Goal: Task Accomplishment & Management: Manage account settings

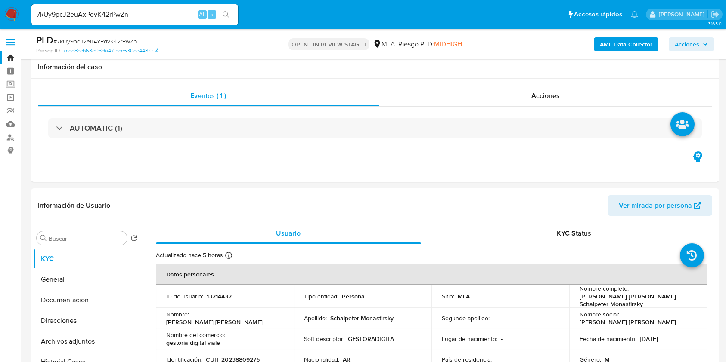
select select "10"
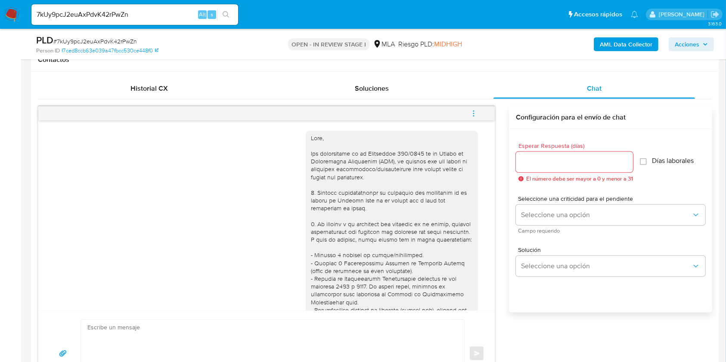
scroll to position [639, 0]
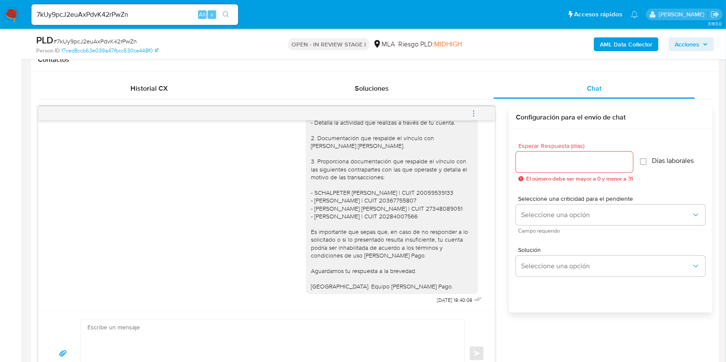
click at [155, 14] on input "7kUy9pcJ2euAxPdvK42rPwZn" at bounding box center [134, 14] width 207 height 11
paste input "9jAuB1gzzhQWjxgNM9lNfwiX"
type input "9jAuB1gzzhQWjxgNM9lNfwiX"
click at [224, 15] on icon "search-icon" at bounding box center [225, 14] width 7 height 7
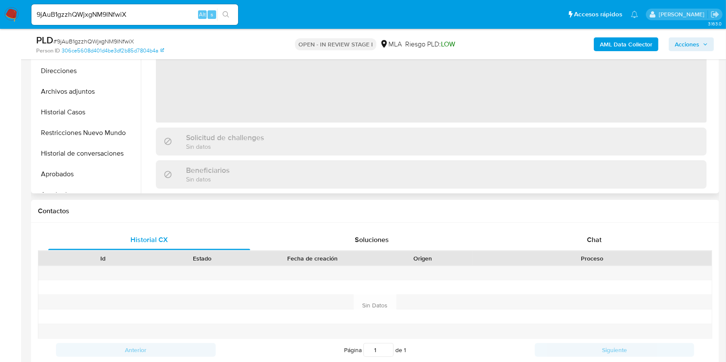
scroll to position [287, 0]
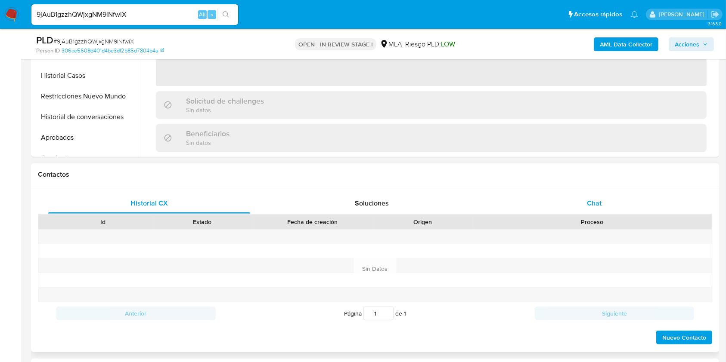
select select "10"
click at [616, 212] on div "Chat" at bounding box center [594, 203] width 202 height 21
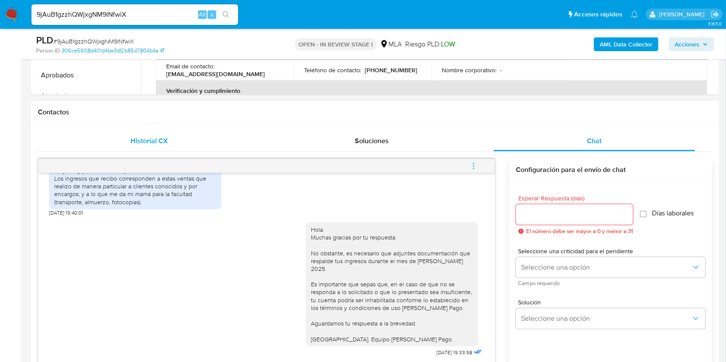
scroll to position [344, 0]
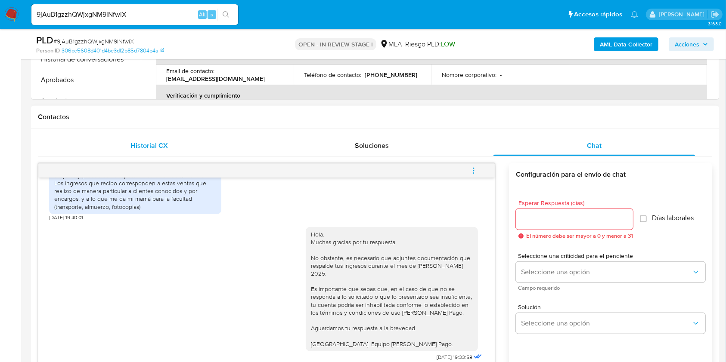
click at [162, 154] on div "Historial CX" at bounding box center [149, 146] width 202 height 21
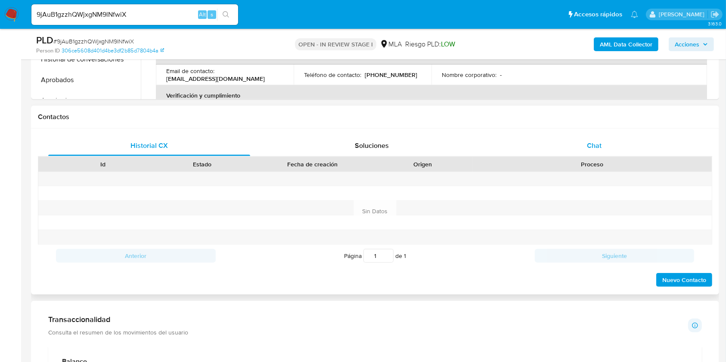
click at [618, 148] on div "Chat" at bounding box center [594, 146] width 202 height 21
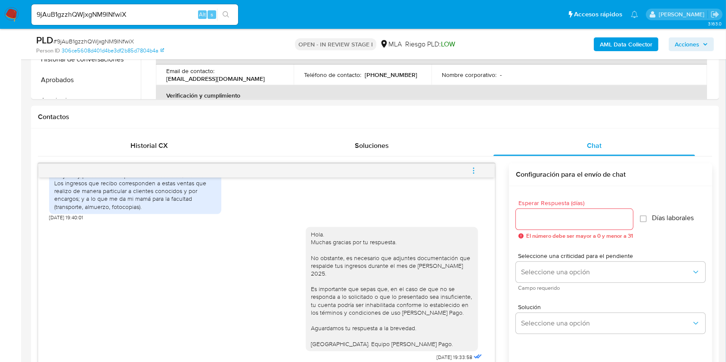
click at [173, 11] on input "9jAuB1gzzhQWjxgNM9lNfwiX" at bounding box center [134, 14] width 207 height 11
paste input "VFoZnEC93ckrza4oTcSjavLj"
type input "VFoZnEC93ckrza4oTcSjavLj"
click at [229, 15] on icon "search-icon" at bounding box center [225, 14] width 7 height 7
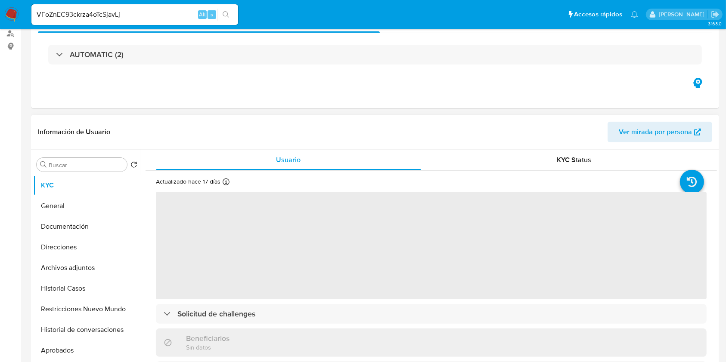
scroll to position [287, 0]
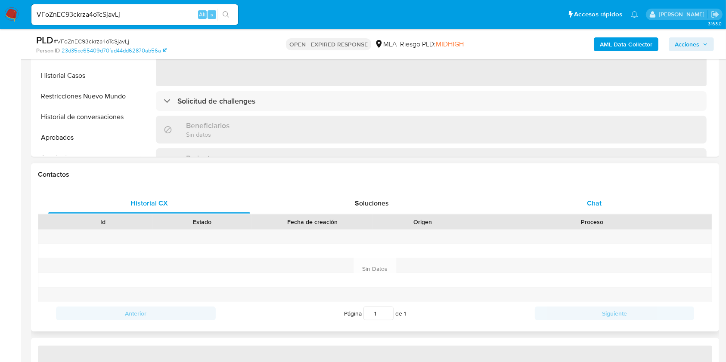
select select "10"
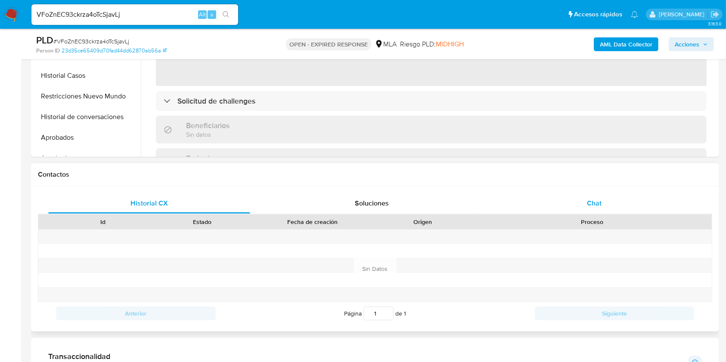
click at [617, 208] on div "Chat" at bounding box center [594, 203] width 202 height 21
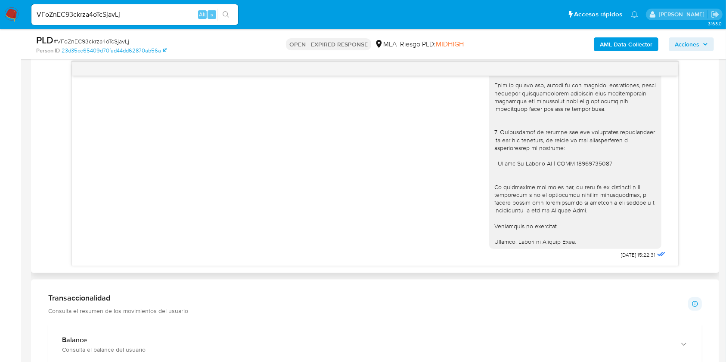
scroll to position [459, 0]
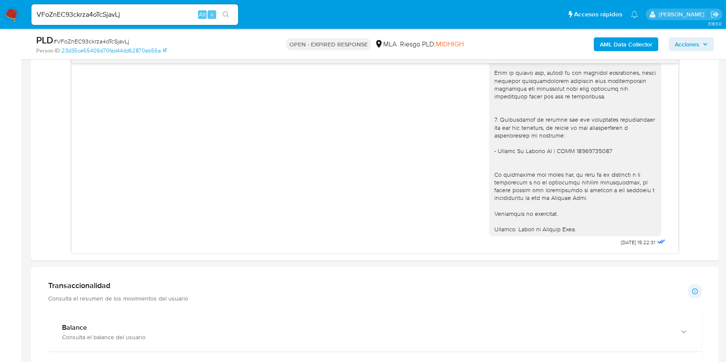
click at [179, 12] on input "VFoZnEC93ckrza4oTcSjavLj" at bounding box center [134, 14] width 207 height 11
paste input "3Cw3M4CjwOzsjliNYLWb6V3Q"
type input "3Cw3M4CjwOzsjliNYLWb6V3Q"
click at [222, 15] on icon "search-icon" at bounding box center [225, 14] width 7 height 7
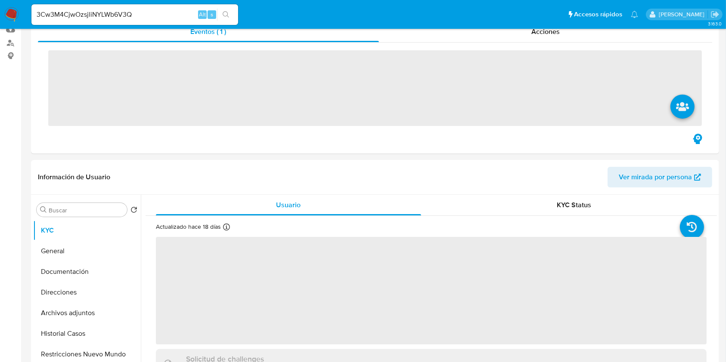
scroll to position [344, 0]
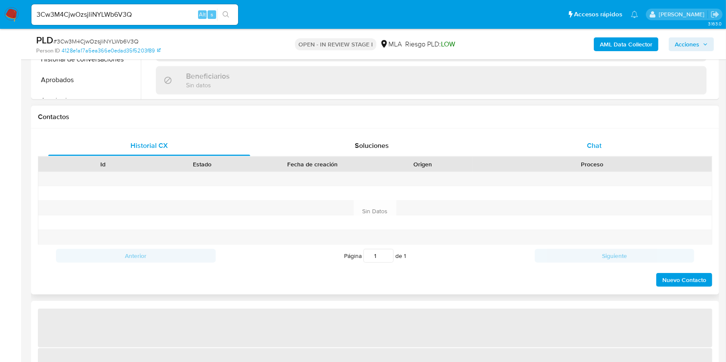
click at [617, 143] on div "Chat" at bounding box center [594, 146] width 202 height 21
select select "10"
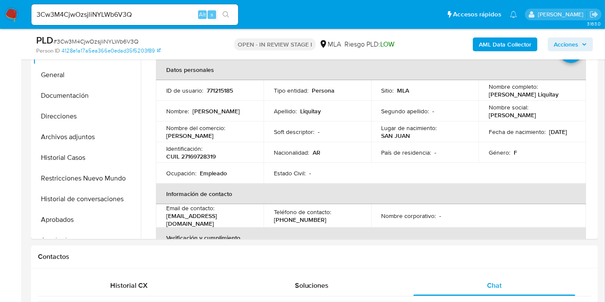
scroll to position [201, 0]
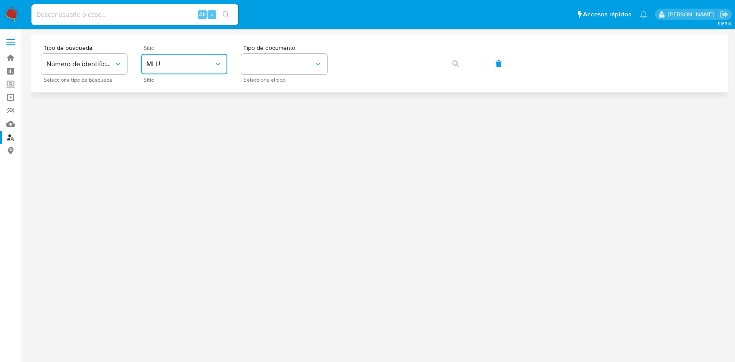
click at [211, 65] on span "MLU" at bounding box center [179, 64] width 67 height 9
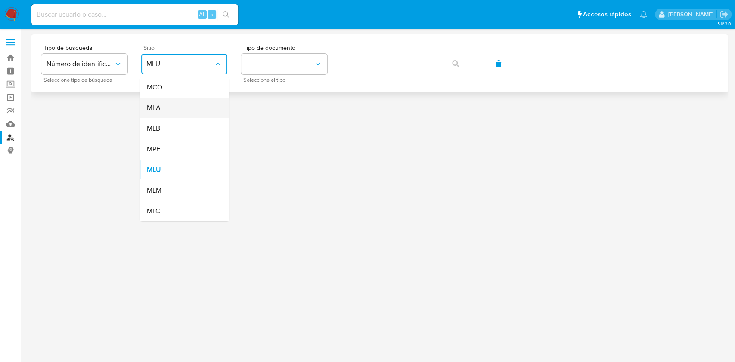
click at [196, 109] on div "MLA" at bounding box center [181, 108] width 71 height 21
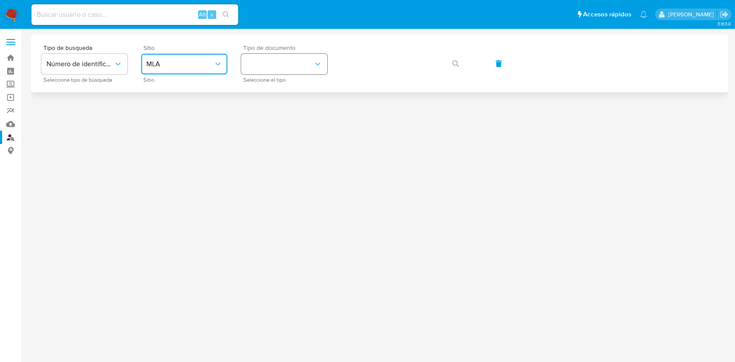
click at [293, 58] on button "identificationType" at bounding box center [284, 64] width 86 height 21
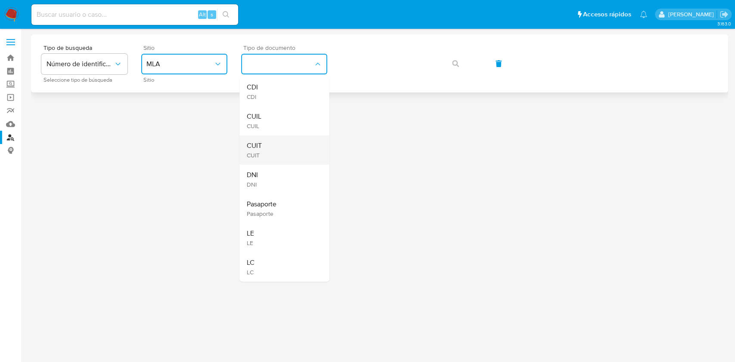
click at [306, 147] on div "CUIT CUIT" at bounding box center [281, 150] width 71 height 29
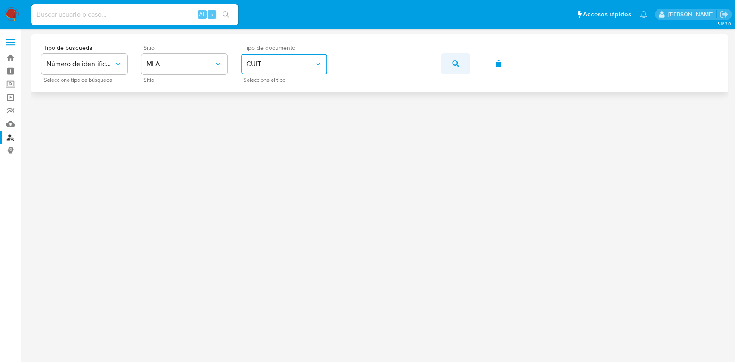
click at [454, 67] on span "button" at bounding box center [455, 63] width 7 height 19
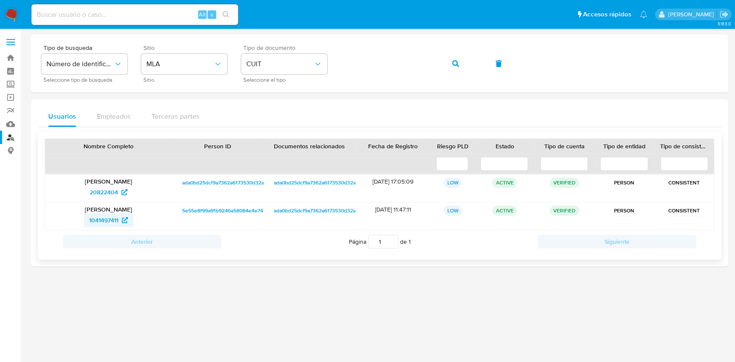
click at [101, 222] on span "1041497411" at bounding box center [103, 220] width 29 height 14
click at [112, 195] on span "20822404" at bounding box center [104, 192] width 28 height 14
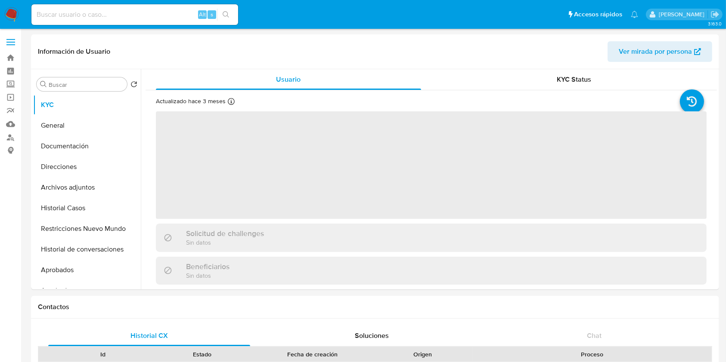
select select "10"
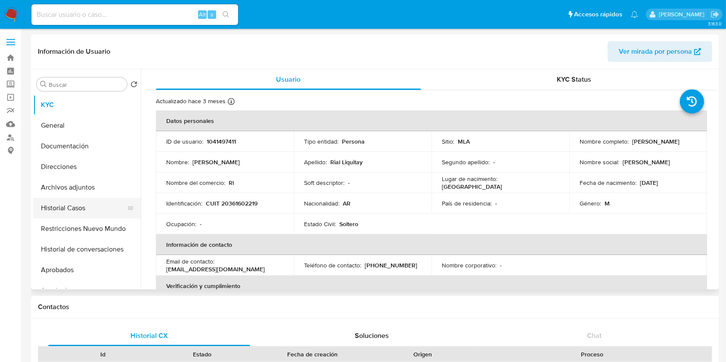
click at [62, 213] on button "Historial Casos" at bounding box center [83, 208] width 101 height 21
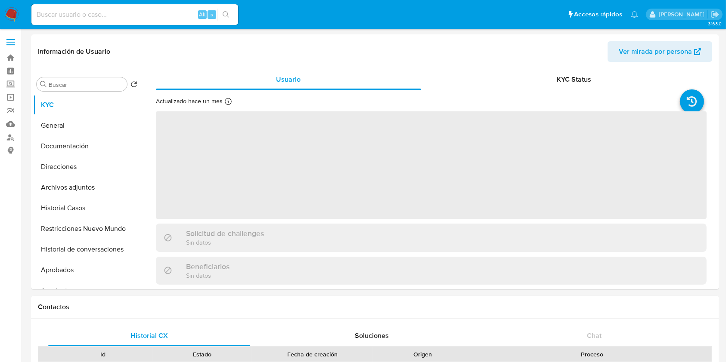
select select "10"
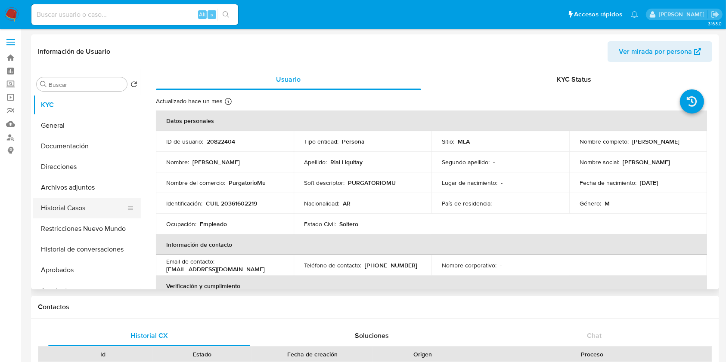
click at [73, 211] on button "Historial Casos" at bounding box center [83, 208] width 101 height 21
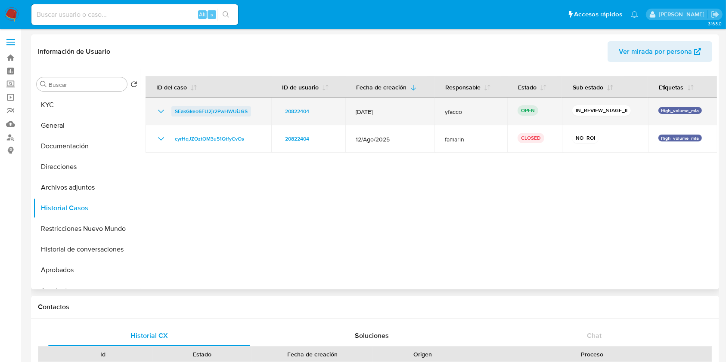
click at [232, 112] on span "SEakGkeo6FU2jr2PwHWUiJGS" at bounding box center [211, 111] width 73 height 10
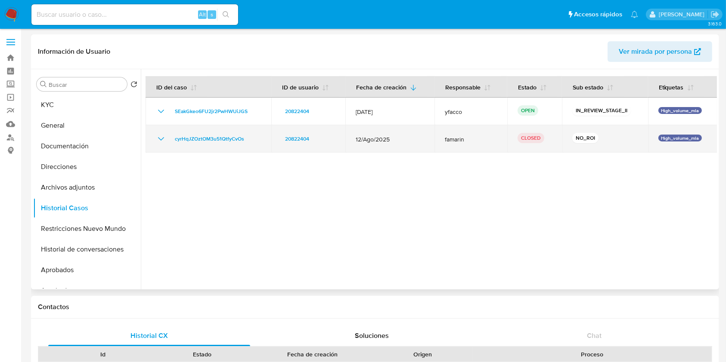
drag, startPoint x: 232, startPoint y: 135, endPoint x: 240, endPoint y: 130, distance: 9.6
click at [231, 135] on span "cyrHqJZOztOM3u51QtfyCvOs" at bounding box center [209, 139] width 69 height 10
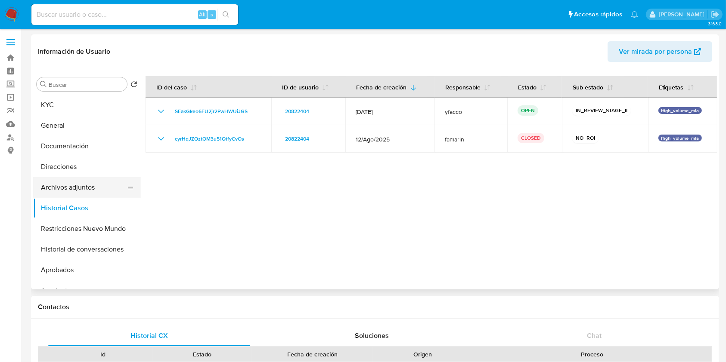
click at [71, 183] on button "Archivos adjuntos" at bounding box center [83, 187] width 101 height 21
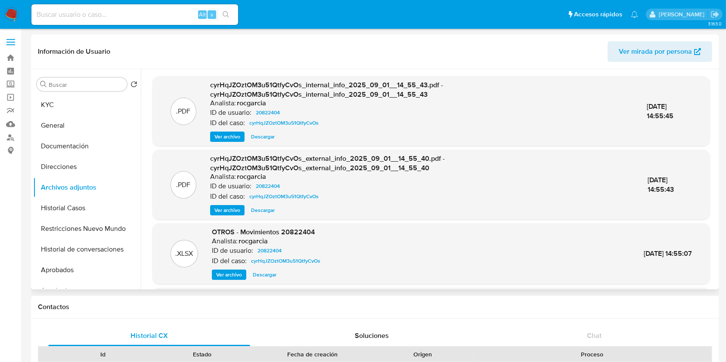
scroll to position [91, 0]
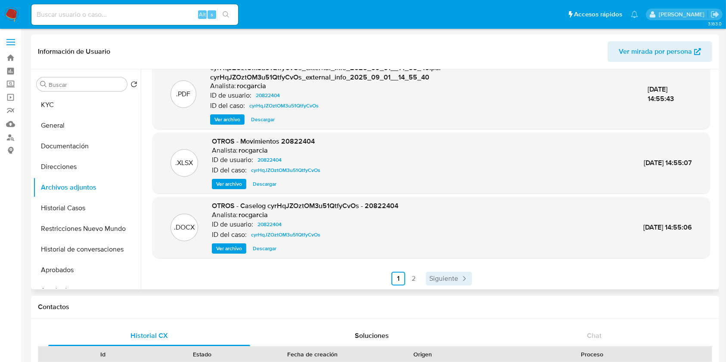
click at [469, 281] on link "Siguiente" at bounding box center [449, 279] width 46 height 14
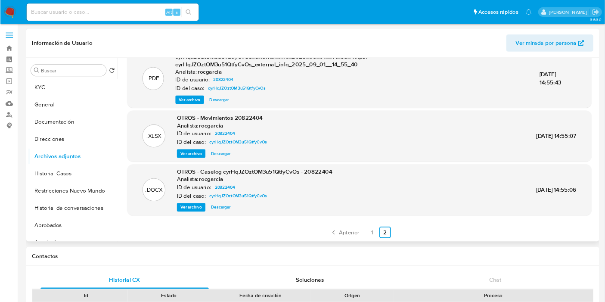
scroll to position [0, 0]
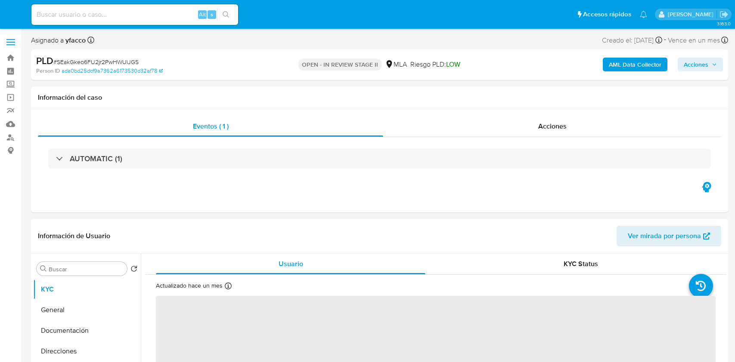
select select "10"
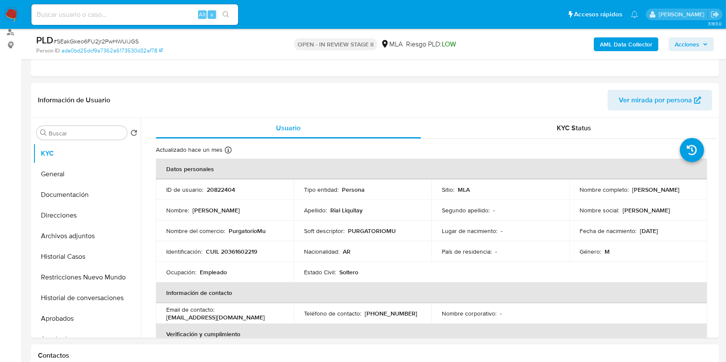
scroll to position [287, 0]
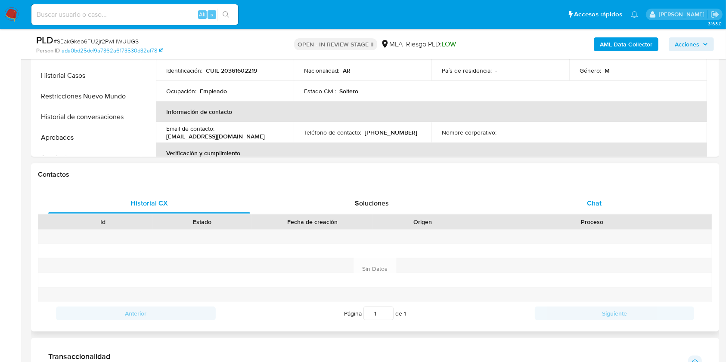
click at [562, 207] on div "Chat" at bounding box center [594, 203] width 202 height 21
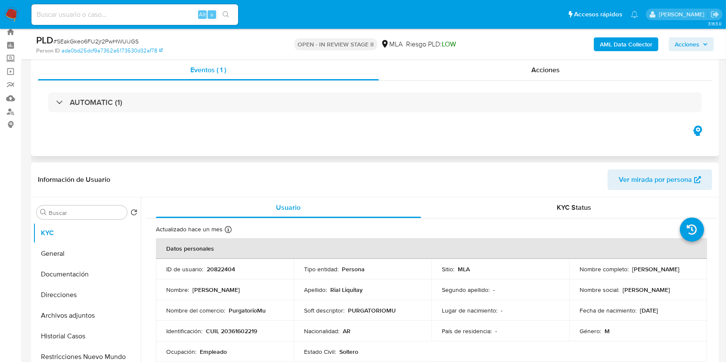
scroll to position [0, 0]
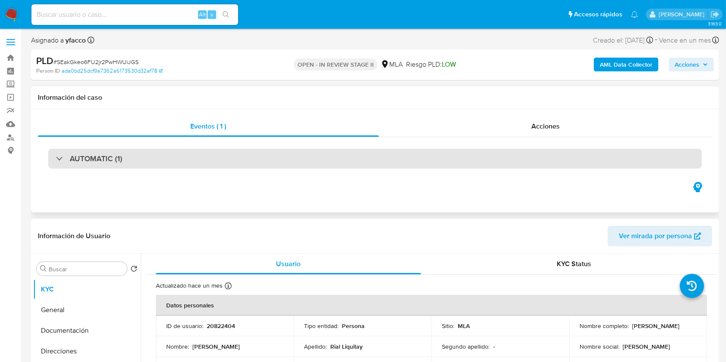
click at [61, 155] on div "AUTOMATIC (1)" at bounding box center [89, 158] width 66 height 9
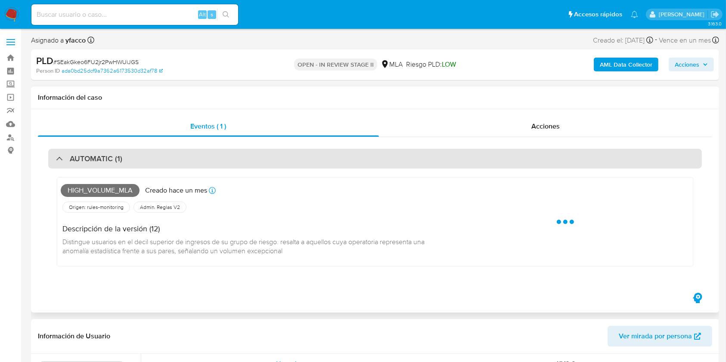
click at [61, 155] on div "AUTOMATIC (1)" at bounding box center [89, 158] width 66 height 9
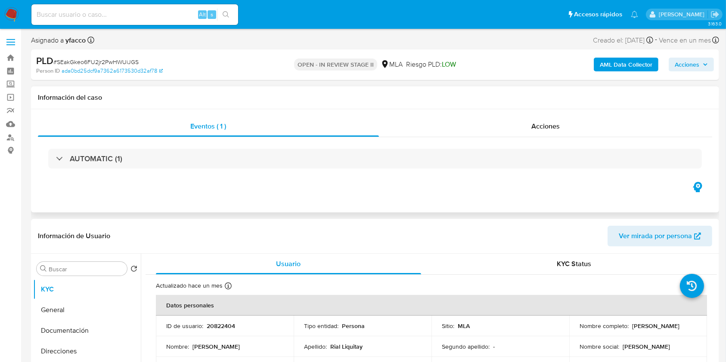
click at [584, 137] on div "AUTOMATIC (1)" at bounding box center [375, 158] width 674 height 43
click at [582, 128] on div "Acciones" at bounding box center [545, 126] width 333 height 21
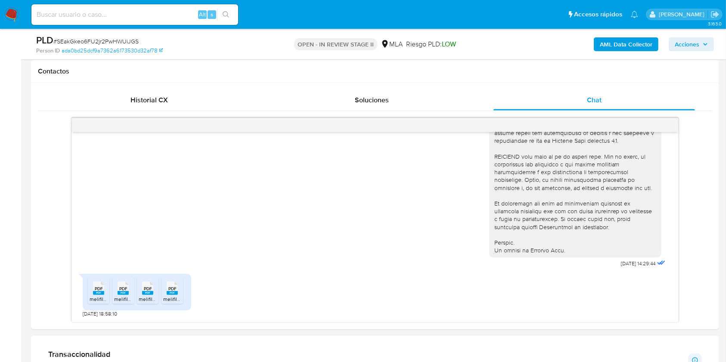
scroll to position [516, 0]
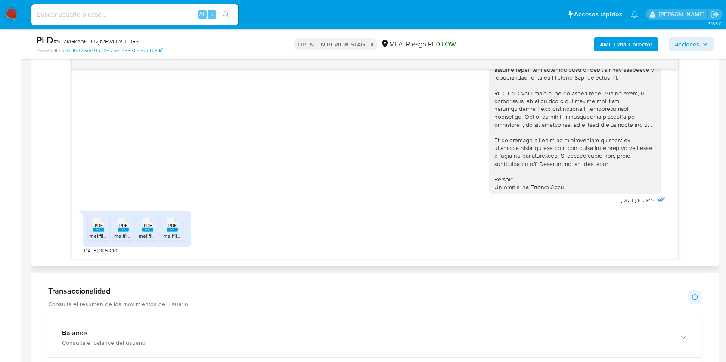
click at [95, 226] on span "PDF" at bounding box center [99, 226] width 8 height 6
click at [115, 226] on div "PDF PDF" at bounding box center [123, 224] width 18 height 17
click at [148, 231] on rect at bounding box center [147, 230] width 11 height 4
click at [172, 229] on rect at bounding box center [172, 230] width 11 height 4
click at [197, 16] on input at bounding box center [134, 14] width 207 height 11
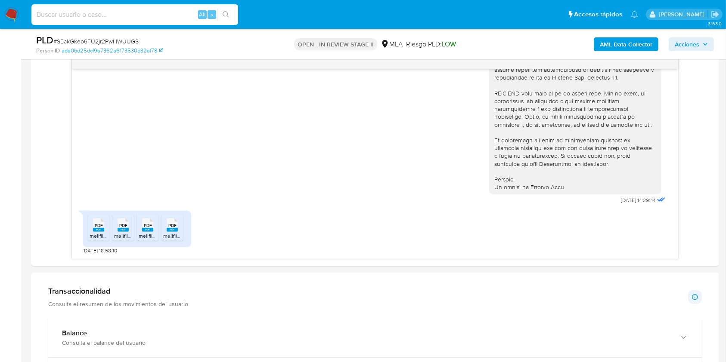
click at [176, 13] on input at bounding box center [134, 14] width 207 height 11
paste input "3Ly4ytznEuV8rSTagYNhonlN"
type input "3Ly4ytznEuV8rSTagYNhonlN"
click at [222, 11] on button "search-icon" at bounding box center [226, 15] width 18 height 12
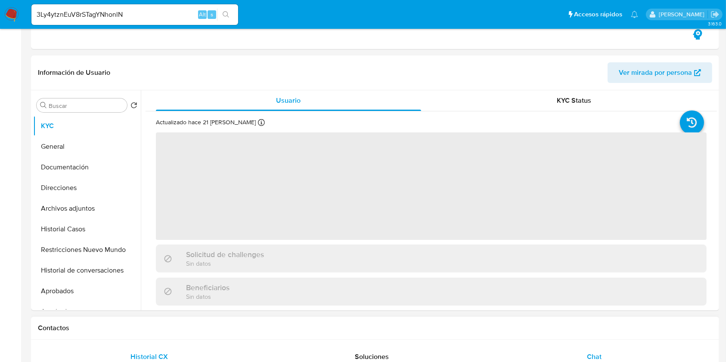
scroll to position [344, 0]
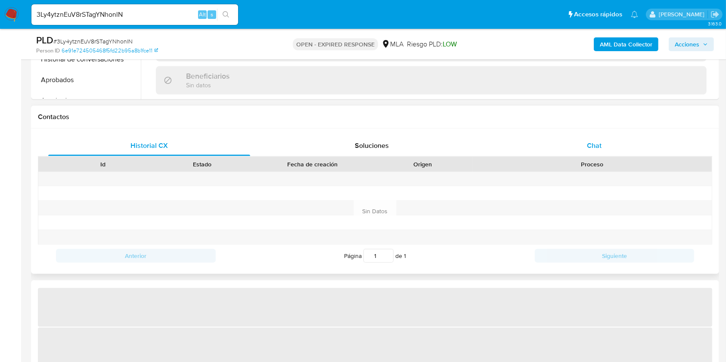
click at [600, 148] on span "Chat" at bounding box center [594, 146] width 15 height 10
select select "10"
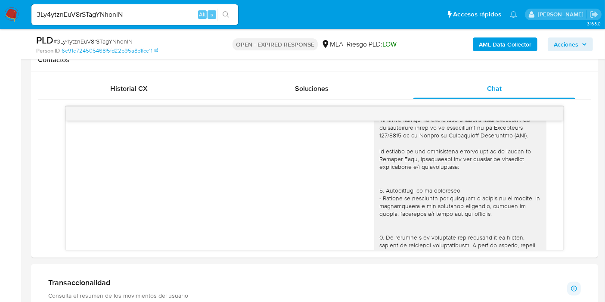
scroll to position [695, 0]
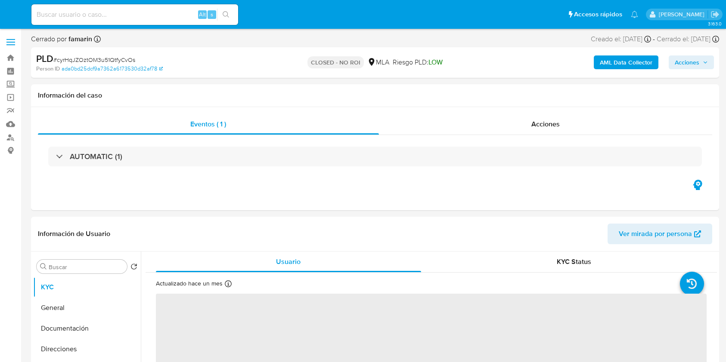
select select "10"
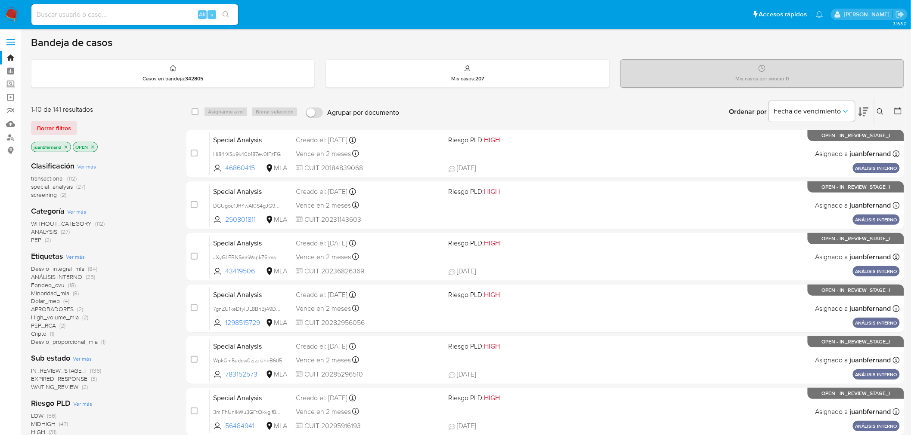
click at [165, 20] on div "Alt s" at bounding box center [134, 14] width 207 height 21
click at [176, 13] on input at bounding box center [134, 14] width 207 height 11
paste input "PTRvSJubyr4si5iIfaPSelVd"
type input "PTRvSJubyr4si5iIfaPSelVd"
click at [221, 12] on button "search-icon" at bounding box center [226, 15] width 18 height 12
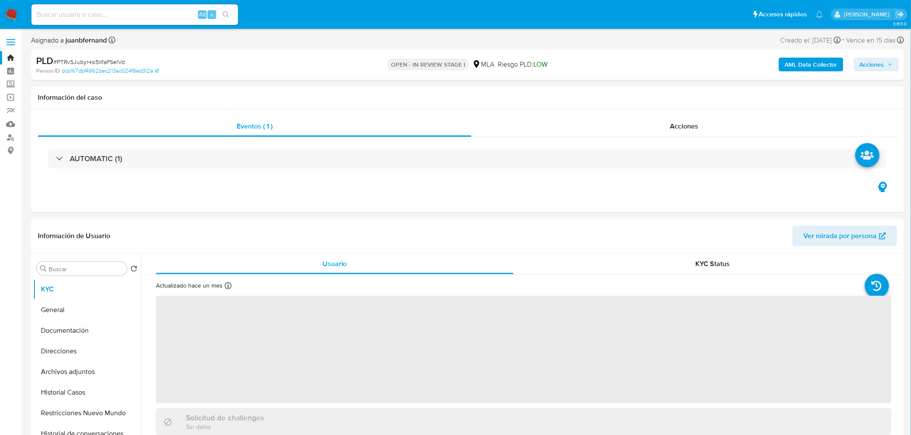
select select "10"
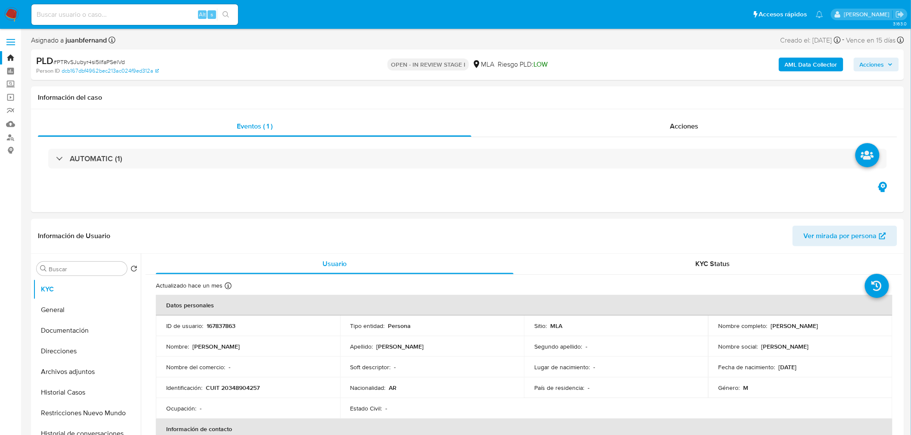
click at [357, 36] on div "Asignado a juanbfernand Asignado el: [DATE] 14:14:14 Creado el: [DATE] Creado e…" at bounding box center [467, 41] width 873 height 15
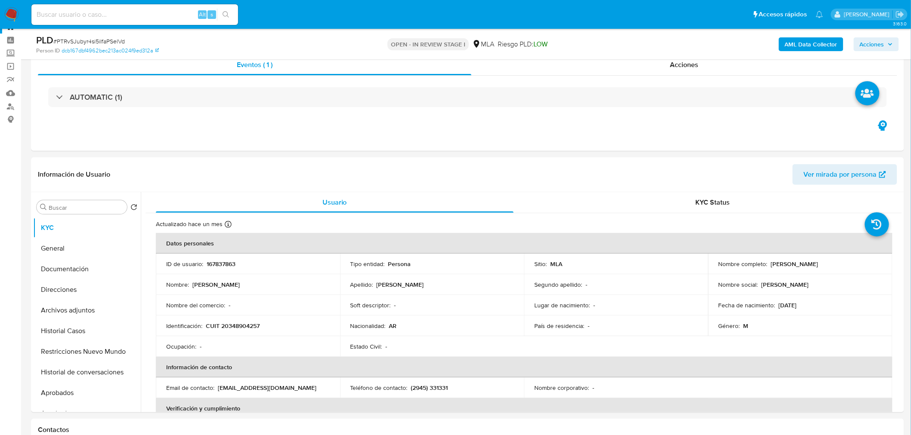
scroll to position [334, 0]
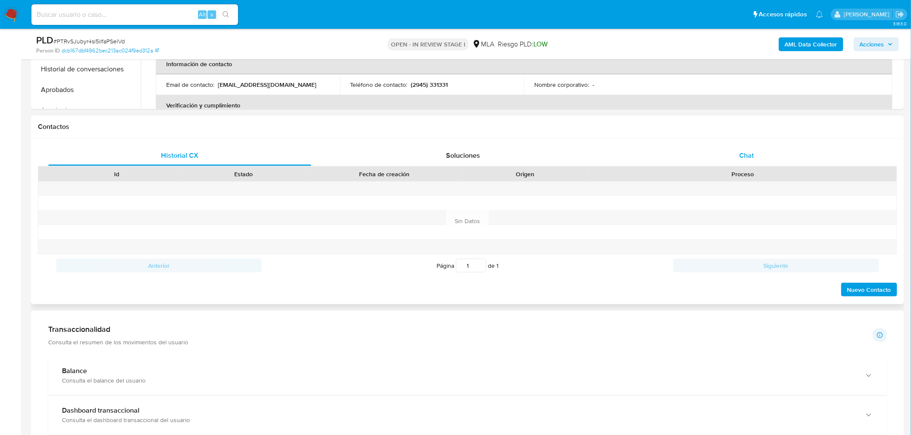
click at [756, 146] on div "Chat" at bounding box center [746, 155] width 263 height 21
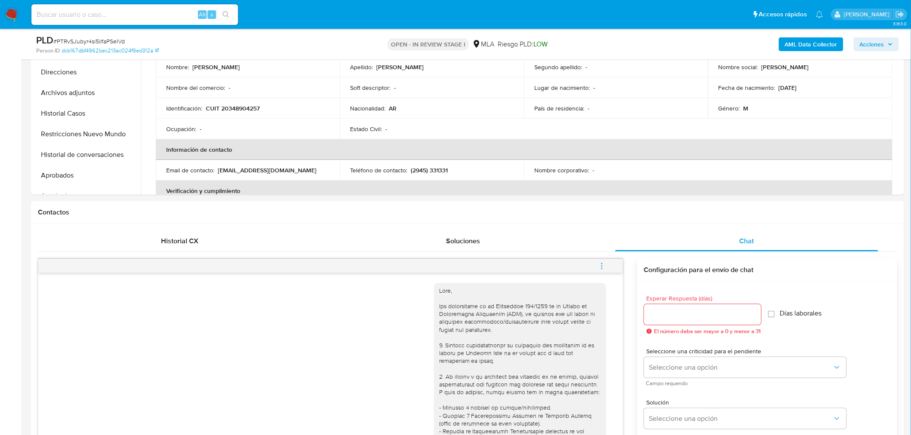
scroll to position [143, 0]
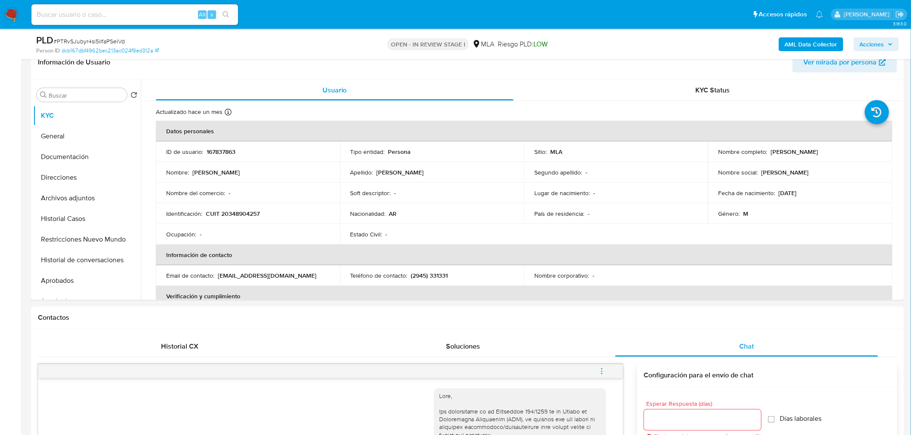
click at [166, 20] on div "Alt s" at bounding box center [134, 14] width 207 height 21
click at [170, 16] on input at bounding box center [134, 14] width 207 height 11
paste input "lp7xaC30zIoNEQitgIVgDIB7"
type input "lp7xaC30zIoNEQitgIVgDIB7"
click at [217, 13] on button "search-icon" at bounding box center [226, 15] width 18 height 12
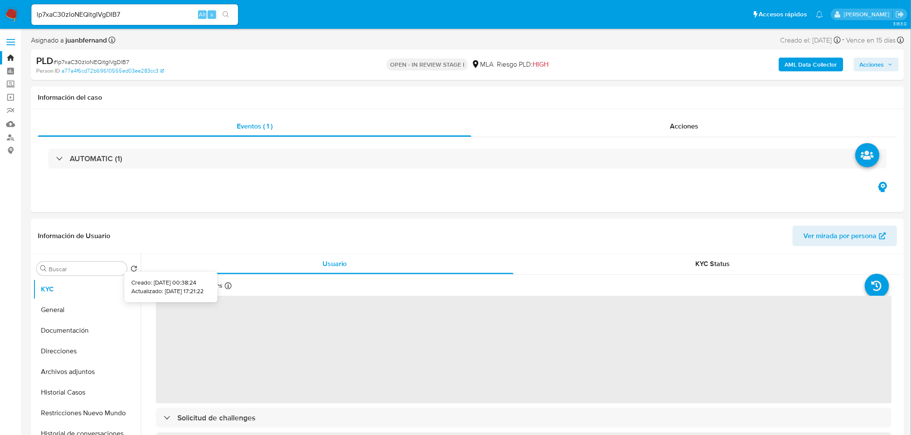
select select "10"
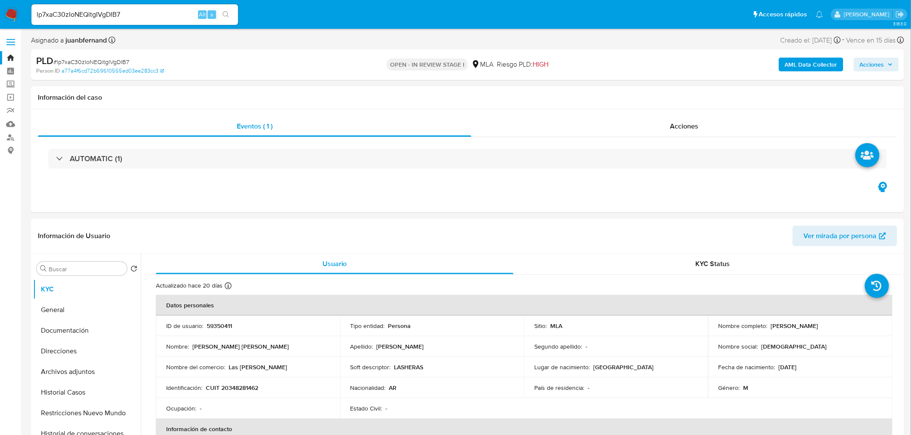
click at [349, 57] on div "OPEN - IN REVIEW STAGE I MLA Riesgo PLD: HIGH" at bounding box center [467, 65] width 285 height 20
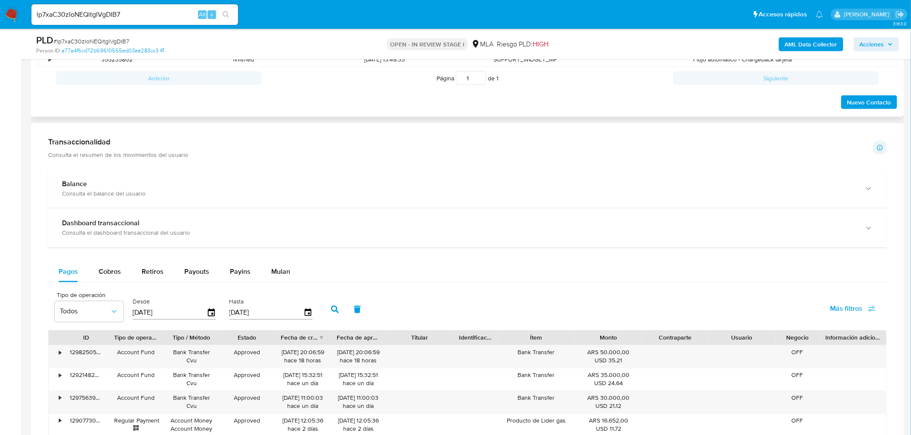
scroll to position [334, 0]
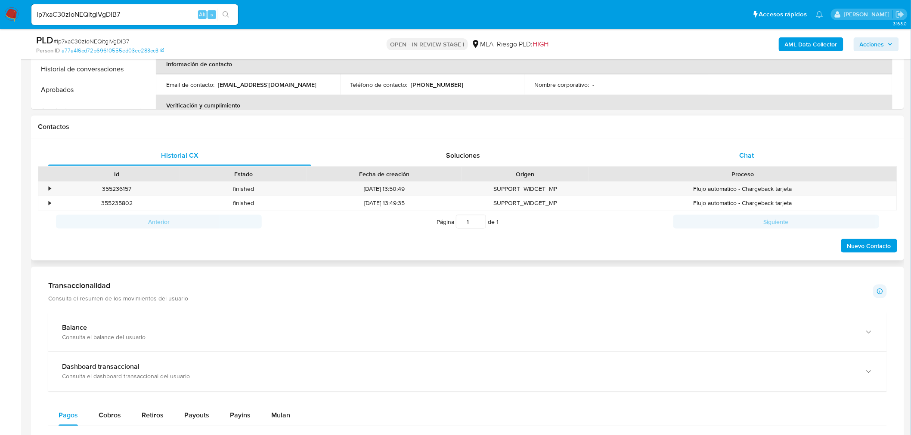
click at [780, 162] on div "Chat" at bounding box center [746, 155] width 263 height 21
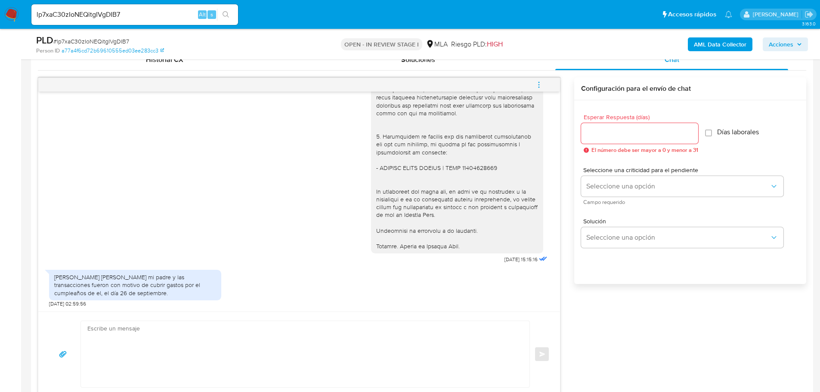
scroll to position [723, 0]
click at [146, 12] on input "lp7xaC30zIoNEQitgIVgDIB7" at bounding box center [134, 14] width 207 height 11
click at [411, 175] on div at bounding box center [457, 93] width 162 height 313
click at [470, 168] on div at bounding box center [457, 93] width 162 height 313
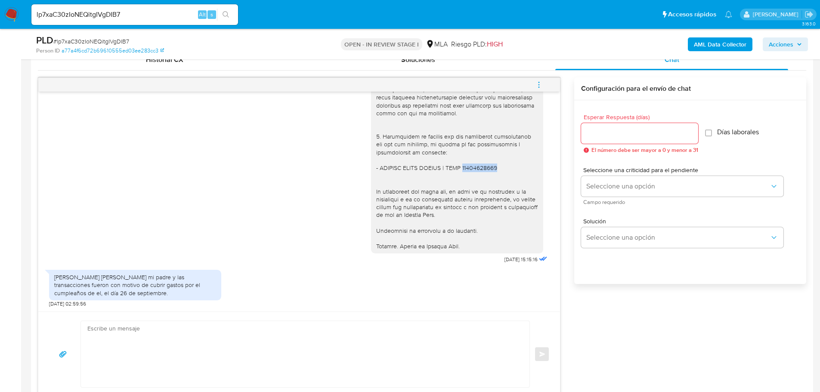
click at [470, 168] on div at bounding box center [457, 93] width 162 height 313
copy div "20117900348"
click at [131, 9] on input "lp7xaC30zIoNEQitgIVgDIB7" at bounding box center [134, 14] width 207 height 11
paste input "hsWOG69eoVzX9bTXiwfL2cVS"
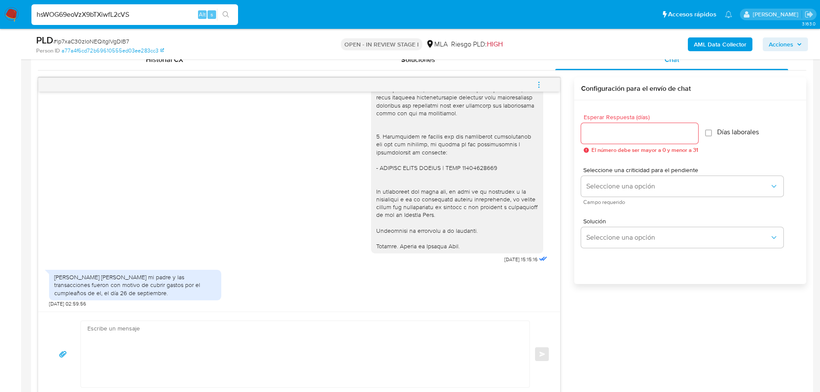
type input "hsWOG69eoVzX9bTXiwfL2cVS"
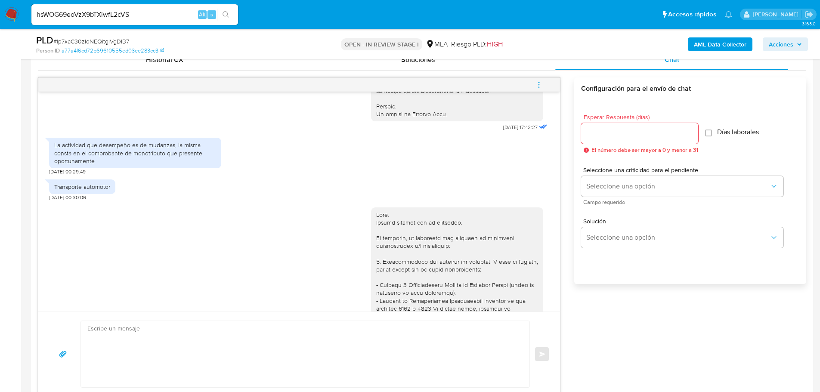
scroll to position [378, 0]
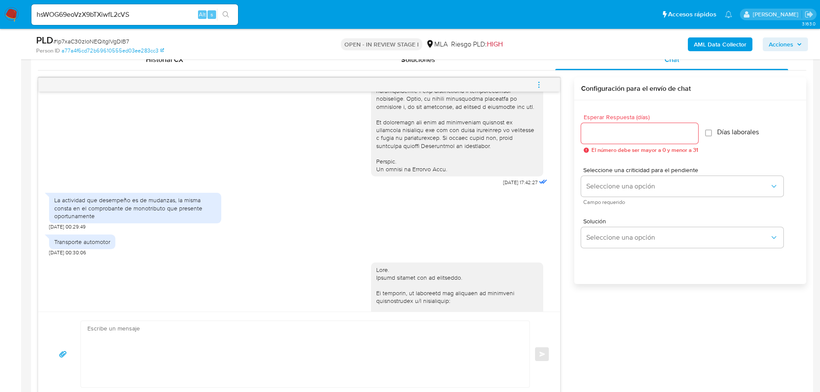
click at [113, 218] on div "La actividad que desempeño es de mudanzas, la misma consta en el comprobante de…" at bounding box center [135, 208] width 162 height 24
drag, startPoint x: 113, startPoint y: 218, endPoint x: 153, endPoint y: 219, distance: 39.6
click at [153, 219] on div "La actividad que desempeño es de mudanzas, la misma consta en el comprobante de…" at bounding box center [135, 208] width 162 height 24
drag, startPoint x: 77, startPoint y: 217, endPoint x: 176, endPoint y: 219, distance: 99.0
click at [170, 217] on div "La actividad que desempeño es de mudanzas, la misma consta en el comprobante de…" at bounding box center [135, 208] width 162 height 24
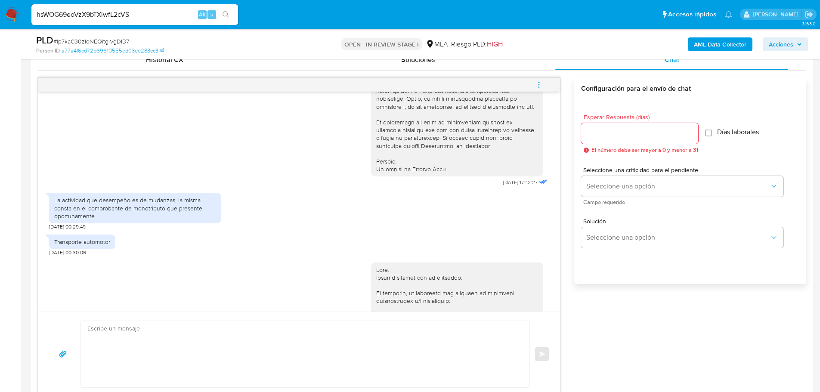
click at [188, 256] on div "Transporte automotor 19/08/2025 00:30:06" at bounding box center [299, 243] width 500 height 26
click at [134, 13] on input "hsWOG69eoVzX9bTXiwfL2cVS" at bounding box center [134, 14] width 207 height 11
click at [219, 11] on button "search-icon" at bounding box center [226, 15] width 18 height 12
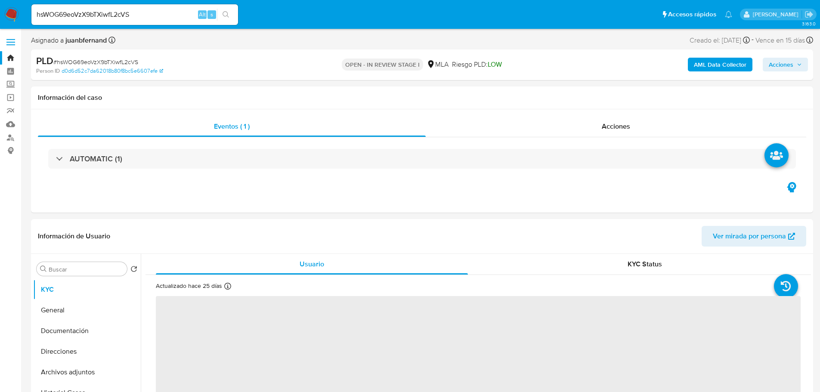
select select "10"
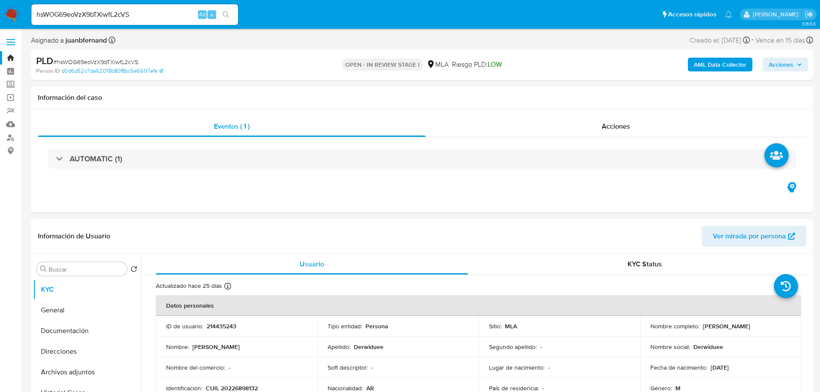
click at [383, 24] on ul "Pausado Ver notificaciones hsWOG69eoVzX9bTXiwfL2cVS Alt s Accesos rápidos Presi…" at bounding box center [381, 14] width 709 height 22
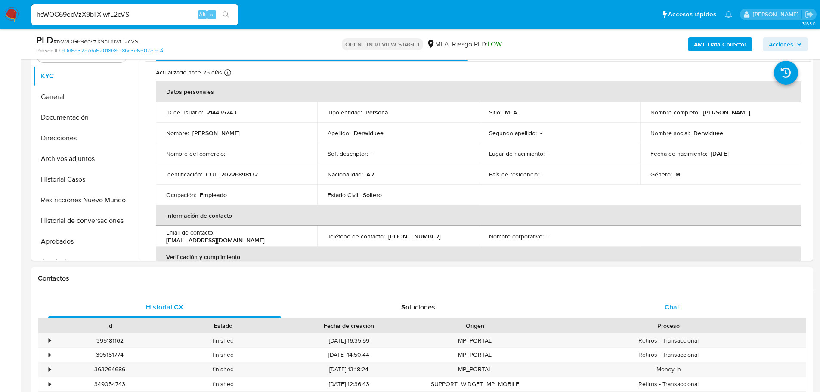
scroll to position [258, 0]
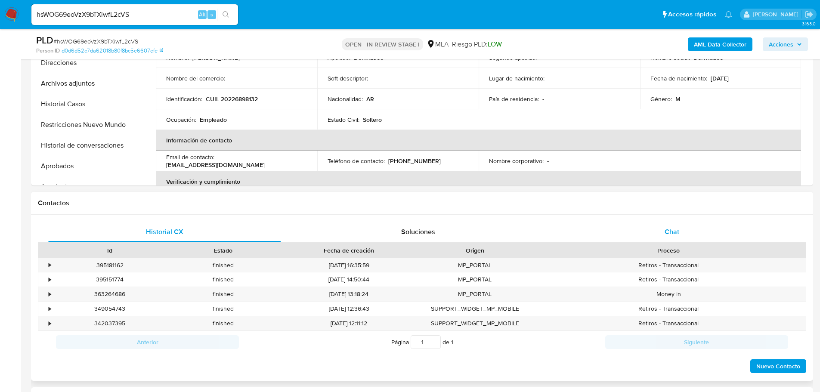
click at [680, 224] on div "Chat" at bounding box center [671, 232] width 233 height 21
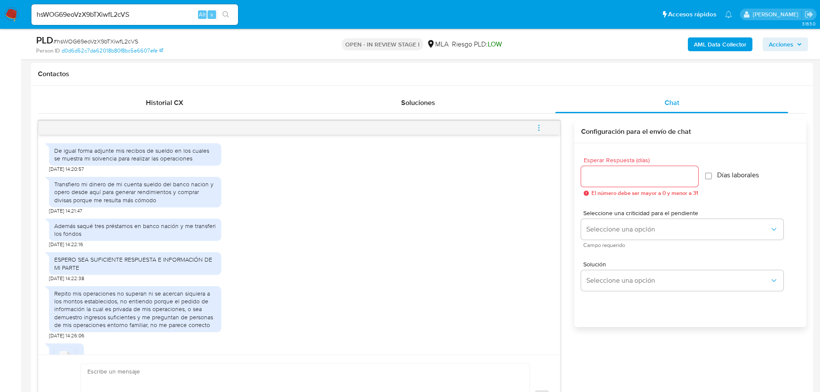
scroll to position [157, 0]
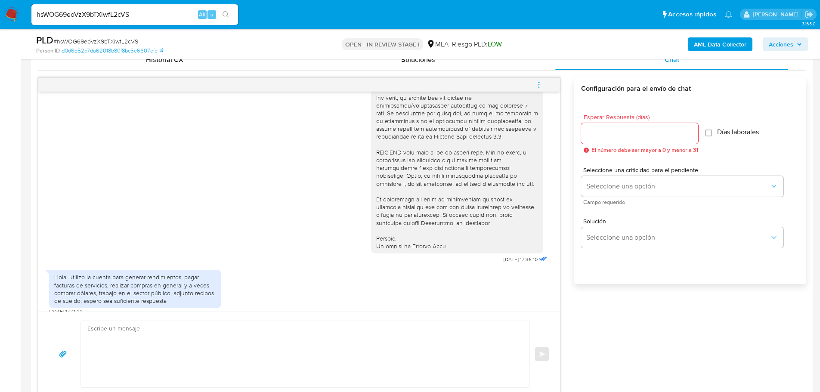
scroll to position [430, 0]
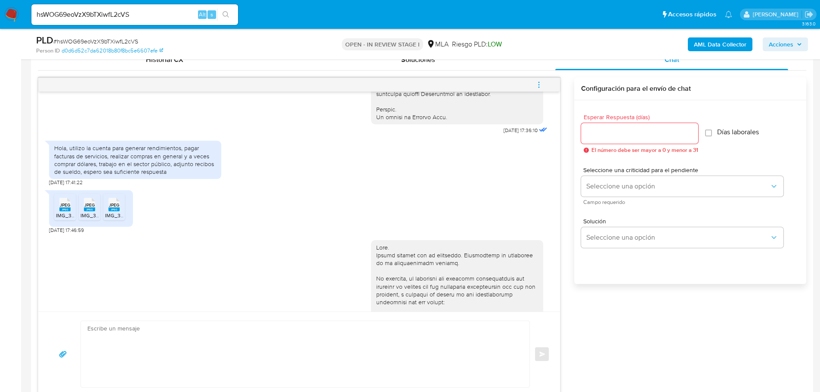
click at [64, 176] on div "Hola, utilizo la cuenta para generar rendimientos, pagar facturas de servicios,…" at bounding box center [135, 159] width 162 height 31
drag, startPoint x: 64, startPoint y: 181, endPoint x: 84, endPoint y: 182, distance: 20.7
click at [84, 176] on div "Hola, utilizo la cuenta para generar rendimientos, pagar facturas de servicios,…" at bounding box center [135, 159] width 162 height 31
click at [123, 176] on div "Hola, utilizo la cuenta para generar rendimientos, pagar facturas de servicios,…" at bounding box center [135, 159] width 162 height 31
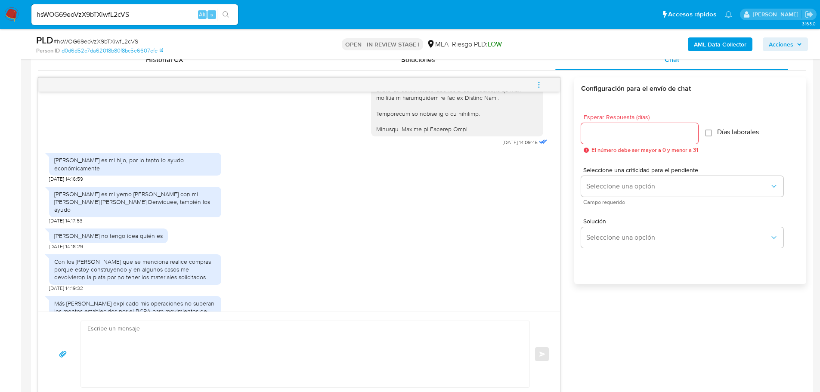
scroll to position [775, 0]
click at [162, 173] on div "Adrián Exequiel Derwiduee es mi hijo, por lo tanto lo ayudo económicamente" at bounding box center [135, 164] width 162 height 15
click at [72, 173] on div "Adrián Exequiel Derwiduee es mi hijo, por lo tanto lo ayudo económicamente" at bounding box center [135, 164] width 162 height 15
click at [58, 173] on div "Adrián Exequiel Derwiduee es mi hijo, por lo tanto lo ayudo económicamente" at bounding box center [135, 164] width 162 height 15
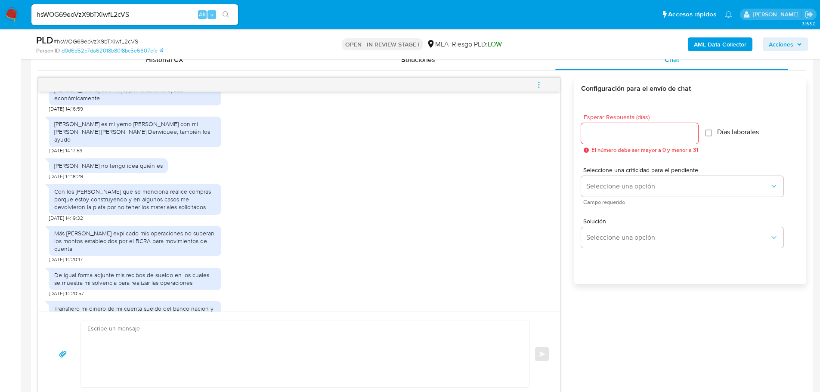
scroll to position [861, 0]
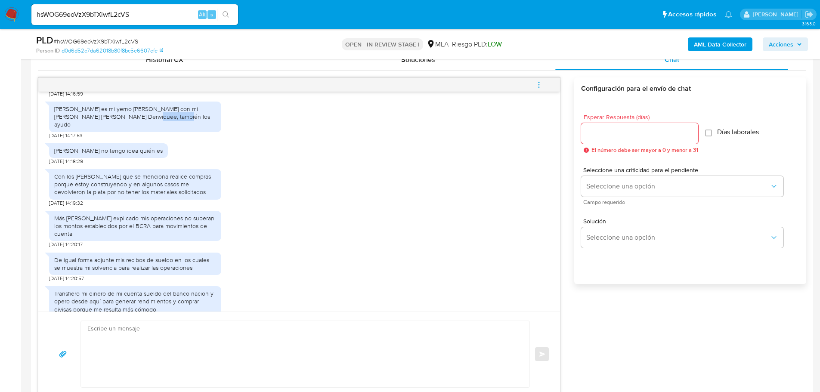
drag, startPoint x: 116, startPoint y: 132, endPoint x: 147, endPoint y: 131, distance: 30.6
click at [147, 129] on div "Sergio Gustavo Ruiz es mi yerno casado con mi hija Maria Florencia Derwiduee, t…" at bounding box center [135, 117] width 162 height 24
click at [86, 154] on div "Pilar Valverdi Elías no tengo idea quién es" at bounding box center [108, 151] width 108 height 8
drag, startPoint x: 108, startPoint y: 159, endPoint x: 196, endPoint y: 160, distance: 88.2
click at [196, 160] on div "Pilar Valverdi Elías no tengo idea quién es 09/10/2025 14:18:29" at bounding box center [299, 152] width 500 height 26
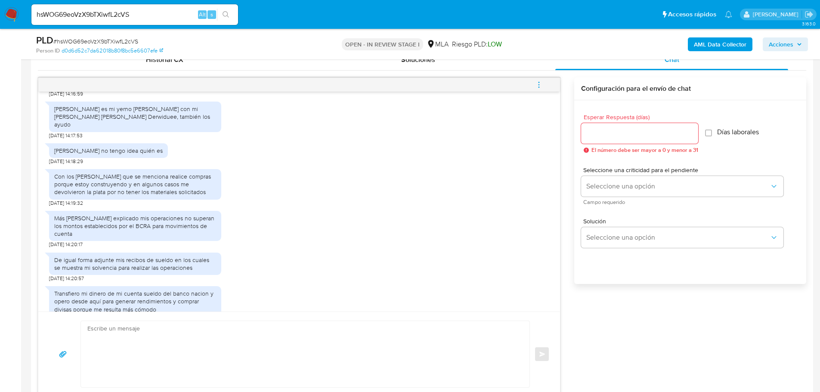
click at [326, 163] on div "Pilar Valverdi Elías no tengo idea quién es 09/10/2025 14:18:29" at bounding box center [299, 152] width 500 height 26
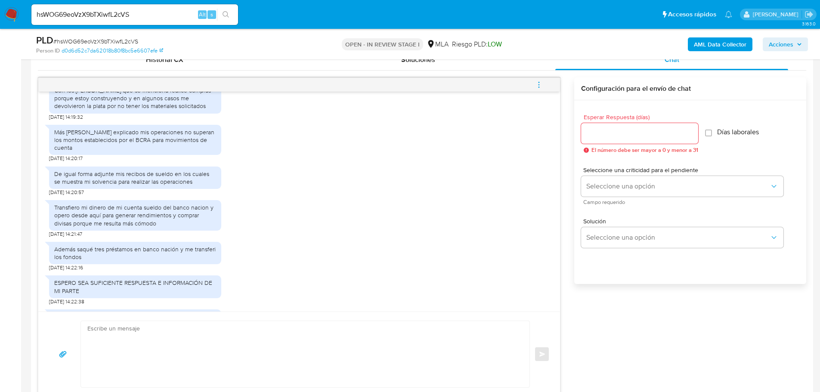
scroll to position [990, 0]
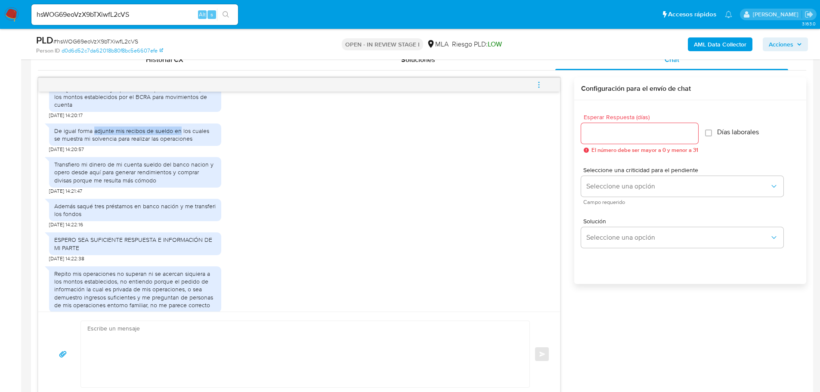
drag, startPoint x: 95, startPoint y: 139, endPoint x: 179, endPoint y: 142, distance: 84.8
click at [179, 142] on div "De igual forma adjunte mis recibos de sueldo en los cuales se muestra mi solven…" at bounding box center [135, 134] width 162 height 15
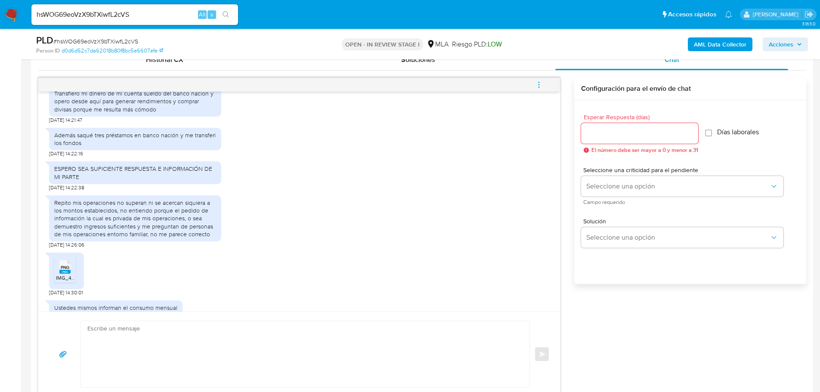
scroll to position [1076, 0]
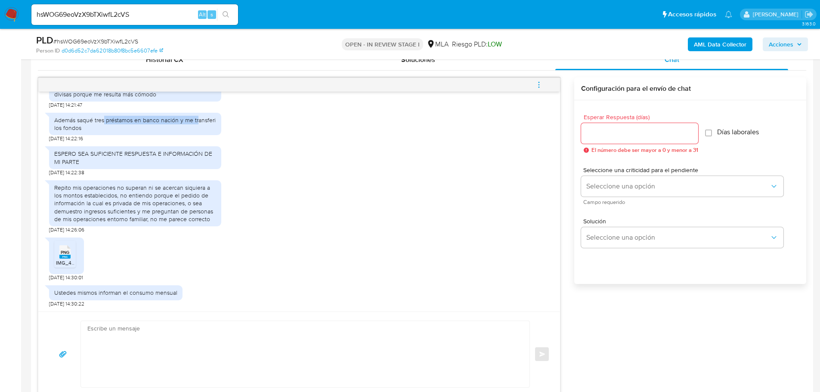
drag, startPoint x: 105, startPoint y: 127, endPoint x: 197, endPoint y: 131, distance: 92.6
click at [197, 131] on div "Además saqué tres préstamos en banco nación y me transferi los fondos" at bounding box center [135, 123] width 162 height 15
click at [207, 142] on div "Además saqué tres préstamos en banco nación y me transferi los fondos 09/10/202…" at bounding box center [135, 125] width 172 height 34
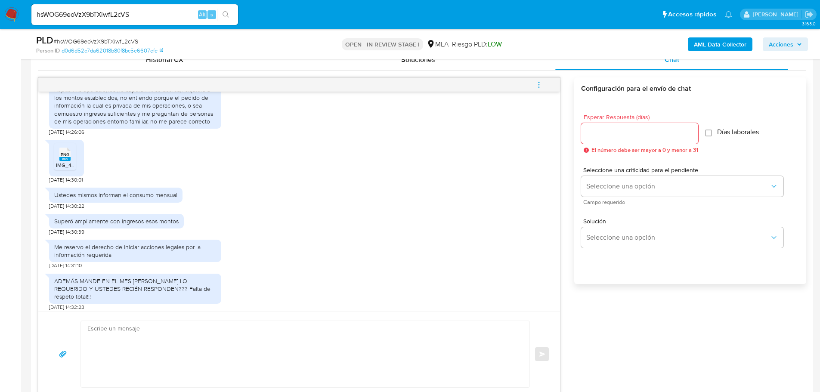
scroll to position [1177, 0]
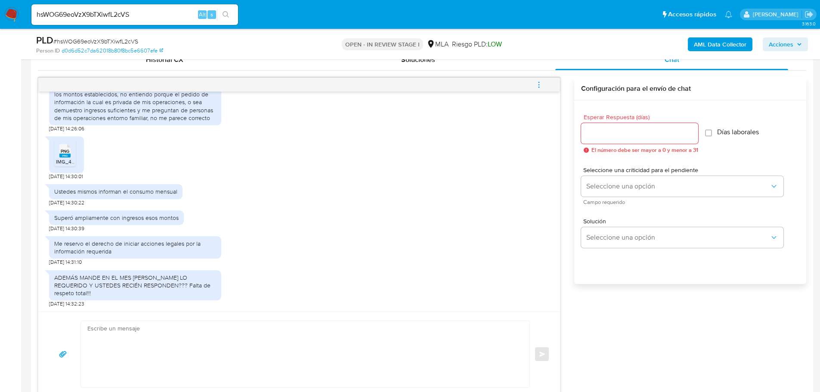
click at [90, 250] on div "Me reservo el derecho de iniciar acciones legales por la información requerida" at bounding box center [135, 247] width 162 height 15
click at [334, 286] on div "ADEMÁS MANDE EN EL MES DE AGOSTO LO REQUERIDO Y USTEDES RECIÉN RESPONDEN??? Fal…" at bounding box center [299, 287] width 500 height 42
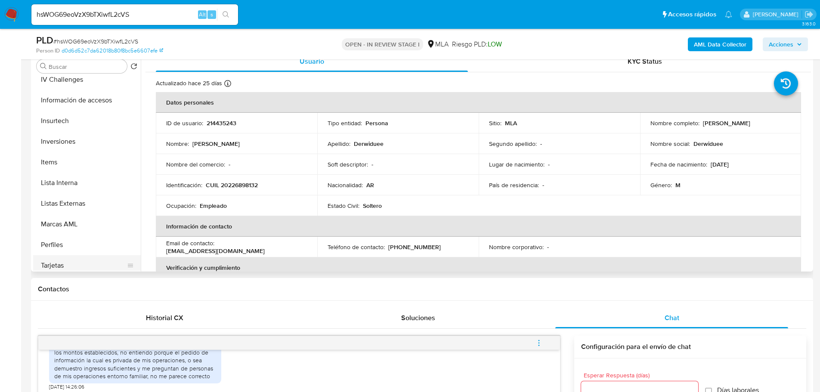
scroll to position [467, 0]
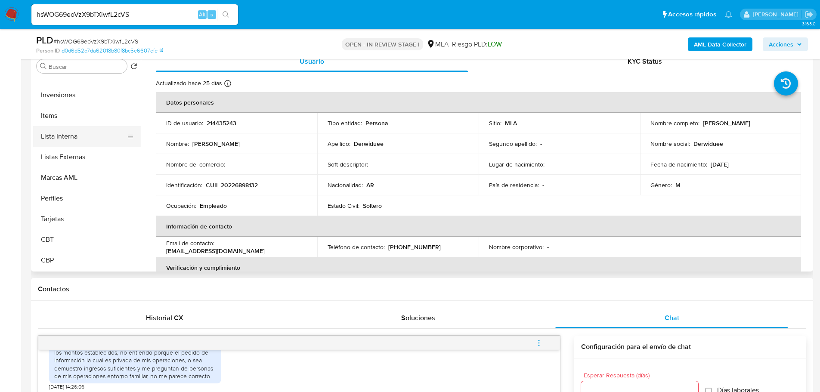
click at [72, 140] on button "Lista Interna" at bounding box center [83, 136] width 101 height 21
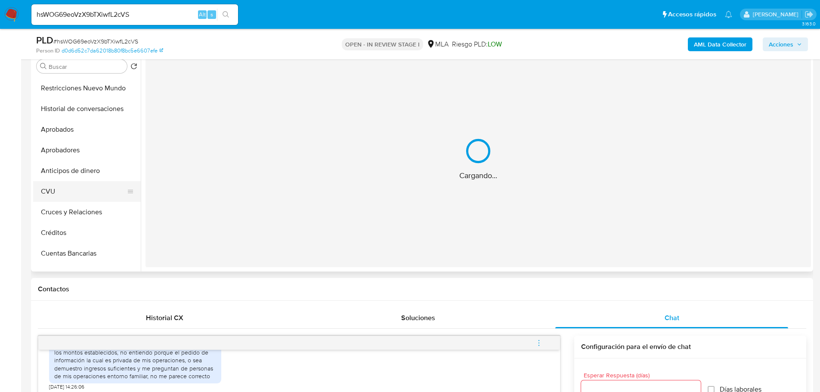
scroll to position [0, 0]
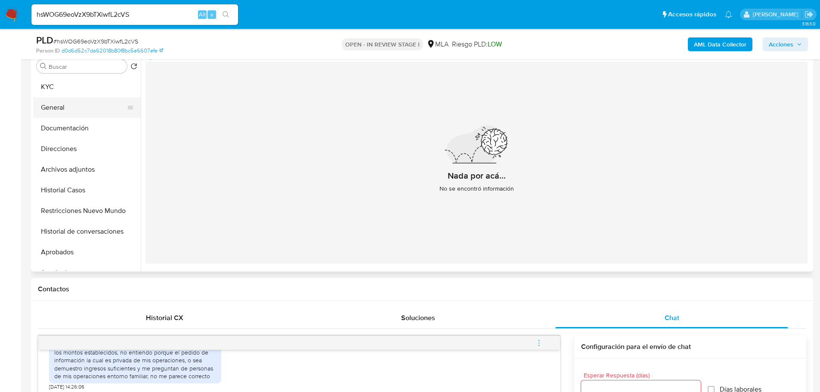
click at [79, 111] on button "General" at bounding box center [83, 107] width 101 height 21
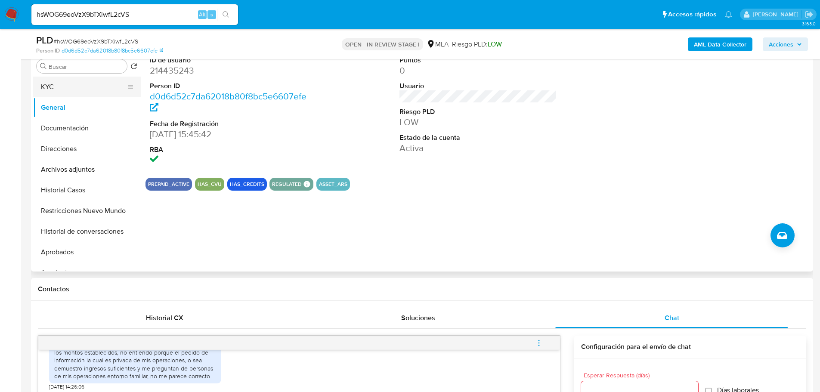
click at [79, 86] on button "KYC" at bounding box center [83, 87] width 101 height 21
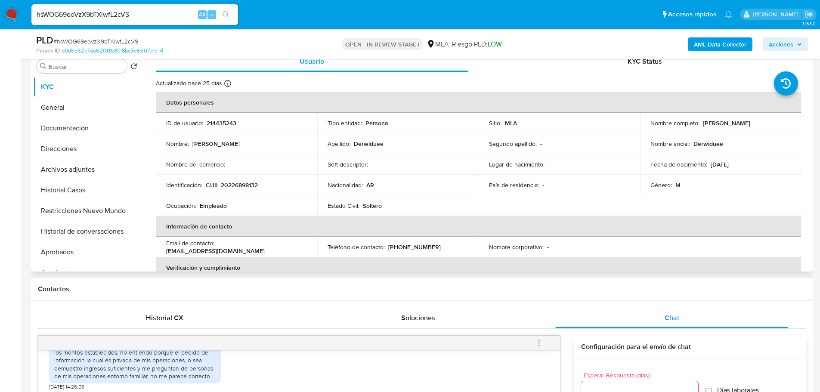
click at [713, 126] on p "[PERSON_NAME]" at bounding box center [726, 123] width 47 height 8
drag, startPoint x: 713, startPoint y: 125, endPoint x: 747, endPoint y: 124, distance: 34.4
click at [747, 124] on p "[PERSON_NAME]" at bounding box center [726, 123] width 47 height 8
copy p "[PERSON_NAME]"
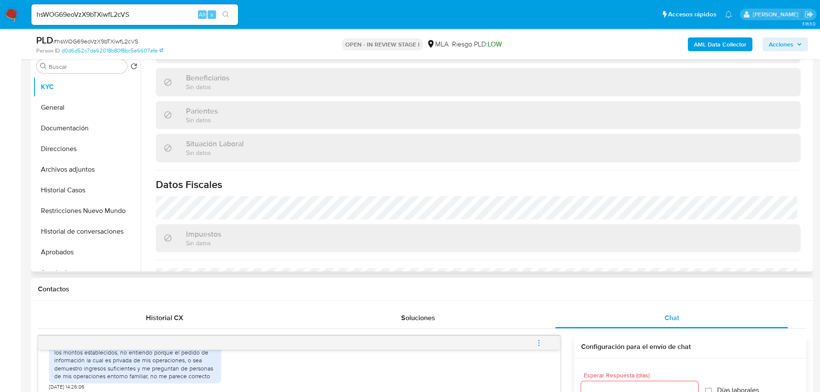
scroll to position [445, 0]
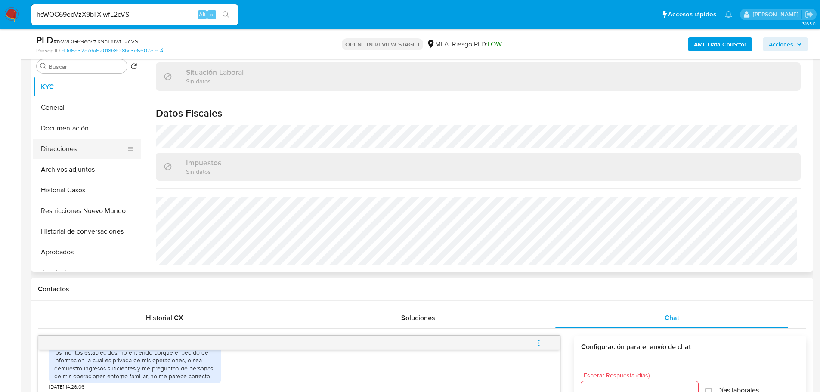
click at [59, 148] on button "Direcciones" at bounding box center [83, 149] width 101 height 21
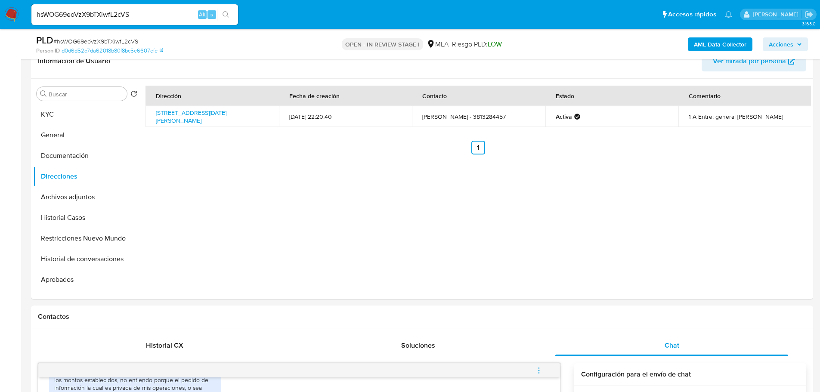
scroll to position [129, 0]
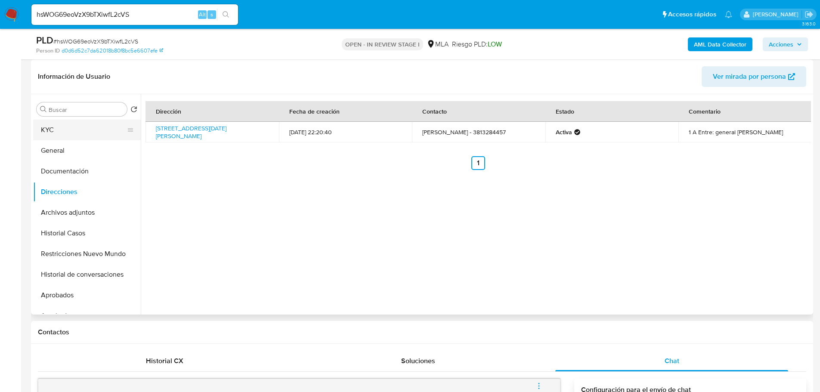
click at [56, 131] on button "KYC" at bounding box center [83, 130] width 101 height 21
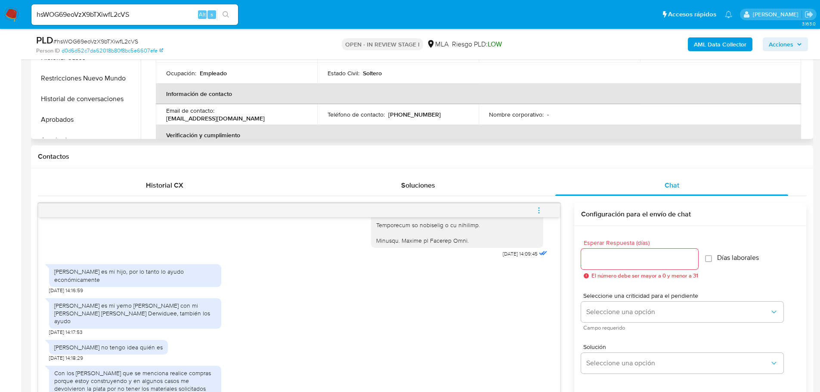
scroll to position [172, 0]
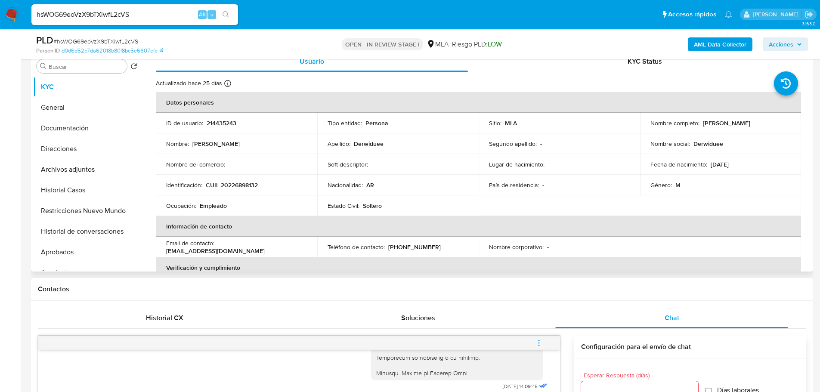
click at [708, 124] on p "[PERSON_NAME]" at bounding box center [726, 123] width 47 height 8
drag, startPoint x: 708, startPoint y: 124, endPoint x: 753, endPoint y: 125, distance: 45.2
click at [750, 125] on p "[PERSON_NAME]" at bounding box center [726, 123] width 47 height 8
copy p "[PERSON_NAME]"
click at [128, 11] on input "hsWOG69eoVzX9bTXiwfL2cVS" at bounding box center [134, 14] width 207 height 11
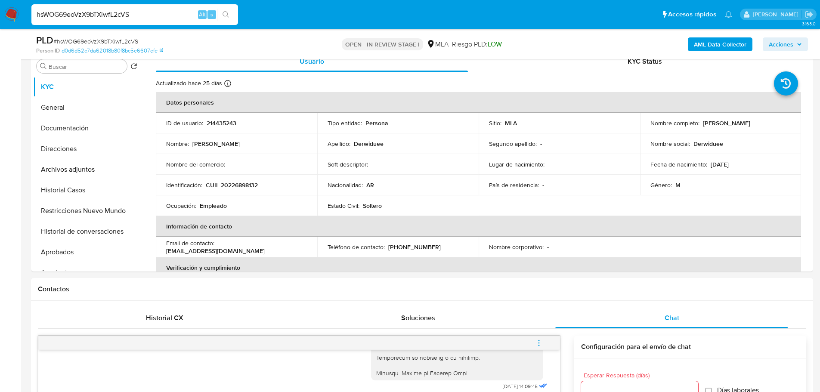
click at [128, 11] on input "hsWOG69eoVzX9bTXiwfL2cVS" at bounding box center [134, 14] width 207 height 11
paste input "yEWDIIb5geiMoqb7Lo9nZJmh"
type input "yEWDIIb5geiMoqb7Lo9nZJmh"
click at [234, 17] on button "search-icon" at bounding box center [226, 15] width 18 height 12
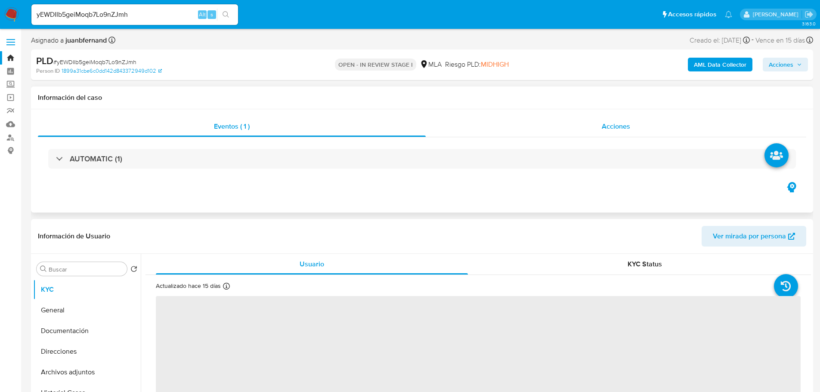
select select "10"
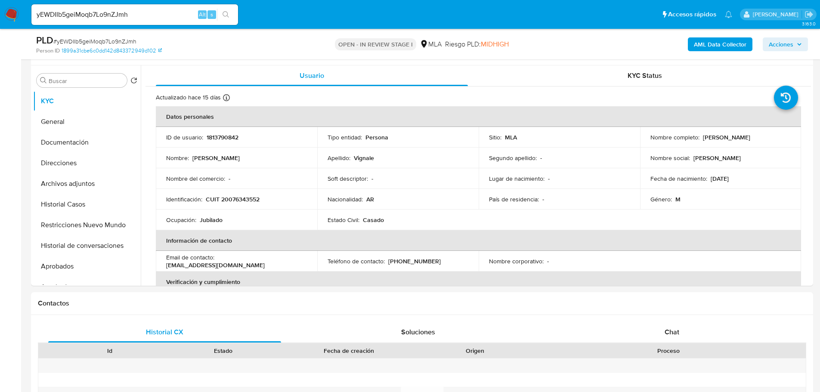
scroll to position [172, 0]
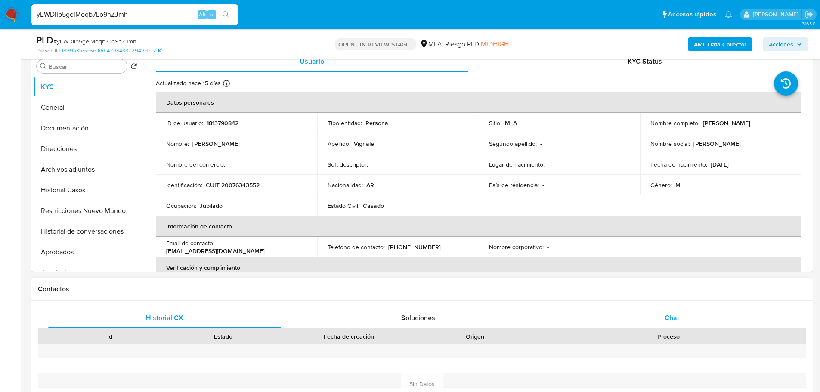
click at [665, 324] on div "Chat" at bounding box center [671, 318] width 233 height 21
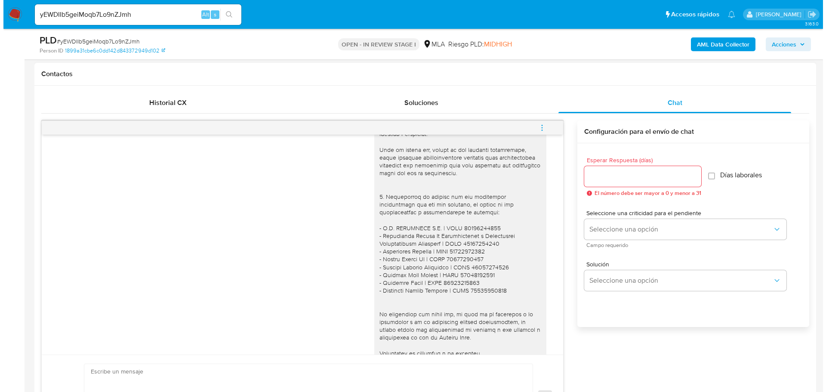
scroll to position [1501, 0]
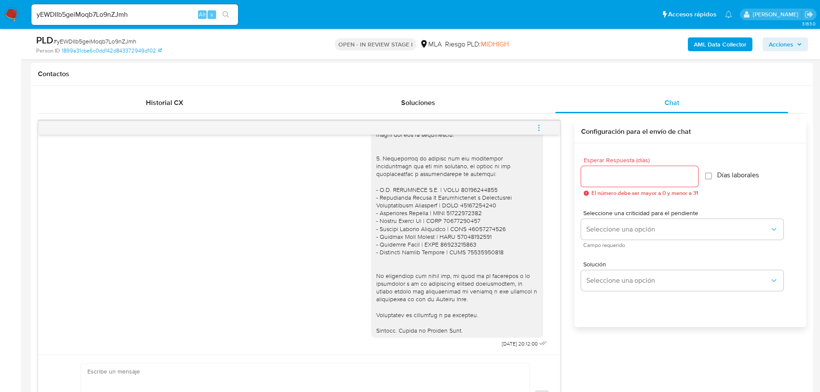
drag, startPoint x: 594, startPoint y: 24, endPoint x: 606, endPoint y: 25, distance: 12.2
click at [594, 24] on ul "Pausado Ver notificaciones yEWDIIb5geiMoqb7Lo9nZJmh Alt s Accesos rápidos Presi…" at bounding box center [381, 14] width 709 height 22
click at [730, 43] on b "AML Data Collector" at bounding box center [720, 44] width 52 height 14
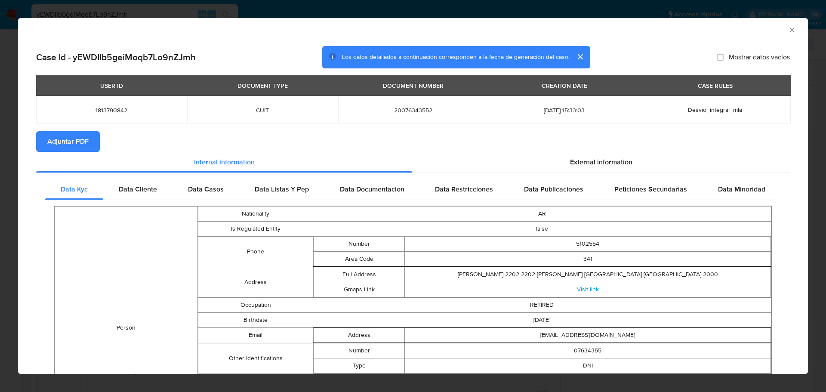
click at [381, 122] on td "20076343552" at bounding box center [413, 110] width 151 height 28
click at [638, 164] on div "External information" at bounding box center [601, 162] width 378 height 21
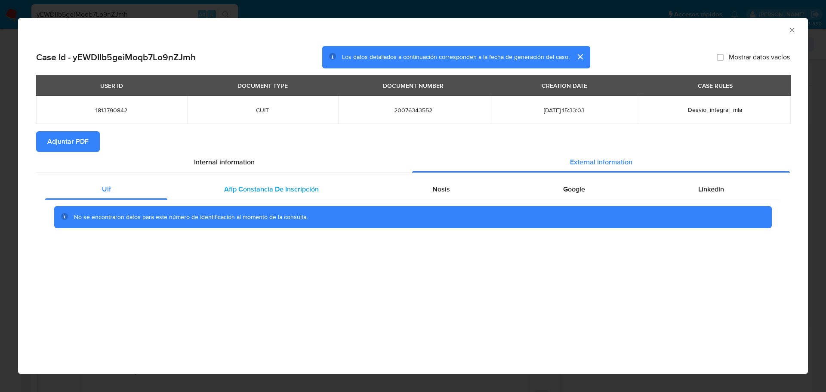
click at [306, 191] on span "Afip Constancia De Inscripción" at bounding box center [271, 189] width 95 height 10
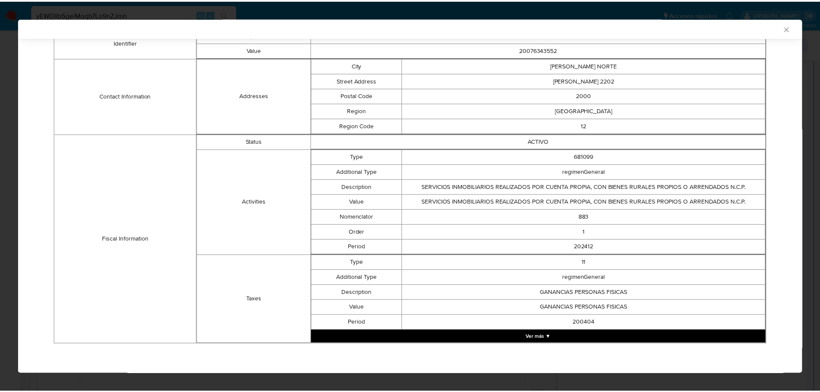
scroll to position [0, 0]
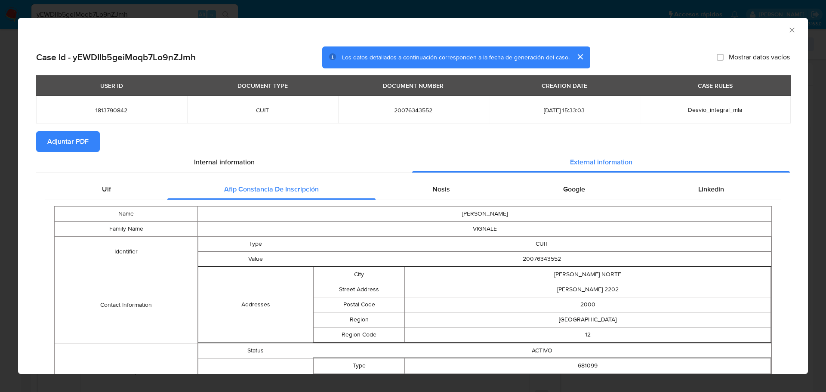
click at [412, 108] on span "20076343552" at bounding box center [414, 110] width 130 height 8
copy span "20076343552"
click at [788, 31] on icon "Cerrar ventana" at bounding box center [792, 30] width 9 height 9
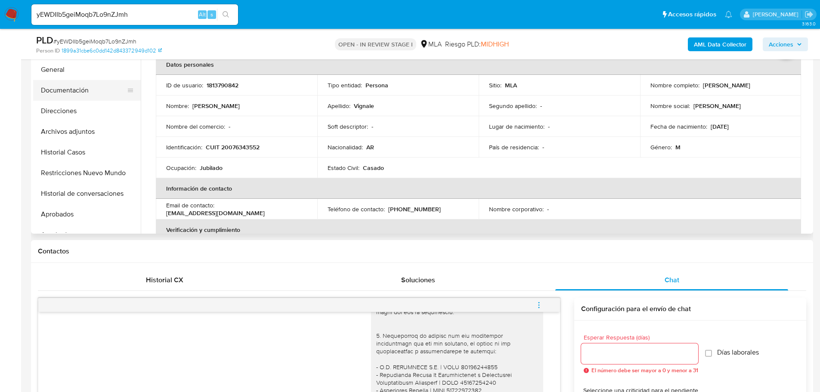
scroll to position [86, 0]
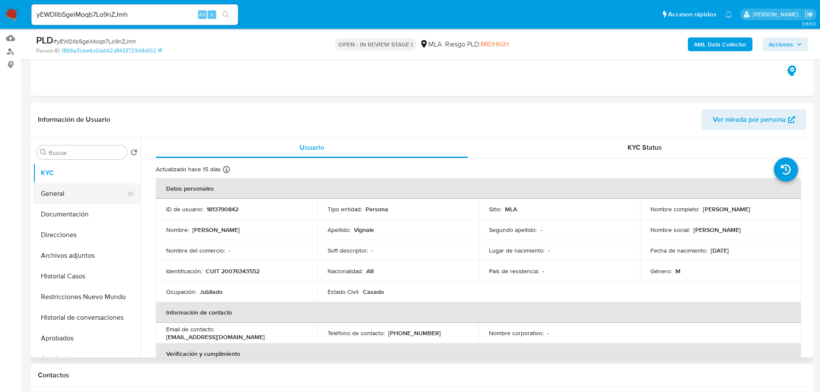
click at [74, 189] on button "General" at bounding box center [83, 193] width 101 height 21
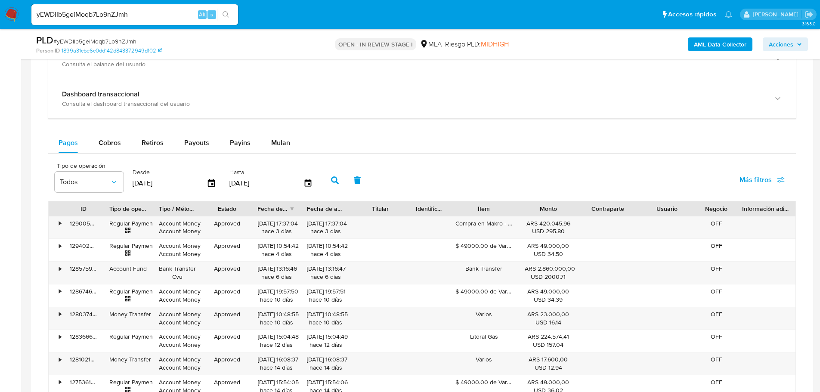
scroll to position [861, 0]
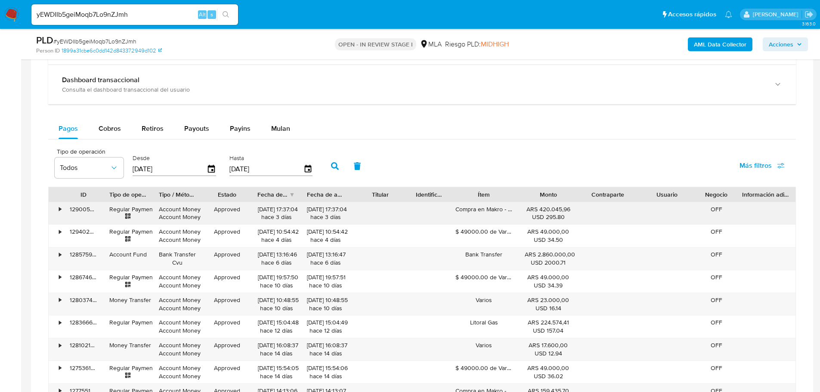
click at [333, 215] on div "11/10/2025 17:37:04 hace 3 días" at bounding box center [325, 213] width 37 height 16
drag, startPoint x: 333, startPoint y: 215, endPoint x: 318, endPoint y: 214, distance: 15.1
click at [318, 214] on div "11/10/2025 17:37:04 hace 3 días" at bounding box center [325, 213] width 37 height 16
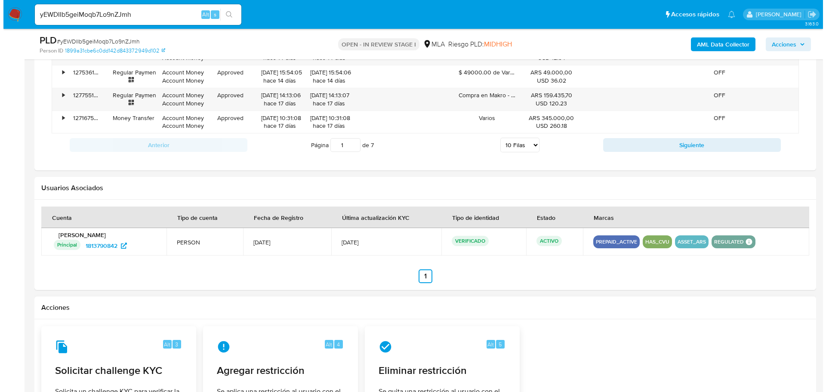
scroll to position [1188, 0]
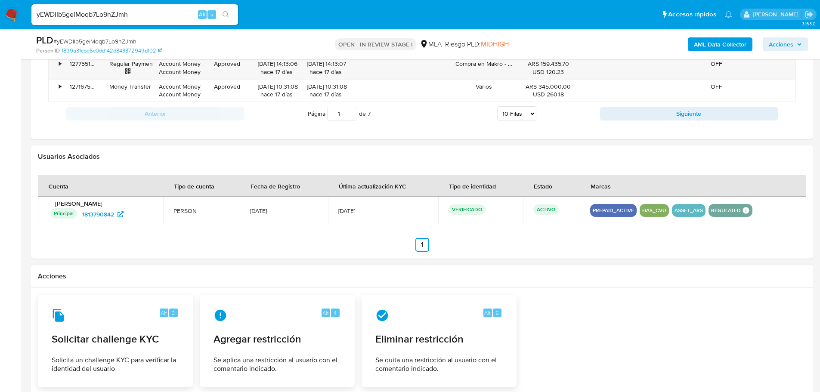
click at [573, 276] on h2 "Acciones" at bounding box center [422, 276] width 768 height 9
click at [316, 352] on div "Alt 4 Agregar restricción Se aplica una restricción al usuario con el comentari…" at bounding box center [277, 341] width 140 height 78
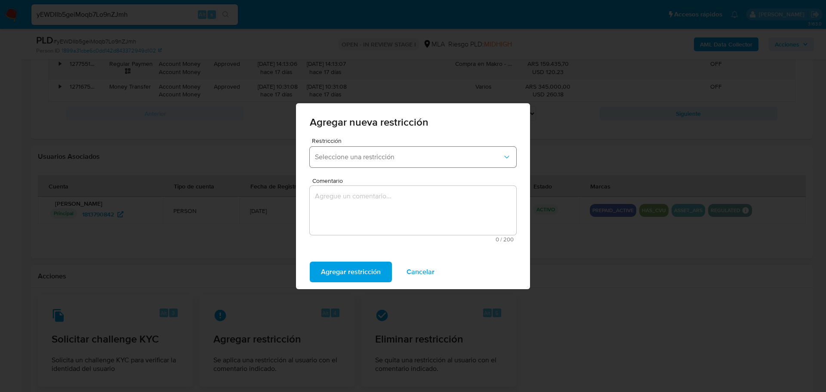
click at [366, 159] on span "Seleccione una restricción" at bounding box center [409, 157] width 188 height 9
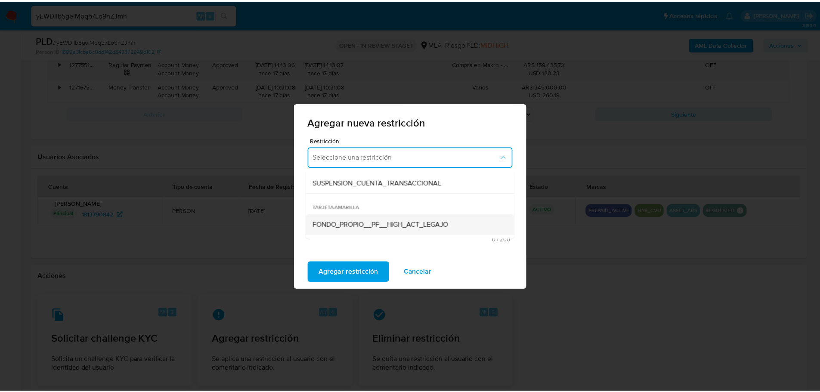
scroll to position [129, 0]
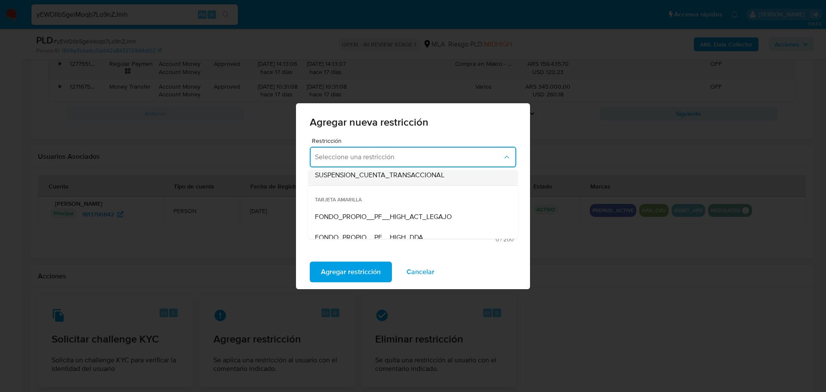
click at [386, 178] on span "SUSPENSION_CUENTA_TRANSACCIONAL" at bounding box center [380, 175] width 130 height 9
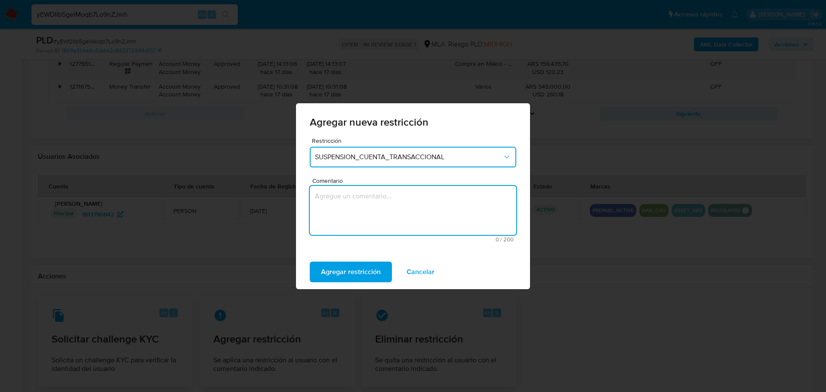
click at [365, 201] on textarea "Comentario" at bounding box center [413, 210] width 207 height 49
type textarea "AML"
click at [352, 277] on span "Agregar restricción" at bounding box center [351, 271] width 60 height 19
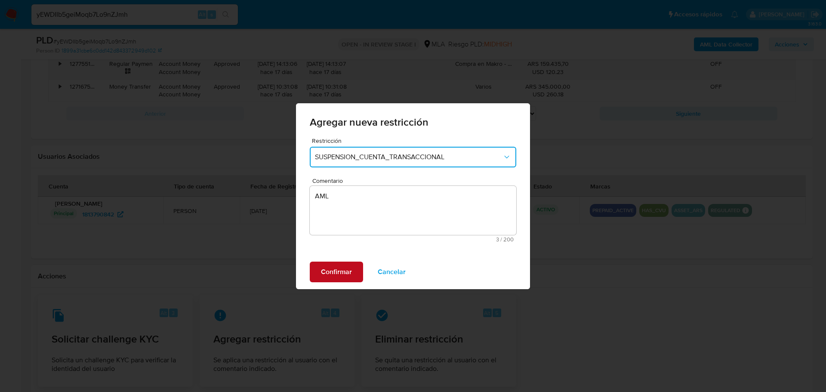
click at [332, 276] on span "Confirmar" at bounding box center [336, 271] width 31 height 19
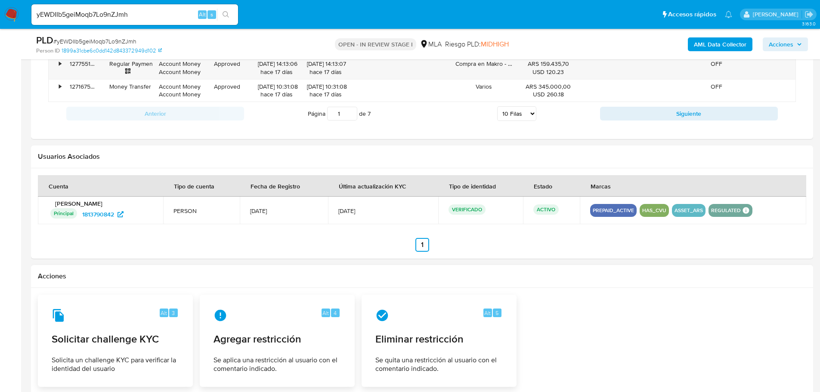
click at [151, 7] on div "yEWDIIb5geiMoqb7Lo9nZJmh Alt s" at bounding box center [134, 14] width 207 height 21
click at [149, 9] on input "yEWDIIb5geiMoqb7Lo9nZJmh" at bounding box center [134, 14] width 207 height 11
click at [162, 17] on input "yEWDIIb5geiMoqb7Lo9nZJmh" at bounding box center [134, 14] width 207 height 11
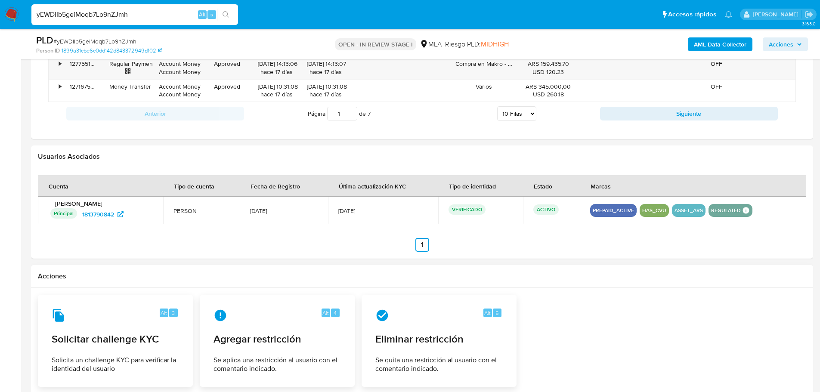
paste input "3Ly4ytznEuV8rSTagYNhonlN"
type input "3Ly4ytznEuV8rSTagYNhonlN"
click at [228, 12] on icon "search-icon" at bounding box center [225, 14] width 7 height 7
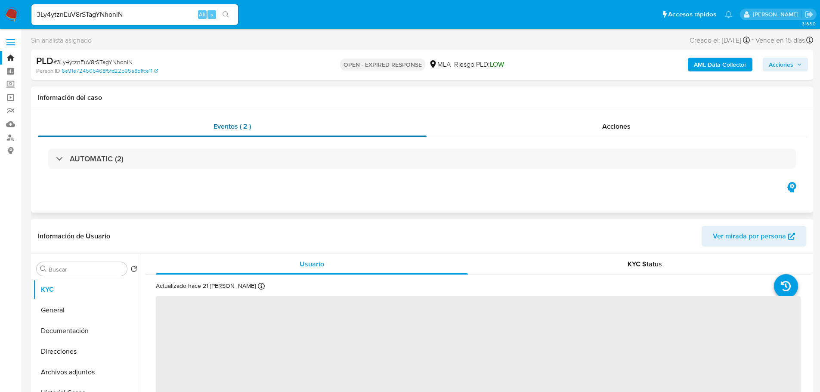
select select "10"
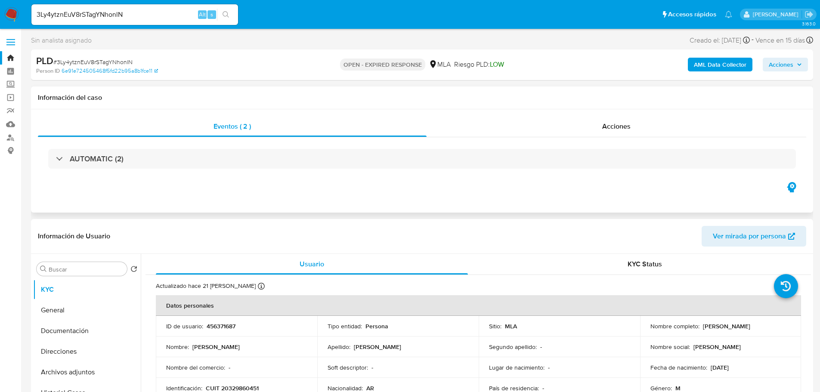
drag, startPoint x: 253, startPoint y: 185, endPoint x: 232, endPoint y: 188, distance: 21.4
click at [253, 185] on div "Eventos ( 2 ) Acciones AUTOMATIC (2)" at bounding box center [422, 160] width 782 height 103
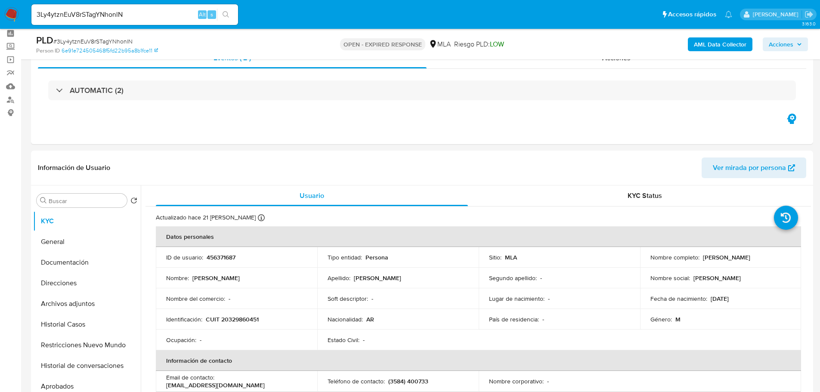
scroll to position [215, 0]
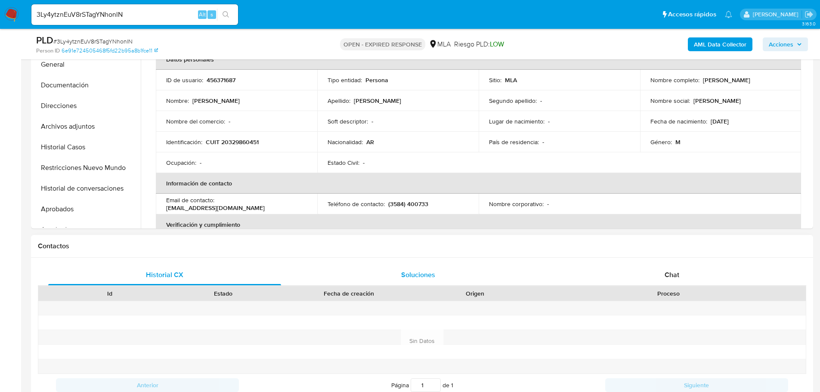
click at [699, 279] on div "Chat" at bounding box center [671, 275] width 233 height 21
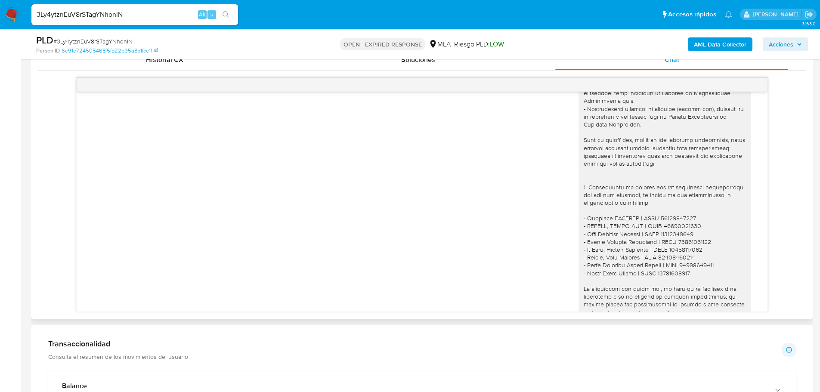
scroll to position [951, 0]
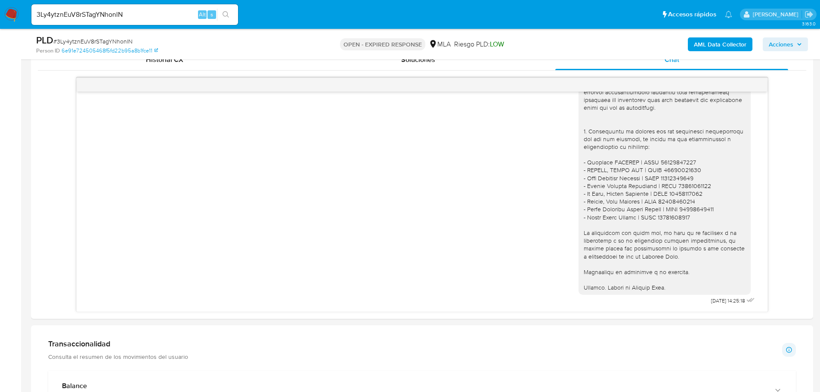
click at [730, 42] on b "AML Data Collector" at bounding box center [720, 44] width 52 height 14
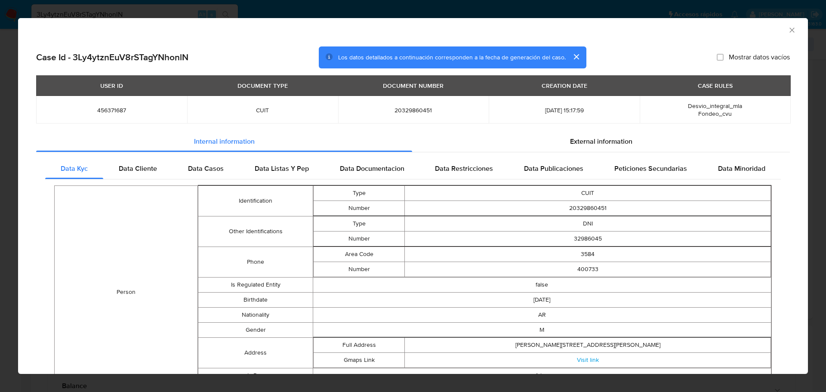
click at [788, 28] on icon "Cerrar ventana" at bounding box center [792, 30] width 9 height 9
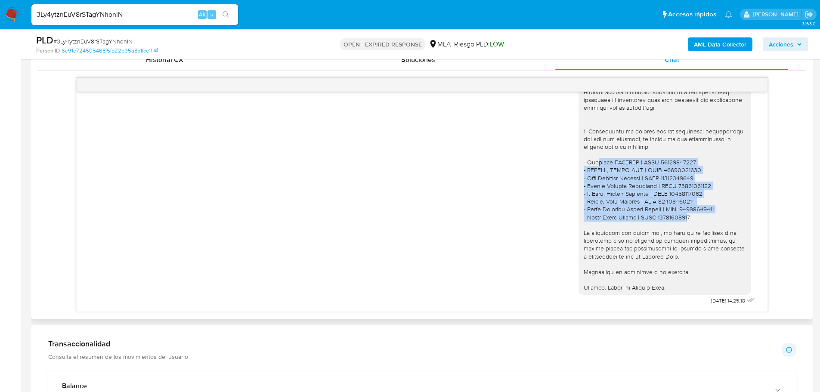
drag, startPoint x: 589, startPoint y: 162, endPoint x: 679, endPoint y: 218, distance: 105.7
click at [679, 218] on div at bounding box center [665, 56] width 162 height 469
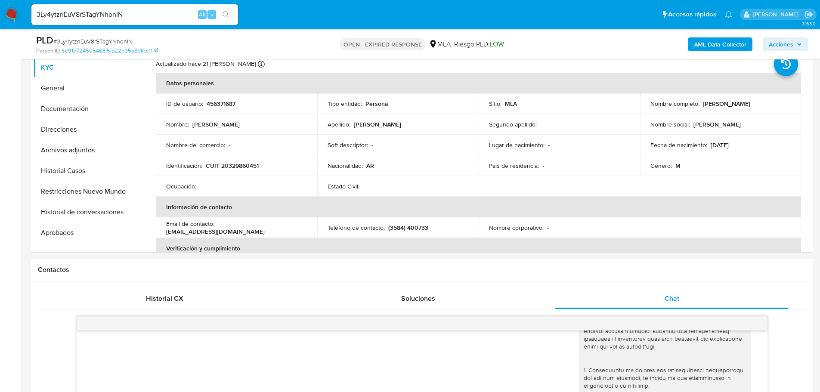
scroll to position [86, 0]
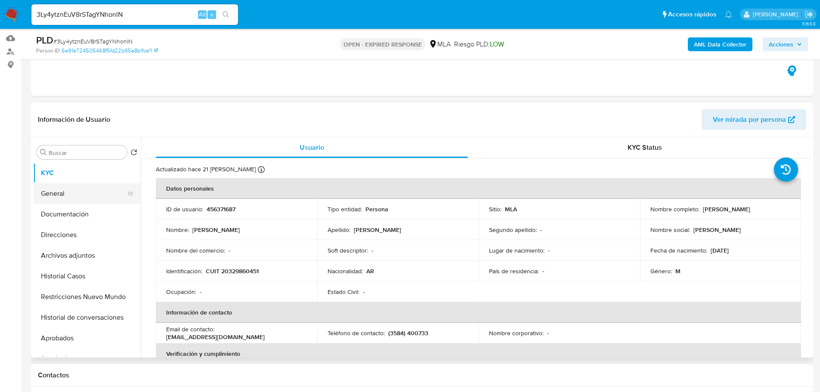
click at [70, 198] on button "General" at bounding box center [83, 193] width 101 height 21
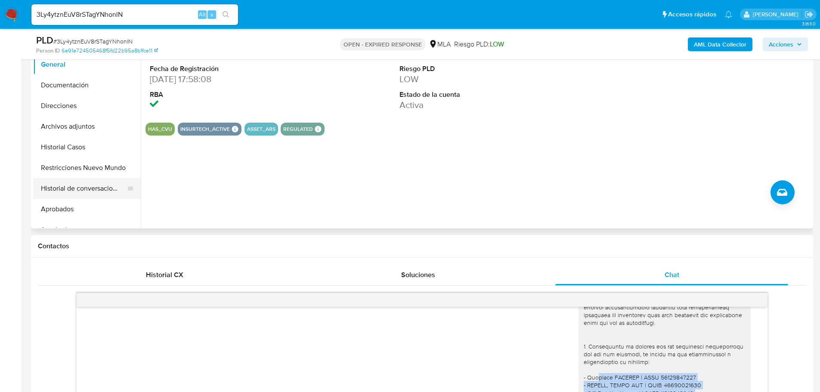
scroll to position [430, 0]
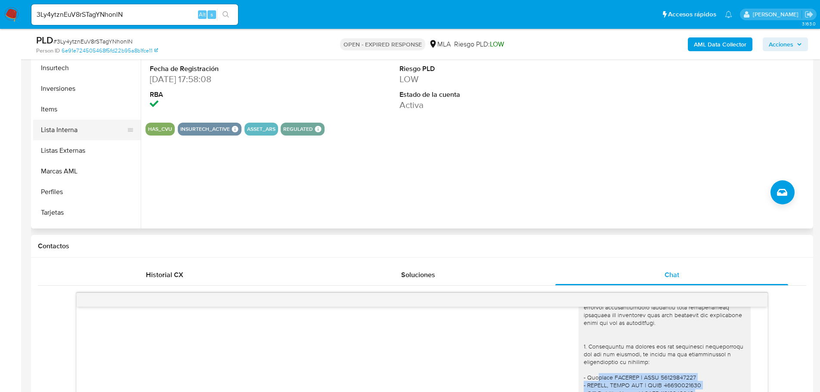
click at [71, 131] on button "Lista Interna" at bounding box center [83, 130] width 101 height 21
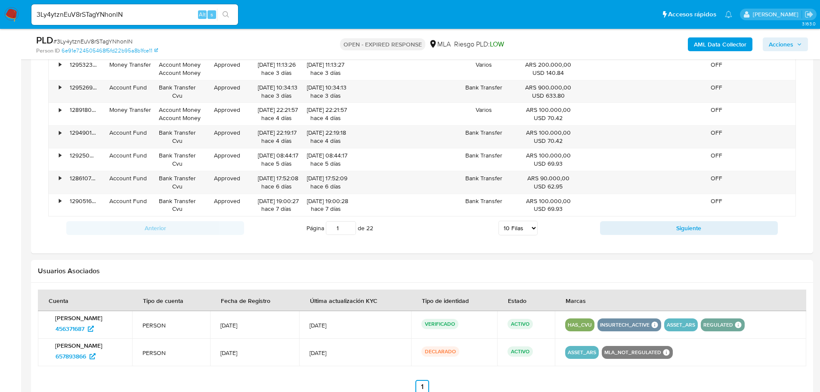
scroll to position [1040, 0]
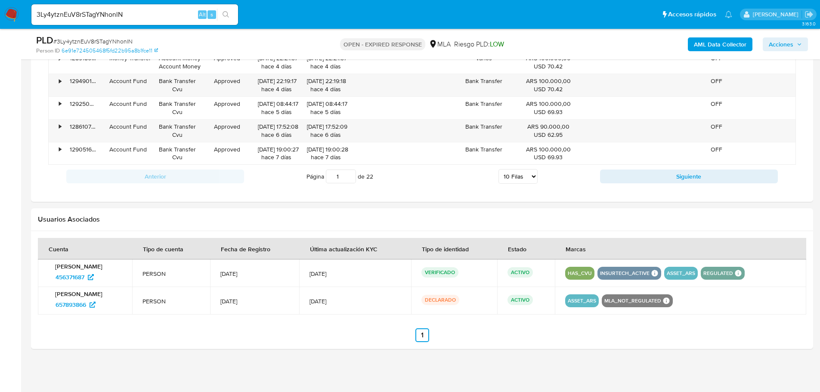
click at [155, 16] on input "3Ly4ytznEuV8rSTagYNhonlN" at bounding box center [134, 14] width 207 height 11
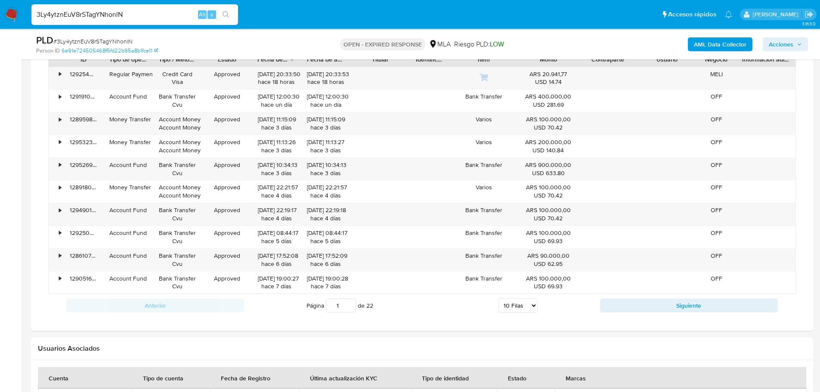
scroll to position [825, 0]
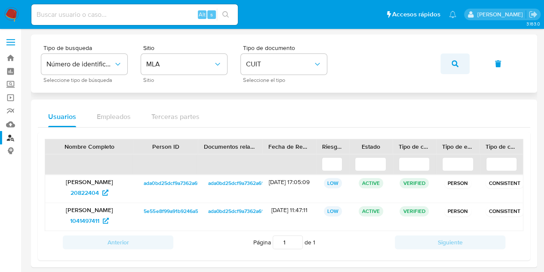
click at [448, 59] on button "button" at bounding box center [455, 63] width 29 height 21
click at [99, 196] on span "554304460" at bounding box center [85, 192] width 32 height 14
click at [96, 216] on span "2444651429" at bounding box center [84, 220] width 33 height 14
click at [454, 64] on icon "button" at bounding box center [455, 63] width 7 height 7
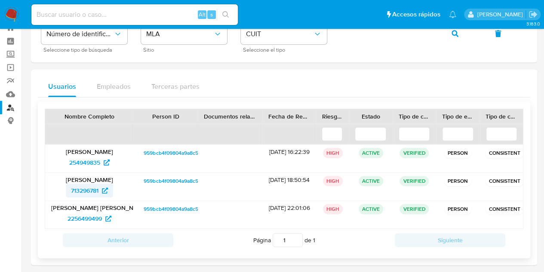
scroll to position [43, 0]
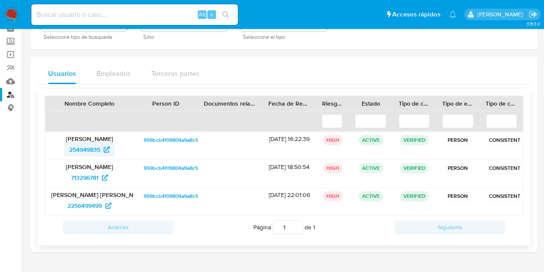
click at [88, 148] on span "254949835" at bounding box center [84, 149] width 31 height 14
click at [91, 183] on span "713296781" at bounding box center [85, 177] width 28 height 14
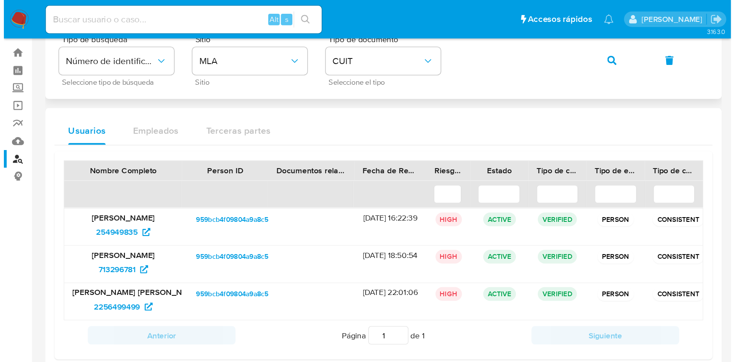
scroll to position [0, 0]
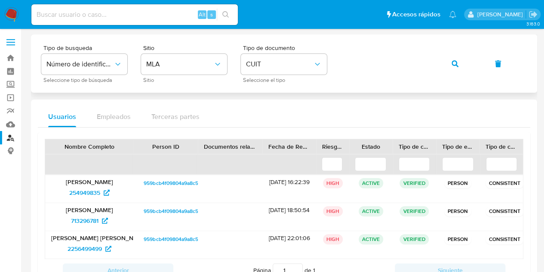
click at [457, 62] on icon "button" at bounding box center [455, 63] width 7 height 7
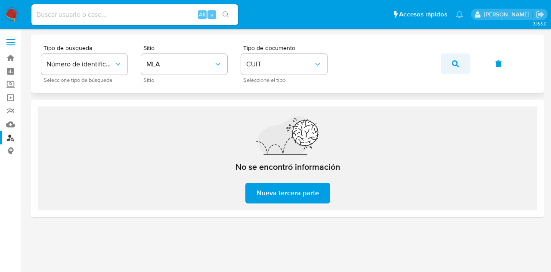
click at [465, 59] on button "button" at bounding box center [455, 63] width 29 height 21
click at [401, 86] on div "Tipo de busqueda Número de identificación Seleccione tipo de búsqueda Sitio MLA…" at bounding box center [287, 63] width 513 height 58
click at [449, 65] on button "button" at bounding box center [455, 63] width 29 height 21
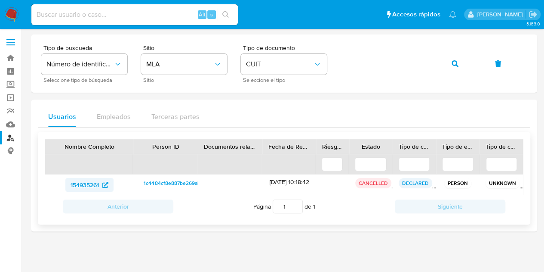
click at [94, 186] on span "154935261" at bounding box center [85, 185] width 28 height 14
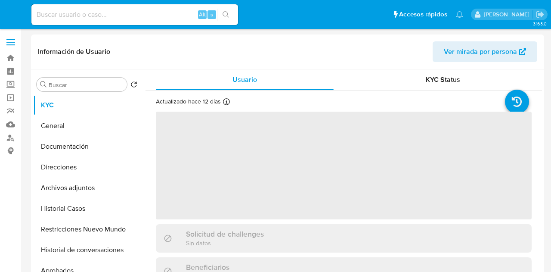
select select "10"
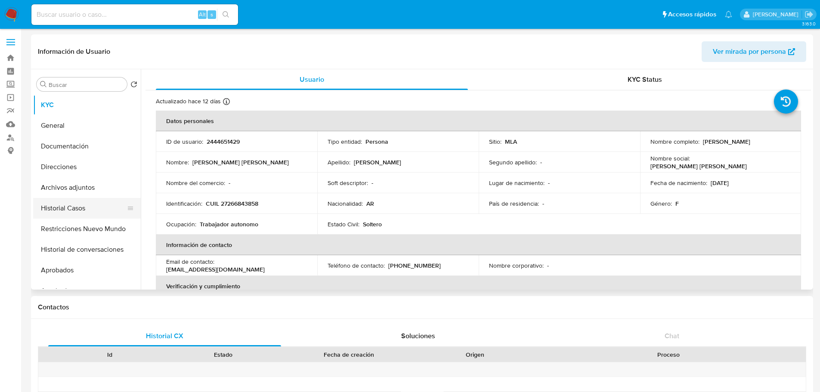
click at [77, 215] on button "Historial Casos" at bounding box center [83, 208] width 101 height 21
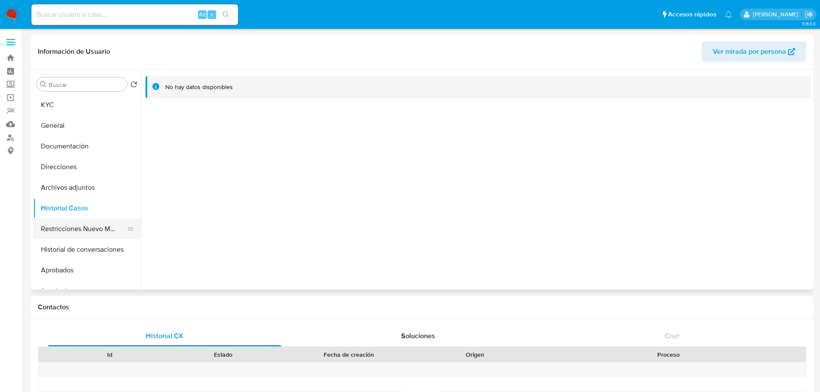
click at [70, 234] on button "Restricciones Nuevo Mundo" at bounding box center [83, 229] width 101 height 21
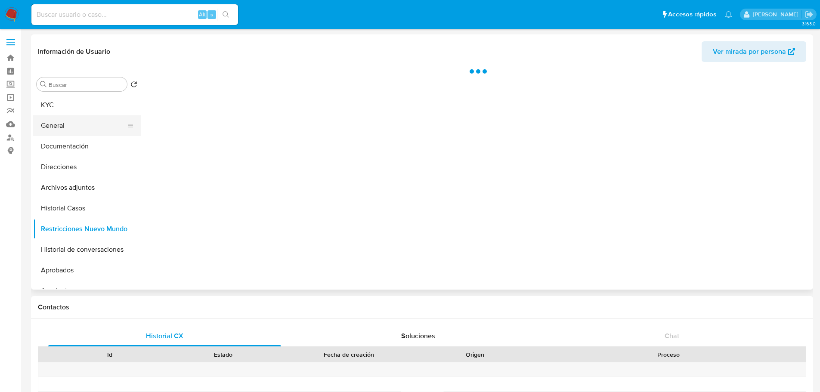
click at [84, 122] on button "General" at bounding box center [83, 125] width 101 height 21
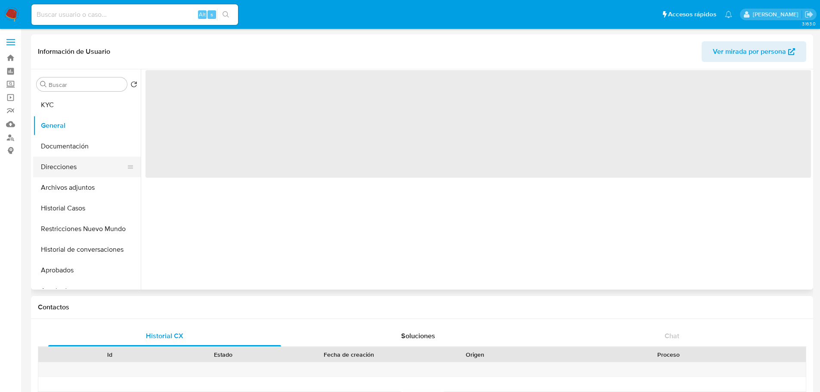
click at [105, 157] on button "Direcciones" at bounding box center [83, 167] width 101 height 21
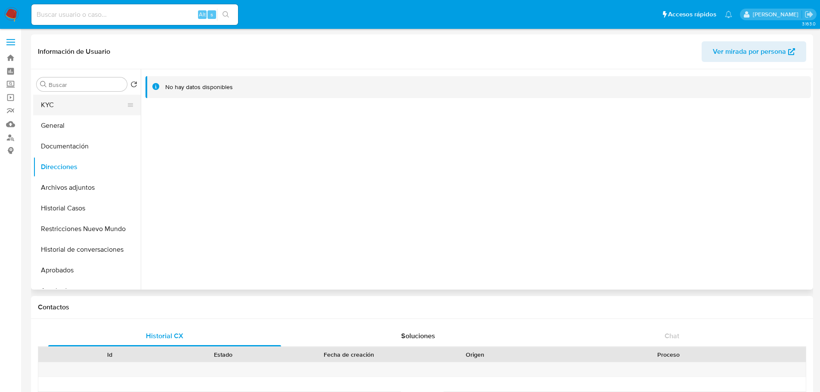
click at [91, 108] on button "KYC" at bounding box center [83, 105] width 101 height 21
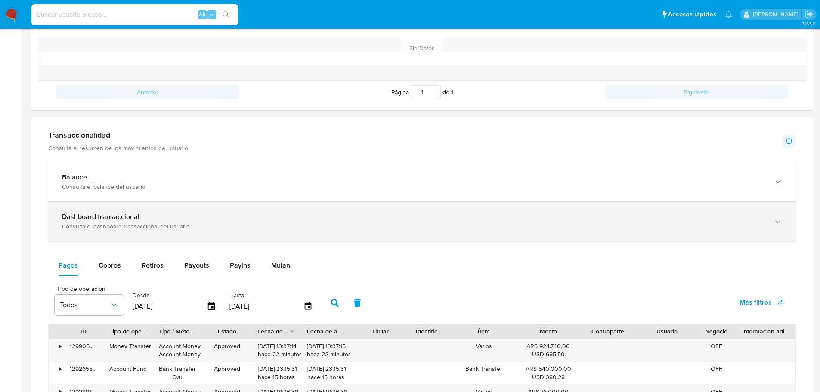
scroll to position [344, 0]
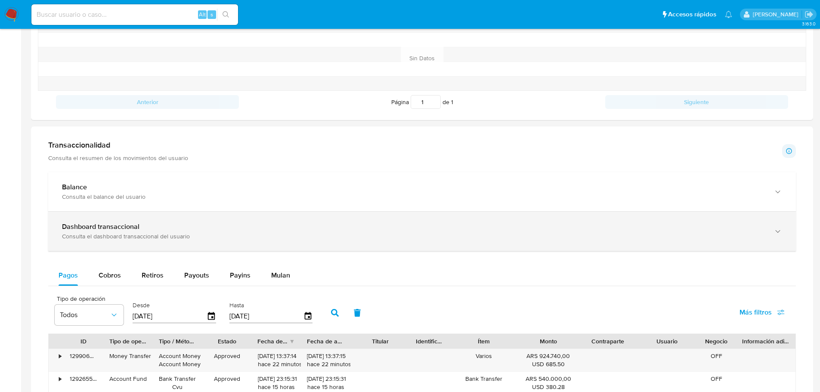
click at [133, 230] on b "Dashboard transaccional" at bounding box center [100, 227] width 77 height 10
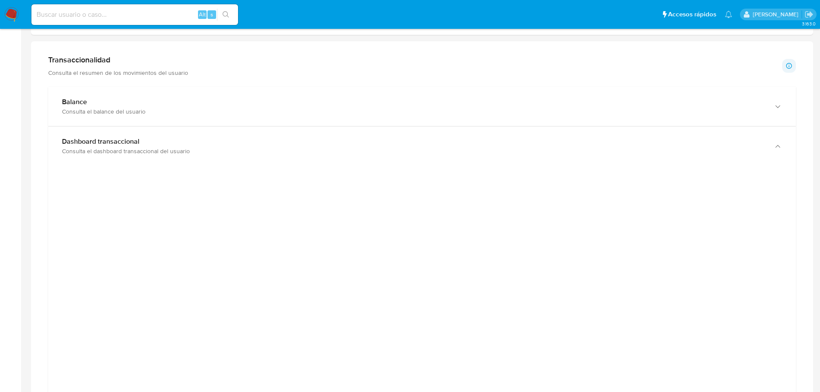
scroll to position [559, 0]
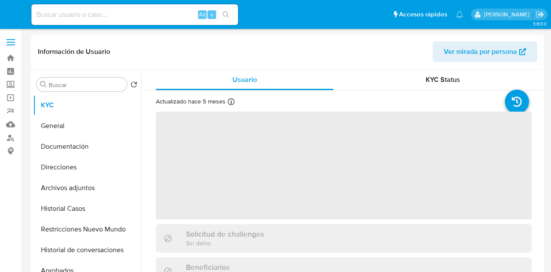
select select "10"
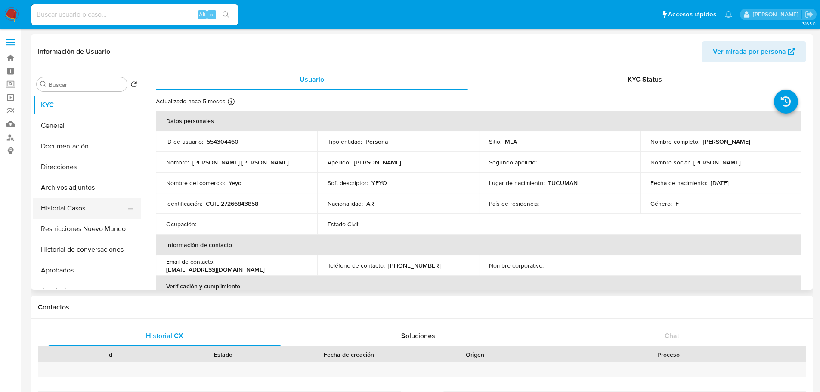
click at [55, 214] on button "Historial Casos" at bounding box center [83, 208] width 101 height 21
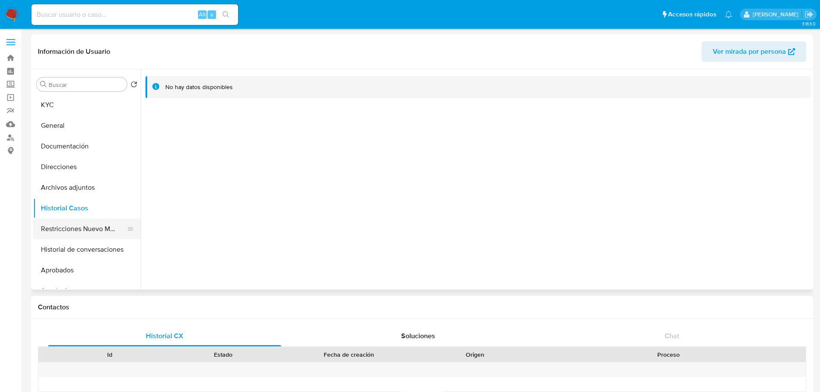
click at [82, 225] on button "Restricciones Nuevo Mundo" at bounding box center [83, 229] width 101 height 21
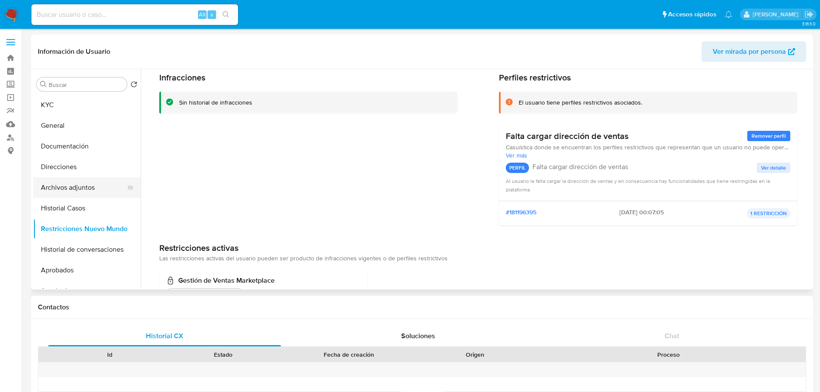
scroll to position [68, 0]
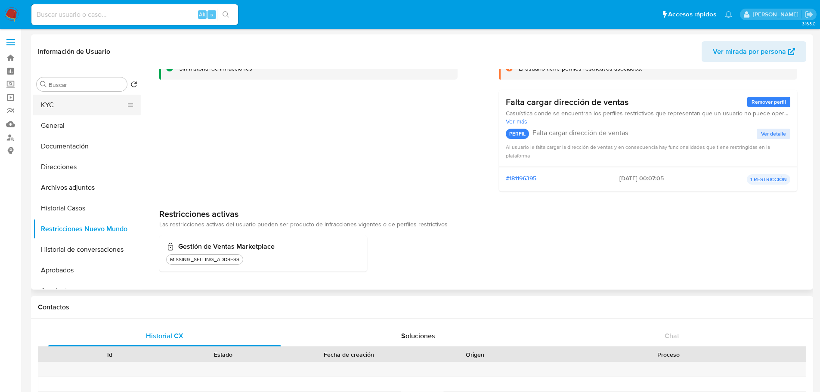
click at [75, 103] on button "KYC" at bounding box center [83, 105] width 101 height 21
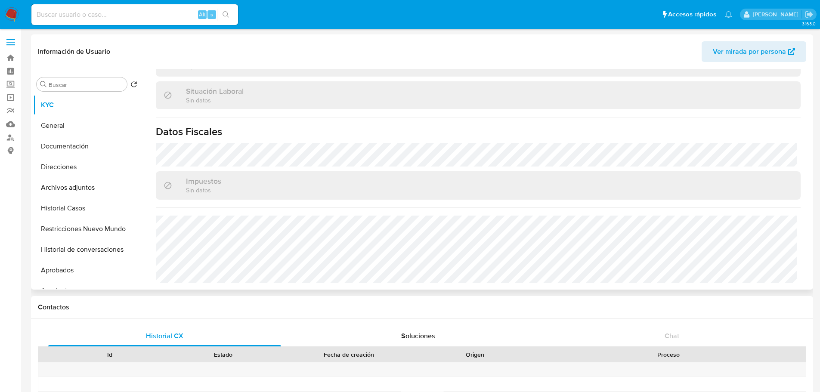
scroll to position [445, 0]
click at [84, 167] on button "Direcciones" at bounding box center [83, 167] width 101 height 21
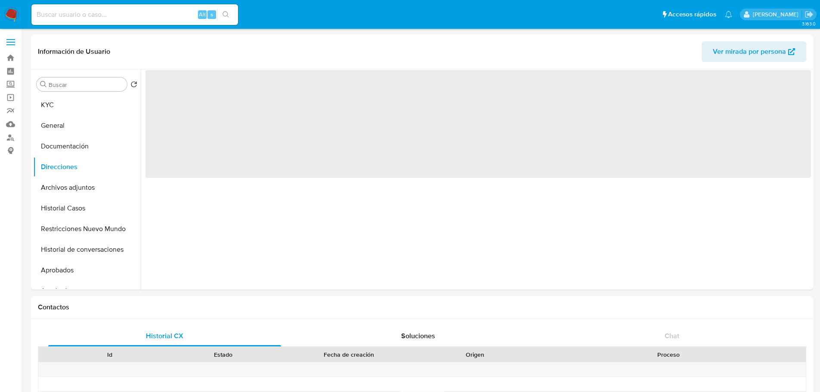
scroll to position [0, 0]
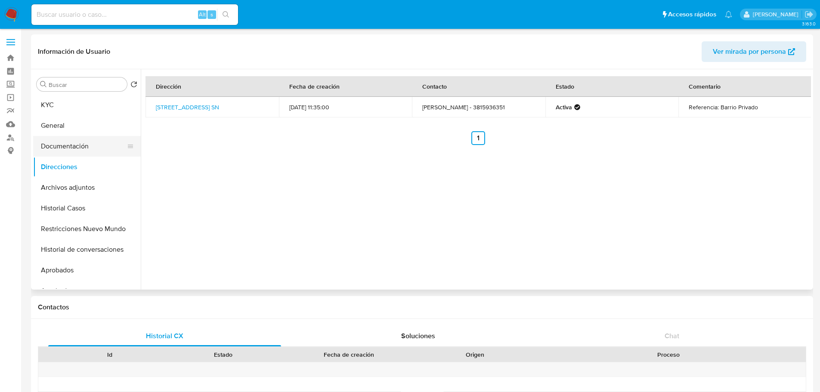
click at [85, 143] on button "Documentación" at bounding box center [83, 146] width 101 height 21
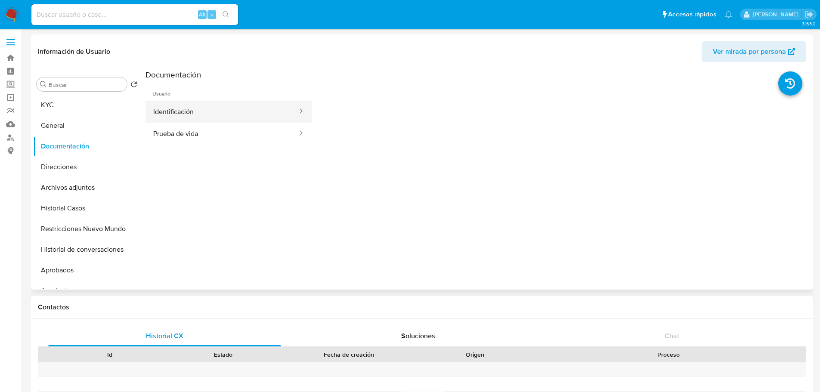
click at [251, 119] on button "Identificación" at bounding box center [221, 112] width 153 height 22
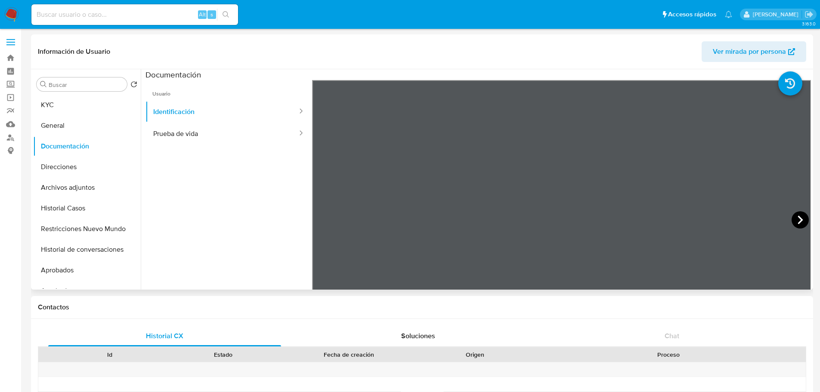
click at [550, 220] on icon at bounding box center [799, 219] width 17 height 17
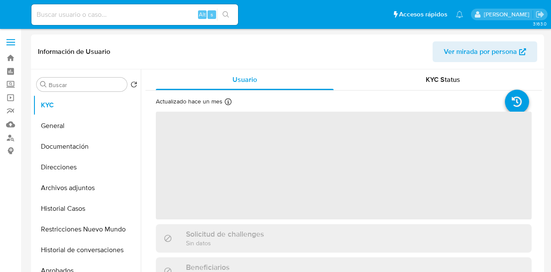
select select "10"
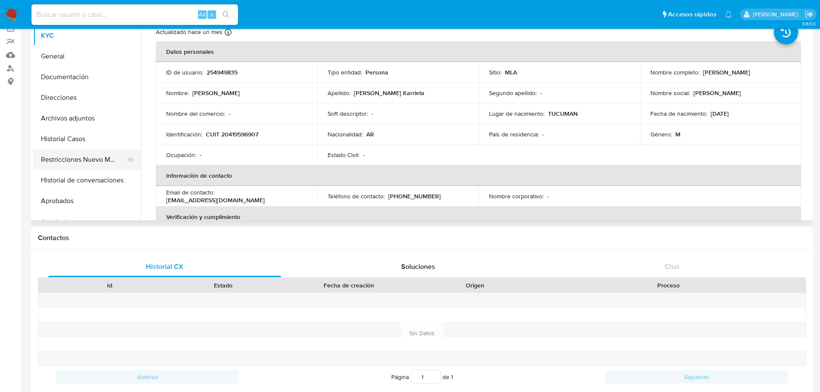
scroll to position [13, 0]
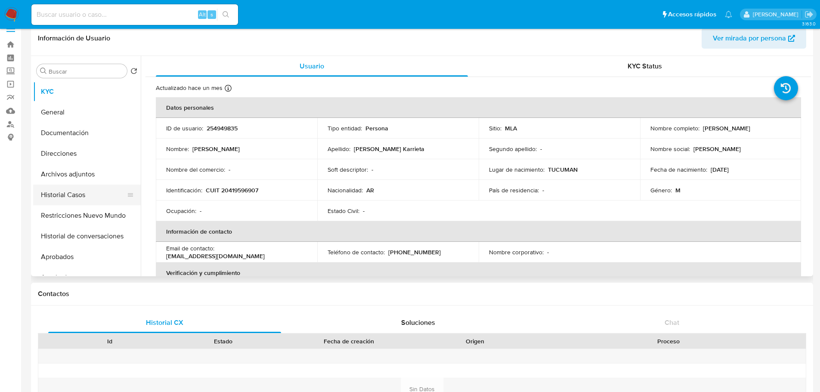
click at [70, 203] on button "Historial Casos" at bounding box center [83, 195] width 101 height 21
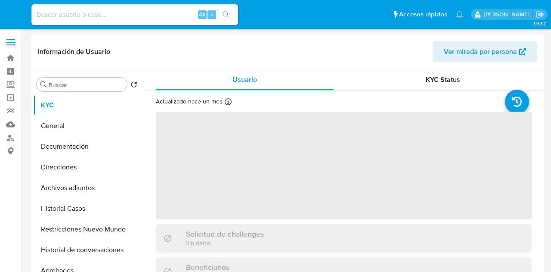
select select "10"
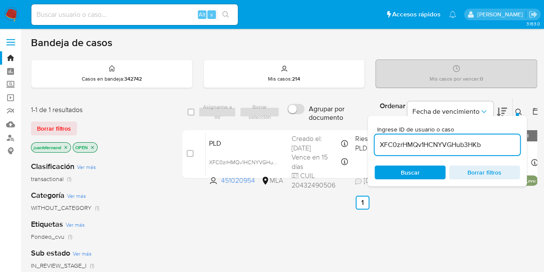
click at [396, 142] on input "XFC0zrHMQv1HCNYVGHub3HKb" at bounding box center [447, 144] width 145 height 11
paste input "3Ly4ytznEuV8rSTagYNhonlN"
type input "3Ly4ytznEuV8rSTagYNhonlN"
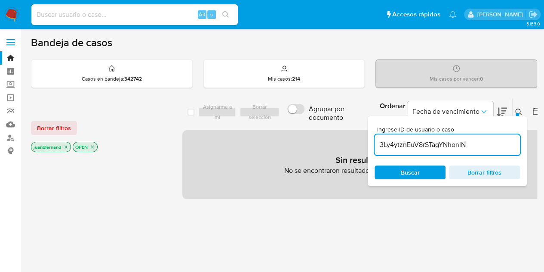
click at [65, 145] on icon "close-filter" at bounding box center [66, 146] width 3 height 3
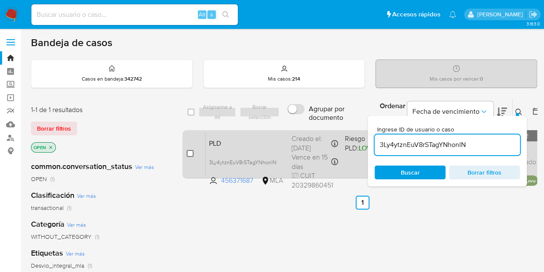
click at [190, 154] on input "checkbox" at bounding box center [190, 153] width 7 height 7
checkbox input "true"
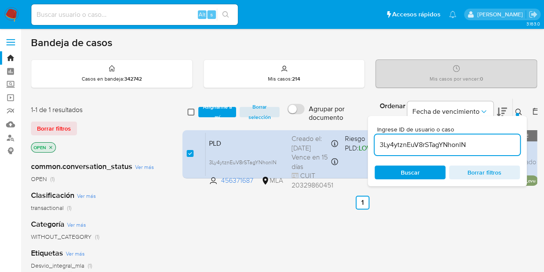
click at [191, 108] on input "checkbox" at bounding box center [191, 111] width 7 height 7
checkbox input "false"
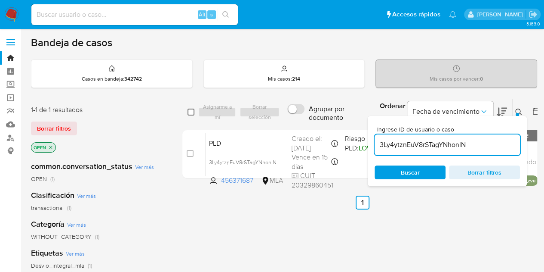
click at [191, 111] on input "checkbox" at bounding box center [191, 111] width 7 height 7
checkbox input "true"
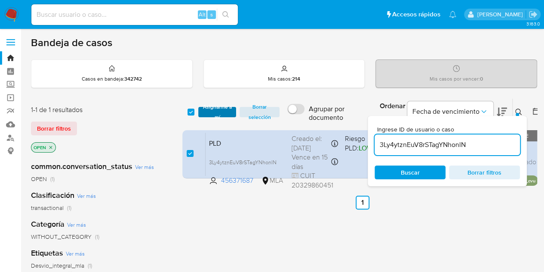
click at [205, 111] on span "Asignarme a mí" at bounding box center [218, 112] width 30 height 9
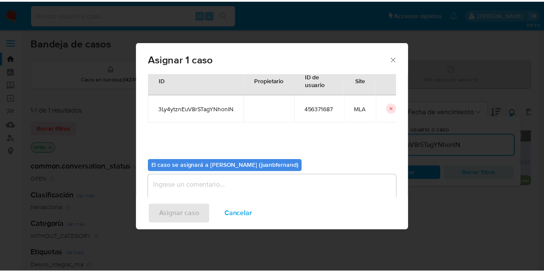
scroll to position [44, 0]
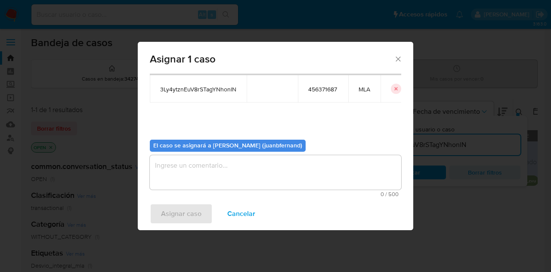
click at [248, 178] on textarea "assign-modal" at bounding box center [275, 172] width 251 height 34
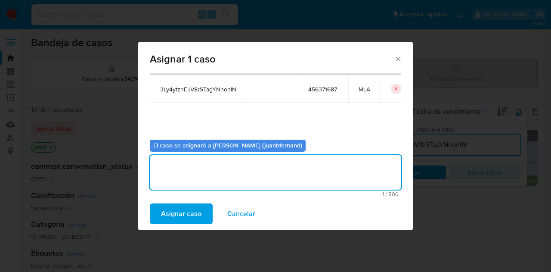
click at [189, 212] on span "Asignar caso" at bounding box center [181, 213] width 40 height 19
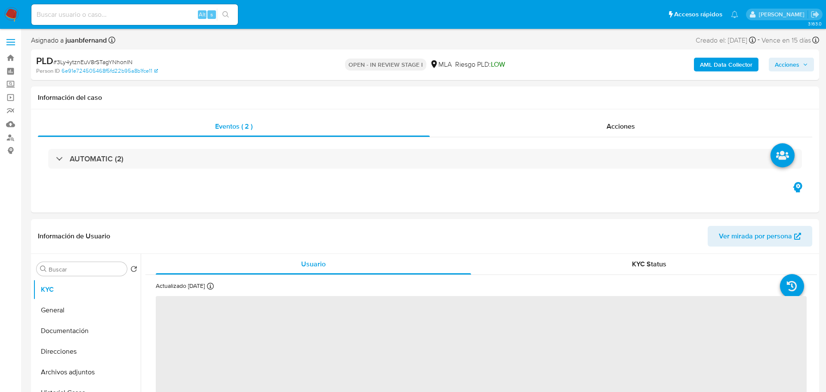
select select "10"
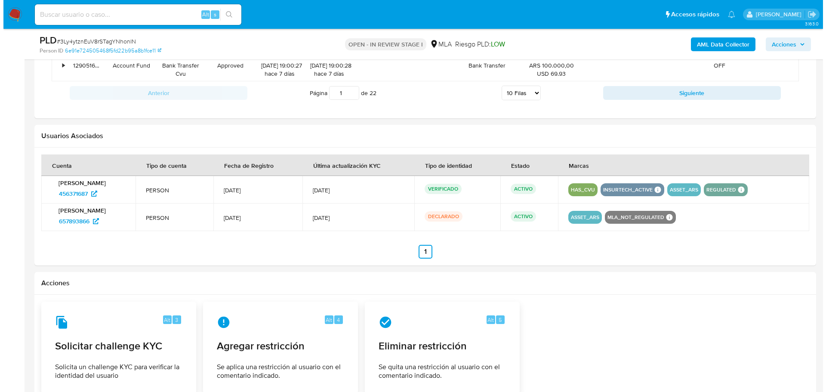
scroll to position [1150, 0]
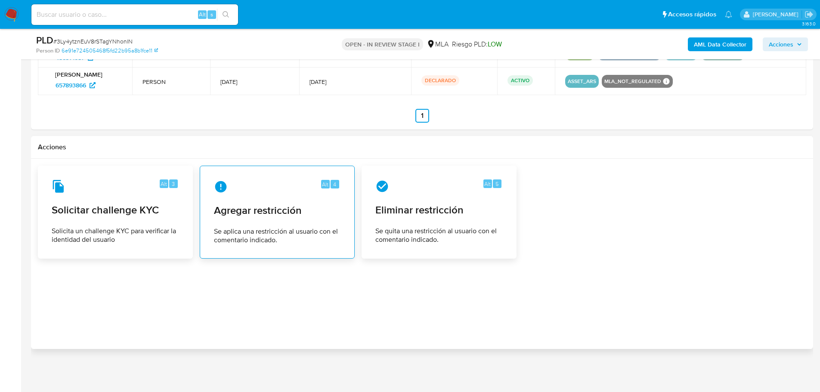
click at [284, 218] on div "Alt 4 Agregar restricción Se aplica una restricción al usuario con el comentari…" at bounding box center [277, 212] width 140 height 78
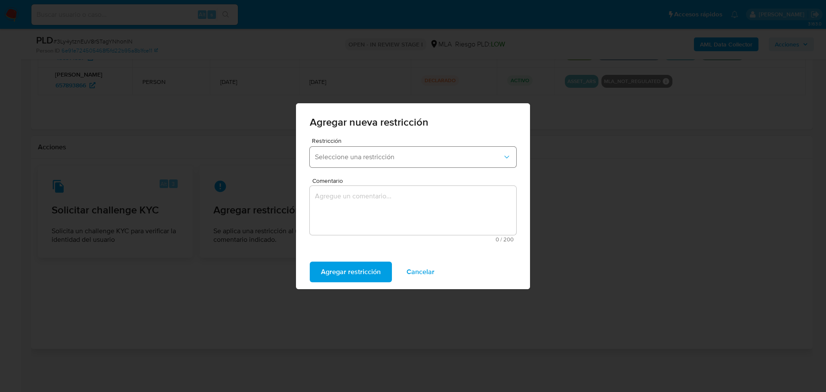
drag, startPoint x: 349, startPoint y: 148, endPoint x: 352, endPoint y: 161, distance: 13.1
click at [350, 149] on button "Seleccione una restricción" at bounding box center [413, 157] width 207 height 21
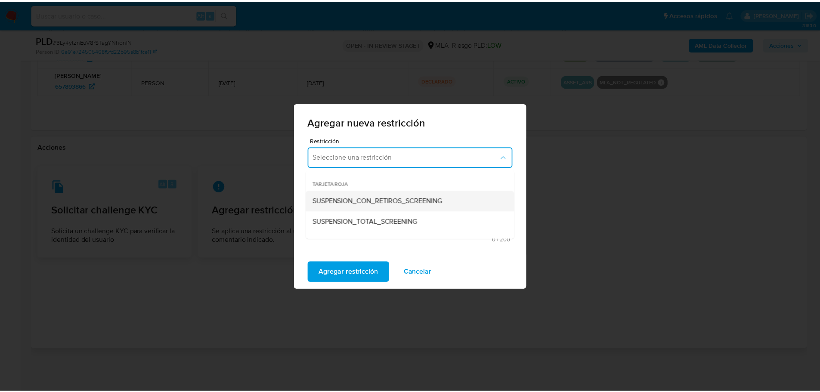
scroll to position [86, 0]
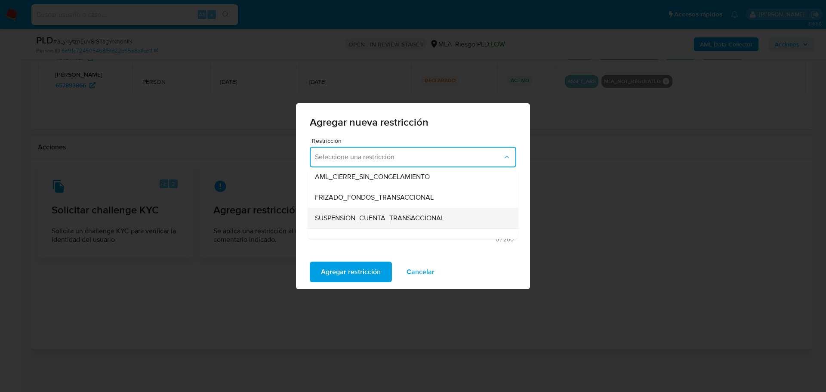
click at [365, 218] on span "SUSPENSION_CUENTA_TRANSACCIONAL" at bounding box center [380, 218] width 130 height 9
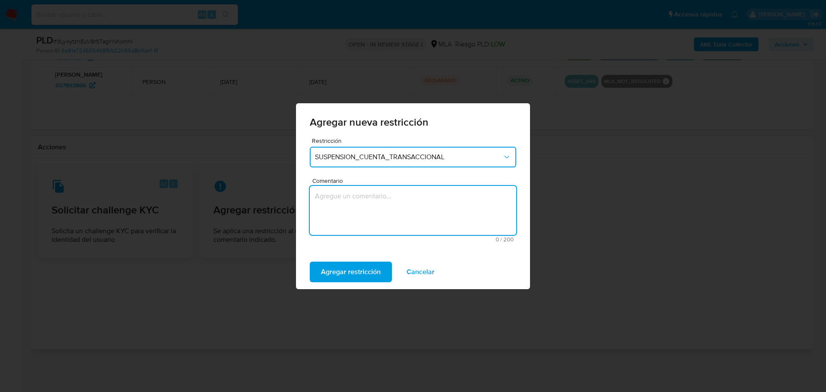
click at [383, 211] on textarea "Comentario" at bounding box center [413, 210] width 207 height 49
type textarea "AML"
click at [363, 270] on span "Agregar restricción" at bounding box center [351, 271] width 60 height 19
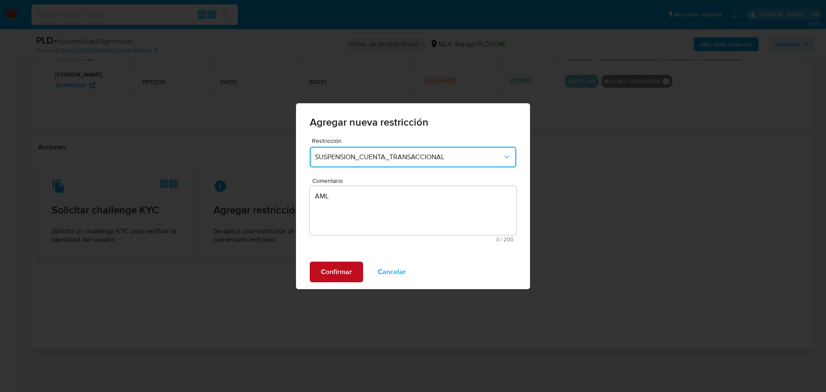
click at [351, 274] on span "Confirmar" at bounding box center [336, 271] width 31 height 19
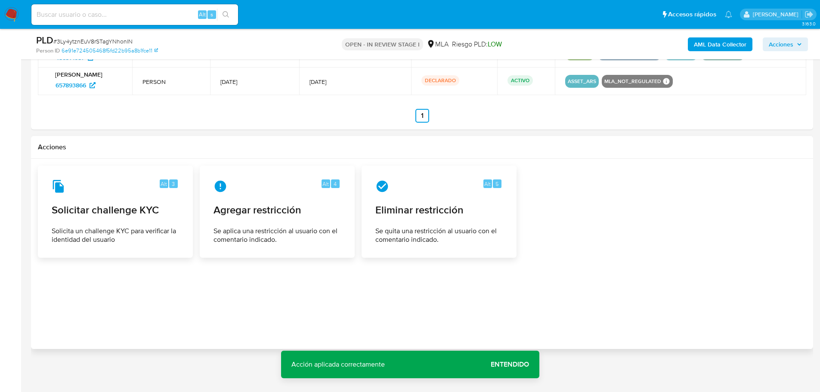
click at [193, 11] on input at bounding box center [134, 14] width 207 height 11
paste input "YAARkajOPPaH5PgVxhshEDfE"
click at [216, 12] on input "YAARkajOPPaH5PgVxhshEDfE" at bounding box center [134, 14] width 207 height 11
type input "YAARkajOPPaH5PgVxhshEDfE"
click at [225, 13] on icon "search-icon" at bounding box center [225, 14] width 7 height 7
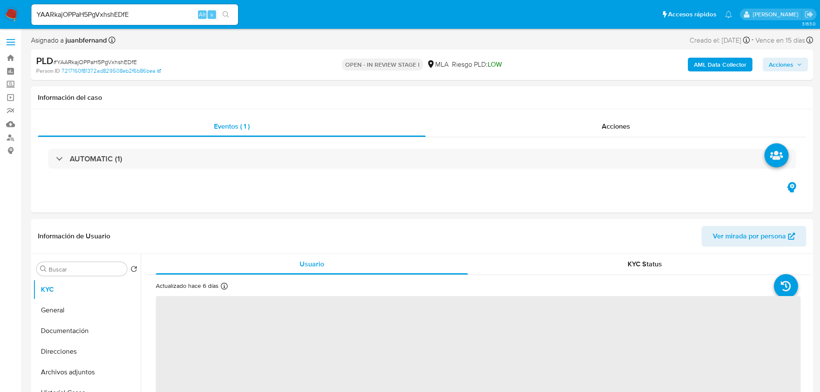
select select "10"
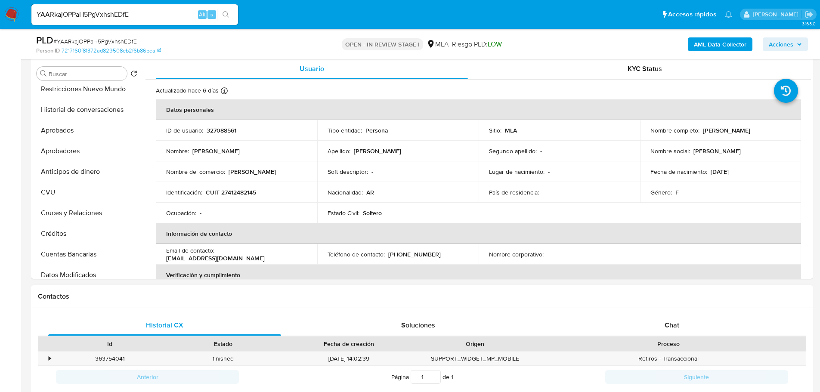
scroll to position [301, 0]
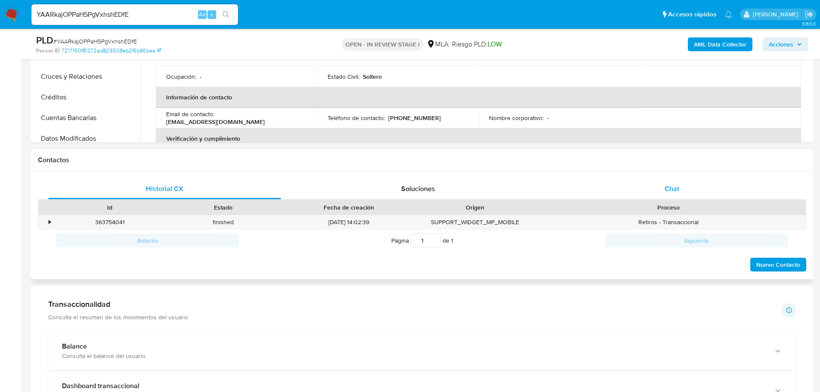
click at [679, 183] on div "Chat" at bounding box center [671, 189] width 233 height 21
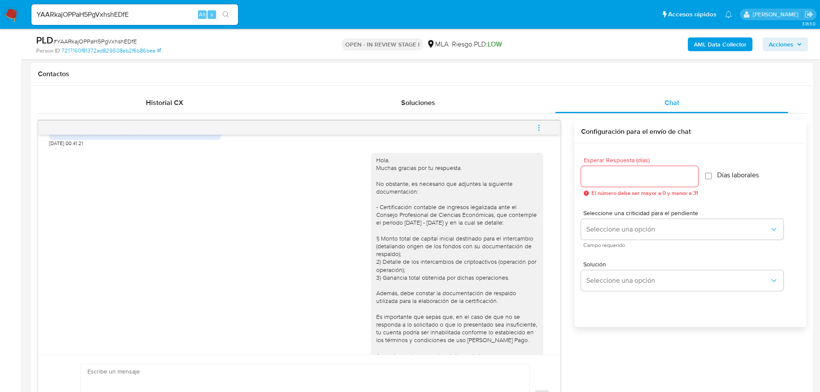
scroll to position [1420, 0]
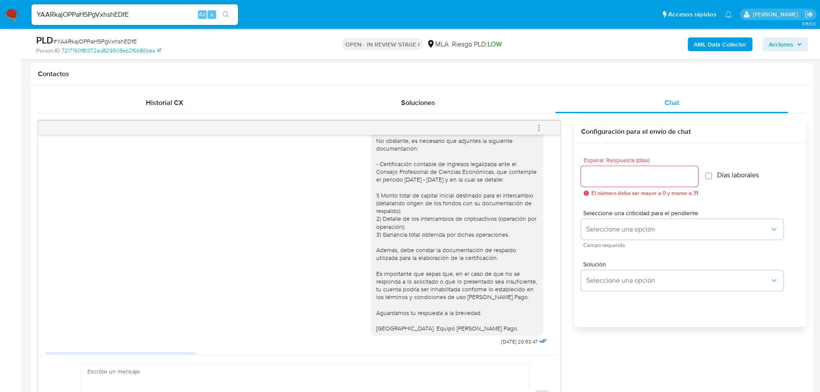
click at [383, 174] on div "Hola. Muchas gracias por tu respuesta. No obstante, es necesario que adjuntes l…" at bounding box center [457, 222] width 162 height 219
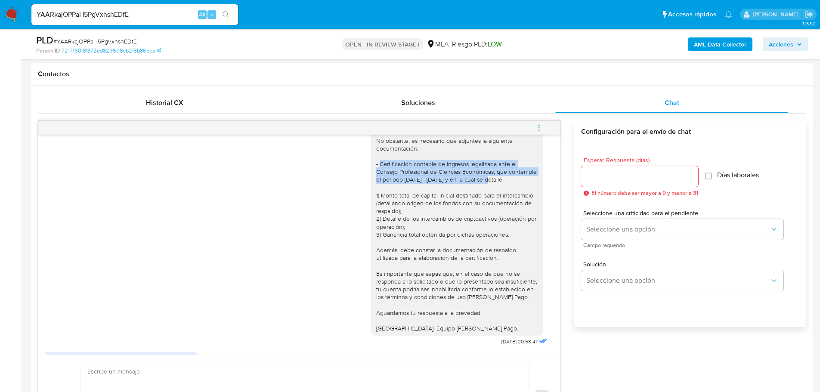
drag, startPoint x: 383, startPoint y: 174, endPoint x: 99, endPoint y: 197, distance: 284.1
click at [474, 191] on div "Hola. Muchas gracias por tu respuesta. No obstante, es necesario que adjuntes l…" at bounding box center [457, 222] width 162 height 219
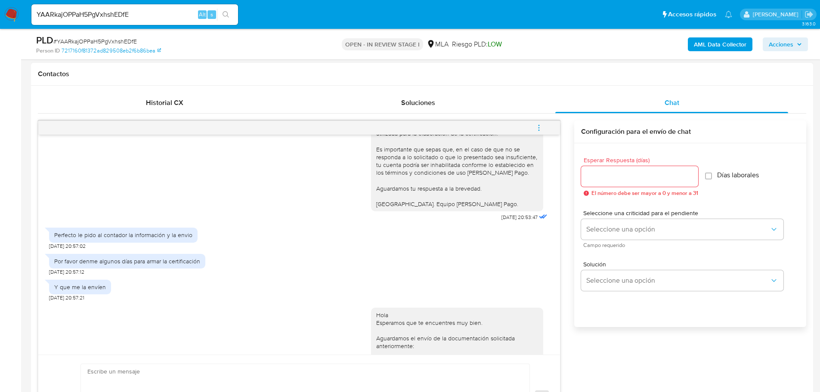
scroll to position [1592, 0]
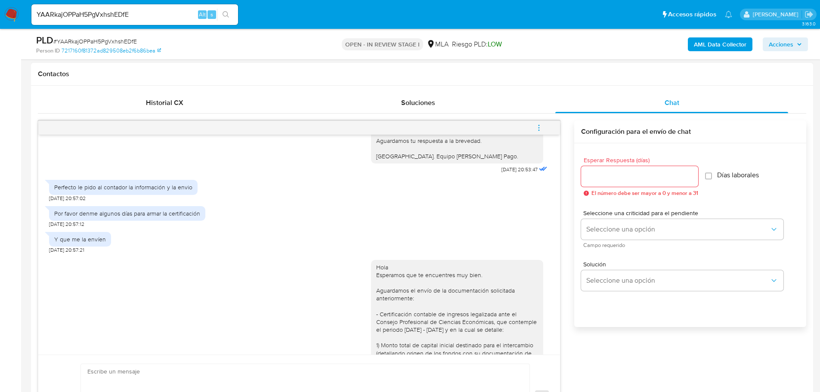
click at [501, 173] on span "26/09/2025 20:53:47" at bounding box center [519, 169] width 36 height 7
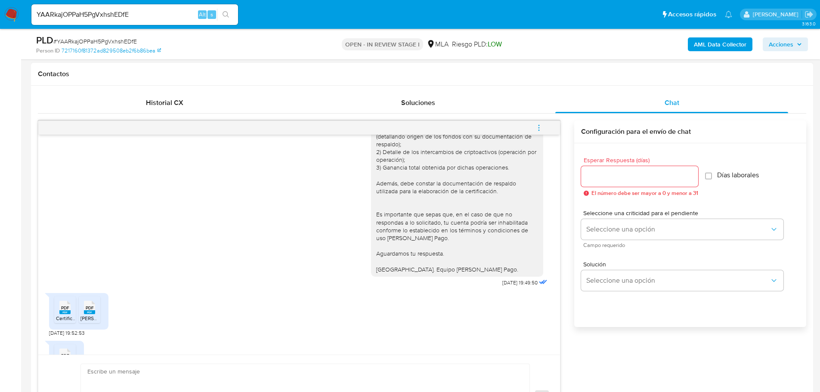
scroll to position [1646, 0]
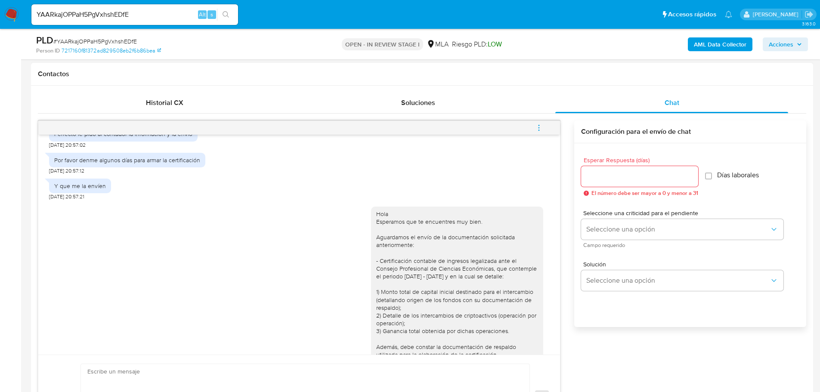
click at [450, 284] on div "Hola Esperamos que te encuentres muy bien. Aguardamos el envío de la documentac…" at bounding box center [457, 323] width 162 height 227
drag, startPoint x: 450, startPoint y: 284, endPoint x: 407, endPoint y: 284, distance: 42.6
click at [407, 284] on div "Hola Esperamos que te encuentres muy bien. Aguardamos el envío de la documentac…" at bounding box center [457, 323] width 162 height 227
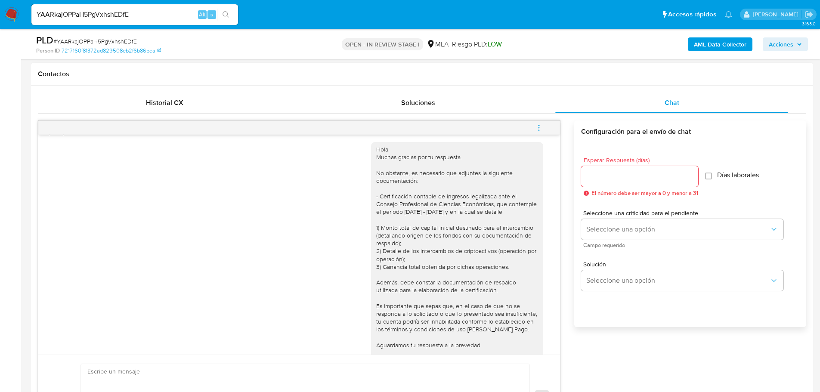
scroll to position [1344, 0]
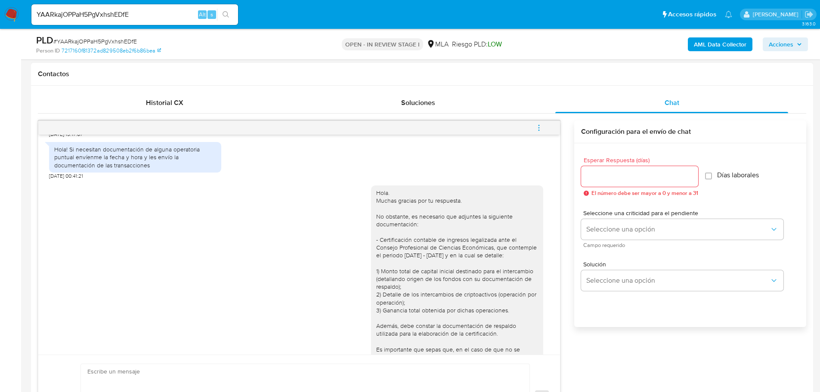
click at [406, 266] on div "Hola. Muchas gracias por tu respuesta. No obstante, es necesario que adjuntes l…" at bounding box center [457, 298] width 162 height 219
drag, startPoint x: 406, startPoint y: 266, endPoint x: 470, endPoint y: 269, distance: 64.2
click at [470, 269] on div "Hola. Muchas gracias por tu respuesta. No obstante, es necesario que adjuntes l…" at bounding box center [457, 298] width 162 height 219
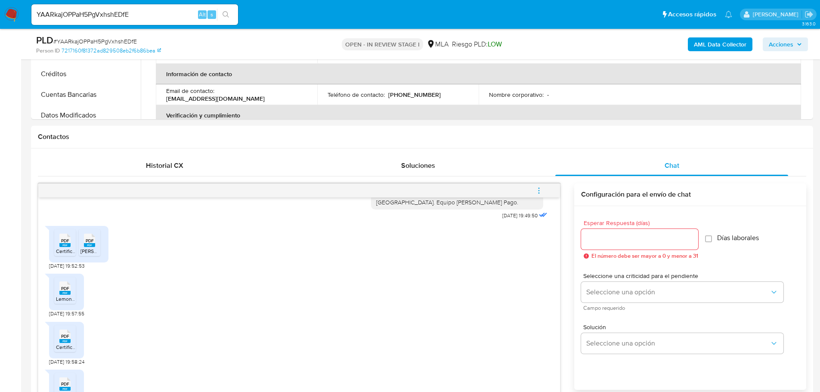
scroll to position [172, 0]
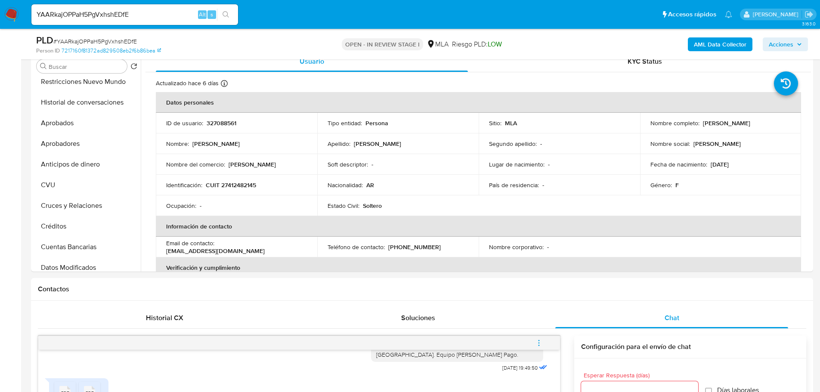
drag, startPoint x: 5, startPoint y: 209, endPoint x: 8, endPoint y: 213, distance: 5.5
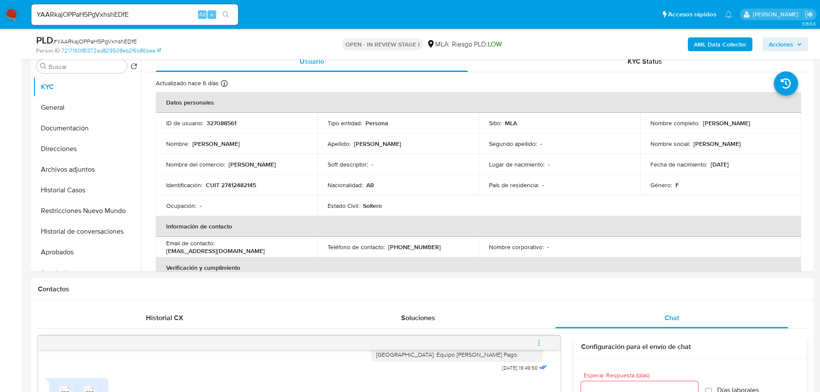
drag, startPoint x: 73, startPoint y: 216, endPoint x: 0, endPoint y: 237, distance: 75.6
click at [73, 216] on button "Restricciones Nuevo Mundo" at bounding box center [87, 211] width 108 height 21
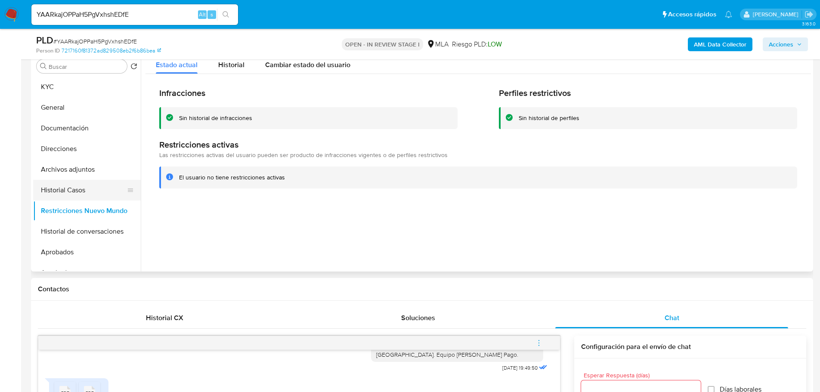
click at [70, 193] on button "Historial Casos" at bounding box center [83, 190] width 101 height 21
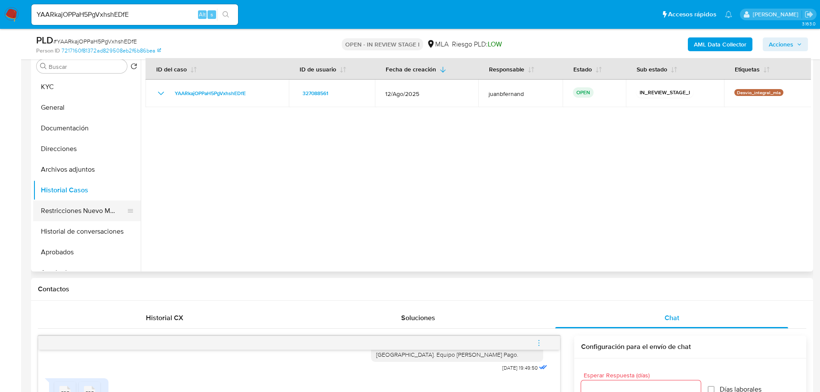
click at [80, 209] on button "Restricciones Nuevo Mundo" at bounding box center [83, 211] width 101 height 21
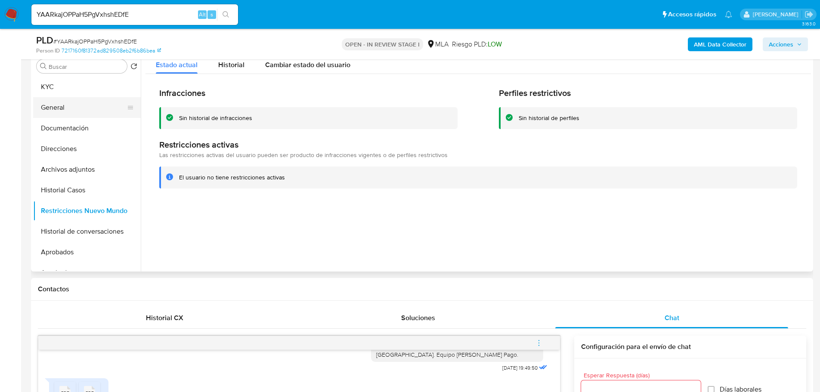
click at [63, 108] on button "General" at bounding box center [83, 107] width 101 height 21
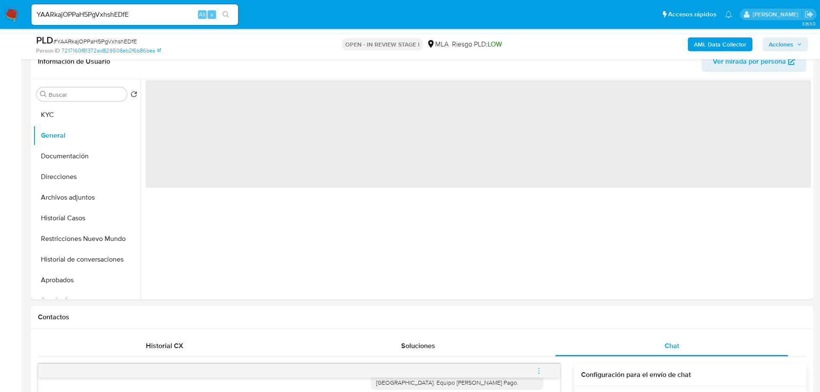
scroll to position [129, 0]
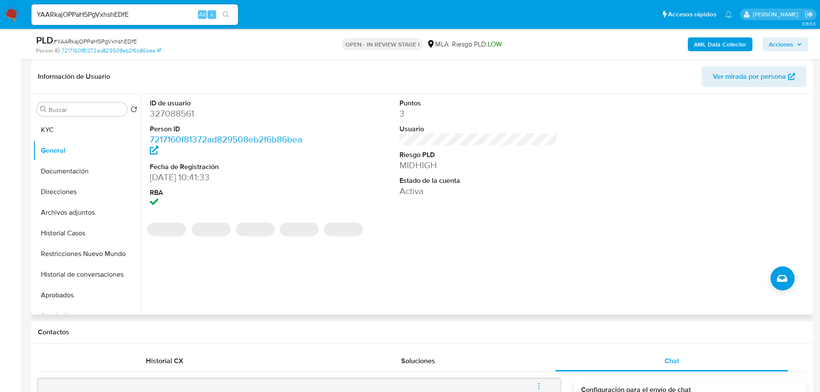
click at [188, 176] on dd "09/06/2018 10:41:33" at bounding box center [229, 177] width 158 height 12
drag, startPoint x: 188, startPoint y: 176, endPoint x: 185, endPoint y: 185, distance: 9.9
click at [188, 176] on dd "09/06/2018 10:41:33" at bounding box center [229, 177] width 158 height 12
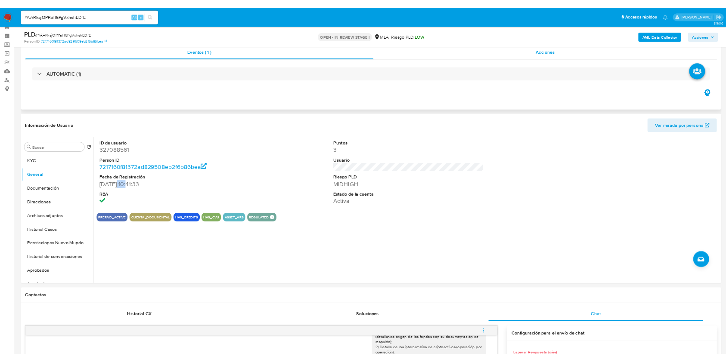
scroll to position [0, 0]
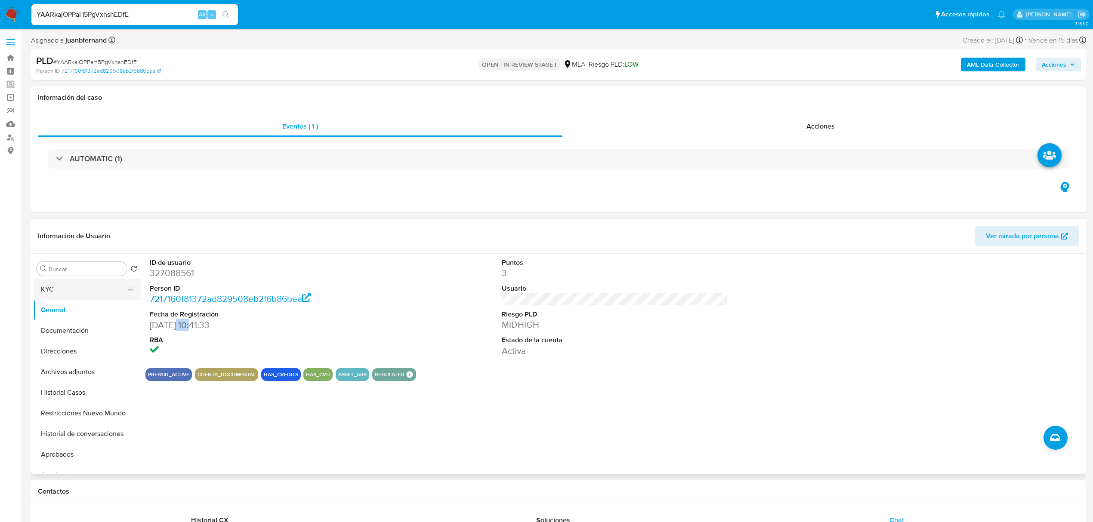
click at [63, 290] on button "KYC" at bounding box center [83, 289] width 101 height 21
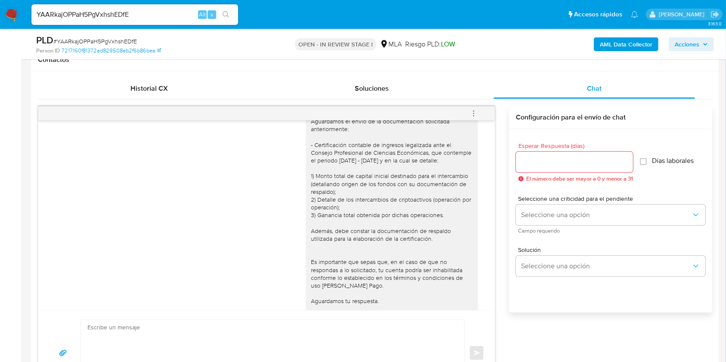
scroll to position [1804, 0]
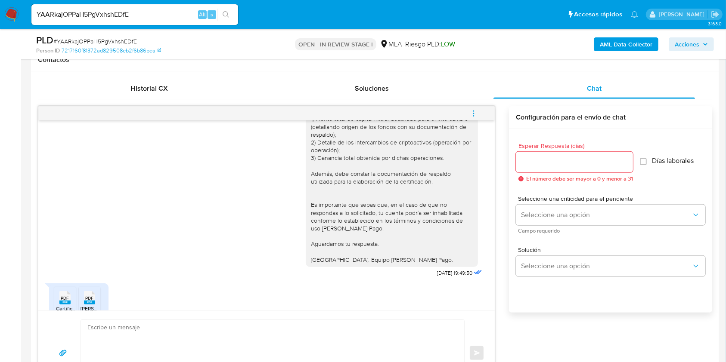
click at [379, 264] on div "Hola Esperamos que te encuentres muy bien. Aguardamos el envío de la documentac…" at bounding box center [392, 150] width 162 height 227
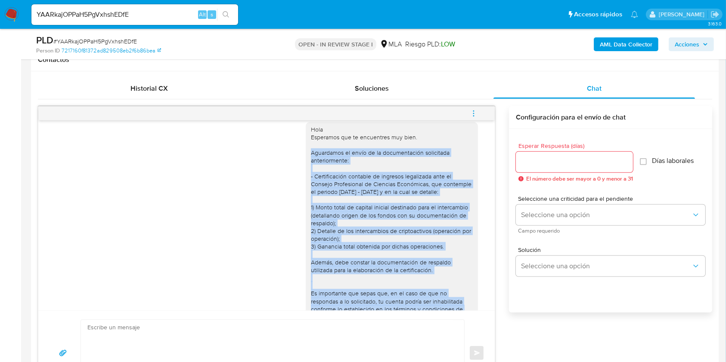
scroll to position [1690, 0]
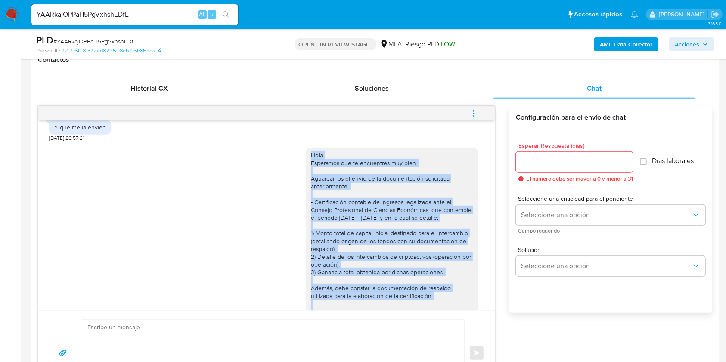
drag, startPoint x: 379, startPoint y: 266, endPoint x: 299, endPoint y: 165, distance: 128.8
click at [306, 165] on div "Hola Esperamos que te encuentres muy bien. Aguardamos el envío de la documentac…" at bounding box center [392, 265] width 172 height 234
copy div "Hola Esperamos que te encuentres muy bien. Aguardamos el envío de la documentac…"
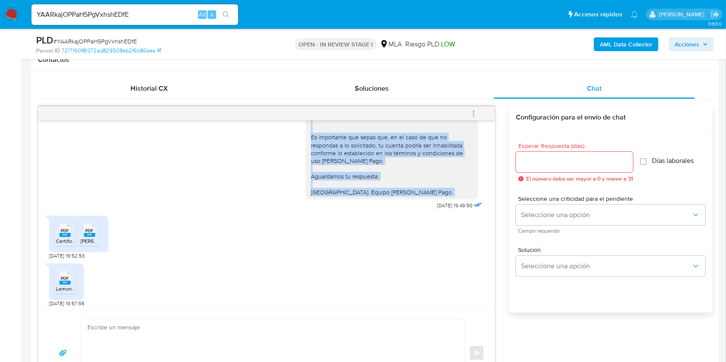
scroll to position [1976, 0]
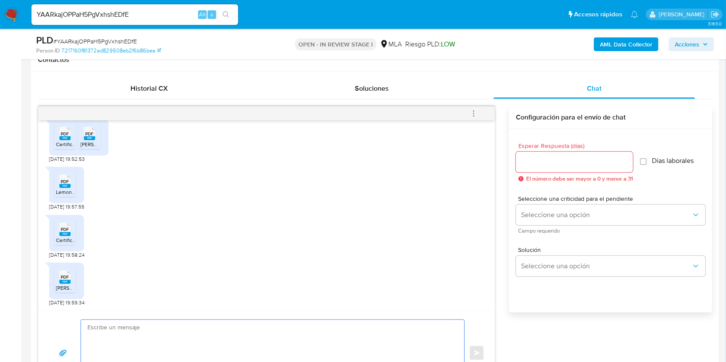
click at [144, 351] on textarea at bounding box center [270, 353] width 366 height 66
paste textarea "Hola Esperamos que te encuentres muy bien. Aguardamos el envío de la documentac…"
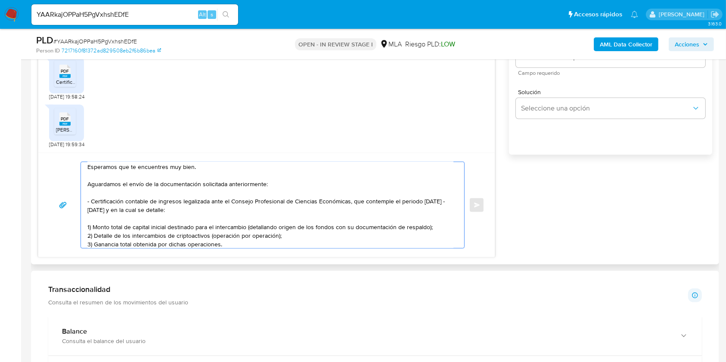
scroll to position [0, 0]
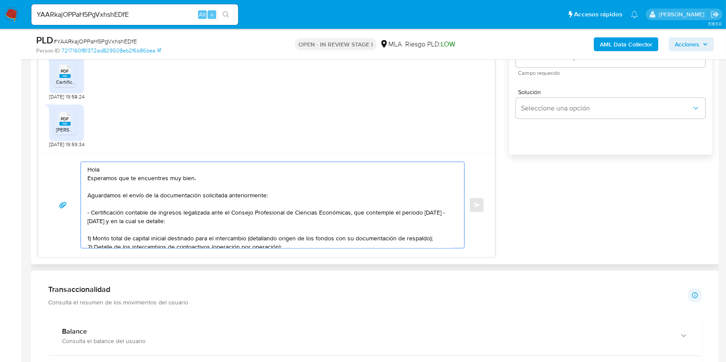
click at [185, 176] on textarea "Hola Esperamos que te encuentres muy bien. Aguardamos el envío de la documentac…" at bounding box center [270, 205] width 366 height 86
drag, startPoint x: 185, startPoint y: 176, endPoint x: 95, endPoint y: 178, distance: 90.4
click at [95, 178] on textarea "Hola Esperamos que te encuentres muy bien. Aguardamos el envío de la documentac…" at bounding box center [270, 205] width 366 height 86
click at [241, 176] on textarea "Hola Muchas gracias por tu respuesta. No obstante, la documentacion adjunta no …" at bounding box center [270, 205] width 366 height 86
click at [0, 0] on lt-span "documentaci ó n" at bounding box center [0, 0] width 0 height 0
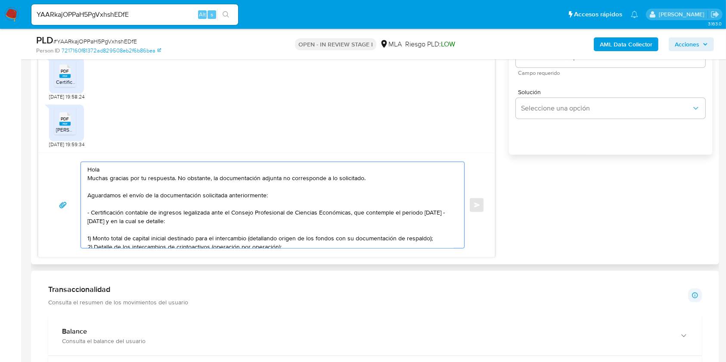
click at [202, 197] on textarea "Hola Muchas gracias por tu respuesta. No obstante, la documentación adjunta no …" at bounding box center [270, 205] width 366 height 86
click at [91, 197] on textarea "Hola Muchas gracias por tu respuesta. No obstante, la documentación adjunta no …" at bounding box center [270, 205] width 366 height 86
click at [271, 195] on textarea "Hola Muchas gracias por tu respuesta. No obstante, la documentación adjunta no …" at bounding box center [270, 205] width 366 height 86
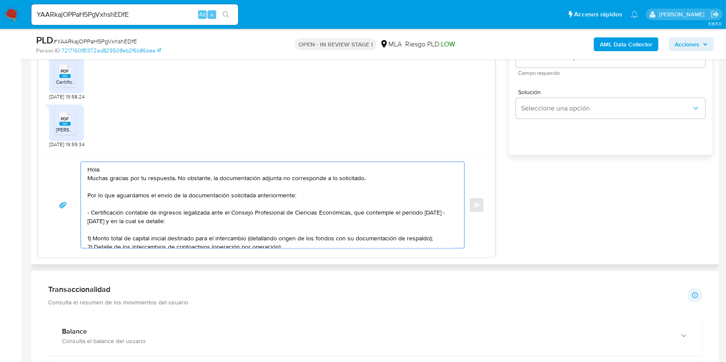
click at [271, 195] on textarea "Hola Muchas gracias por tu respuesta. No obstante, la documentación adjunta no …" at bounding box center [270, 205] width 366 height 86
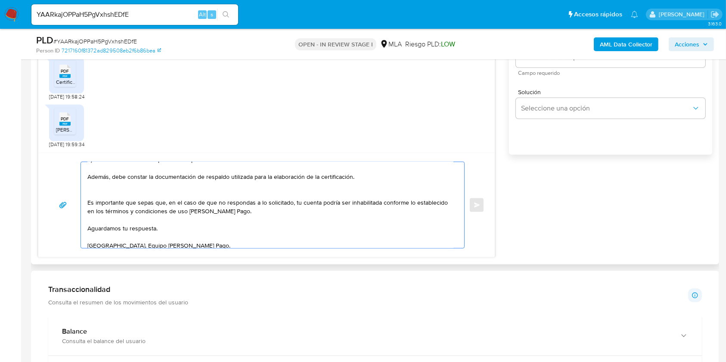
scroll to position [114, 0]
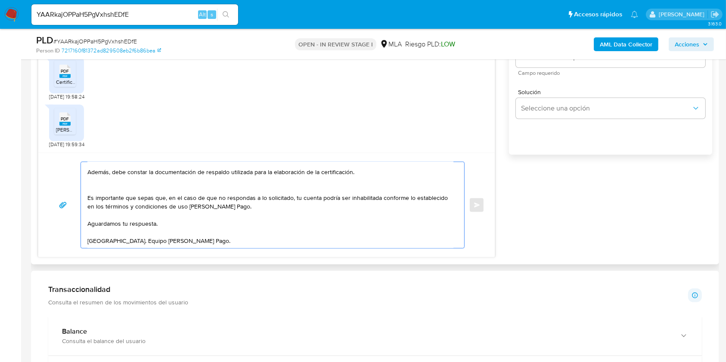
click at [207, 212] on textarea "Hola Muchas gracias por tu respuesta. No obstante, la documentación adjunta no …" at bounding box center [270, 205] width 366 height 86
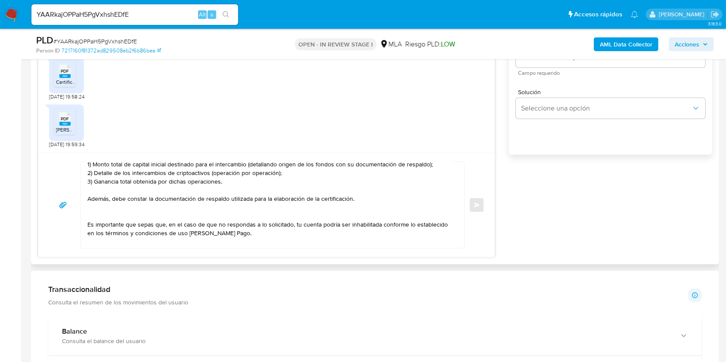
scroll to position [56, 0]
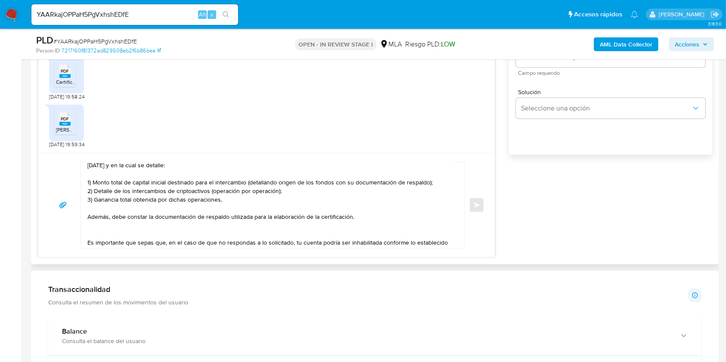
click at [377, 219] on textarea "Hola Muchas gracias por tu respuesta. No obstante, la documentación adjunta no …" at bounding box center [270, 205] width 366 height 86
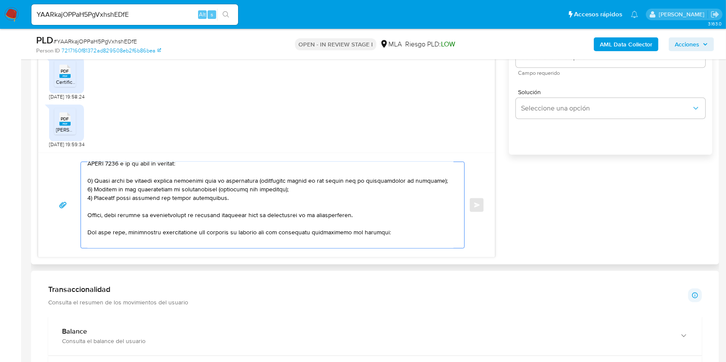
scroll to position [66, 0]
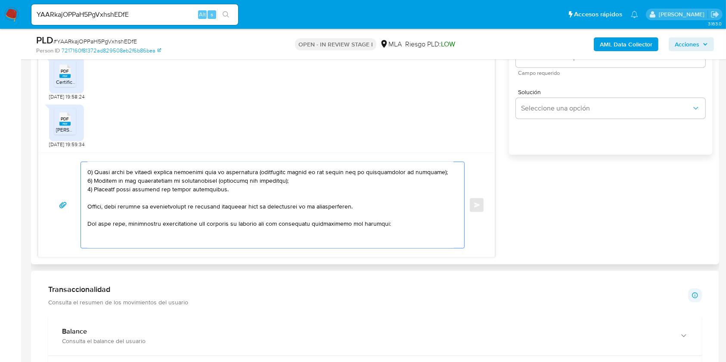
click at [166, 225] on textarea at bounding box center [270, 205] width 366 height 86
click at [191, 228] on textarea at bounding box center [270, 205] width 366 height 86
click at [0, 0] on lt-span "documentaci ó n" at bounding box center [0, 0] width 0 height 0
click at [254, 228] on textarea at bounding box center [270, 205] width 366 height 86
click at [246, 224] on textarea at bounding box center [270, 205] width 366 height 86
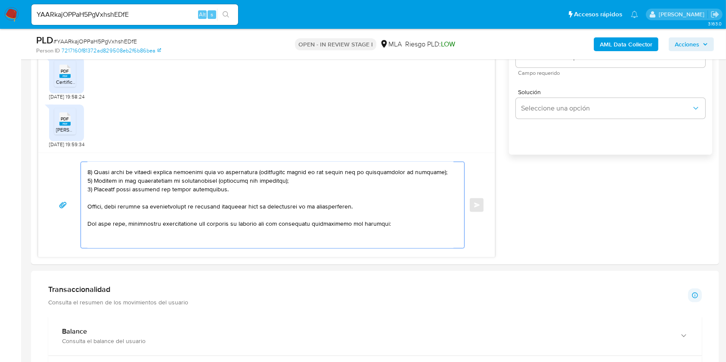
click at [0, 0] on lt-span "el v í nculo" at bounding box center [0, 0] width 0 height 0
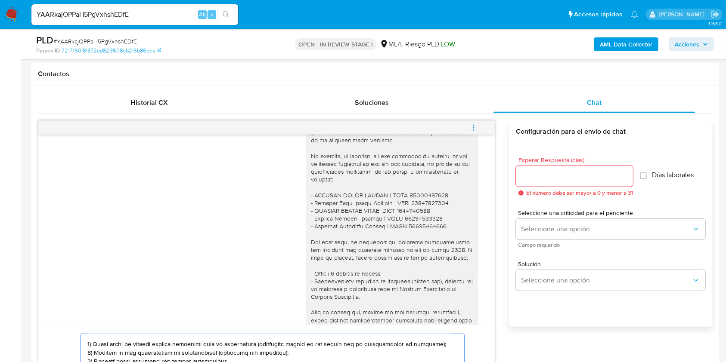
scroll to position [714, 0]
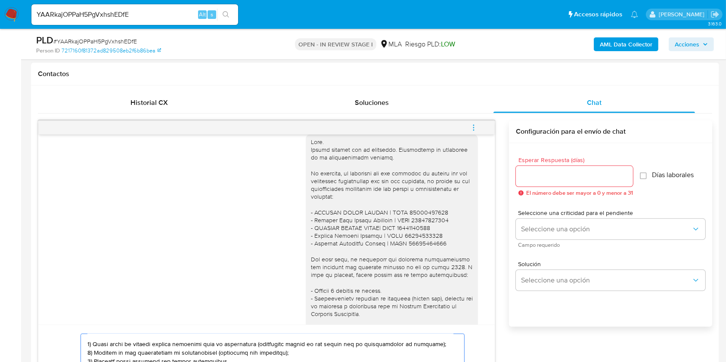
click at [419, 253] on div at bounding box center [392, 286] width 162 height 297
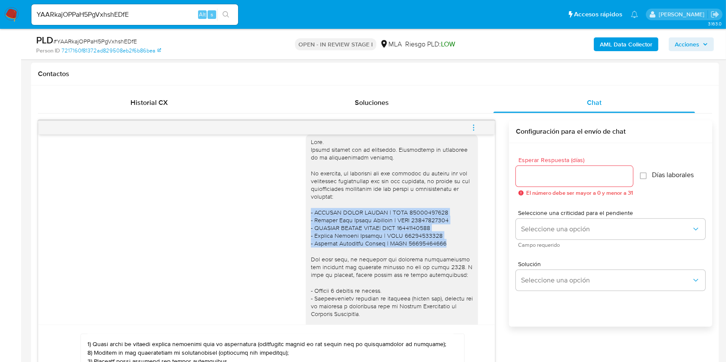
drag, startPoint x: 419, startPoint y: 253, endPoint x: 290, endPoint y: 219, distance: 132.9
click at [293, 221] on div "10/09/2025 14:22:34" at bounding box center [266, 290] width 435 height 322
copy div "- AGUSTIN ANGEL SCARZO | CUIT 20422444093 - Gabriel Juan Daniel Tejerina | CUIT…"
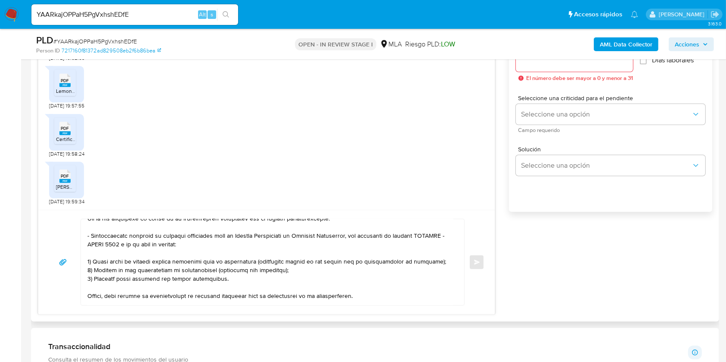
scroll to position [91, 0]
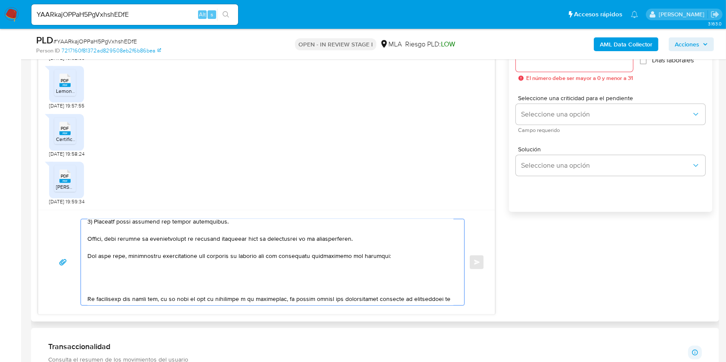
click at [114, 270] on textarea at bounding box center [270, 262] width 366 height 86
click at [115, 273] on textarea at bounding box center [270, 262] width 366 height 86
click at [120, 270] on textarea at bounding box center [270, 262] width 366 height 86
click at [120, 275] on textarea at bounding box center [270, 262] width 366 height 86
paste textarea "- AGUSTIN ANGEL SCARZO | CUIT 20422444093 - Gabriel Juan Daniel Tejerina | CUIT…"
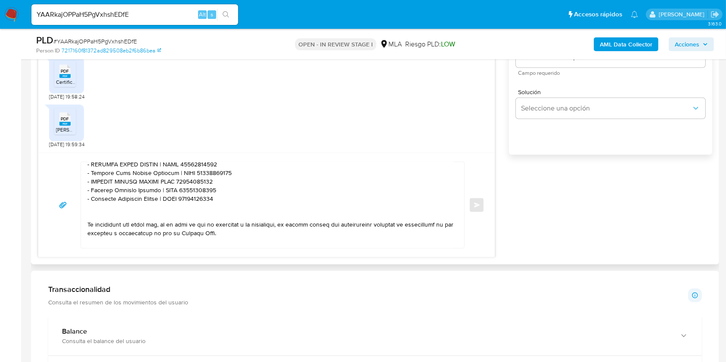
scroll to position [159, 0]
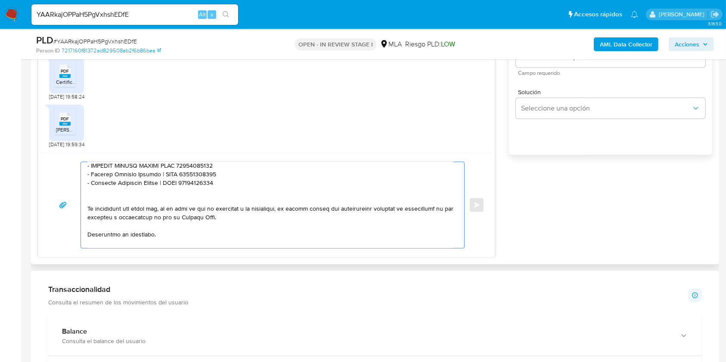
drag, startPoint x: 231, startPoint y: 182, endPoint x: 86, endPoint y: 187, distance: 145.1
click at [86, 187] on div at bounding box center [270, 205] width 379 height 86
click at [260, 189] on textarea at bounding box center [270, 205] width 366 height 86
click at [204, 237] on textarea at bounding box center [270, 205] width 366 height 86
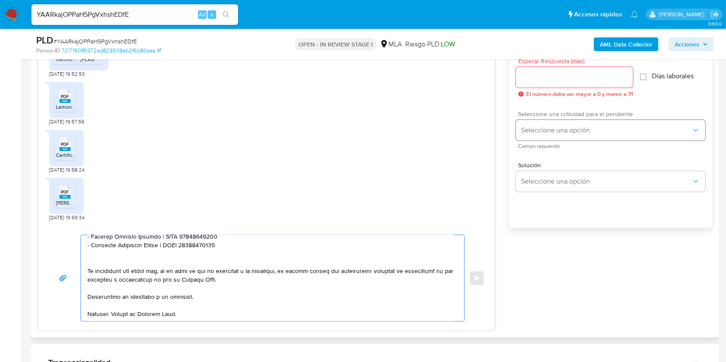
scroll to position [445, 0]
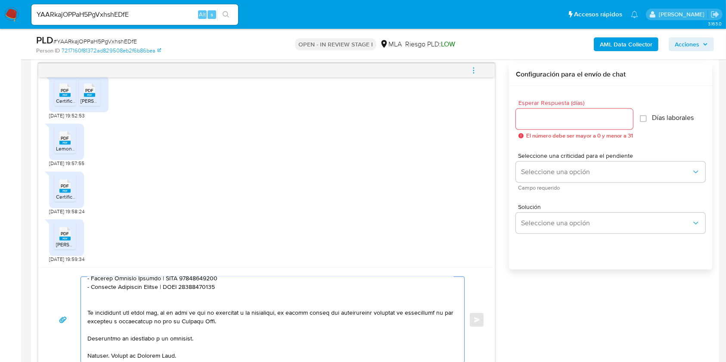
type textarea "Hola Muchas gracias por tu respuesta. No obstante, la documentación adjunta no …"
click at [565, 120] on input "Esperar Respuesta (días)" at bounding box center [574, 119] width 117 height 11
type input "1"
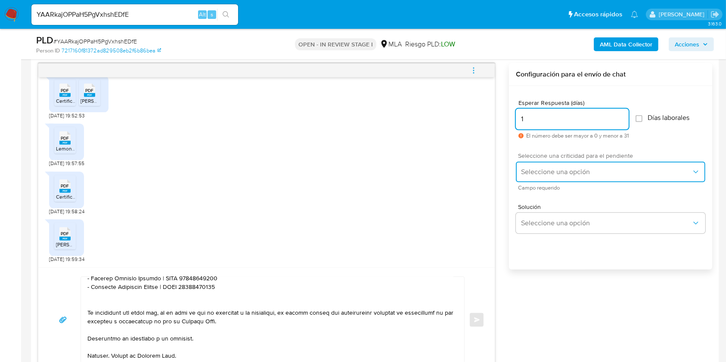
click at [548, 171] on span "Seleccione una opción" at bounding box center [606, 172] width 170 height 9
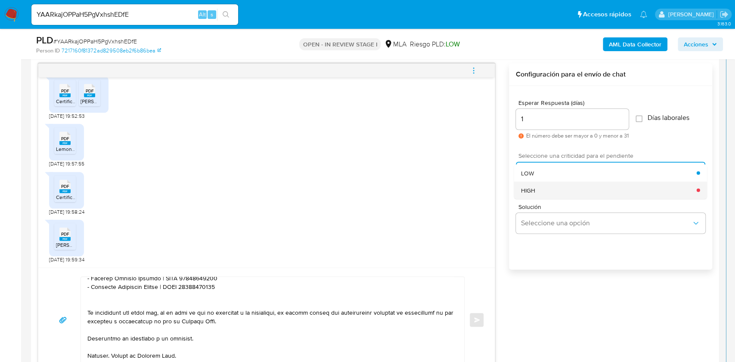
click at [547, 184] on div "HIGH" at bounding box center [609, 190] width 176 height 17
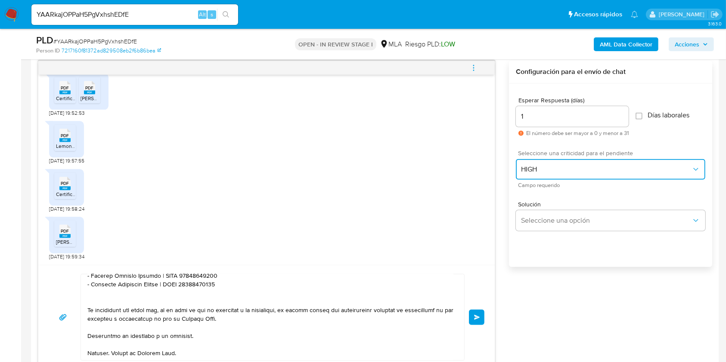
scroll to position [502, 0]
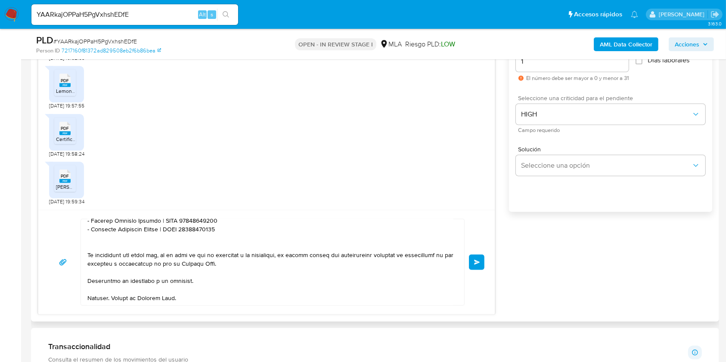
click at [478, 263] on span "Enviar" at bounding box center [477, 262] width 6 height 5
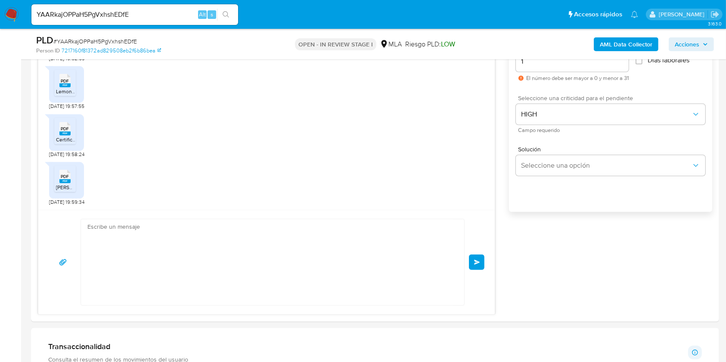
scroll to position [2306, 0]
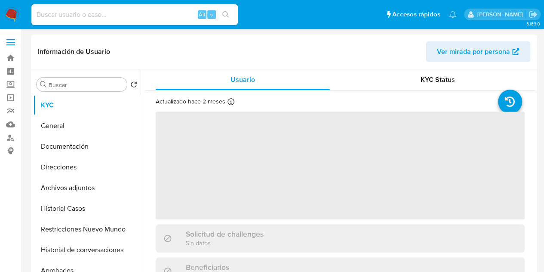
select select "10"
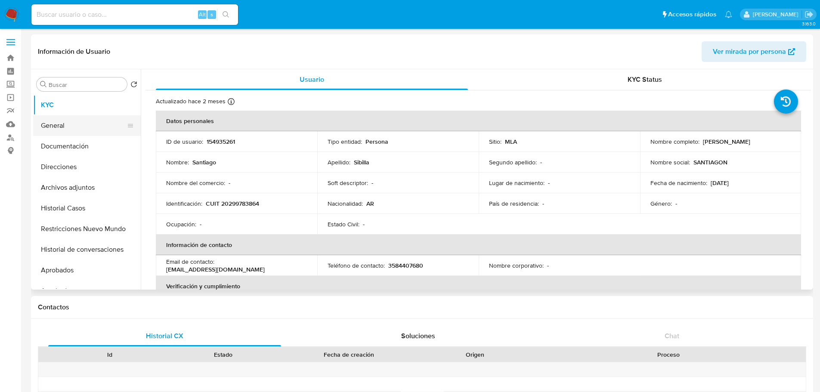
click at [72, 118] on button "General" at bounding box center [83, 125] width 101 height 21
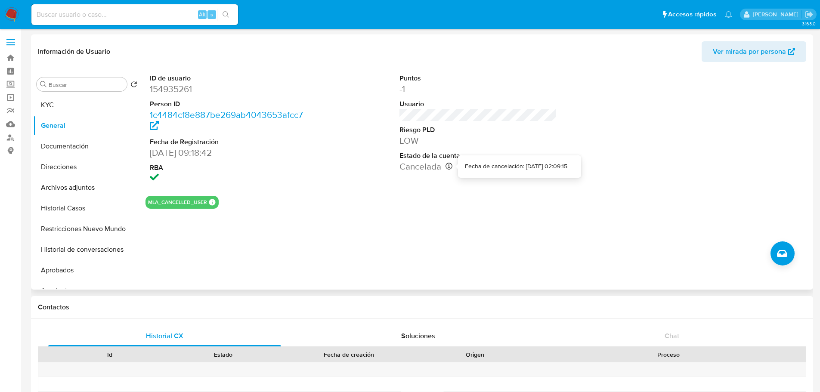
click at [447, 167] on icon at bounding box center [448, 166] width 7 height 7
click at [82, 106] on button "KYC" at bounding box center [83, 105] width 101 height 21
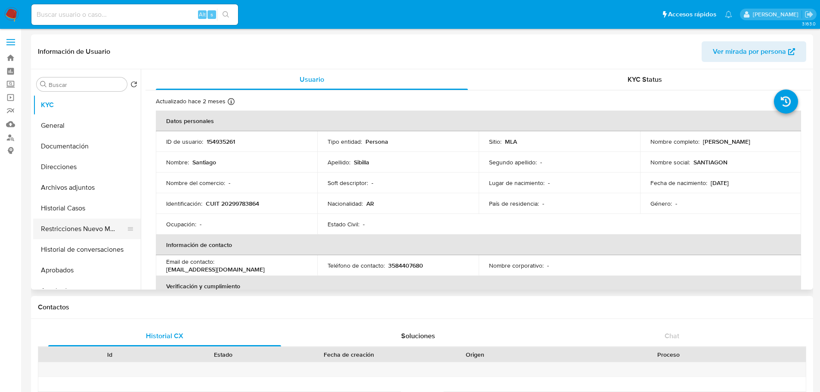
click at [65, 230] on button "Restricciones Nuevo Mundo" at bounding box center [83, 229] width 101 height 21
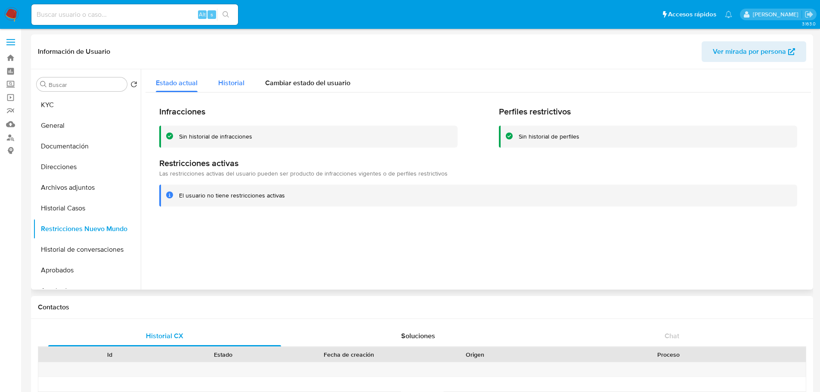
click at [230, 89] on div "Historial" at bounding box center [231, 80] width 26 height 23
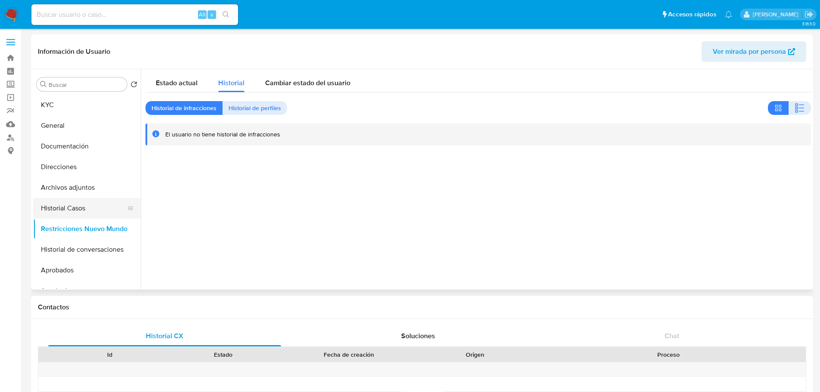
click at [111, 205] on button "Historial Casos" at bounding box center [83, 208] width 101 height 21
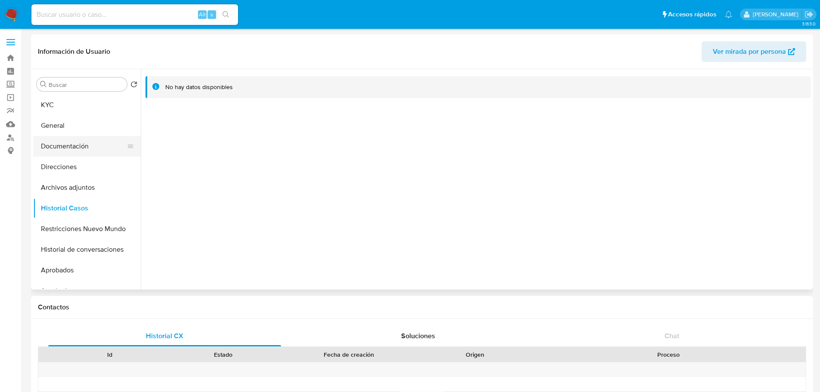
click at [93, 141] on button "Documentación" at bounding box center [83, 146] width 101 height 21
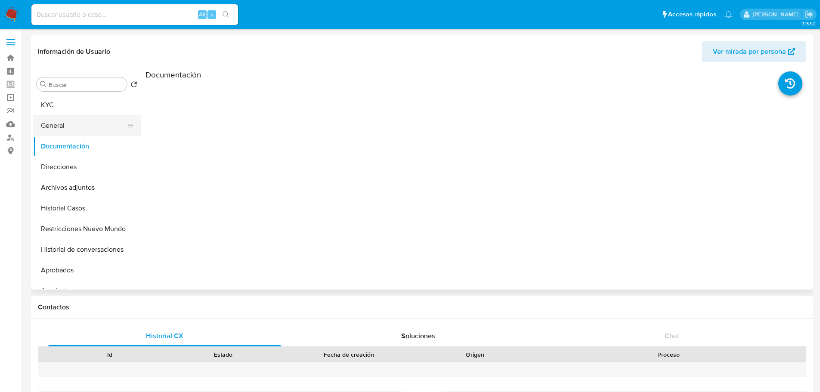
click at [90, 120] on button "General" at bounding box center [83, 125] width 101 height 21
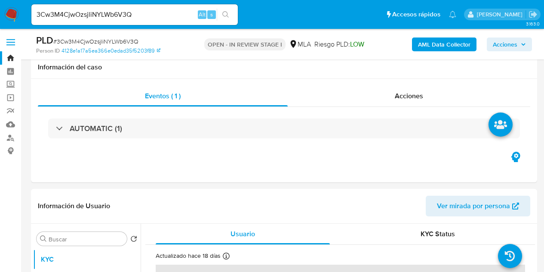
select select "10"
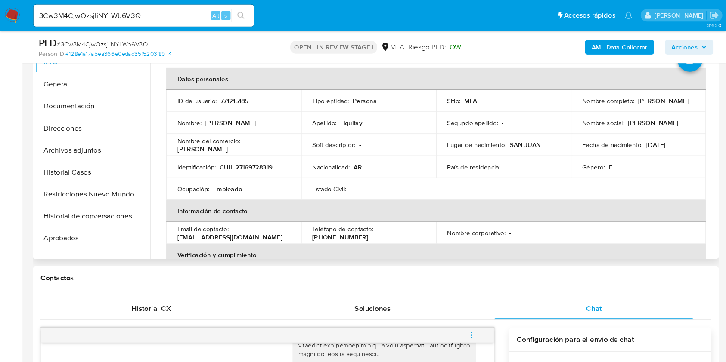
scroll to position [950, 0]
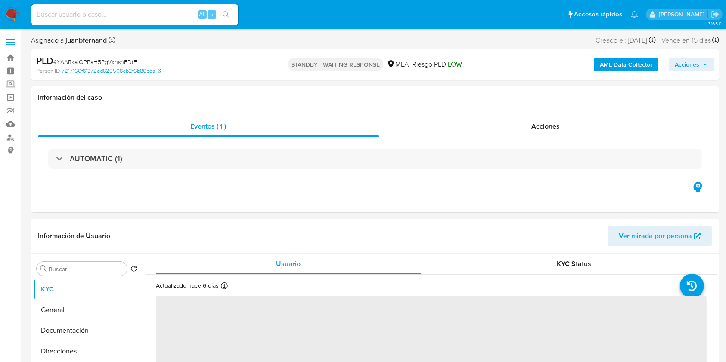
select select "10"
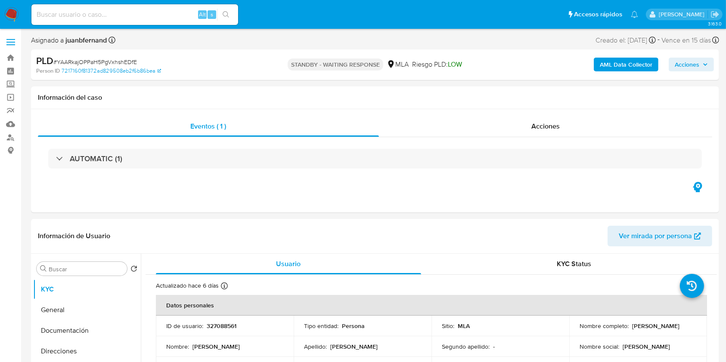
click at [167, 14] on input at bounding box center [134, 14] width 207 height 11
paste input "hsWOG69eoVzX9bTXiwfL2cVS"
type input "hsWOG69eoVzX9bTXiwfL2cVS"
click at [233, 14] on button "search-icon" at bounding box center [226, 15] width 18 height 12
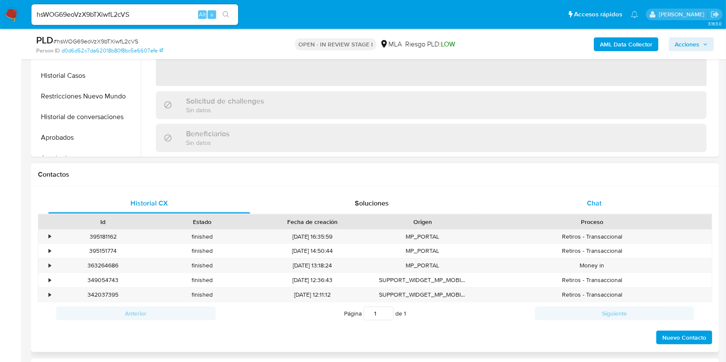
click at [554, 197] on div "Chat" at bounding box center [594, 203] width 202 height 21
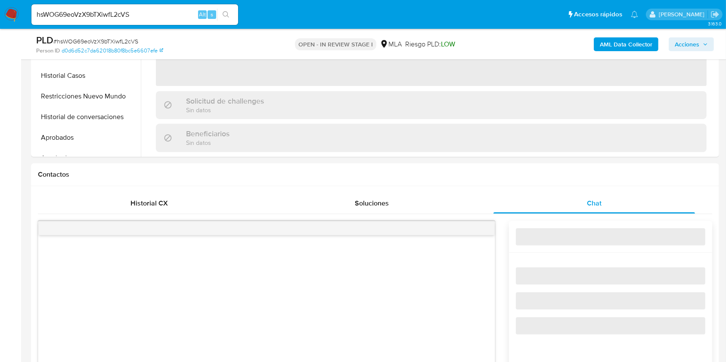
select select "10"
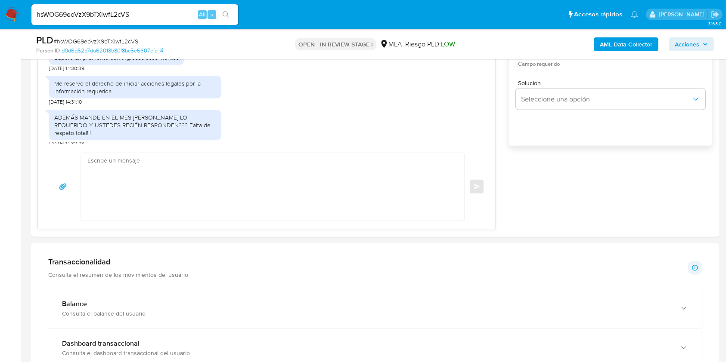
scroll to position [574, 0]
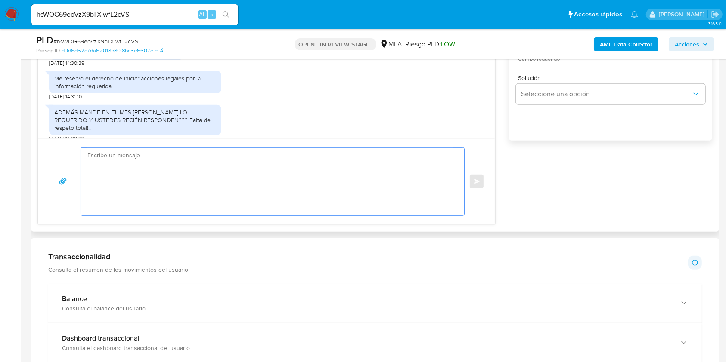
click at [164, 206] on textarea at bounding box center [270, 182] width 366 height 68
paste textarea "Hola, esperamos que te encuentres muy bien. Muchas gracias por tu respuesta. Co…"
type textarea "Hola, esperamos que te encuentres muy bien. Muchas gracias por tu respuesta. Co…"
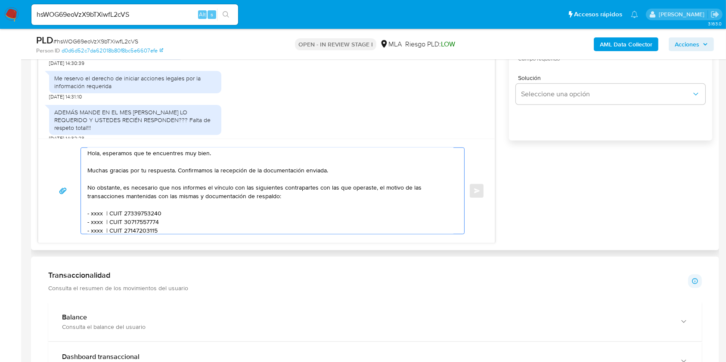
scroll to position [0, 0]
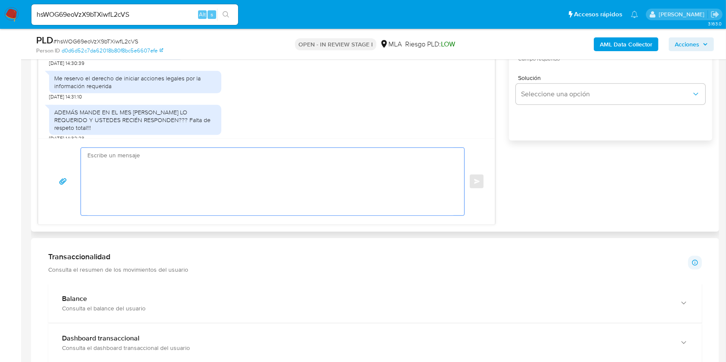
click at [174, 200] on textarea at bounding box center [270, 182] width 366 height 68
paste textarea "Lore. Ipsumdolo sit am consectetu adi elit. Se doeiusmodte in utlabor etdolorem…"
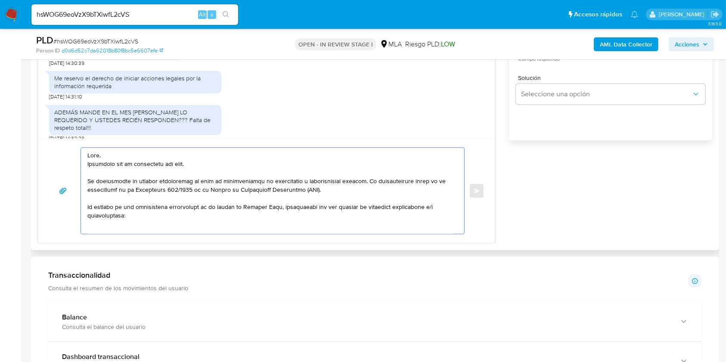
click at [185, 164] on textarea at bounding box center [270, 191] width 366 height 86
drag, startPoint x: 185, startPoint y: 164, endPoint x: 99, endPoint y: 164, distance: 86.1
click at [99, 164] on textarea at bounding box center [270, 191] width 366 height 86
click at [144, 185] on textarea at bounding box center [270, 191] width 366 height 86
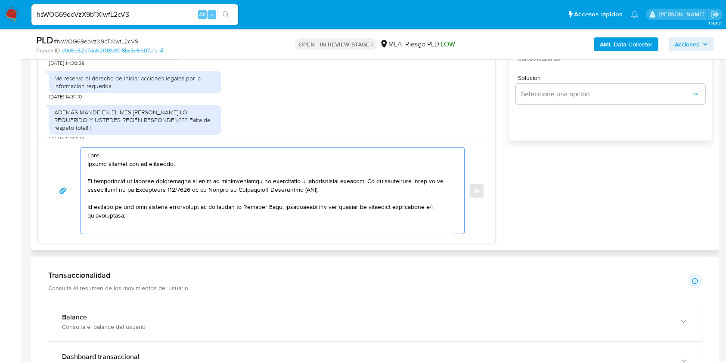
drag, startPoint x: 144, startPoint y: 185, endPoint x: 182, endPoint y: 224, distance: 54.8
click at [146, 208] on textarea at bounding box center [270, 191] width 366 height 86
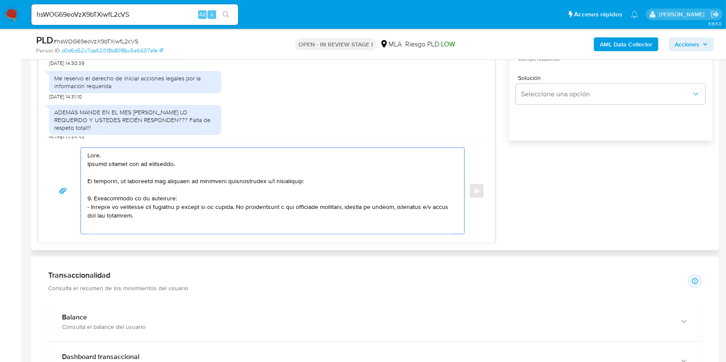
click at [237, 184] on textarea at bounding box center [270, 191] width 366 height 86
click at [0, 0] on lt-span "documentaci ó n" at bounding box center [0, 0] width 0 height 0
click at [282, 184] on textarea at bounding box center [270, 191] width 366 height 86
click at [296, 184] on textarea at bounding box center [270, 191] width 366 height 86
click at [0, 0] on lt-span "informaci ó n" at bounding box center [0, 0] width 0 height 0
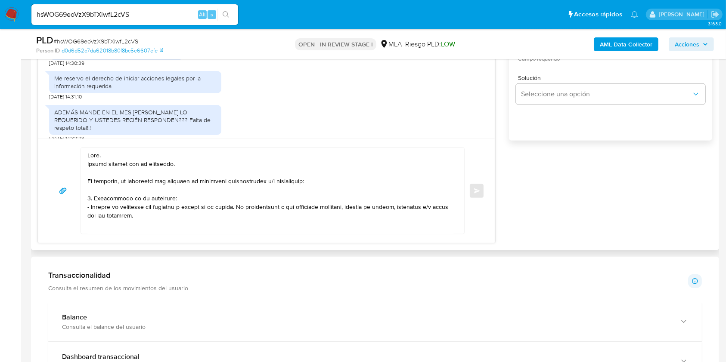
click at [142, 215] on textarea at bounding box center [270, 191] width 366 height 86
drag, startPoint x: 149, startPoint y: 215, endPoint x: 236, endPoint y: 208, distance: 87.2
click at [236, 208] on textarea at bounding box center [270, 191] width 366 height 86
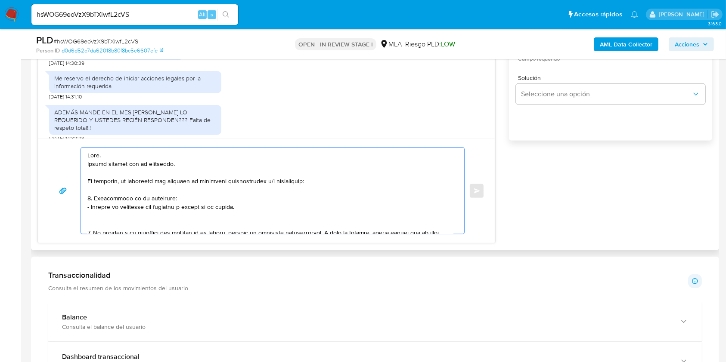
scroll to position [57, 0]
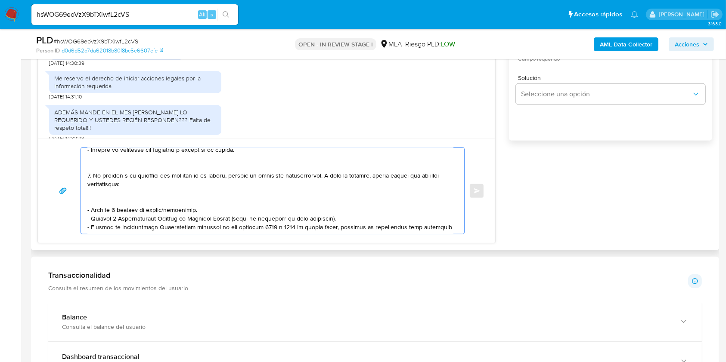
click at [96, 176] on textarea at bounding box center [270, 191] width 366 height 86
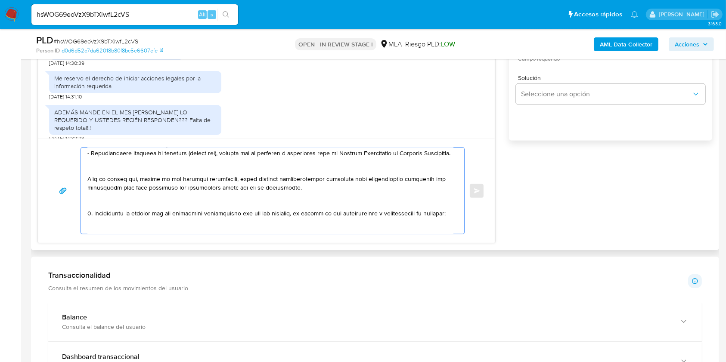
scroll to position [172, 0]
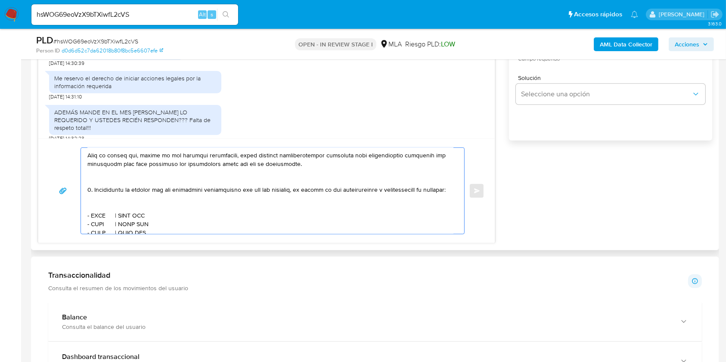
drag, startPoint x: 96, startPoint y: 176, endPoint x: 90, endPoint y: 200, distance: 24.8
click at [90, 200] on textarea at bounding box center [270, 191] width 366 height 86
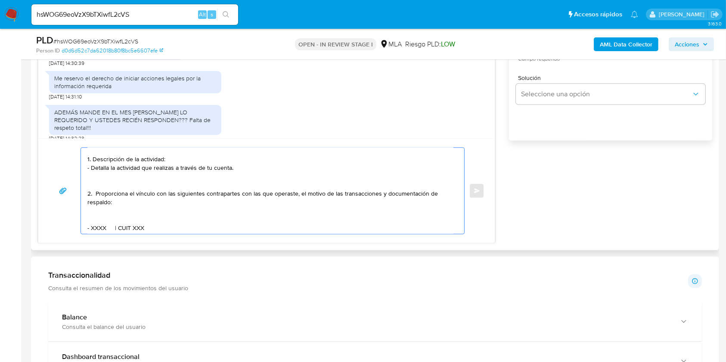
scroll to position [57, 0]
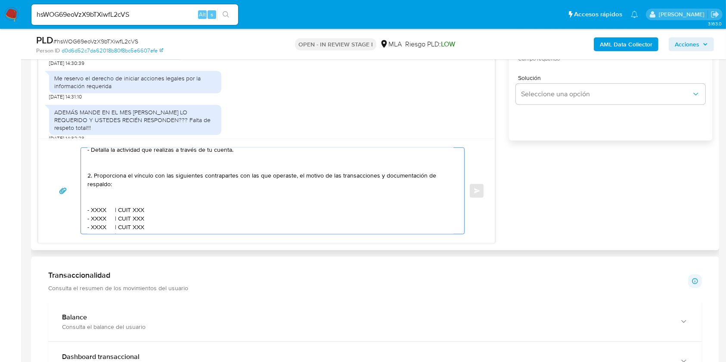
click at [127, 175] on textarea "Hola. Muchas gracias por tu respuesta. No obstante, es necesario que adjuntes l…" at bounding box center [270, 191] width 366 height 86
click at [376, 176] on textarea "Hola. Muchas gracias por tu respuesta. No obstante, es necesario que adjuntes l…" at bounding box center [270, 191] width 366 height 86
drag, startPoint x: 376, startPoint y: 176, endPoint x: 194, endPoint y: 185, distance: 182.2
click at [194, 185] on textarea "Hola. Muchas gracias por tu respuesta. No obstante, es necesario que adjuntes l…" at bounding box center [270, 191] width 366 height 86
click at [151, 177] on textarea "Hola. Muchas gracias por tu respuesta. No obstante, es necesario que adjuntes l…" at bounding box center [270, 191] width 366 height 86
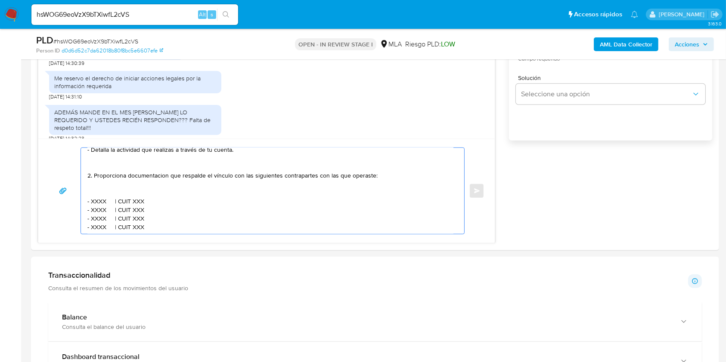
click at [0, 0] on lt-span "documentaci ó n" at bounding box center [0, 0] width 0 height 0
click at [127, 189] on textarea "Hola. Muchas gracias por tu respuesta. No obstante, es necesario que adjuntes l…" at bounding box center [270, 191] width 366 height 86
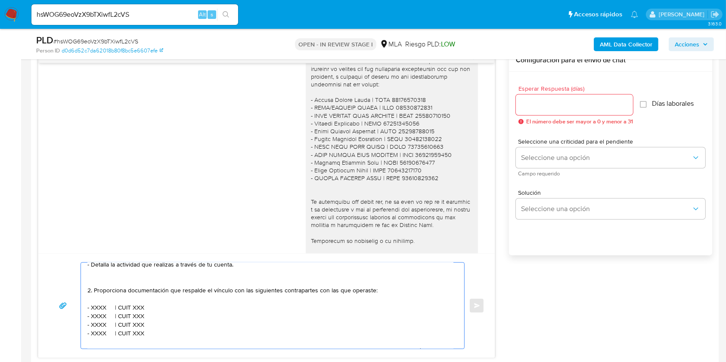
scroll to position [574, 0]
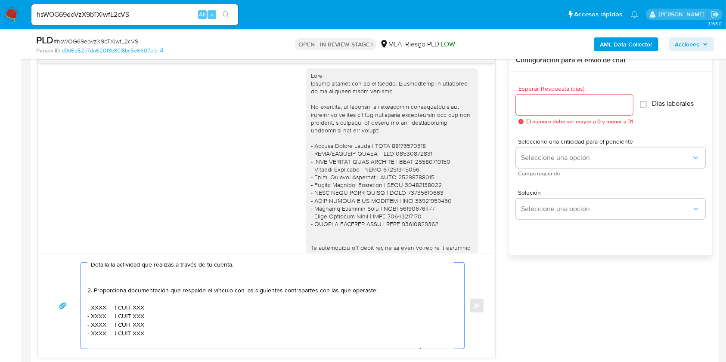
click at [422, 239] on div at bounding box center [392, 189] width 162 height 235
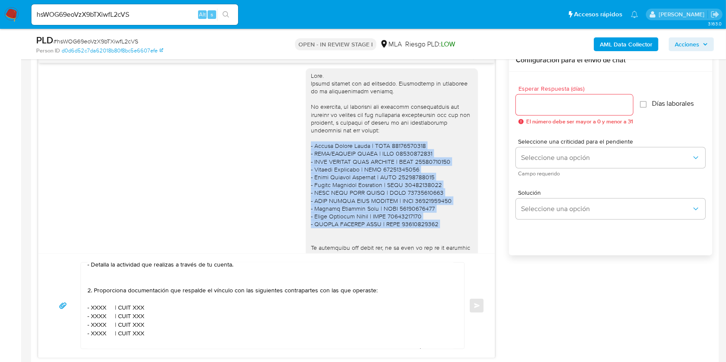
drag, startPoint x: 422, startPoint y: 239, endPoint x: 296, endPoint y: 163, distance: 147.5
click at [296, 163] on div "09/10/2025 14:09:45" at bounding box center [266, 192] width 435 height 260
copy div "- Emilce Evelin Elias | CUIT 27266843858 - LUIS/IGNACIO ZULLI | CUIT 2045331087…"
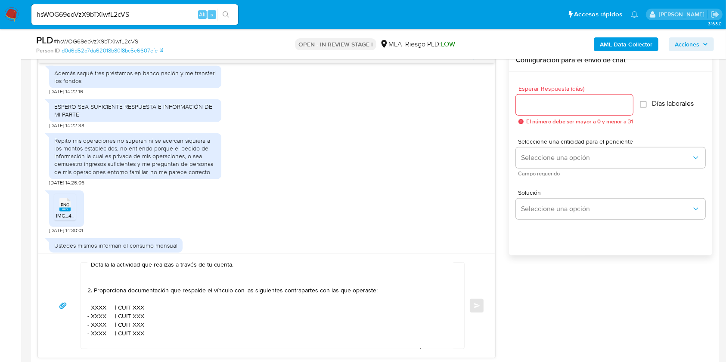
scroll to position [1090, 0]
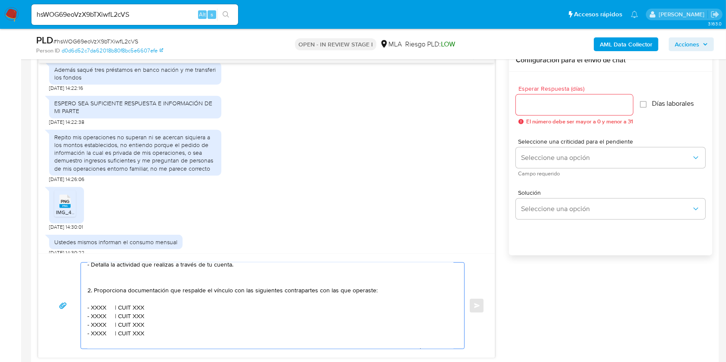
click at [155, 309] on textarea "Hola. Muchas gracias por tu respuesta. No obstante, es necesario que adjuntes l…" at bounding box center [270, 306] width 366 height 86
drag, startPoint x: 148, startPoint y: 334, endPoint x: 52, endPoint y: 307, distance: 99.3
click at [52, 307] on div "Hola. Muchas gracias por tu respuesta. No obstante, es necesario que adjuntes l…" at bounding box center [266, 305] width 435 height 87
paste textarea "Emilce Evelin Elias | CUIT 27266843858 - LUIS/IGNACIO ZULLI | CUIT 20453310877 …"
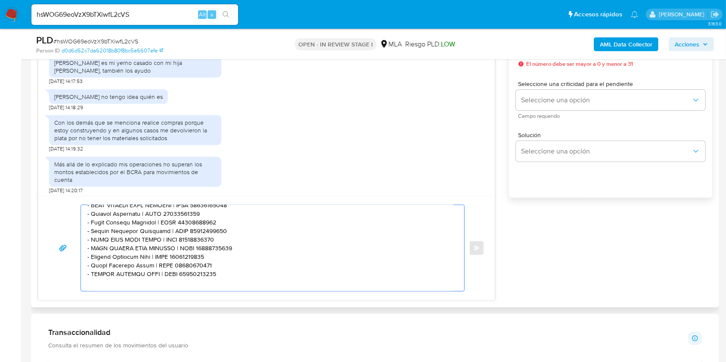
scroll to position [803, 0]
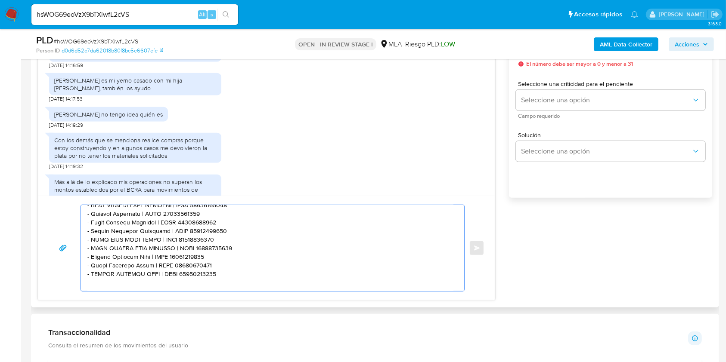
drag, startPoint x: 222, startPoint y: 277, endPoint x: 74, endPoint y: 278, distance: 148.5
click at [74, 278] on div "Enviar" at bounding box center [266, 248] width 435 height 87
click at [193, 287] on textarea at bounding box center [270, 248] width 366 height 86
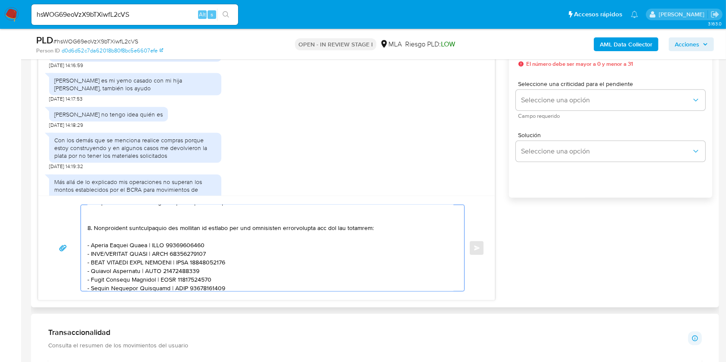
click at [103, 256] on textarea at bounding box center [270, 248] width 366 height 86
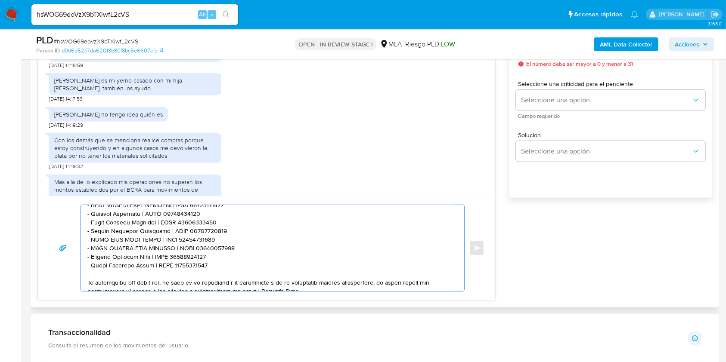
drag, startPoint x: 224, startPoint y: 235, endPoint x: 65, endPoint y: 233, distance: 158.8
click at [65, 233] on div "Enviar" at bounding box center [266, 248] width 435 height 87
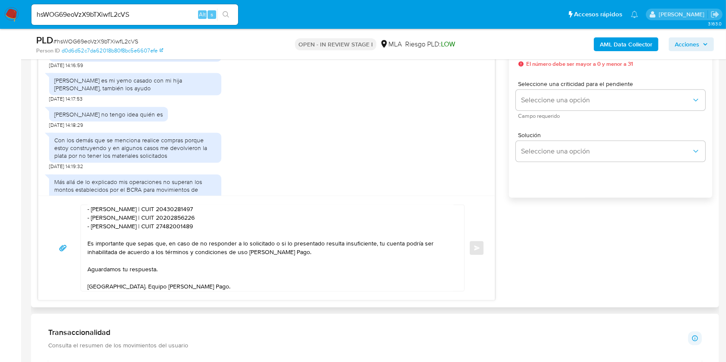
scroll to position [166, 0]
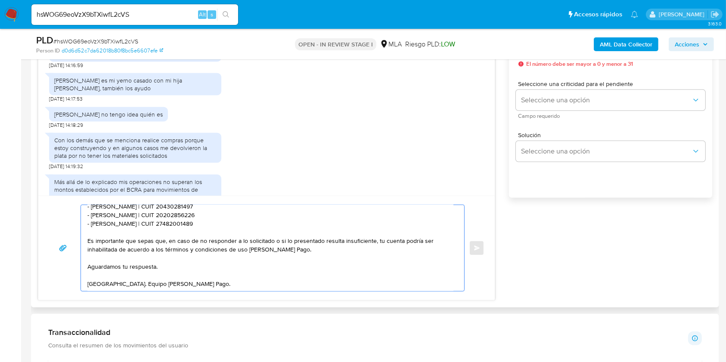
click at [172, 257] on textarea "Hola. Muchas gracias por tu respuesta. No obstante, es necesario que adjuntes l…" at bounding box center [270, 248] width 366 height 86
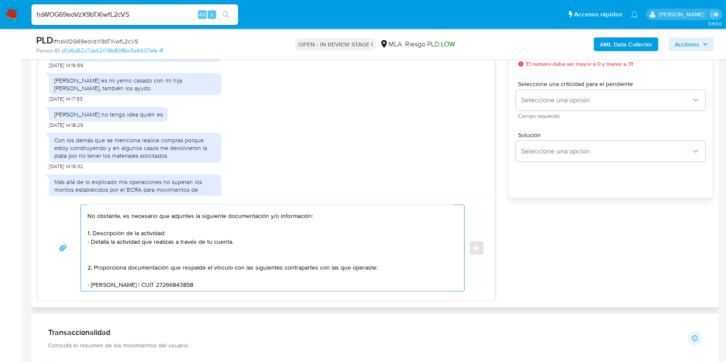
scroll to position [0, 0]
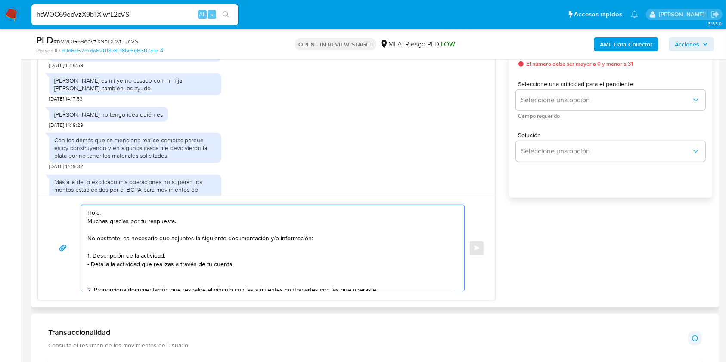
click at [337, 240] on textarea "Hola. Muchas gracias por tu respuesta. No obstante, es necesario que adjuntes l…" at bounding box center [270, 248] width 366 height 86
click at [290, 259] on textarea "Hola. Muchas gracias por tu respuesta. No obstante, es necesario que adjuntes l…" at bounding box center [270, 248] width 366 height 86
click at [293, 262] on textarea "Hola. Muchas gracias por tu respuesta. No obstante, es necesario que adjuntes l…" at bounding box center [270, 248] width 366 height 86
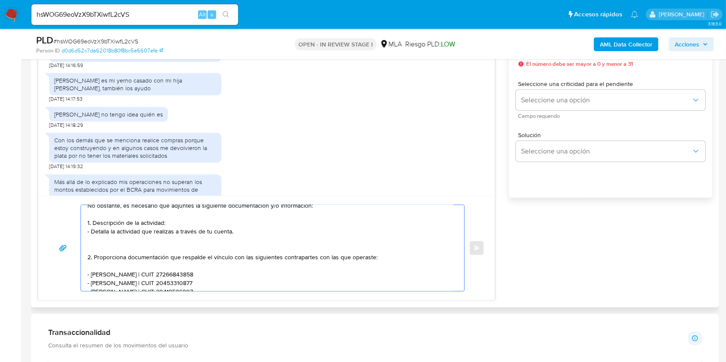
scroll to position [57, 0]
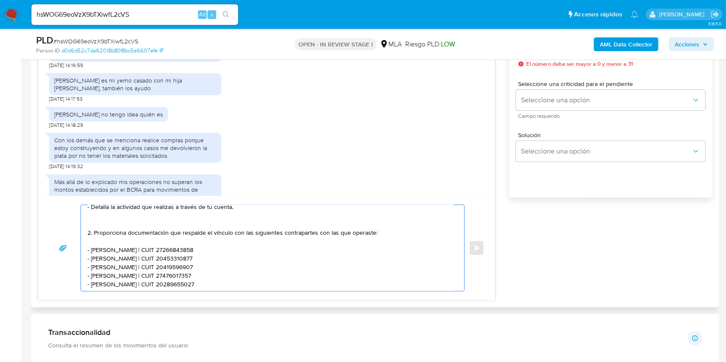
click at [166, 225] on textarea "Hola. Muchas gracias por tu respuesta. No obstante, es necesario que adjuntes l…" at bounding box center [270, 248] width 366 height 86
click at [220, 253] on textarea "Hola. Muchas gracias por tu respuesta. No obstante, es necesario que adjuntes l…" at bounding box center [270, 248] width 366 height 86
click at [231, 260] on textarea "Hola. Muchas gracias por tu respuesta. No obstante, es necesario que adjuntes l…" at bounding box center [270, 248] width 366 height 86
click at [242, 269] on textarea "Hola. Muchas gracias por tu respuesta. No obstante, es necesario que adjuntes l…" at bounding box center [270, 248] width 366 height 86
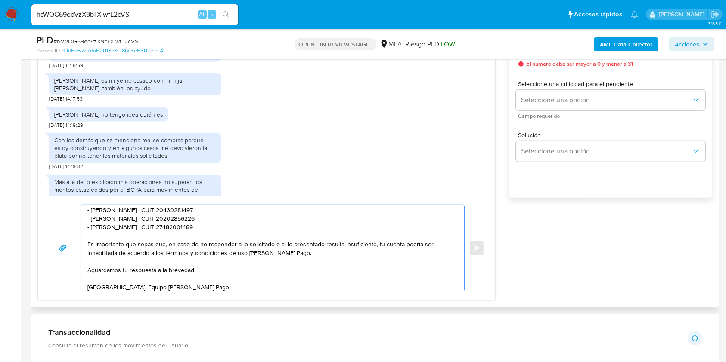
scroll to position [166, 0]
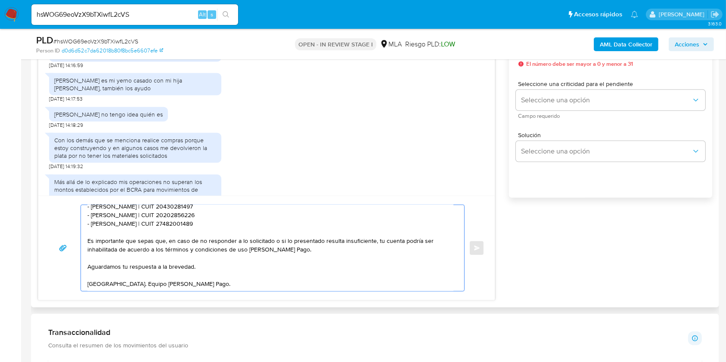
click at [234, 253] on textarea "Hola. Muchas gracias por tu respuesta. No obstante, es necesario que adjuntes l…" at bounding box center [270, 248] width 366 height 86
click at [232, 274] on textarea "Hola. Muchas gracias por tu respuesta. No obstante, es necesario que adjuntes l…" at bounding box center [270, 248] width 366 height 86
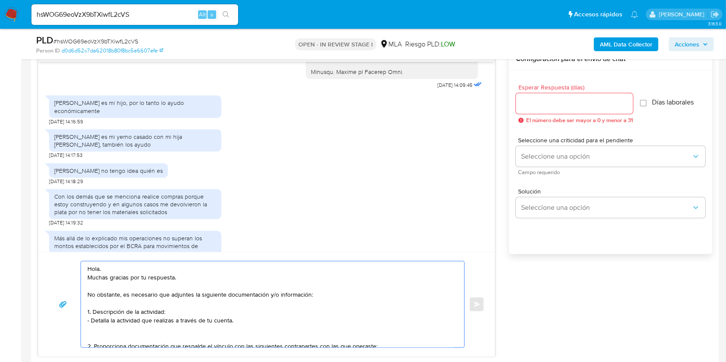
scroll to position [459, 0]
type textarea "Hola. Muchas gracias por tu respuesta. No obstante, es necesario que adjuntes l…"
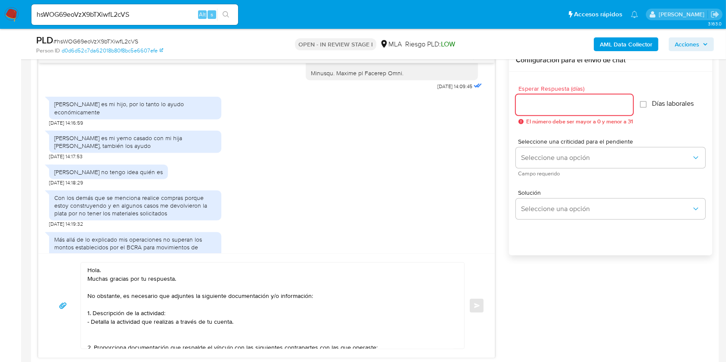
click at [551, 108] on input "Esperar Respuesta (días)" at bounding box center [574, 104] width 117 height 11
type input "1"
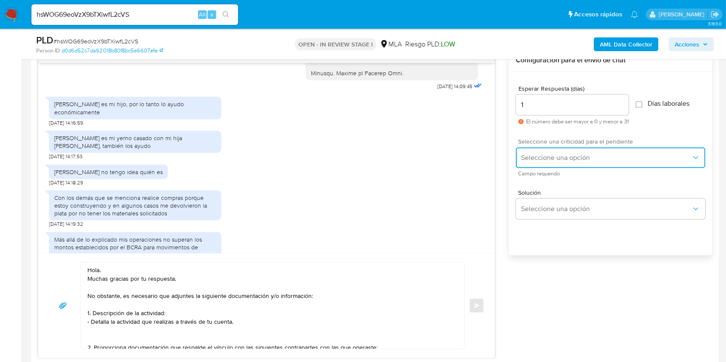
click at [541, 154] on span "Seleccione una opción" at bounding box center [606, 158] width 170 height 9
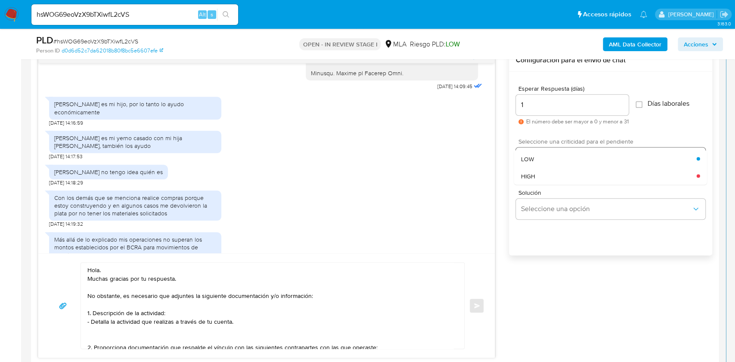
click at [538, 171] on div "HIGH" at bounding box center [609, 175] width 176 height 17
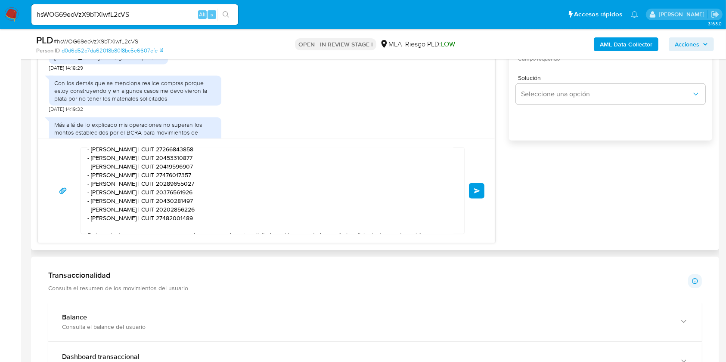
scroll to position [166, 0]
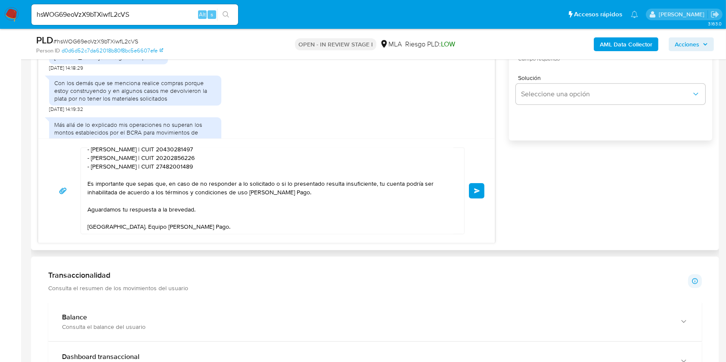
click at [474, 194] on button "Enviar" at bounding box center [476, 190] width 15 height 15
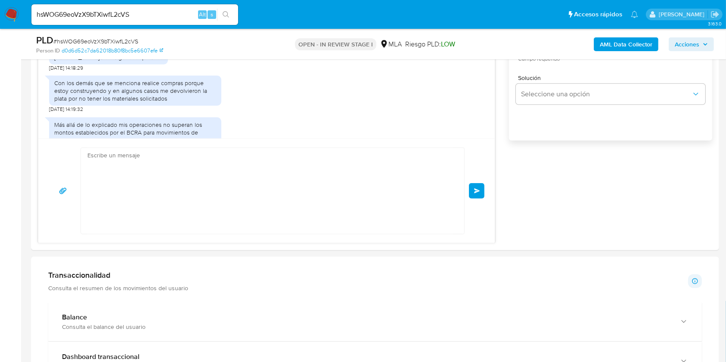
scroll to position [0, 0]
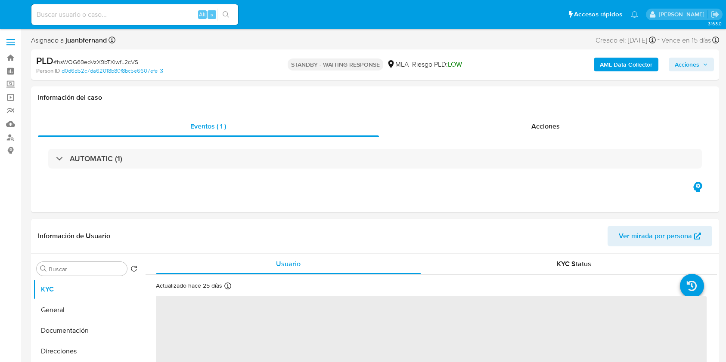
select select "10"
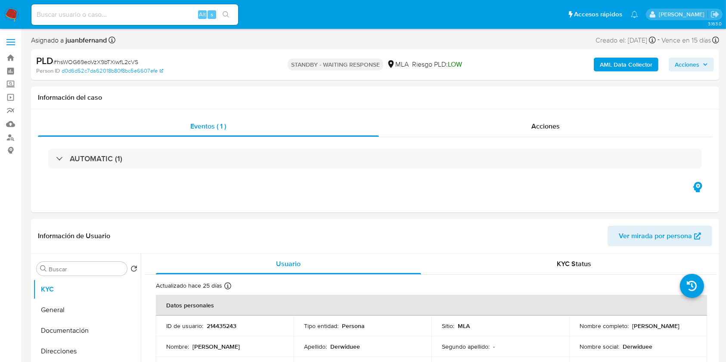
click at [136, 16] on input at bounding box center [134, 14] width 207 height 11
paste input "PTRvSJubyr4si5iIfaPSelVd"
type input "PTRvSJubyr4si5iIfaPSelVd"
click at [229, 13] on icon "search-icon" at bounding box center [225, 14] width 7 height 7
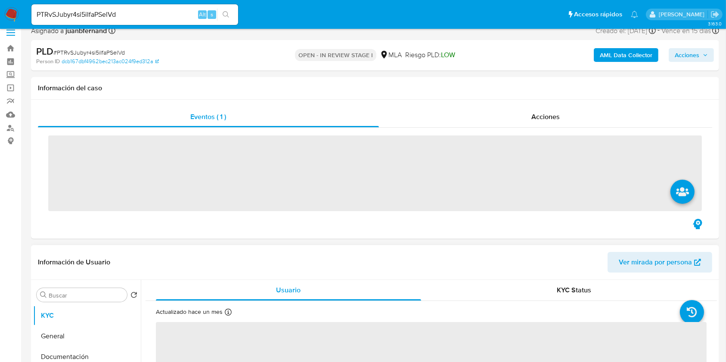
scroll to position [172, 0]
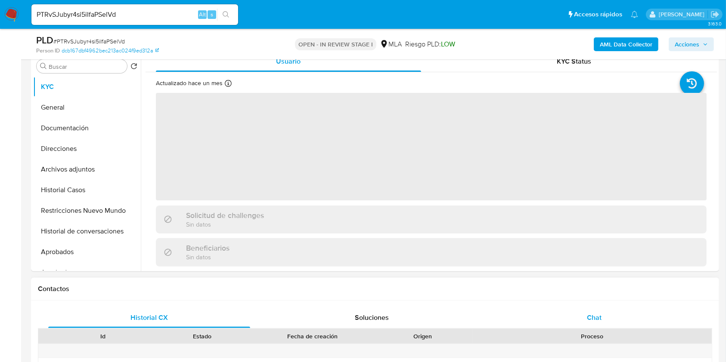
drag, startPoint x: 589, startPoint y: 315, endPoint x: 580, endPoint y: 315, distance: 8.2
click at [589, 315] on span "Chat" at bounding box center [594, 318] width 15 height 10
select select "10"
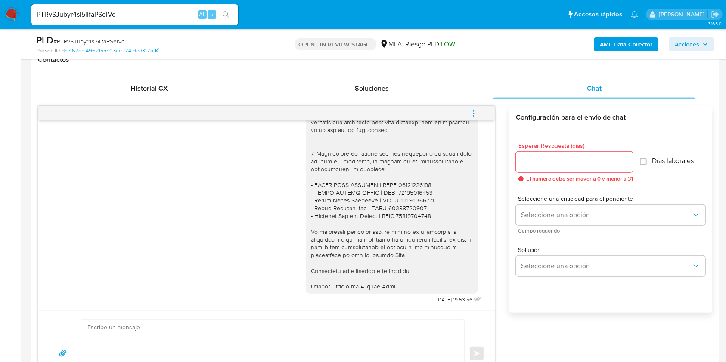
scroll to position [973, 0]
click at [469, 107] on button "menu-action" at bounding box center [473, 113] width 28 height 21
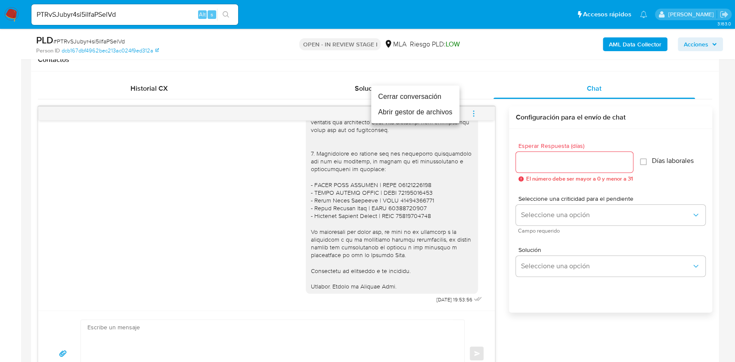
click at [402, 99] on li "Cerrar conversación" at bounding box center [415, 96] width 88 height 15
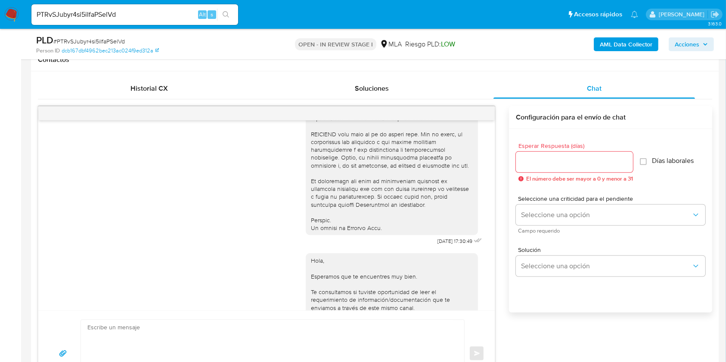
scroll to position [459, 0]
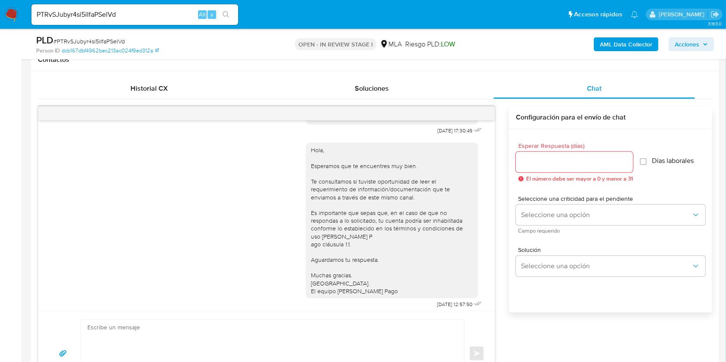
click at [437, 134] on span "[DATE] 17:30:49" at bounding box center [454, 130] width 35 height 7
drag, startPoint x: 421, startPoint y: 146, endPoint x: 432, endPoint y: 147, distance: 11.7
click at [437, 134] on span "[DATE] 17:30:49" at bounding box center [454, 130] width 35 height 7
copy span "18/08/2025"
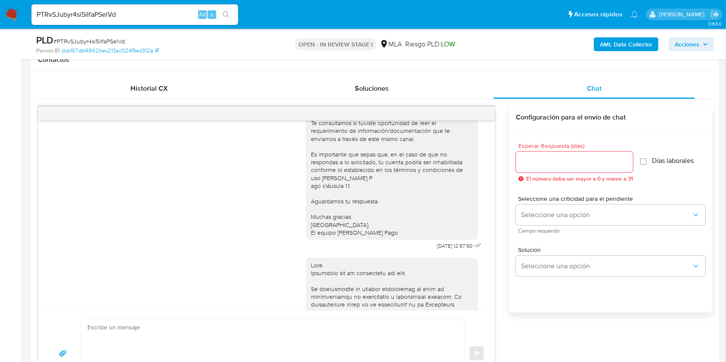
scroll to position [574, 0]
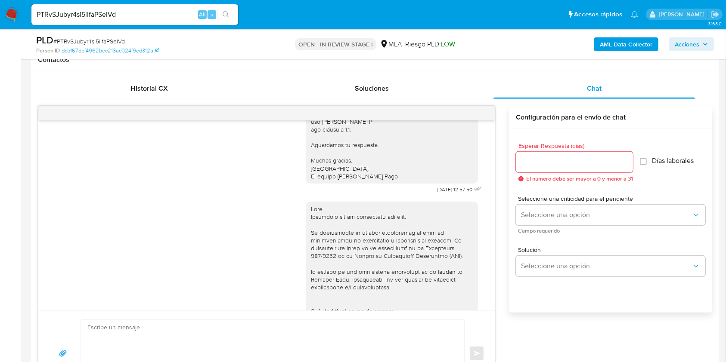
click at [437, 193] on span "22/08/2025 12:57:50" at bounding box center [454, 189] width 35 height 7
drag, startPoint x: 418, startPoint y: 213, endPoint x: 432, endPoint y: 215, distance: 13.5
click at [437, 193] on span "22/08/2025 12:57:50" at bounding box center [454, 189] width 35 height 7
copy span "22/08/2025"
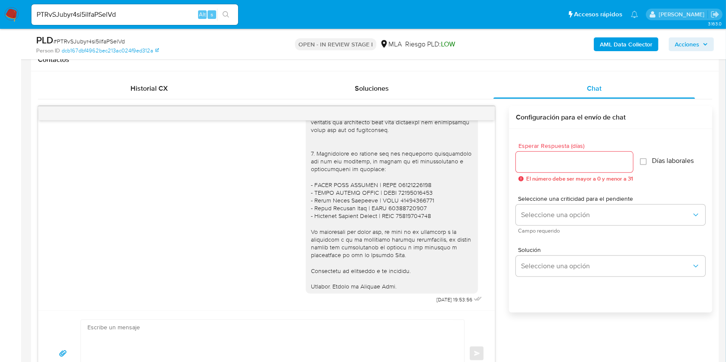
scroll to position [973, 0]
click at [436, 298] on span "02/10/2025 19:53:56" at bounding box center [454, 299] width 36 height 7
drag, startPoint x: 417, startPoint y: 298, endPoint x: 432, endPoint y: 301, distance: 15.0
click at [436, 301] on span "02/10/2025 19:53:56" at bounding box center [454, 299] width 36 height 7
copy span "02/10/2025"
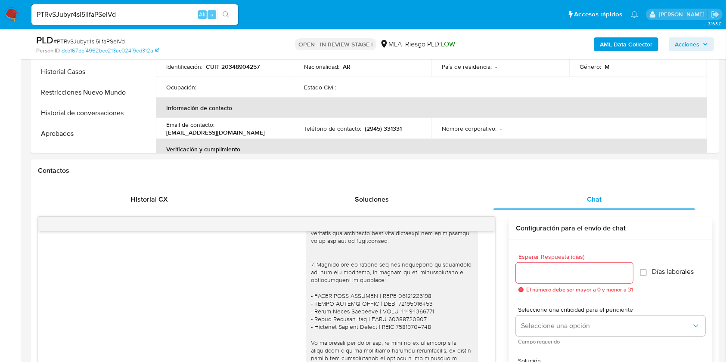
scroll to position [229, 0]
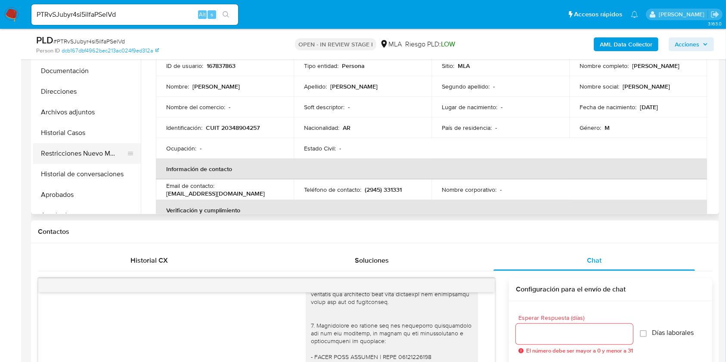
click at [72, 154] on button "Restricciones Nuevo Mundo" at bounding box center [83, 153] width 101 height 21
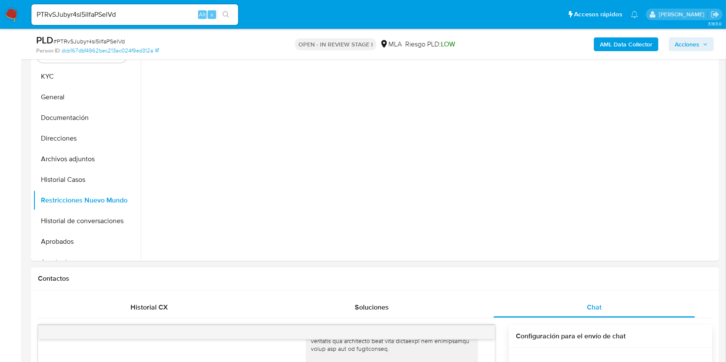
scroll to position [172, 0]
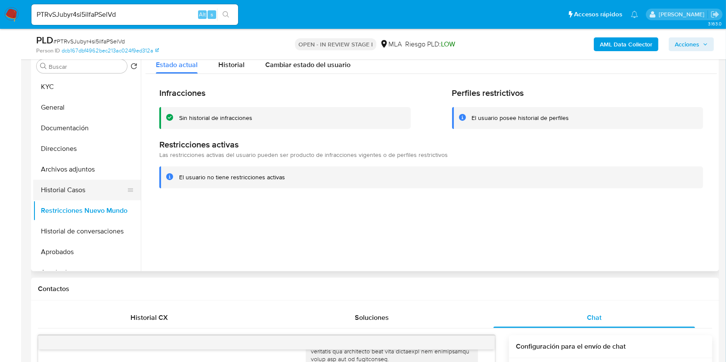
click at [62, 192] on button "Historial Casos" at bounding box center [83, 190] width 101 height 21
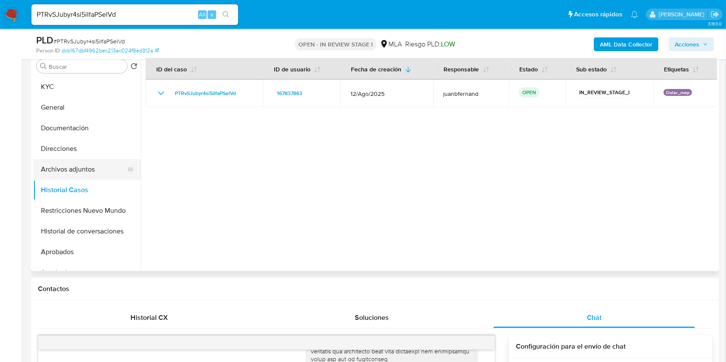
click at [84, 164] on button "Archivos adjuntos" at bounding box center [83, 169] width 101 height 21
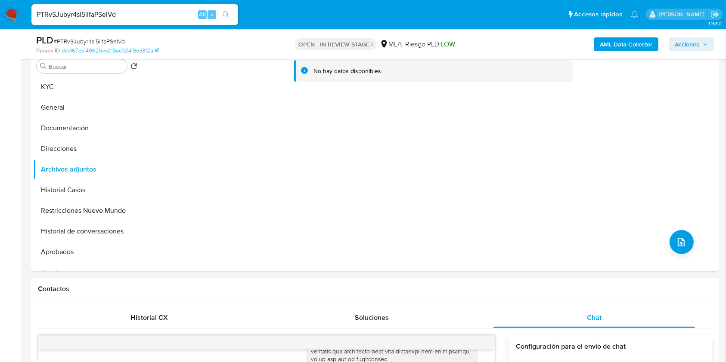
click at [599, 40] on button "AML Data Collector" at bounding box center [625, 44] width 65 height 14
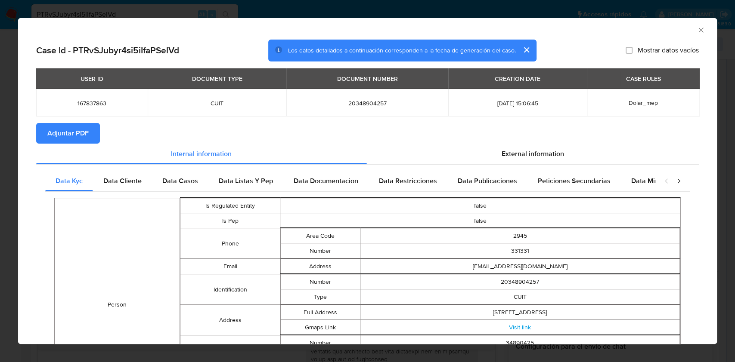
click at [92, 133] on button "Adjuntar PDF" at bounding box center [68, 133] width 64 height 21
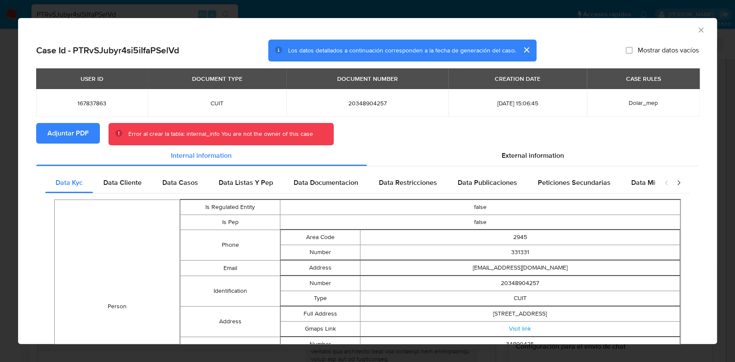
click at [696, 34] on icon "Cerrar ventana" at bounding box center [700, 30] width 9 height 9
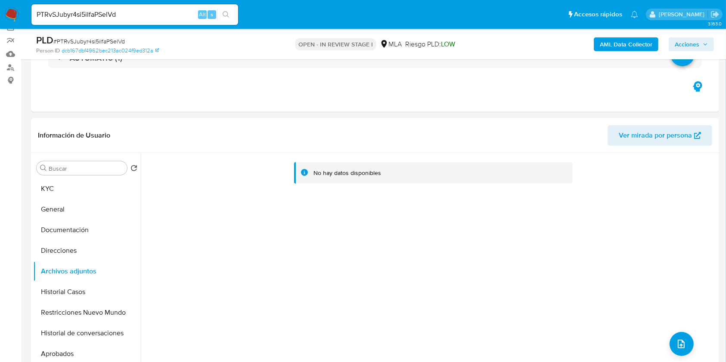
scroll to position [0, 0]
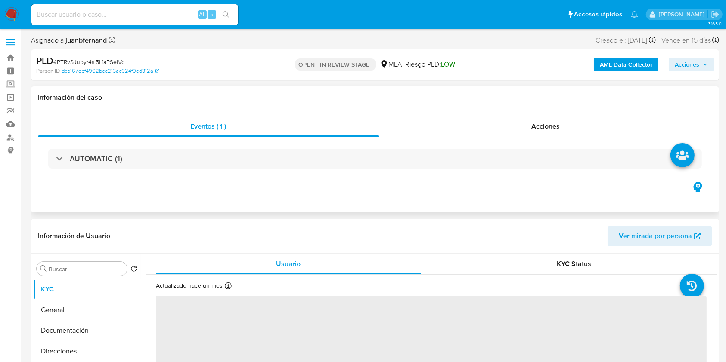
select select "10"
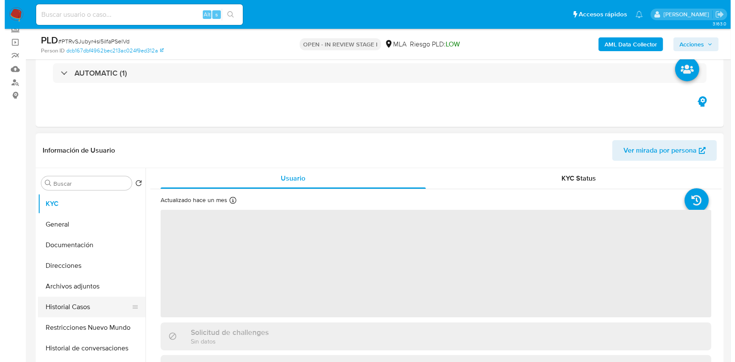
scroll to position [57, 0]
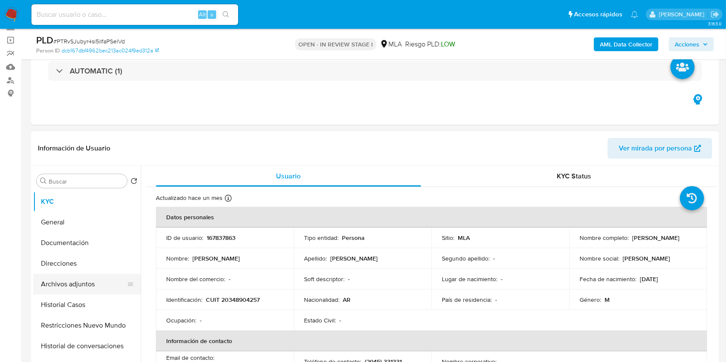
click at [83, 288] on button "Archivos adjuntos" at bounding box center [83, 284] width 101 height 21
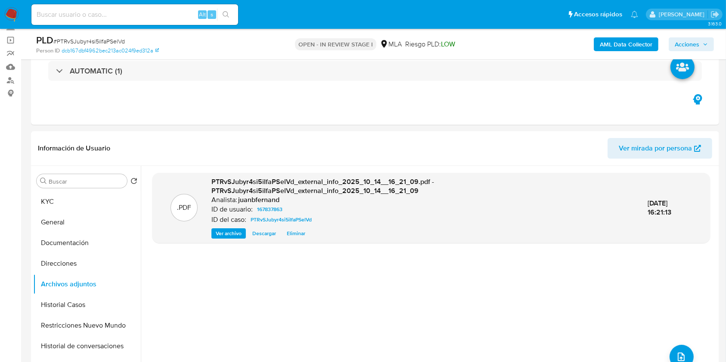
click at [615, 45] on b "AML Data Collector" at bounding box center [625, 44] width 52 height 14
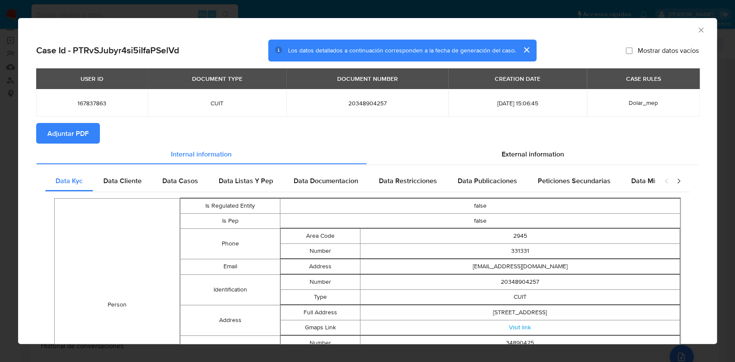
click at [85, 136] on span "Adjuntar PDF" at bounding box center [67, 133] width 41 height 19
drag, startPoint x: 692, startPoint y: 31, endPoint x: 687, endPoint y: 32, distance: 5.0
click at [696, 31] on icon "Cerrar ventana" at bounding box center [700, 30] width 9 height 9
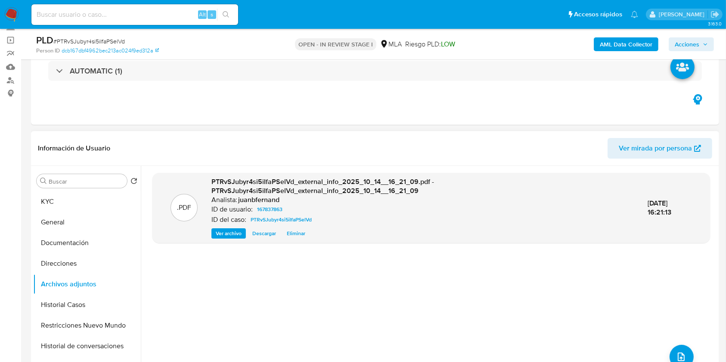
click at [664, 351] on div ".PDF PTRvSJubyr4si5iIfaPSelVd_external_info_2025_10_14__16_21_09.pdf - PTRvSJub…" at bounding box center [430, 276] width 557 height 207
click at [677, 353] on icon "upload-file" at bounding box center [681, 357] width 10 height 10
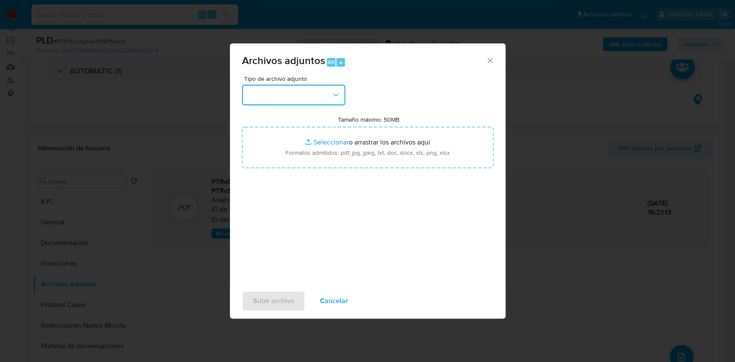
click at [306, 86] on button "button" at bounding box center [293, 95] width 103 height 21
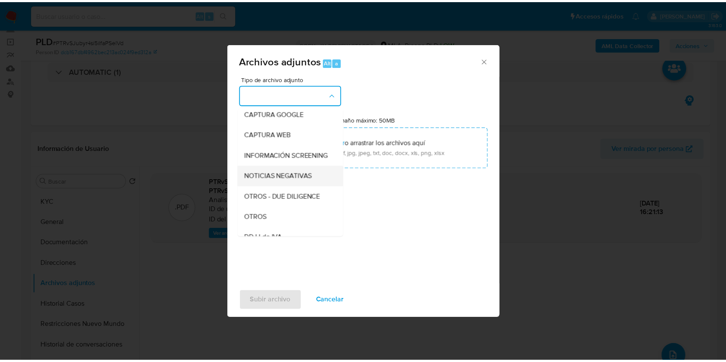
scroll to position [114, 0]
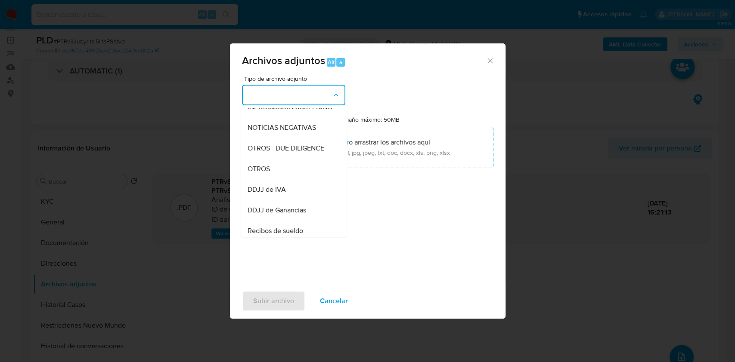
drag, startPoint x: 260, startPoint y: 177, endPoint x: 303, endPoint y: 83, distance: 103.6
click at [259, 173] on span "OTROS" at bounding box center [258, 169] width 22 height 9
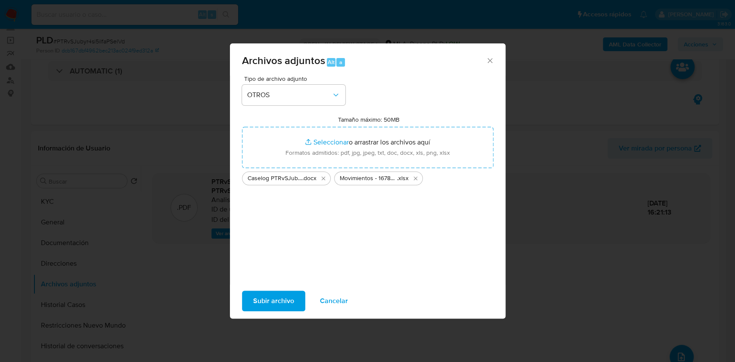
click at [289, 301] on span "Subir archivo" at bounding box center [273, 301] width 41 height 19
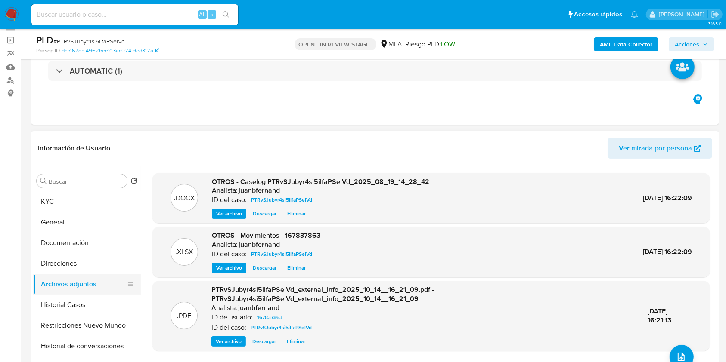
click at [83, 291] on button "Archivos adjuntos" at bounding box center [83, 284] width 101 height 21
click at [76, 300] on button "Historial Casos" at bounding box center [83, 305] width 101 height 21
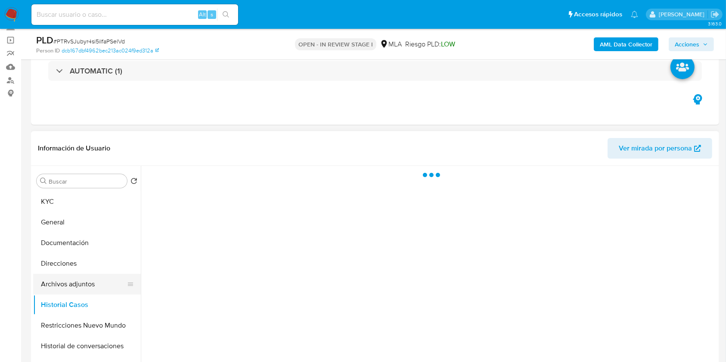
click at [81, 285] on button "Archivos adjuntos" at bounding box center [83, 284] width 101 height 21
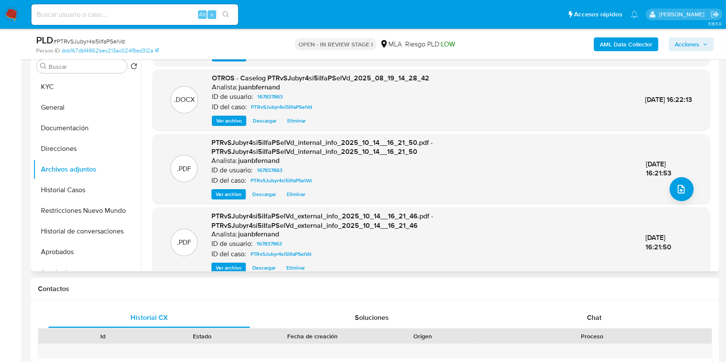
scroll to position [91, 0]
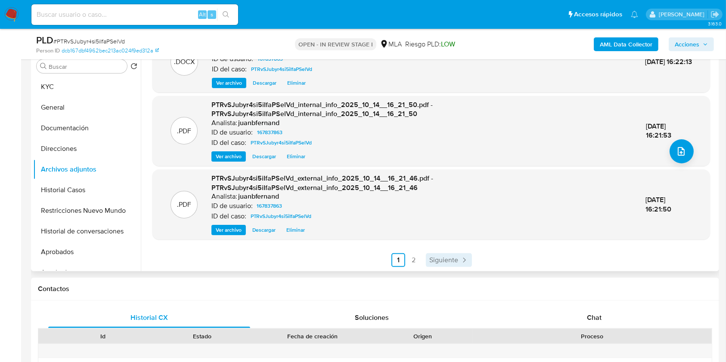
click at [446, 262] on span "Siguiente" at bounding box center [443, 260] width 29 height 7
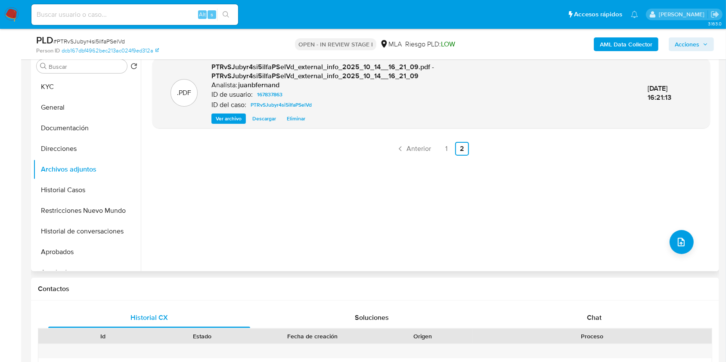
scroll to position [114, 0]
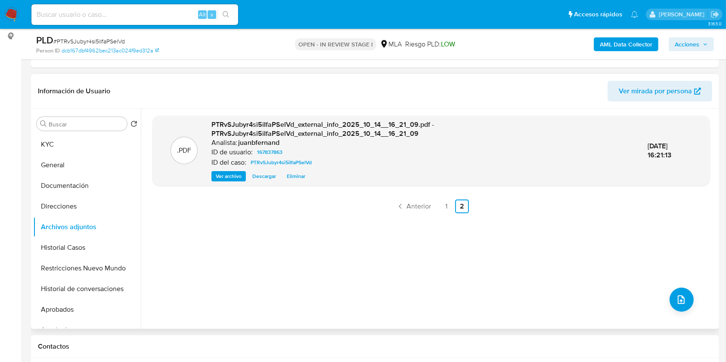
click at [297, 177] on span "Eliminar" at bounding box center [296, 176] width 19 height 9
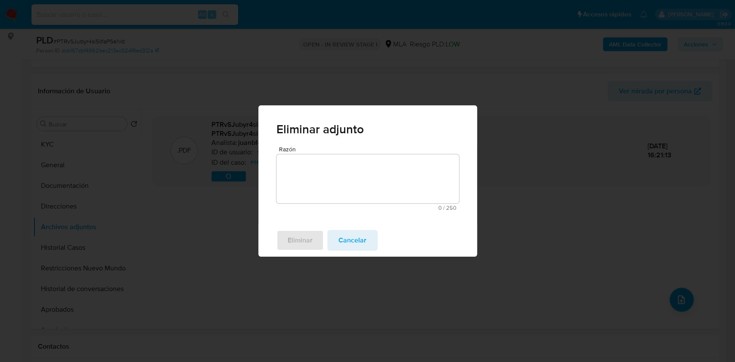
click at [317, 190] on textarea "Razón" at bounding box center [367, 178] width 182 height 49
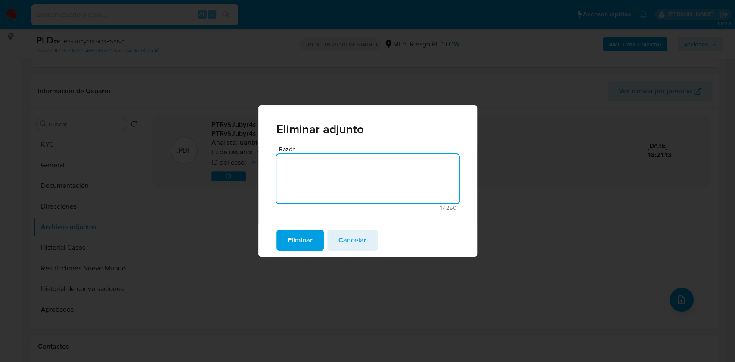
click at [314, 244] on button "Eliminar" at bounding box center [299, 240] width 47 height 21
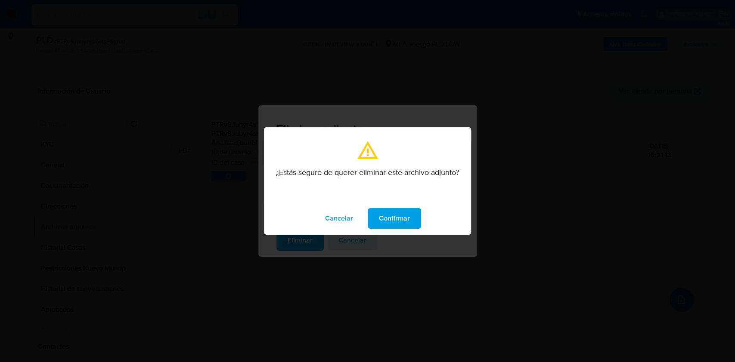
click at [400, 223] on span "Confirmar" at bounding box center [394, 218] width 31 height 19
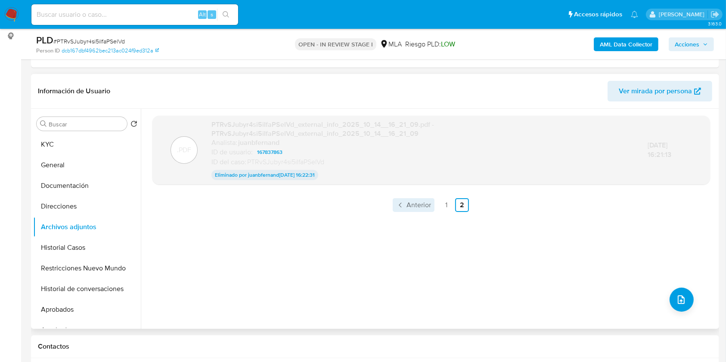
click at [416, 206] on span "Anterior" at bounding box center [418, 205] width 25 height 7
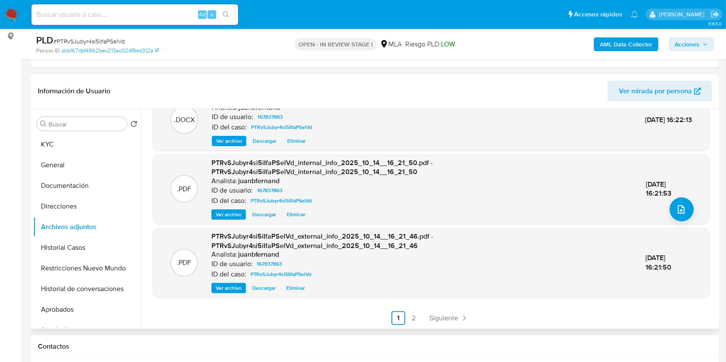
scroll to position [91, 0]
click at [69, 260] on button "Restricciones Nuevo Mundo" at bounding box center [83, 268] width 101 height 21
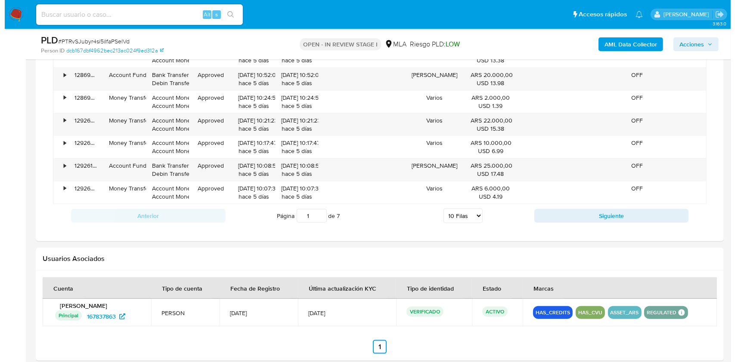
scroll to position [1090, 0]
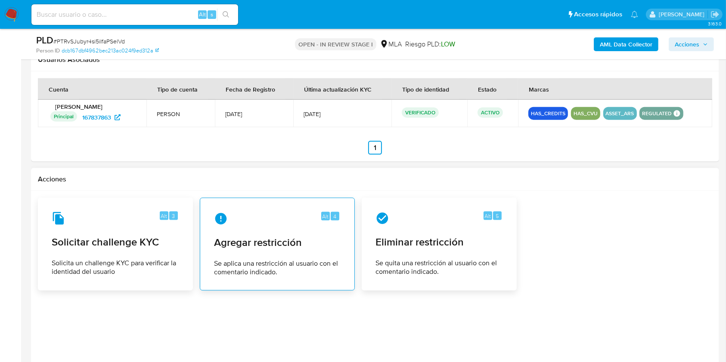
click at [275, 274] on span "Se aplica una restricción al usuario con el comentario indicado." at bounding box center [277, 267] width 127 height 17
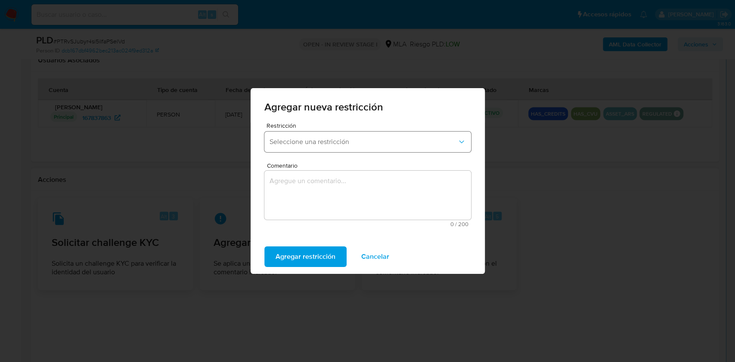
click at [368, 141] on span "Seleccione una restricción" at bounding box center [363, 142] width 188 height 9
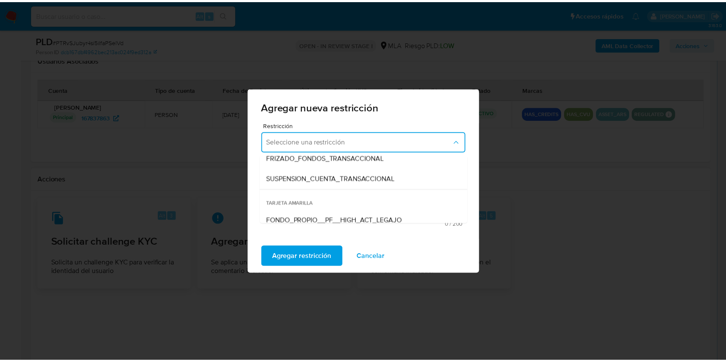
scroll to position [114, 0]
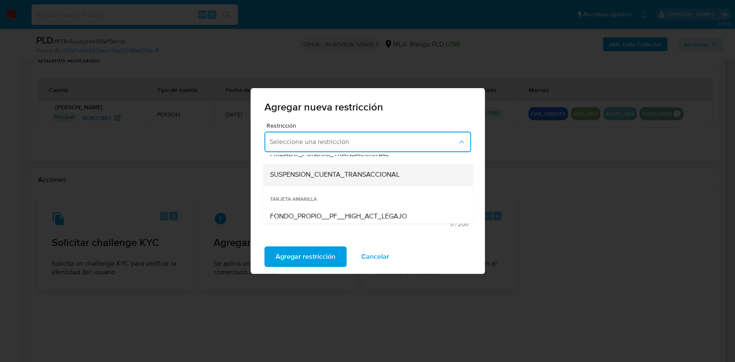
click at [363, 177] on span "SUSPENSION_CUENTA_TRANSACCIONAL" at bounding box center [334, 174] width 130 height 9
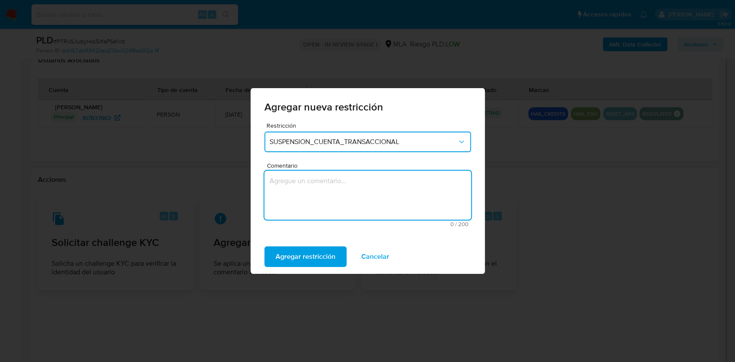
click at [353, 190] on textarea "Comentario" at bounding box center [367, 195] width 207 height 49
type textarea "AML"
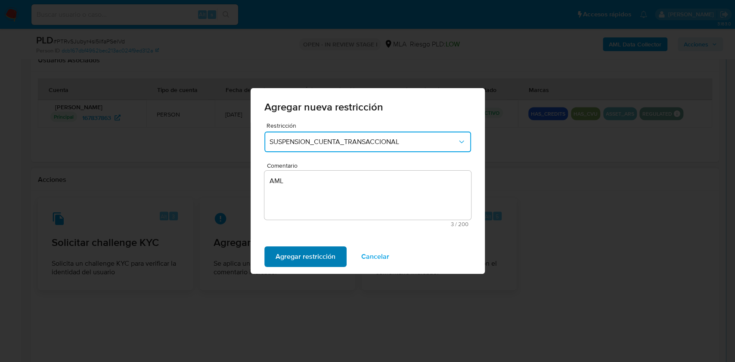
click at [316, 254] on span "Agregar restricción" at bounding box center [305, 256] width 60 height 19
click at [285, 261] on span "Confirmar" at bounding box center [290, 256] width 31 height 19
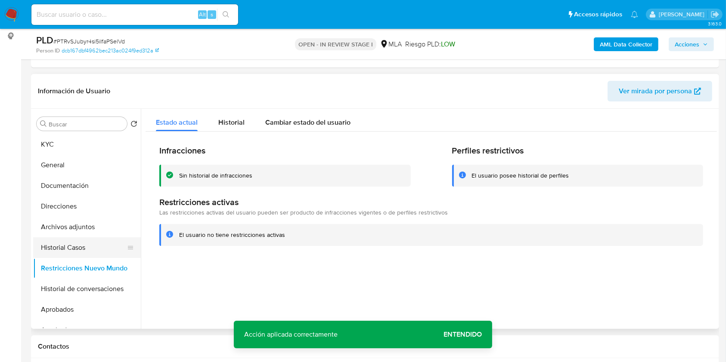
click at [80, 246] on button "Historial Casos" at bounding box center [83, 248] width 101 height 21
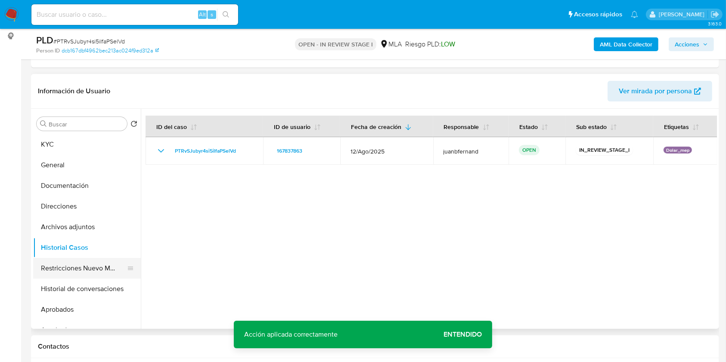
click at [88, 267] on button "Restricciones Nuevo Mundo" at bounding box center [83, 268] width 101 height 21
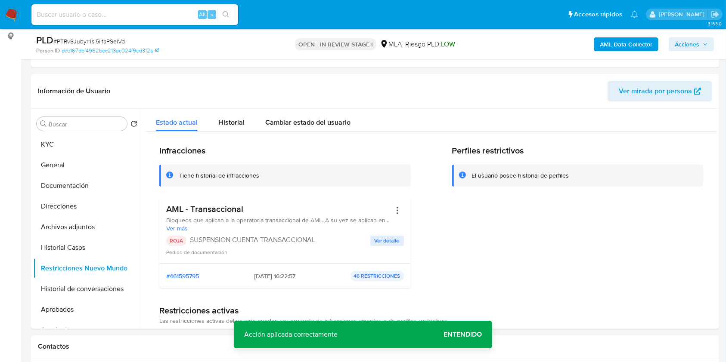
click at [695, 40] on span "Acciones" at bounding box center [686, 44] width 25 height 14
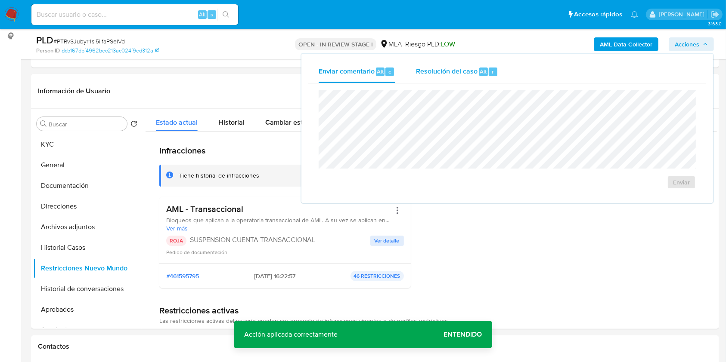
click at [450, 73] on span "Resolución del caso" at bounding box center [447, 71] width 62 height 10
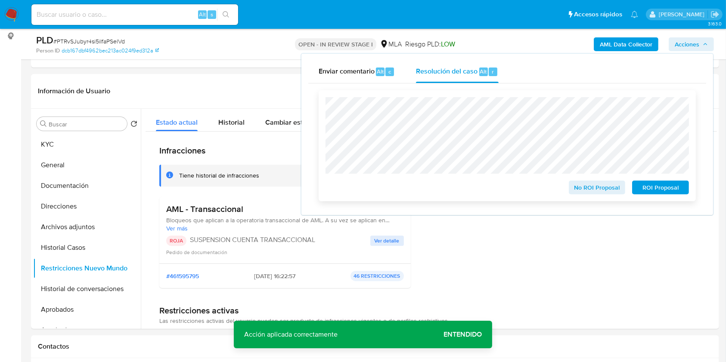
click at [662, 186] on span "ROI Proposal" at bounding box center [660, 188] width 45 height 12
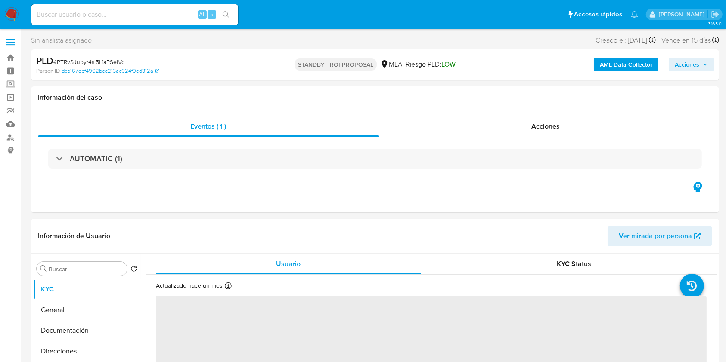
select select "10"
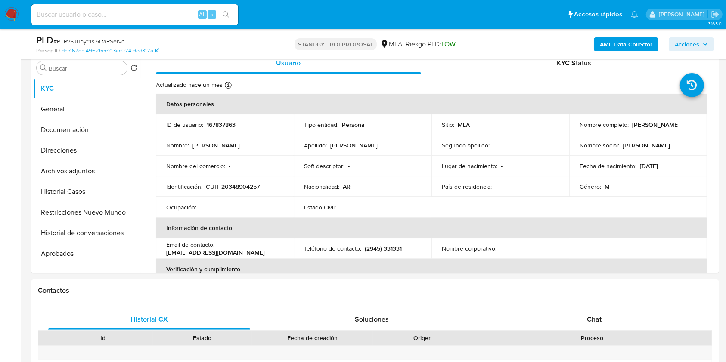
scroll to position [172, 0]
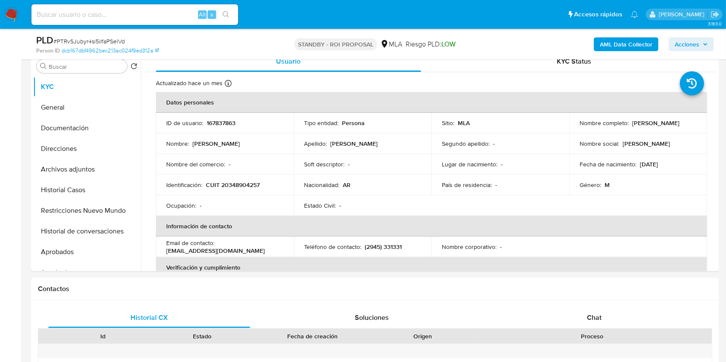
click at [166, 11] on input at bounding box center [134, 14] width 207 height 11
paste input "lp7xaC30zIoNEQitgIVgDIB7"
type input "lp7xaC30zIoNEQitgIVgDIB7"
click at [224, 15] on icon "search-icon" at bounding box center [225, 14] width 6 height 6
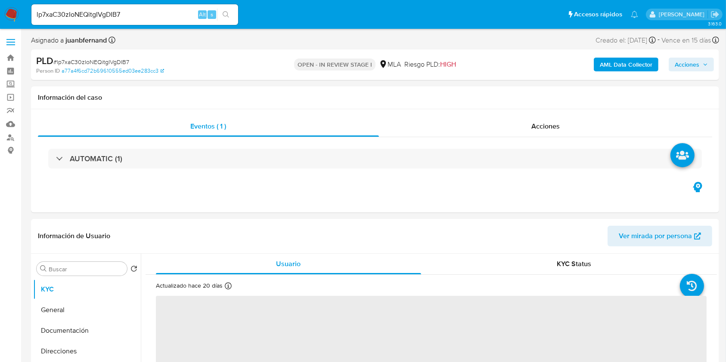
select select "10"
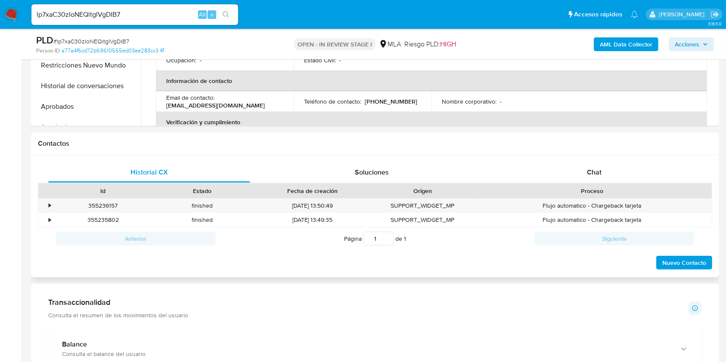
scroll to position [401, 0]
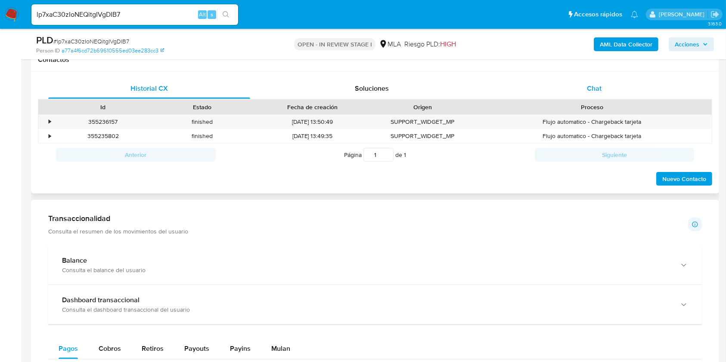
drag, startPoint x: 587, startPoint y: 77, endPoint x: 555, endPoint y: 88, distance: 33.9
click at [587, 77] on div "Historial CX Soluciones Chat Id Estado Fecha de creación Origen Proceso • 35523…" at bounding box center [375, 132] width 688 height 123
click at [568, 86] on div "Chat" at bounding box center [594, 88] width 202 height 21
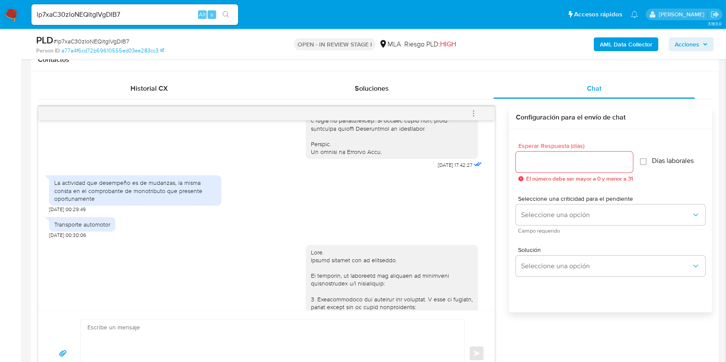
scroll to position [441, 0]
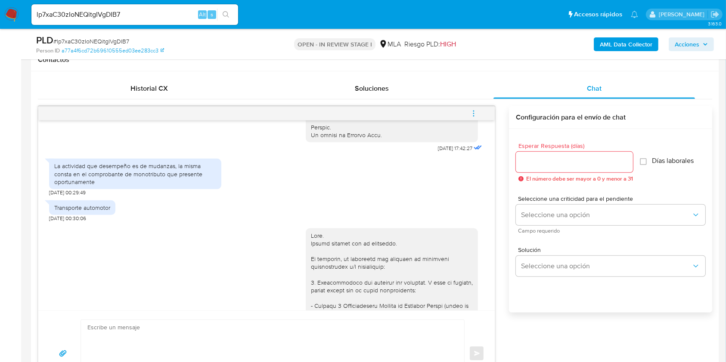
click at [83, 186] on div "La actividad que desempeño es de mudanzas, la misma consta en el comprobante de…" at bounding box center [135, 174] width 162 height 24
drag, startPoint x: 83, startPoint y: 197, endPoint x: 57, endPoint y: 181, distance: 30.9
click at [57, 181] on div "La actividad que desempeño es de mudanzas, la misma consta en el comprobante de…" at bounding box center [135, 174] width 162 height 24
copy div "La actividad que desempeño es de mudanzas, la misma consta en el comprobante de…"
click at [71, 196] on span "[DATE] 00:29:49" at bounding box center [67, 192] width 37 height 7
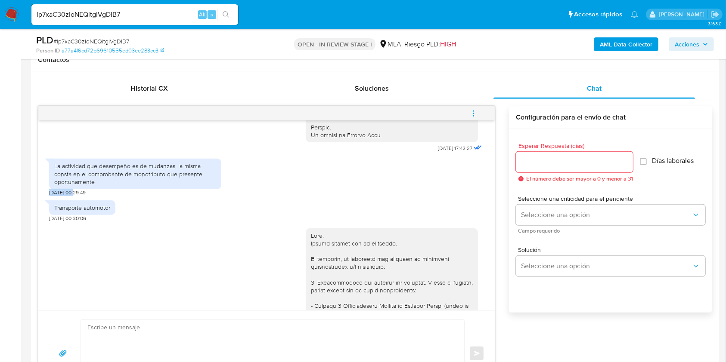
drag, startPoint x: 71, startPoint y: 206, endPoint x: 45, endPoint y: 205, distance: 26.7
click at [45, 205] on div "[DATE] 17:42:27 La actividad que desempeño es de mudanzas, la misma consta en e…" at bounding box center [266, 215] width 456 height 190
copy span "[DATE]"
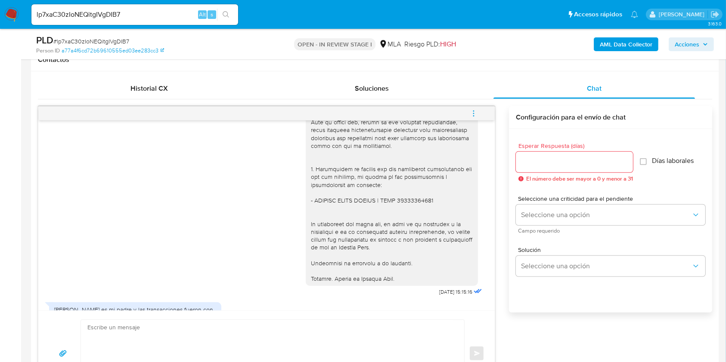
scroll to position [753, 0]
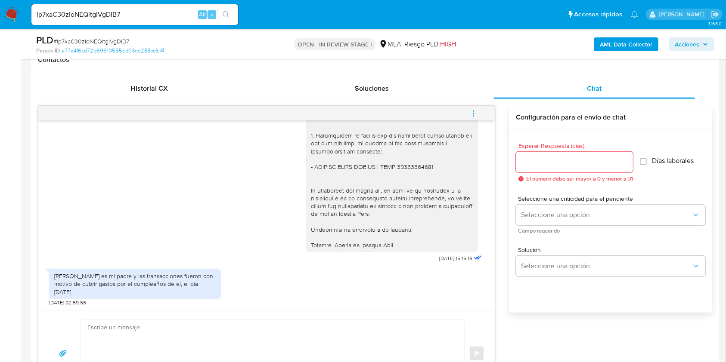
click at [67, 275] on div "[PERSON_NAME] es mi padre y las transacciones fueron con motivo de cubrir gasto…" at bounding box center [135, 284] width 162 height 24
drag, startPoint x: 66, startPoint y: 275, endPoint x: 86, endPoint y: 296, distance: 28.3
click at [86, 296] on div "[PERSON_NAME] es mi padre y las transacciones fueron con motivo de cubrir gasto…" at bounding box center [135, 284] width 172 height 31
copy div "[PERSON_NAME] es mi padre y las transacciones fueron con motivo de cubrir gasto…"
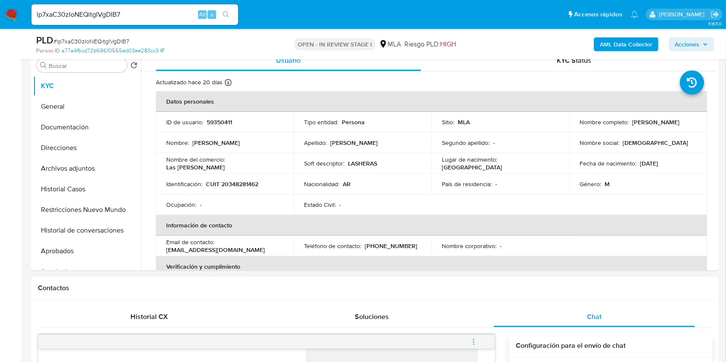
scroll to position [170, 0]
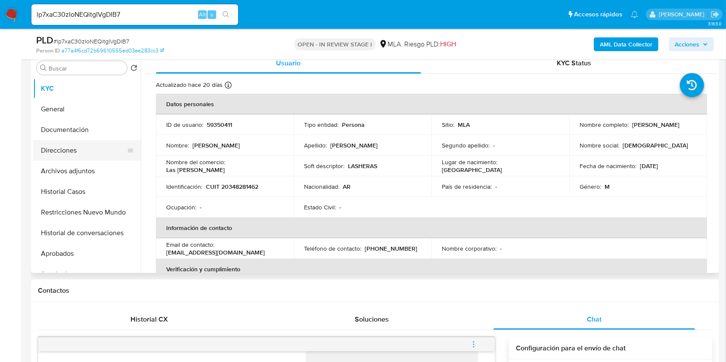
click at [83, 152] on button "Direcciones" at bounding box center [83, 150] width 101 height 21
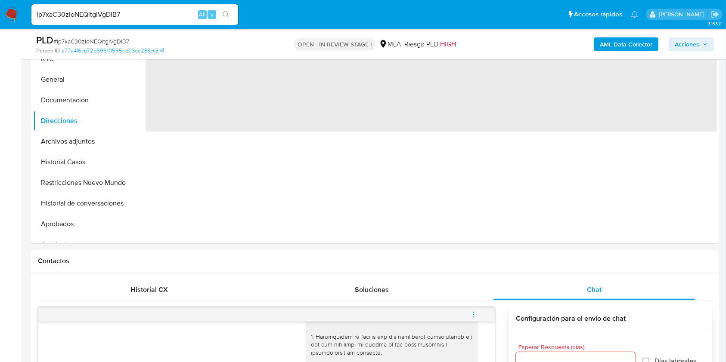
scroll to position [190, 0]
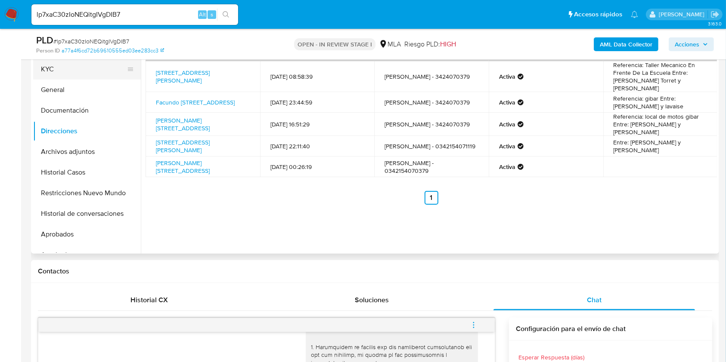
click at [46, 71] on button "KYC" at bounding box center [83, 69] width 101 height 21
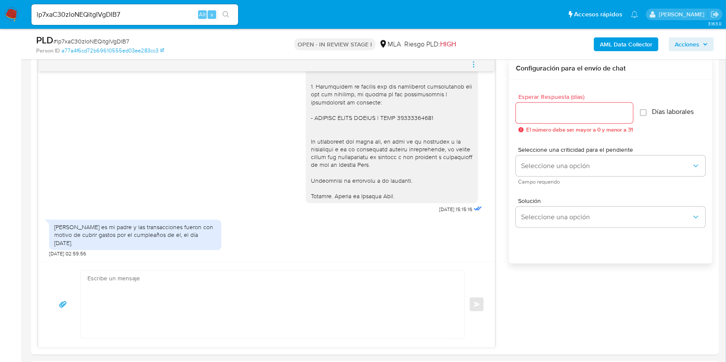
scroll to position [455, 0]
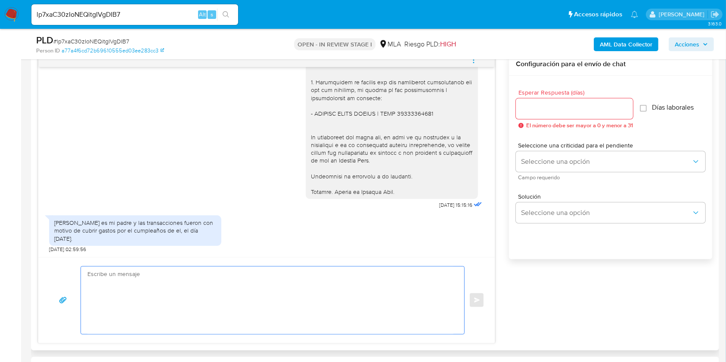
click at [119, 294] on textarea at bounding box center [270, 301] width 366 height 68
click at [115, 276] on textarea at bounding box center [270, 301] width 366 height 68
click at [231, 291] on textarea at bounding box center [270, 301] width 366 height 68
paste textarea "Hola. ¡Muchas gracias por tu respuesta! Confirmamos la recepción de la document…"
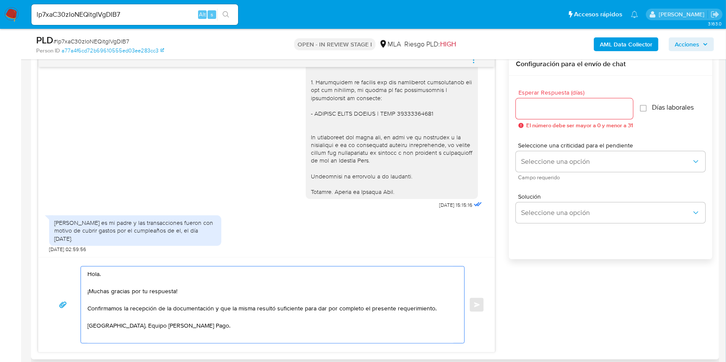
type textarea "Hola. ¡Muchas gracias por tu respuesta! Confirmamos la recepción de la document…"
click at [554, 111] on input "Esperar Respuesta (días)" at bounding box center [574, 108] width 117 height 11
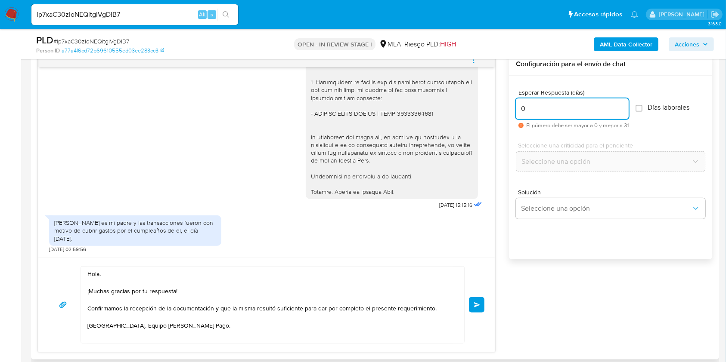
type input "0"
click at [189, 309] on textarea "Hola. ¡Muchas gracias por tu respuesta! Confirmamos la recepción de la document…" at bounding box center [270, 305] width 366 height 77
click at [189, 309] on textarea "Hola. ¡Muchas gracias por tu respuesta! Confirmamos la recepción de la informac…" at bounding box center [270, 305] width 366 height 77
click at [191, 312] on textarea "Hola. ¡Muchas gracias por tu respuesta! Confirmamos la recepción de la informac…" at bounding box center [270, 305] width 366 height 77
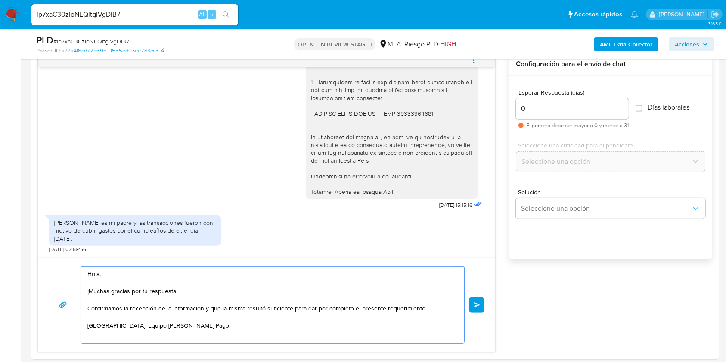
click at [0, 0] on lt-span "informaci ó n" at bounding box center [0, 0] width 0 height 0
type textarea "Hola. ¡Muchas gracias por tu respuesta! Confirmamos la recepción de la informac…"
click at [123, 40] on span "# lp7xaC30zIoNEQitgIVgDIB7" at bounding box center [91, 41] width 76 height 9
copy span "lp7xaC30zIoNEQitgIVgDIB7"
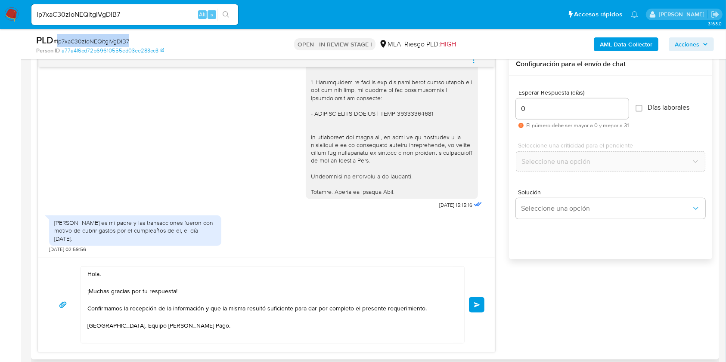
click at [482, 300] on button "Enviar" at bounding box center [476, 304] width 15 height 15
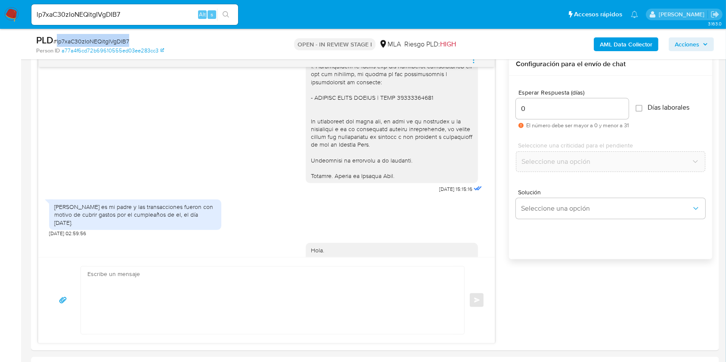
scroll to position [848, 0]
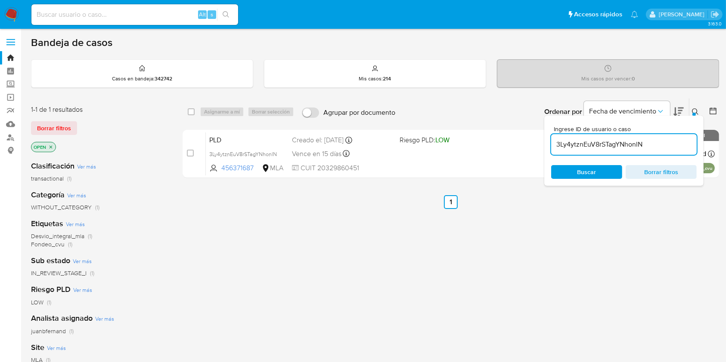
click at [619, 144] on input "3Ly4ytznEuV8rSTagYNhonlN" at bounding box center [623, 144] width 145 height 11
paste input "lp7xaC30zIoNEQitgIVgDIB7"
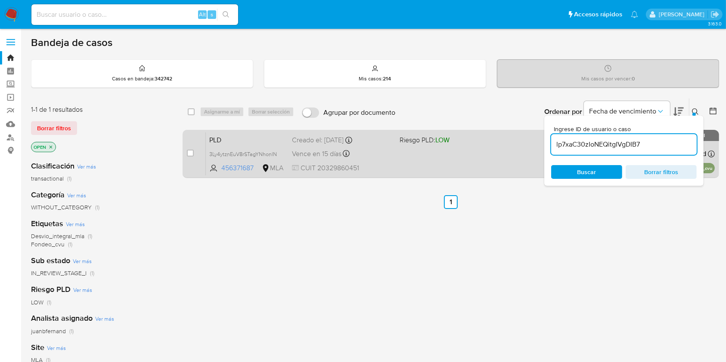
type input "lp7xaC30zIoNEQitgIVgDIB7"
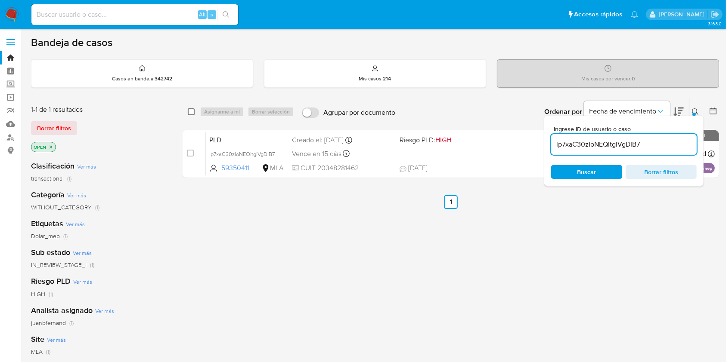
click at [191, 108] on input "checkbox" at bounding box center [191, 111] width 7 height 7
checkbox input "true"
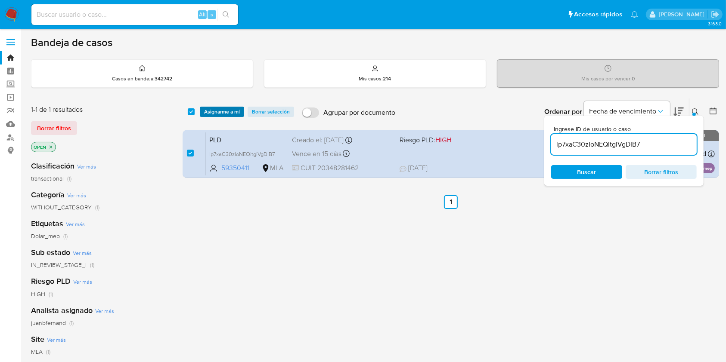
click at [213, 110] on span "Asignarme a mí" at bounding box center [222, 112] width 36 height 9
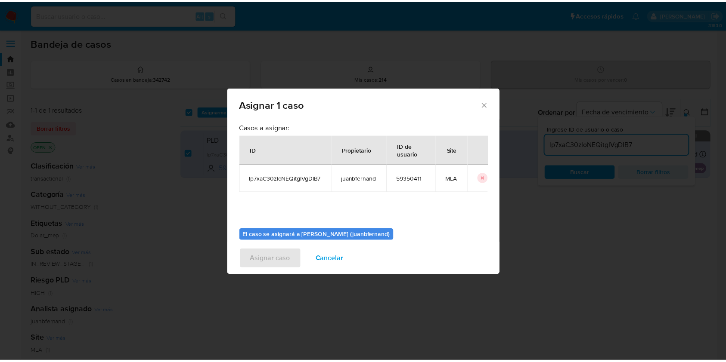
scroll to position [44, 0]
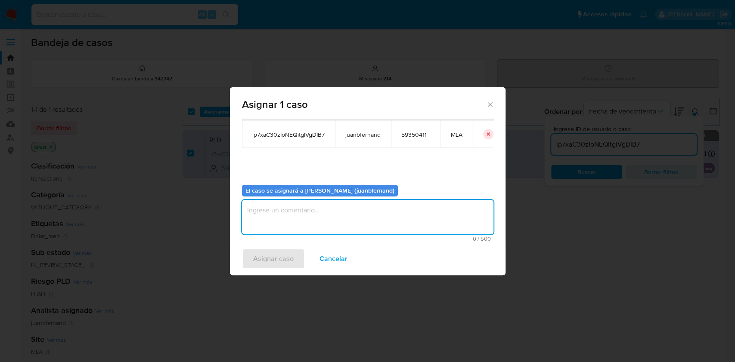
click at [299, 212] on textarea "assign-modal" at bounding box center [367, 217] width 251 height 34
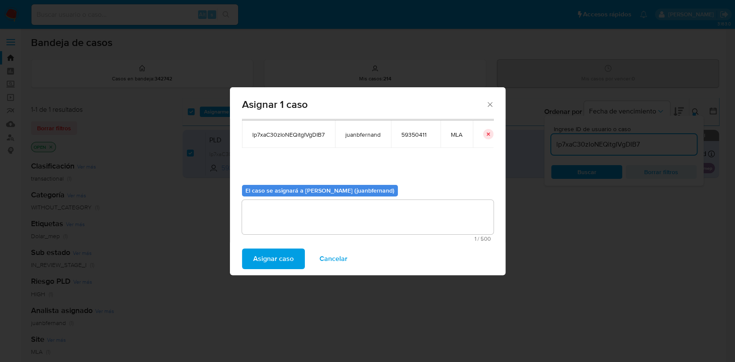
click at [269, 256] on span "Asignar caso" at bounding box center [273, 259] width 40 height 19
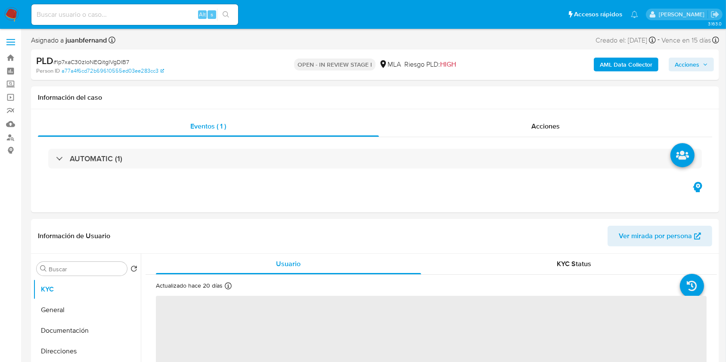
select select "10"
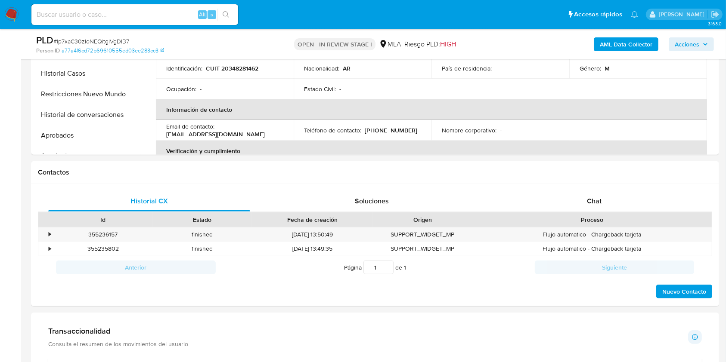
scroll to position [296, 0]
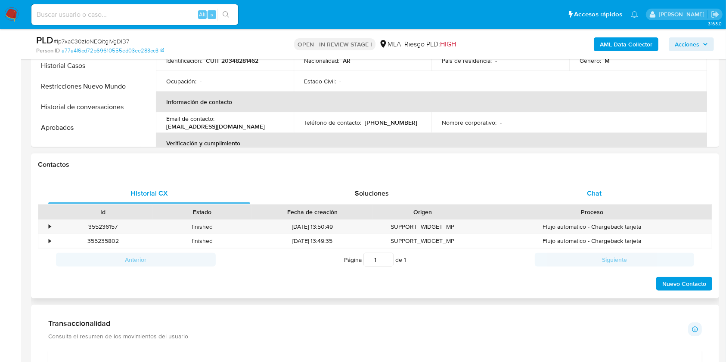
click at [568, 188] on div "Chat" at bounding box center [594, 193] width 202 height 21
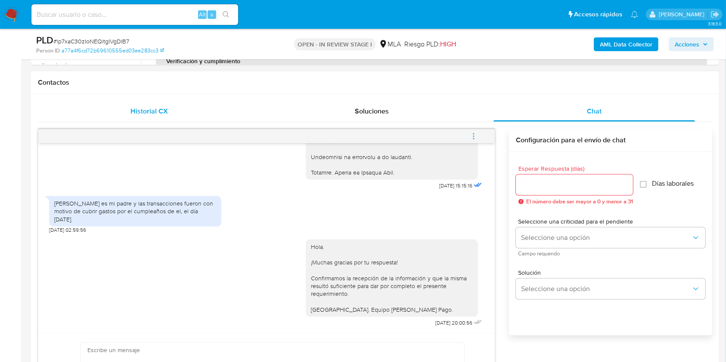
scroll to position [384, 0]
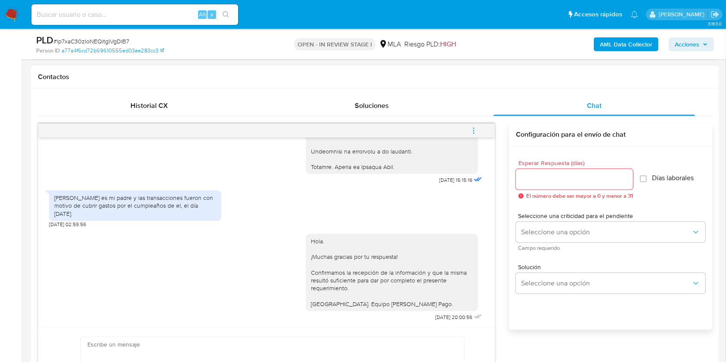
click at [469, 131] on icon "menu-action" at bounding box center [473, 131] width 8 height 8
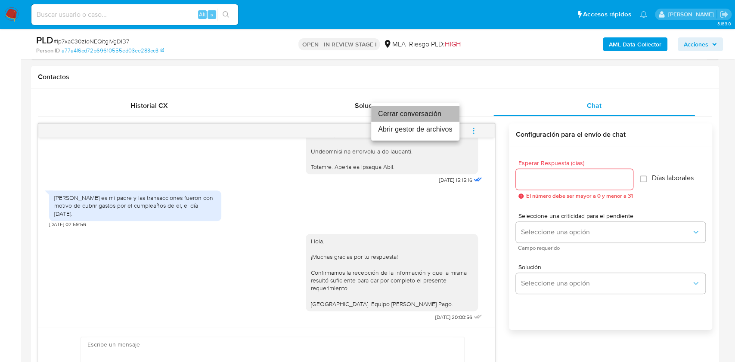
click at [409, 111] on li "Cerrar conversación" at bounding box center [415, 113] width 88 height 15
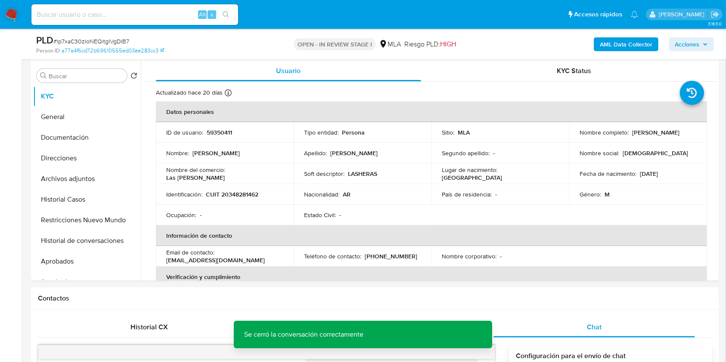
scroll to position [143, 0]
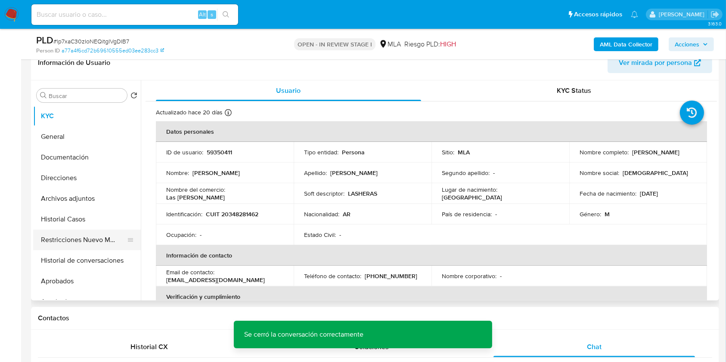
click at [87, 239] on button "Restricciones Nuevo Mundo" at bounding box center [83, 240] width 101 height 21
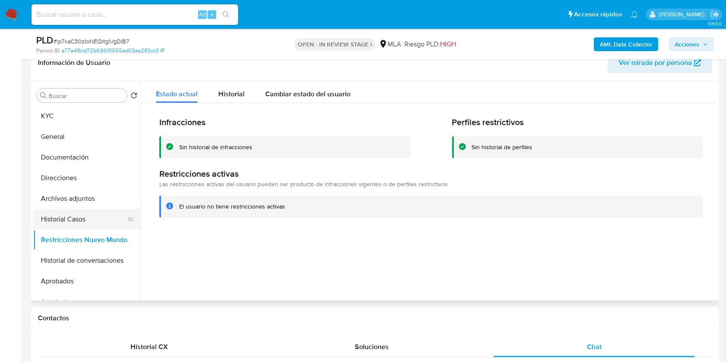
click at [93, 219] on button "Historial Casos" at bounding box center [83, 219] width 101 height 21
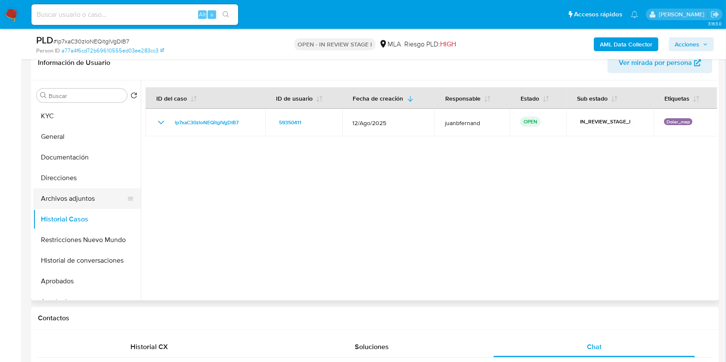
click at [93, 199] on button "Archivos adjuntos" at bounding box center [83, 198] width 101 height 21
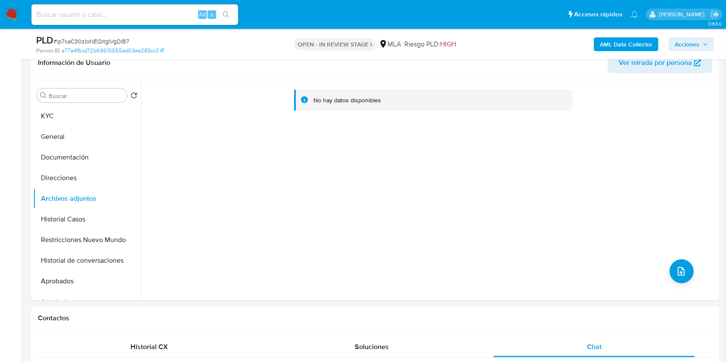
click at [623, 42] on b "AML Data Collector" at bounding box center [625, 44] width 52 height 14
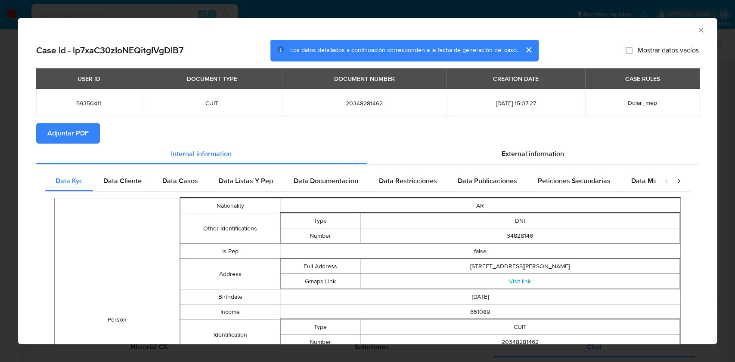
click at [79, 137] on span "Adjuntar PDF" at bounding box center [67, 133] width 41 height 19
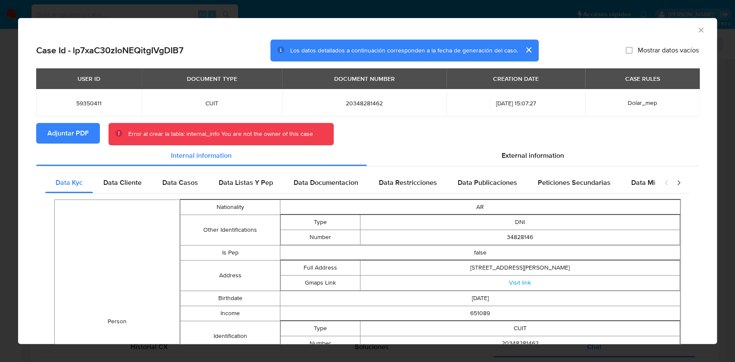
click at [696, 30] on icon "Cerrar ventana" at bounding box center [700, 30] width 9 height 9
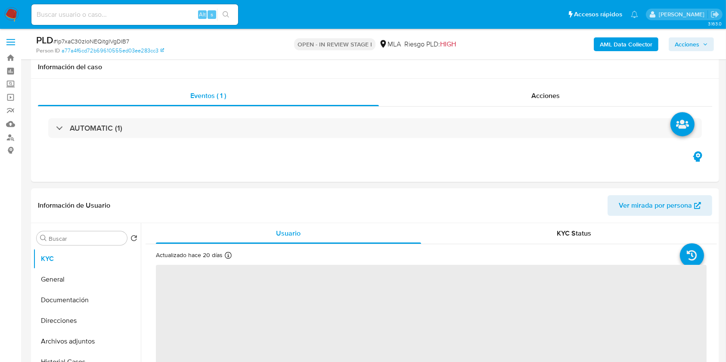
scroll to position [179, 0]
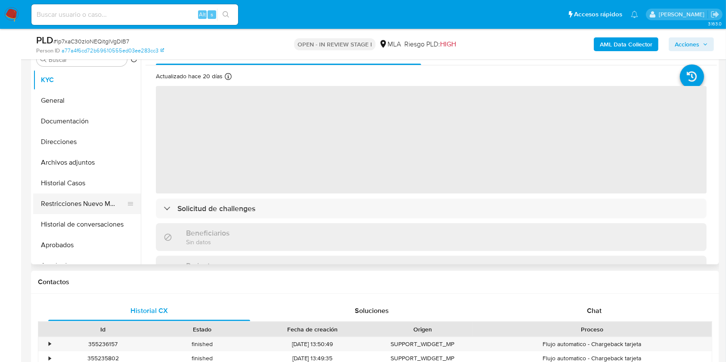
select select "10"
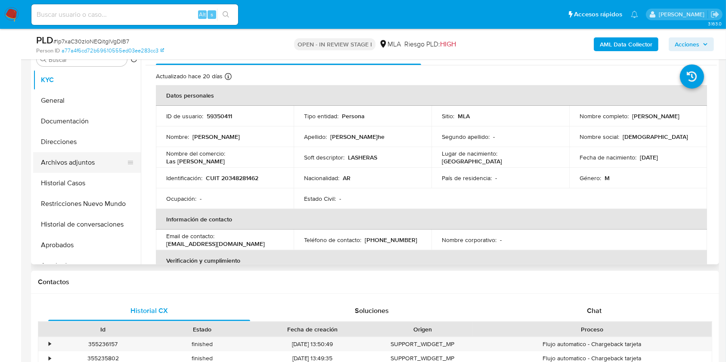
click at [92, 164] on button "Archivos adjuntos" at bounding box center [83, 162] width 101 height 21
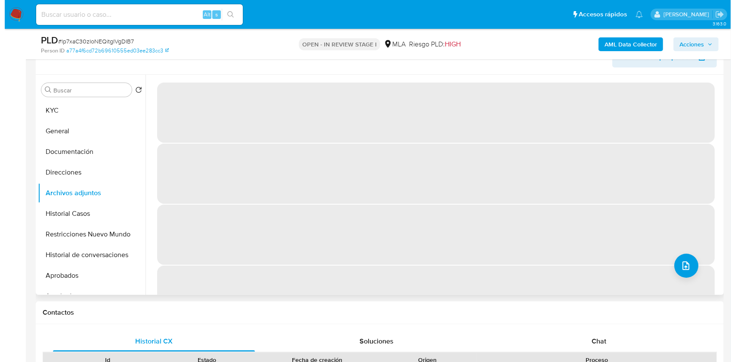
scroll to position [148, 0]
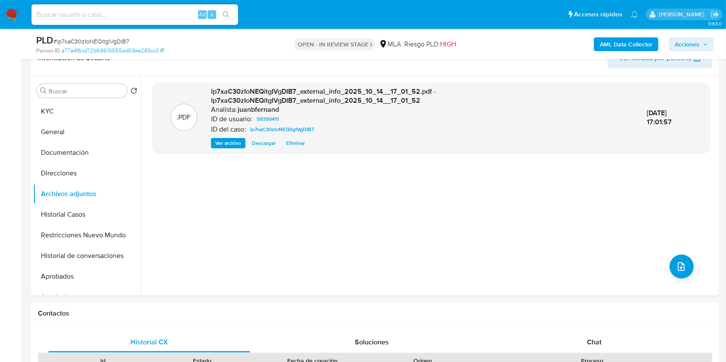
click at [646, 41] on b "AML Data Collector" at bounding box center [625, 44] width 52 height 14
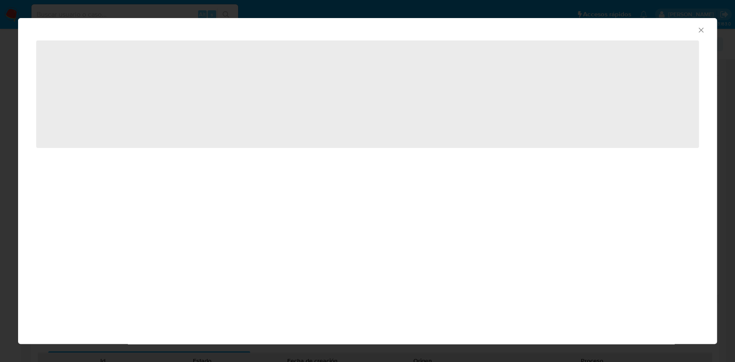
click at [646, 41] on div "AML Data Collector ‌" at bounding box center [367, 181] width 735 height 362
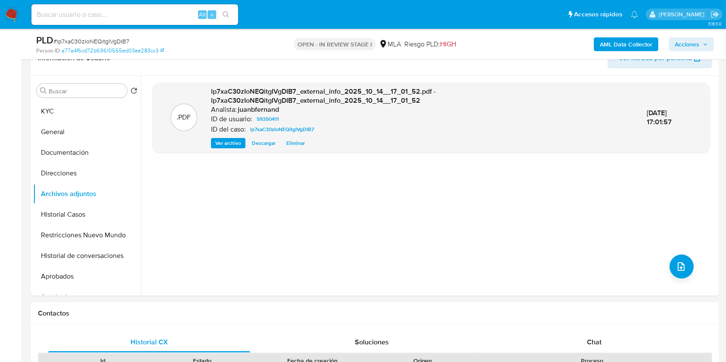
click at [646, 41] on b "AML Data Collector" at bounding box center [625, 44] width 52 height 14
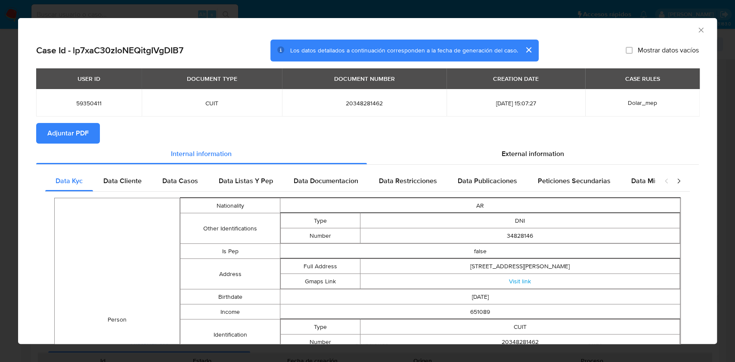
click at [78, 136] on span "Adjuntar PDF" at bounding box center [67, 133] width 41 height 19
click at [696, 28] on icon "Cerrar ventana" at bounding box center [700, 30] width 9 height 9
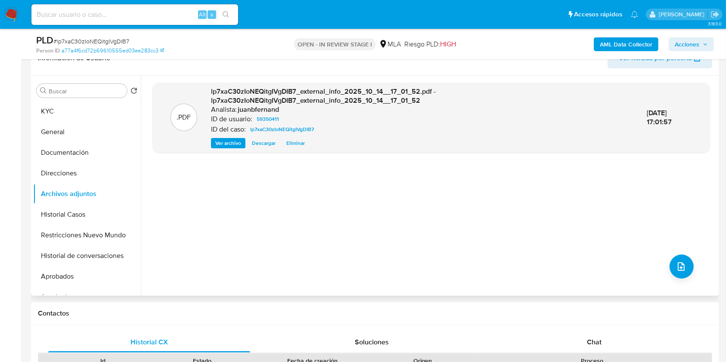
click at [296, 142] on span "Eliminar" at bounding box center [295, 143] width 19 height 9
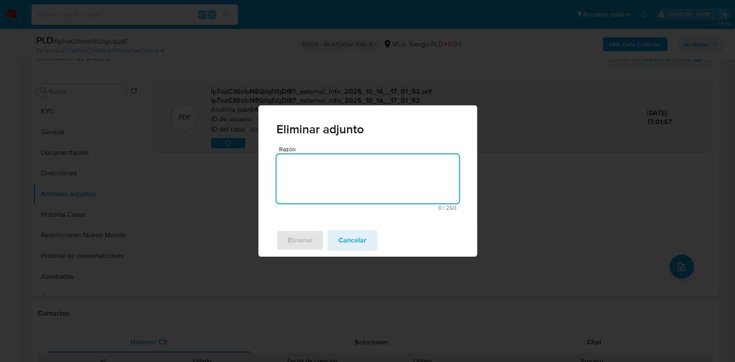
click at [327, 181] on textarea "Razón" at bounding box center [367, 178] width 182 height 49
click at [310, 246] on span "Eliminar" at bounding box center [299, 240] width 25 height 19
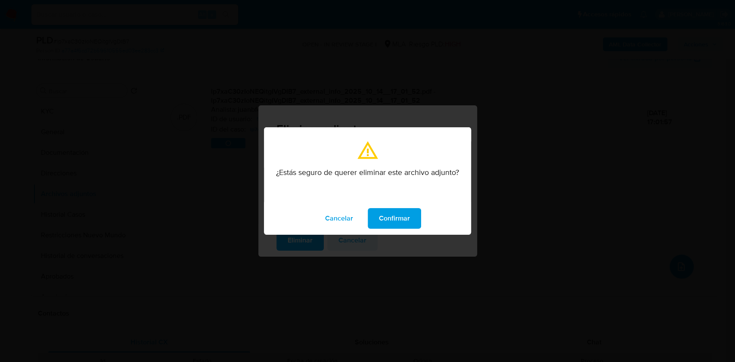
click at [406, 217] on span "Confirmar" at bounding box center [394, 218] width 31 height 19
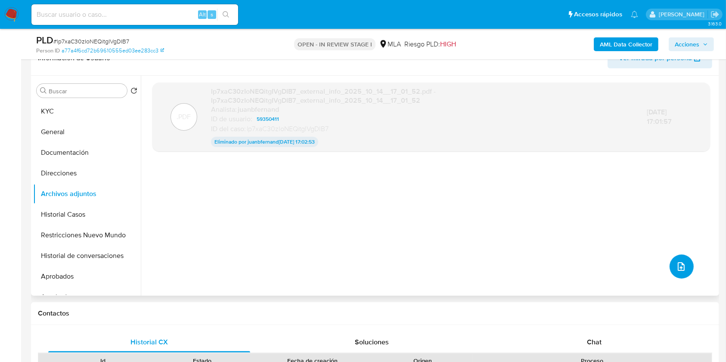
click at [686, 265] on button "upload-file" at bounding box center [681, 267] width 24 height 24
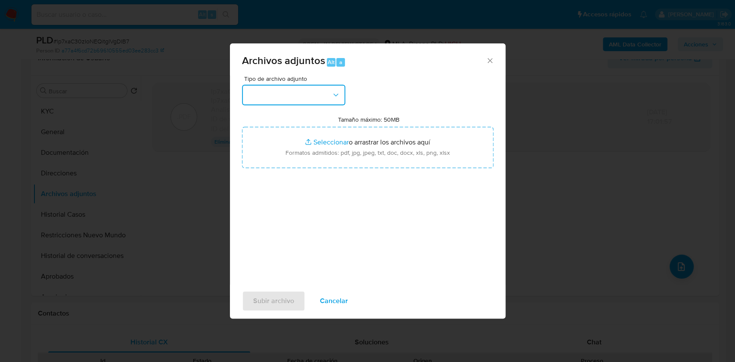
click at [343, 97] on button "button" at bounding box center [293, 95] width 103 height 21
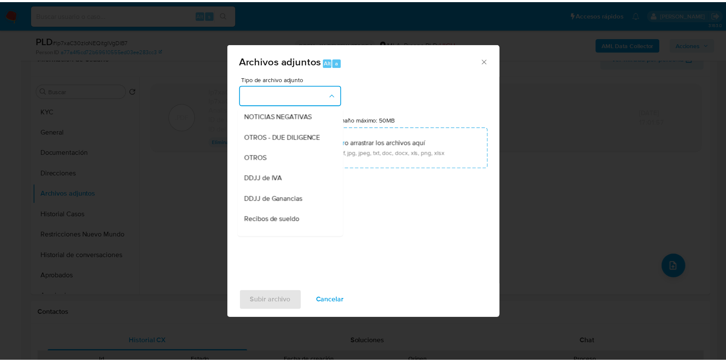
scroll to position [126, 0]
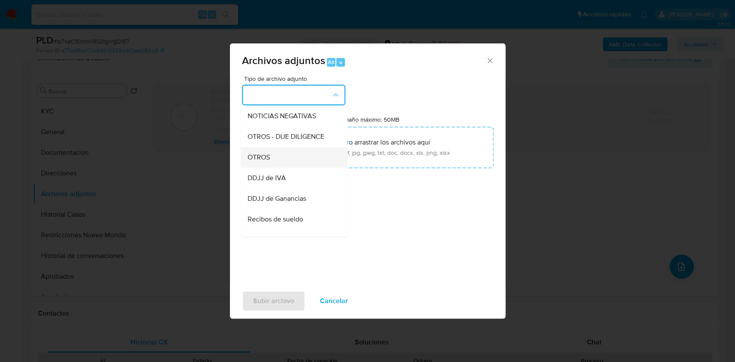
click at [278, 158] on div "OTROS" at bounding box center [291, 157] width 88 height 21
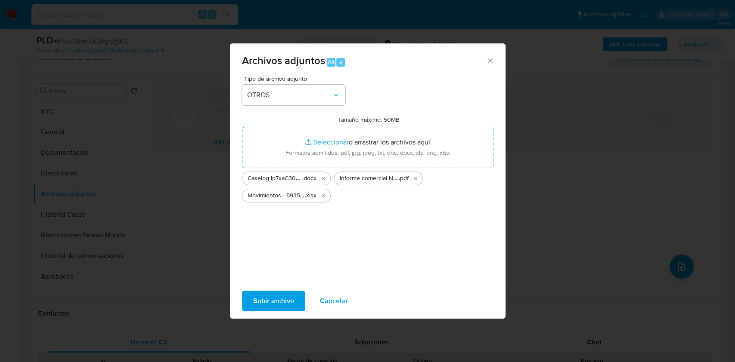
click at [273, 302] on span "Subir archivo" at bounding box center [273, 301] width 41 height 19
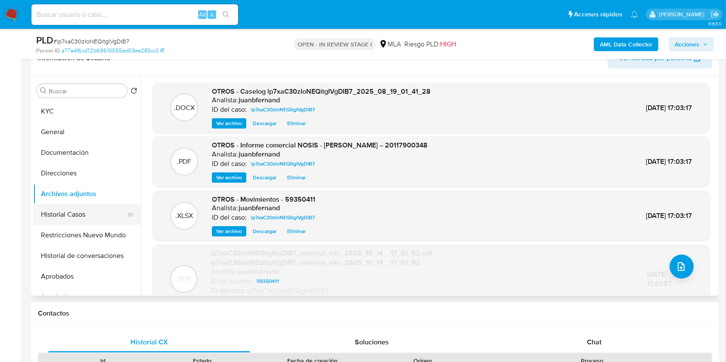
click at [49, 213] on button "Historial Casos" at bounding box center [83, 214] width 101 height 21
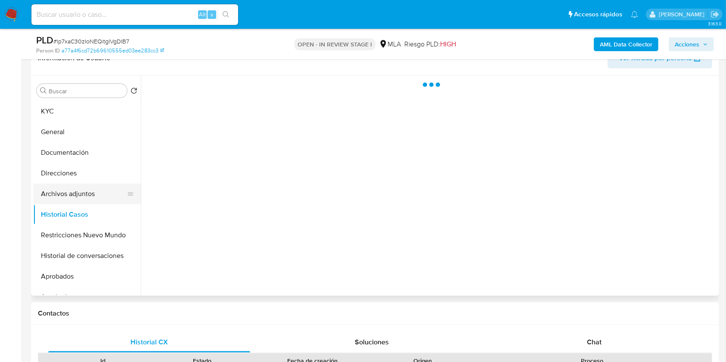
click at [65, 197] on button "Archivos adjuntos" at bounding box center [83, 194] width 101 height 21
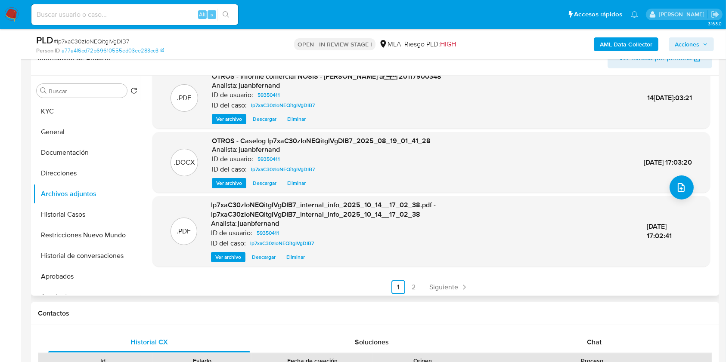
scroll to position [82, 0]
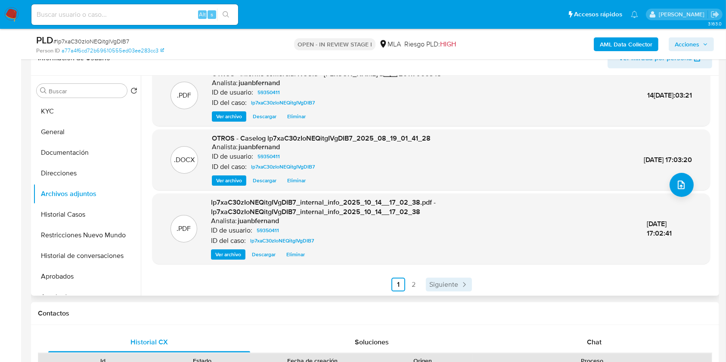
click at [440, 284] on span "Siguiente" at bounding box center [443, 284] width 29 height 7
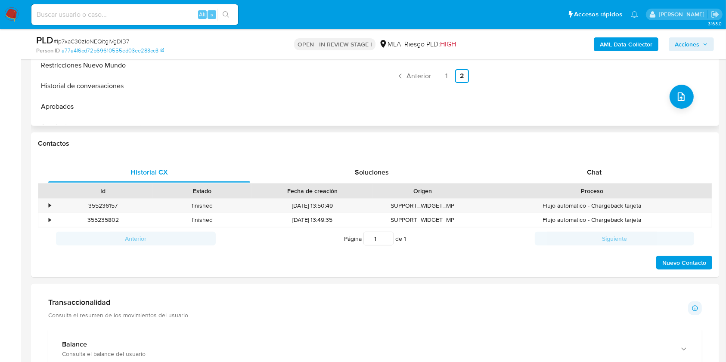
scroll to position [318, 0]
click at [583, 174] on div "Chat" at bounding box center [594, 171] width 202 height 21
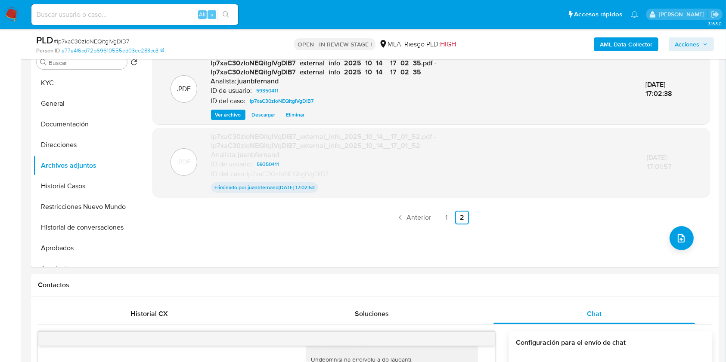
scroll to position [56, 0]
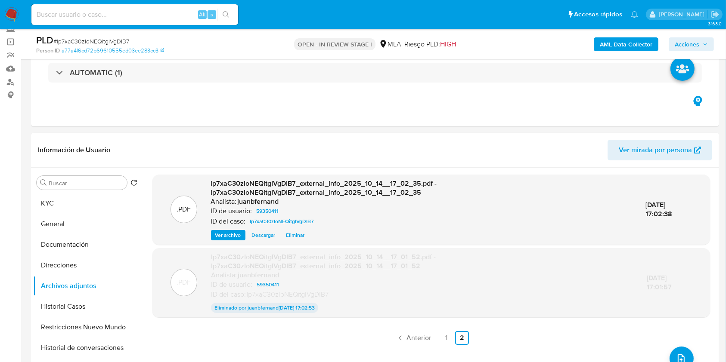
click at [697, 47] on span "Acciones" at bounding box center [686, 44] width 25 height 14
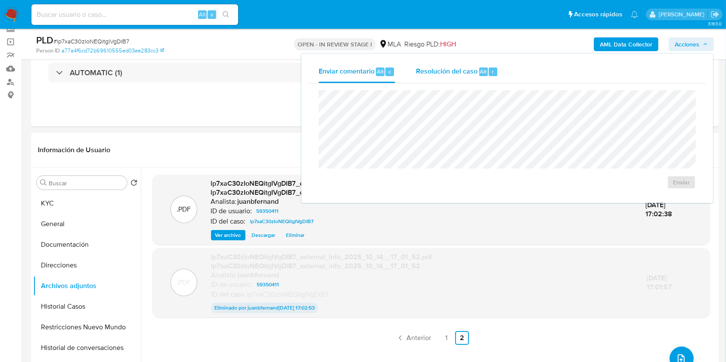
click at [481, 68] on div "Alt" at bounding box center [483, 72] width 9 height 9
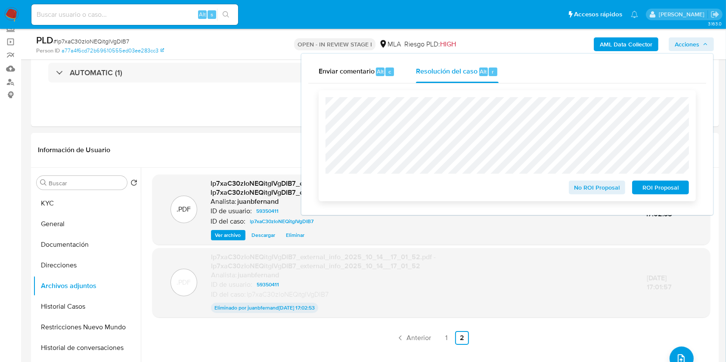
click at [615, 189] on span "No ROI Proposal" at bounding box center [596, 188] width 45 height 12
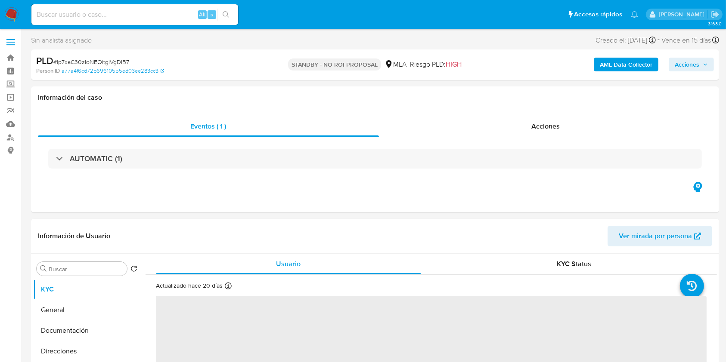
select select "10"
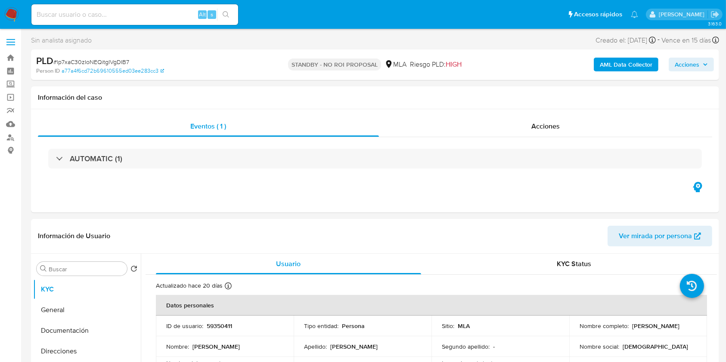
click at [135, 11] on input at bounding box center [134, 14] width 207 height 11
paste input "3ZyqoDRlF1j3EuaScMjuDdHo"
type input "3ZyqoDRlF1j3EuaScMjuDdHo"
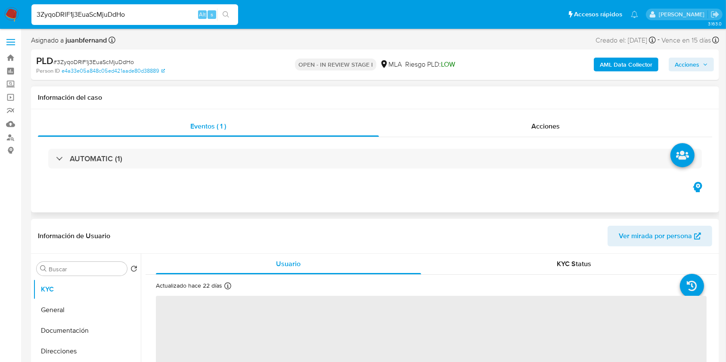
select select "10"
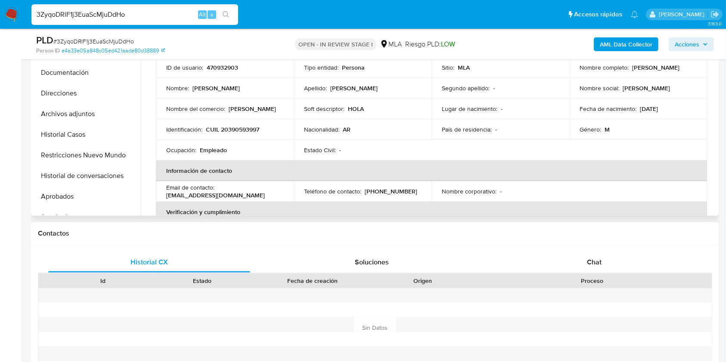
scroll to position [231, 0]
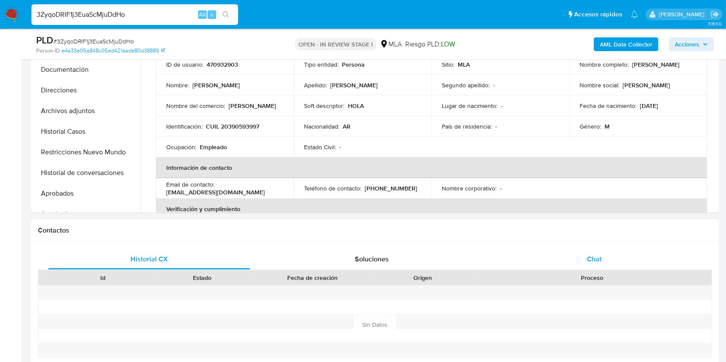
click at [589, 263] on span "Chat" at bounding box center [594, 259] width 15 height 10
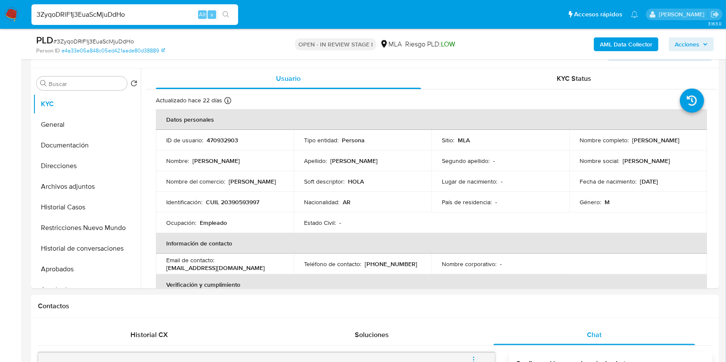
scroll to position [154, 0]
click at [88, 229] on button "Restricciones Nuevo Mundo" at bounding box center [83, 228] width 101 height 21
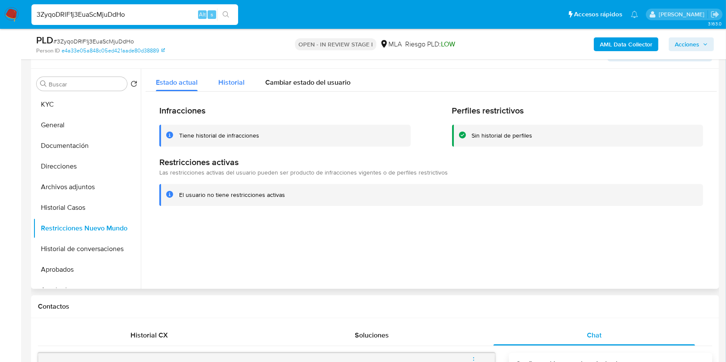
click at [230, 77] on span "Historial" at bounding box center [231, 82] width 26 height 10
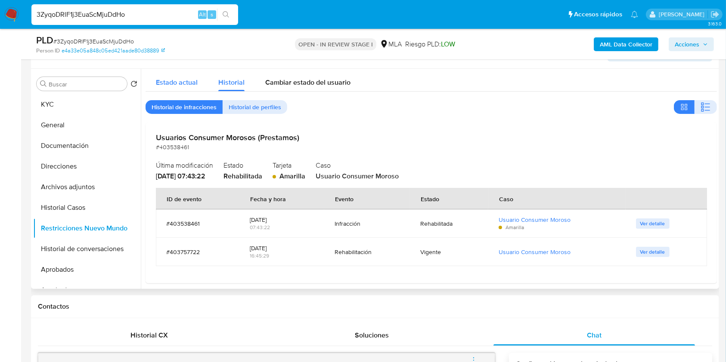
click at [180, 83] on span "Estado actual" at bounding box center [177, 82] width 42 height 10
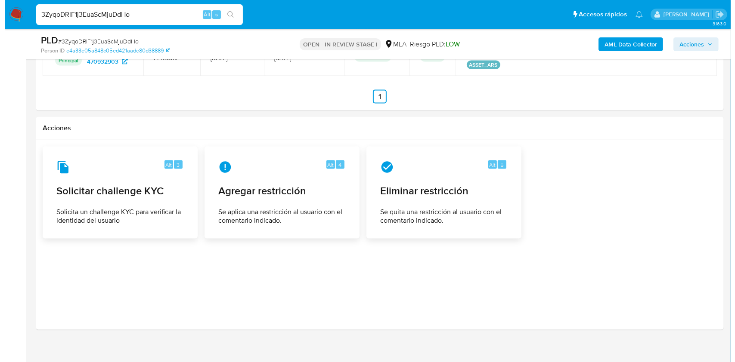
scroll to position [1334, 0]
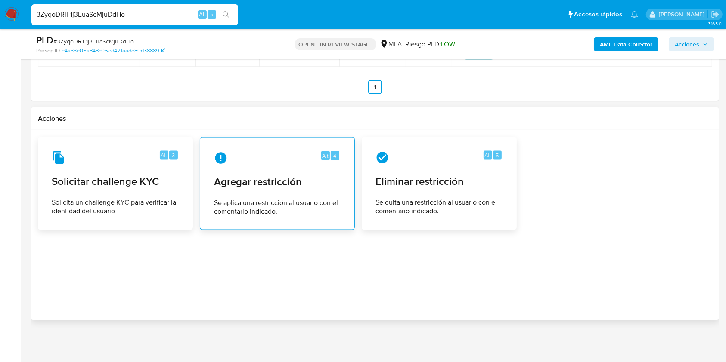
click at [272, 195] on div "Alt 4 Agregar restricción Se aplica una restricción al usuario con el comentari…" at bounding box center [277, 184] width 140 height 78
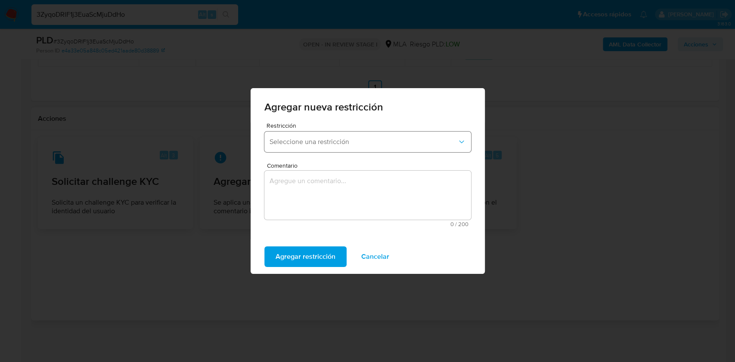
click at [347, 146] on button "Seleccione una restricción" at bounding box center [367, 142] width 207 height 21
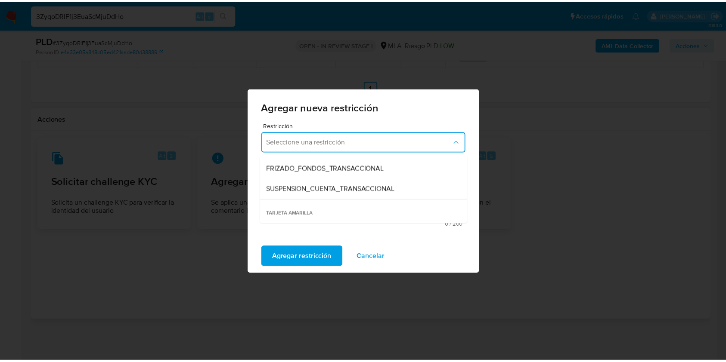
scroll to position [100, 0]
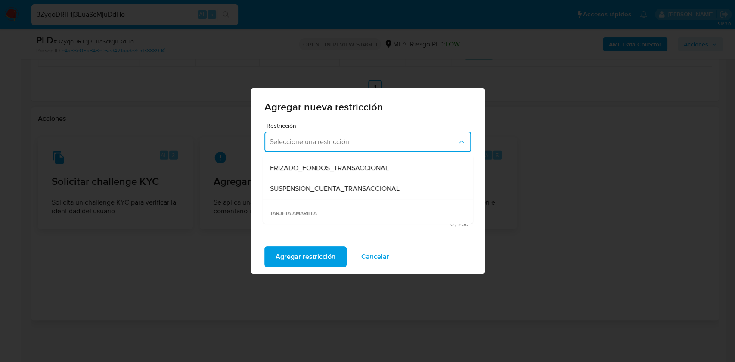
click at [341, 192] on span "SUSPENSION_CUENTA_TRANSACCIONAL" at bounding box center [334, 189] width 130 height 9
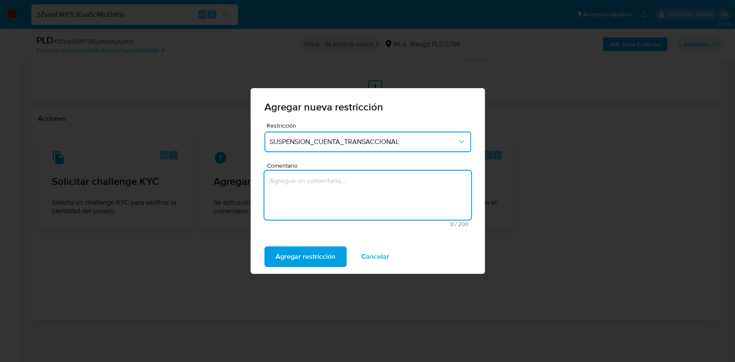
click at [345, 206] on textarea "Comentario" at bounding box center [367, 195] width 207 height 49
type textarea "AML"
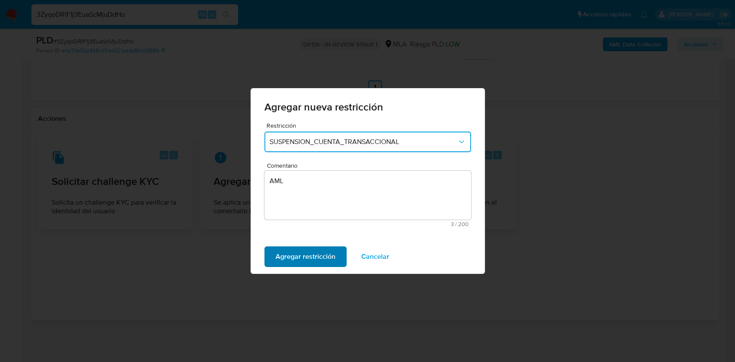
click at [334, 256] on button "Agregar restricción" at bounding box center [305, 257] width 82 height 21
click at [301, 256] on span "Confirmar" at bounding box center [290, 256] width 31 height 19
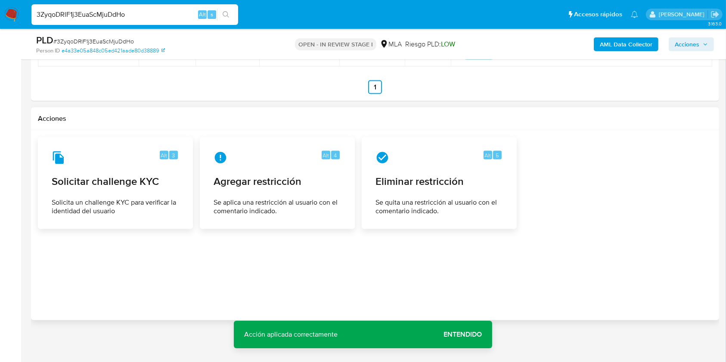
click at [453, 335] on span "Entendido" at bounding box center [462, 335] width 38 height 0
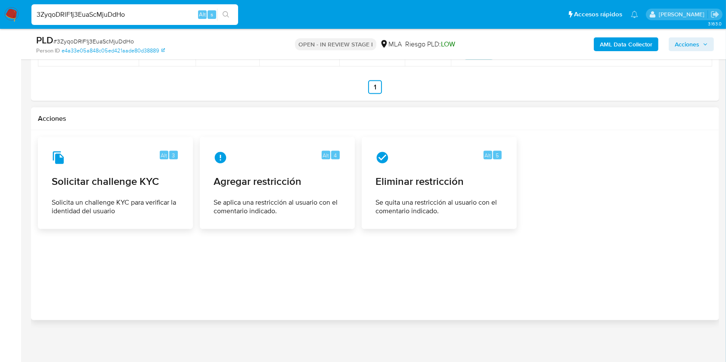
click at [179, 12] on input "3ZyqoDRlF1j3EuaScMjuDdHo" at bounding box center [134, 14] width 207 height 11
paste input "soNcc2EV0bV2UiZxQvGmKGMb"
type input "soNcc2EV0bV2UiZxQvGmKGMb"
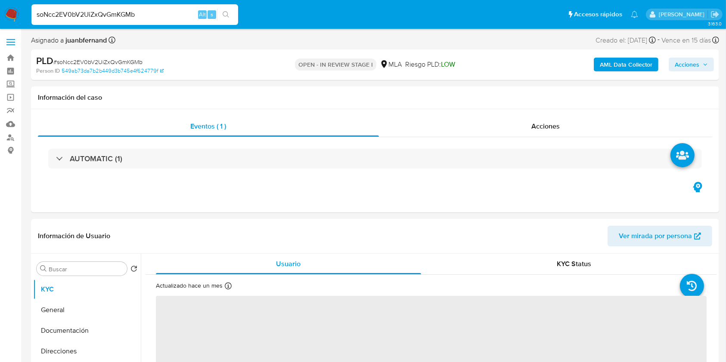
select select "10"
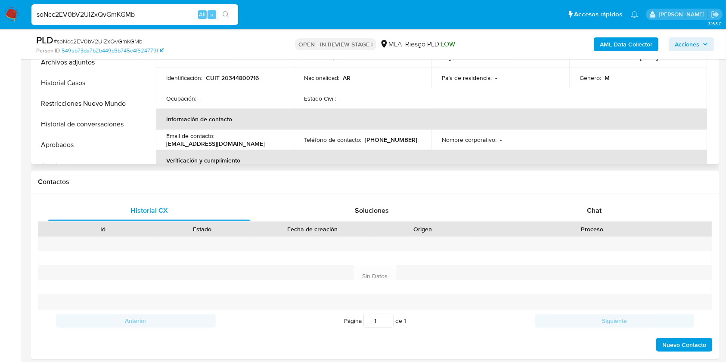
scroll to position [283, 0]
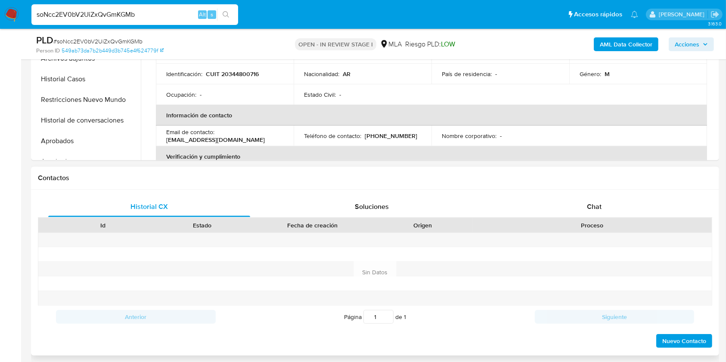
click at [618, 197] on div "Chat" at bounding box center [594, 207] width 202 height 21
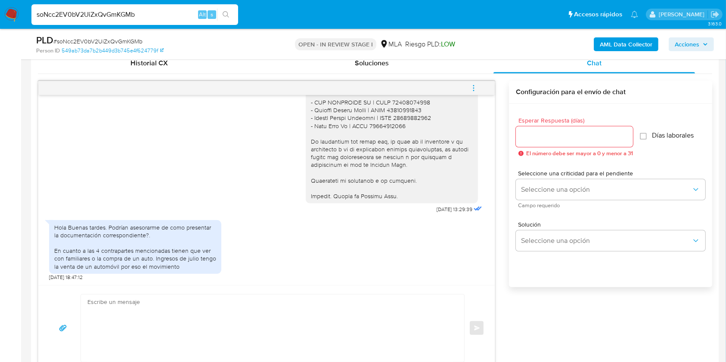
scroll to position [436, 0]
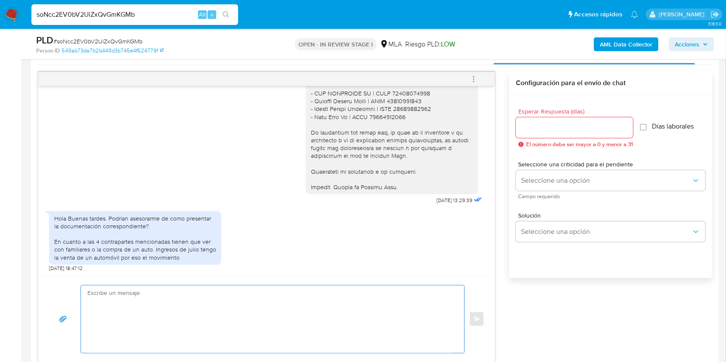
click at [129, 314] on textarea at bounding box center [270, 320] width 366 height 68
paste textarea "Hola. Esperamos que te encuentres muy bien. Te consultamos si tuviste oportunid…"
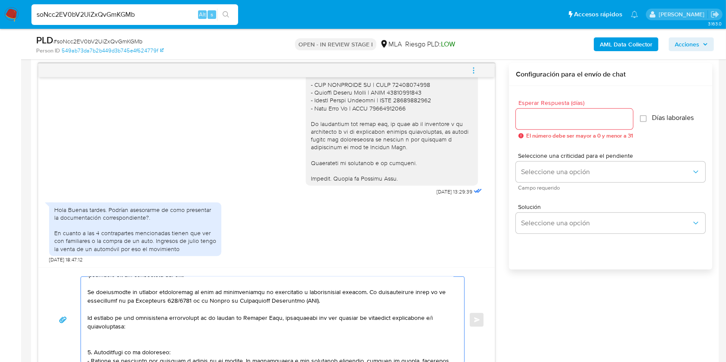
scroll to position [0, 0]
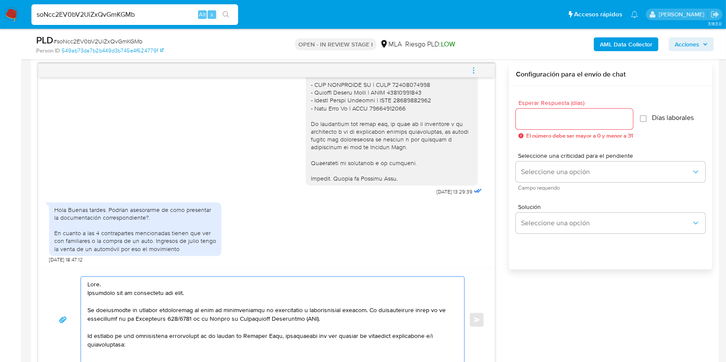
click at [160, 293] on textarea at bounding box center [270, 320] width 366 height 86
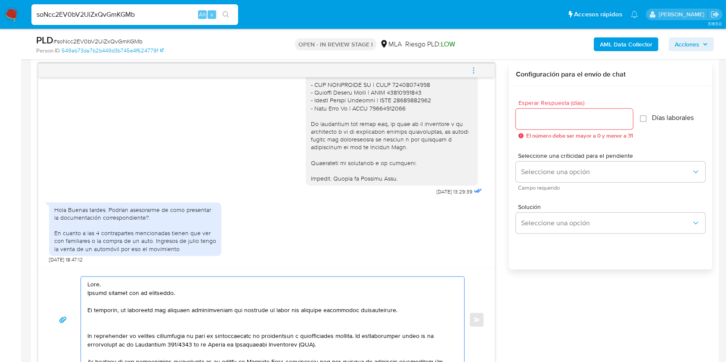
click at [207, 313] on textarea at bounding box center [270, 320] width 366 height 86
click at [209, 310] on textarea at bounding box center [270, 320] width 366 height 86
click at [0, 0] on lt-span "documentaci ó n" at bounding box center [0, 0] width 0 height 0
click at [316, 312] on textarea at bounding box center [270, 320] width 366 height 86
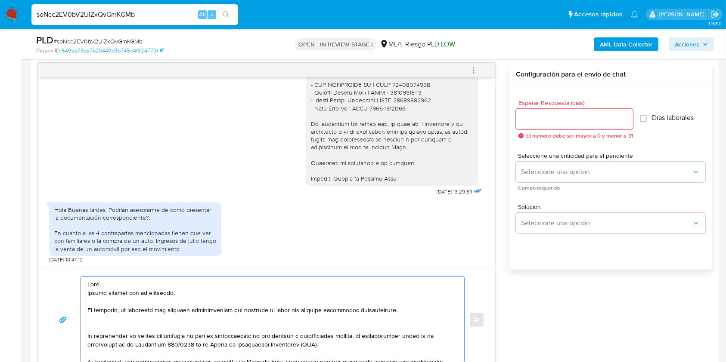
click at [0, 0] on lt-span "veh í culo" at bounding box center [0, 0] width 0 height 0
click at [414, 310] on textarea at bounding box center [270, 320] width 366 height 86
click at [240, 309] on textarea at bounding box center [270, 320] width 366 height 86
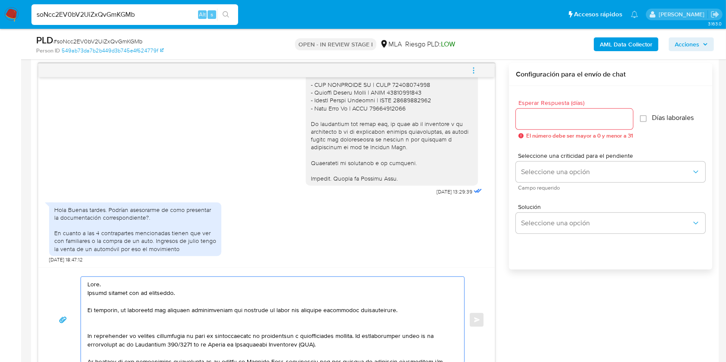
paste textarea "de respaldo acerca de la venta del vehículo mencionado, en donde se visualice l…"
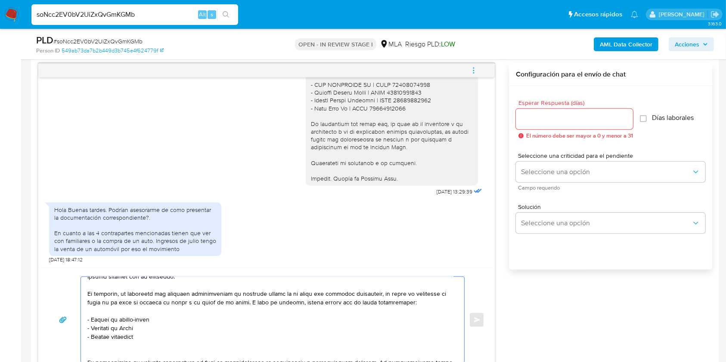
scroll to position [17, 0]
click at [237, 295] on textarea at bounding box center [270, 320] width 366 height 86
click at [142, 336] on textarea at bounding box center [270, 320] width 366 height 86
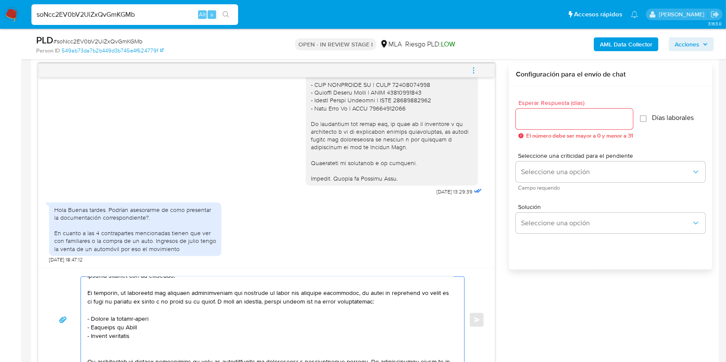
click at [142, 336] on textarea at bounding box center [270, 320] width 366 height 86
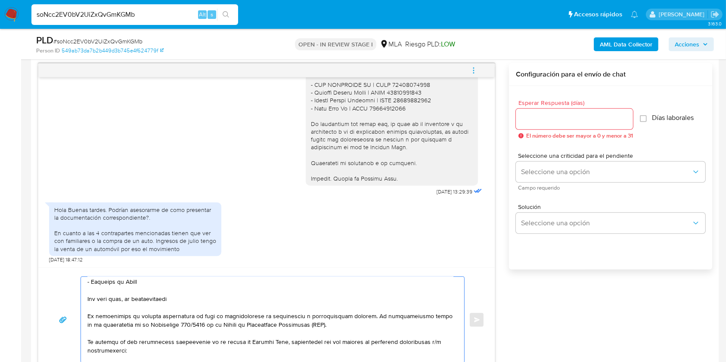
scroll to position [69, 0]
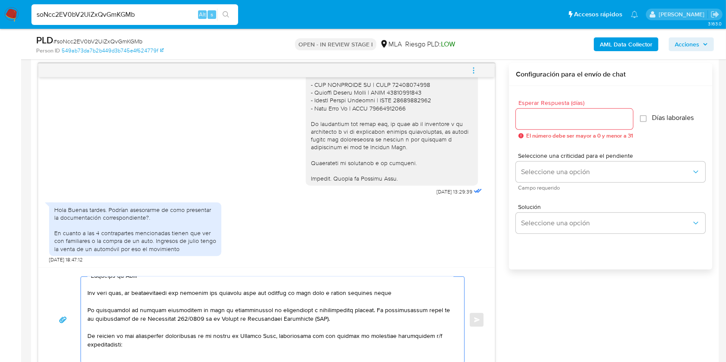
click at [231, 295] on textarea at bounding box center [270, 320] width 366 height 86
paste textarea "Los medios habilitados para poder recibir la documentación únicamente son a tra…"
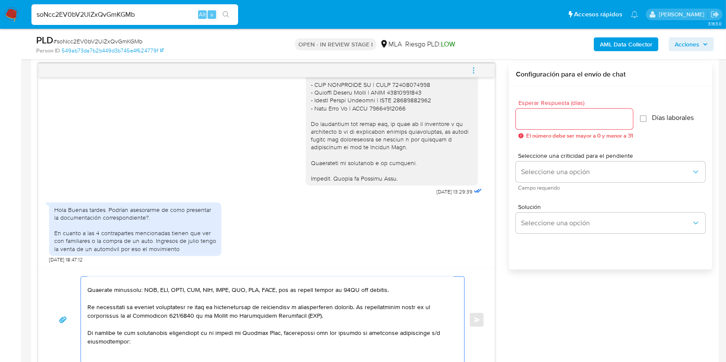
scroll to position [99, 0]
click at [251, 309] on textarea at bounding box center [270, 320] width 366 height 86
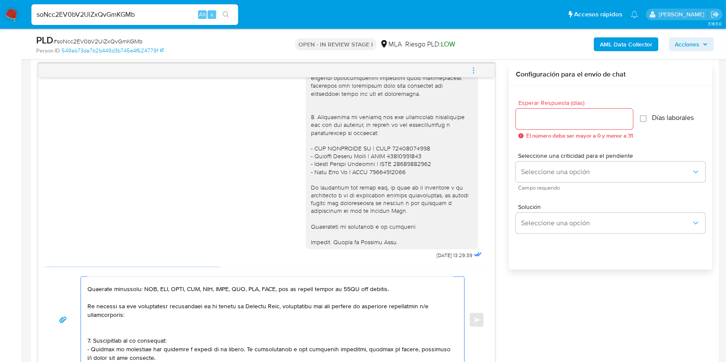
scroll to position [516, 0]
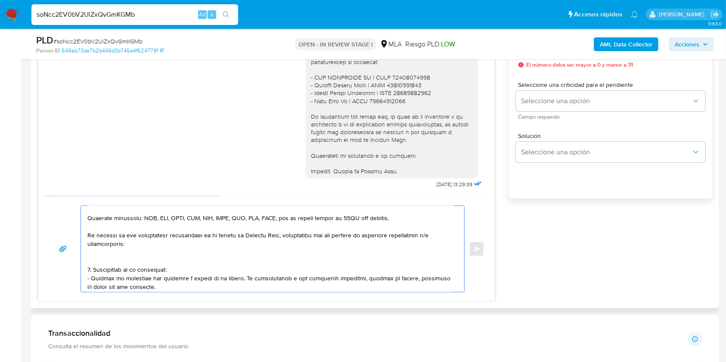
click at [114, 245] on textarea at bounding box center [270, 249] width 366 height 86
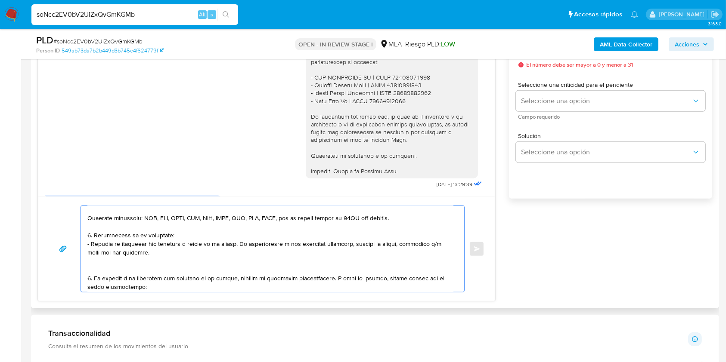
click at [114, 245] on textarea at bounding box center [270, 249] width 366 height 86
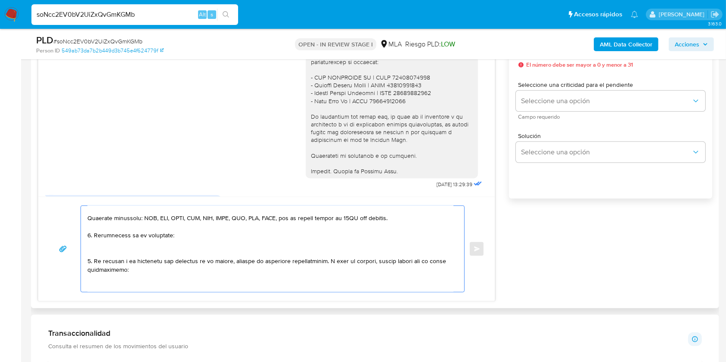
click at [128, 235] on textarea at bounding box center [270, 249] width 366 height 86
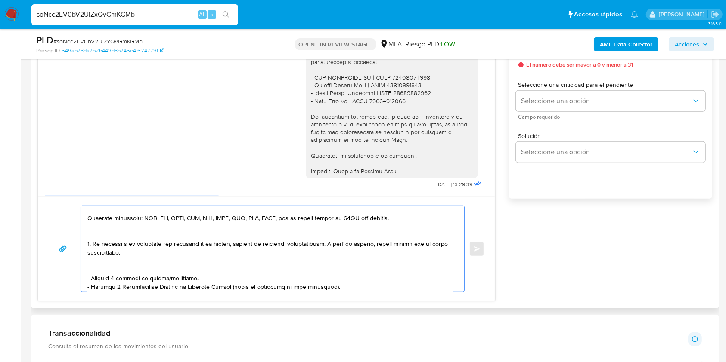
drag, startPoint x: 96, startPoint y: 246, endPoint x: 290, endPoint y: 249, distance: 193.7
click at [290, 249] on textarea at bounding box center [270, 249] width 366 height 86
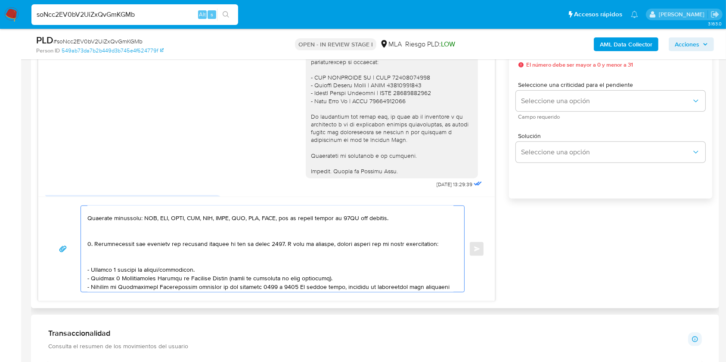
click at [177, 282] on textarea at bounding box center [270, 249] width 366 height 86
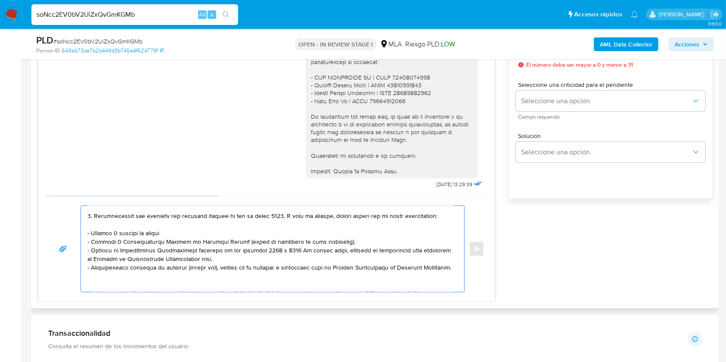
scroll to position [127, 0]
drag, startPoint x: 223, startPoint y: 267, endPoint x: 67, endPoint y: 251, distance: 157.5
click at [67, 251] on div "Enviar" at bounding box center [266, 249] width 435 height 87
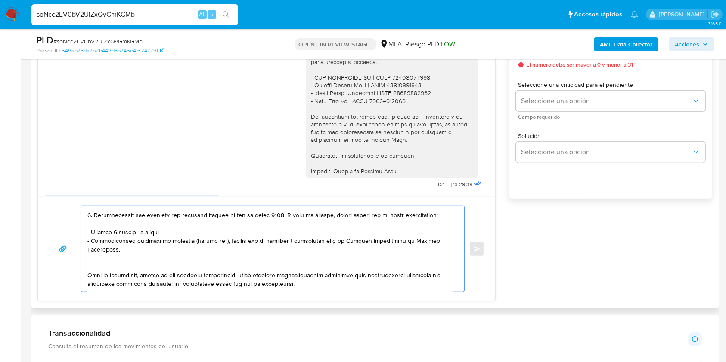
click at [143, 277] on textarea at bounding box center [270, 249] width 366 height 86
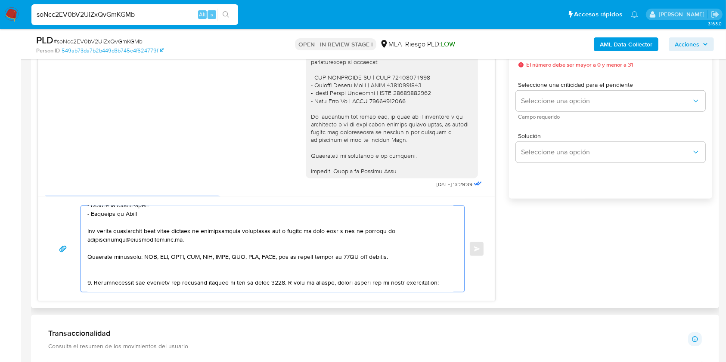
scroll to position [59, 0]
drag, startPoint x: 404, startPoint y: 258, endPoint x: 75, endPoint y: 232, distance: 329.7
click at [75, 232] on div "Enviar" at bounding box center [266, 249] width 435 height 87
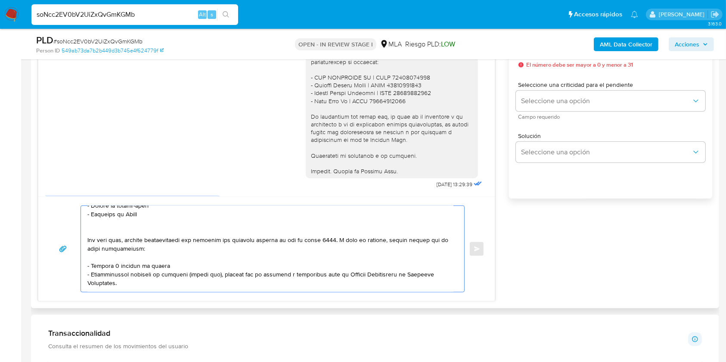
click at [191, 249] on textarea at bounding box center [270, 249] width 366 height 86
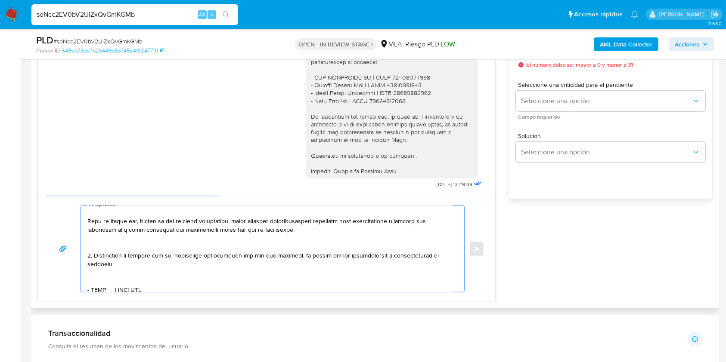
scroll to position [173, 0]
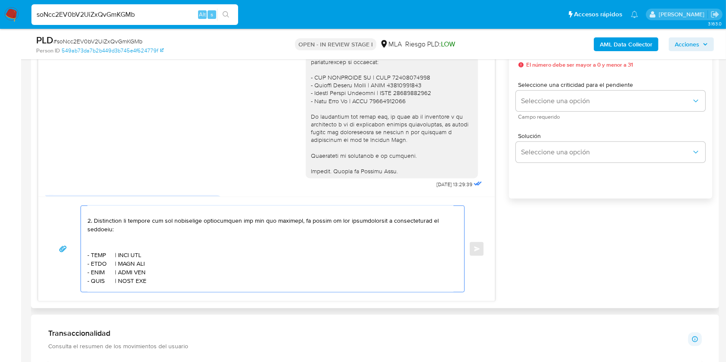
click at [154, 284] on textarea at bounding box center [270, 249] width 366 height 86
drag, startPoint x: 154, startPoint y: 284, endPoint x: 70, endPoint y: 218, distance: 107.3
click at [70, 218] on div "Enviar" at bounding box center [266, 249] width 435 height 87
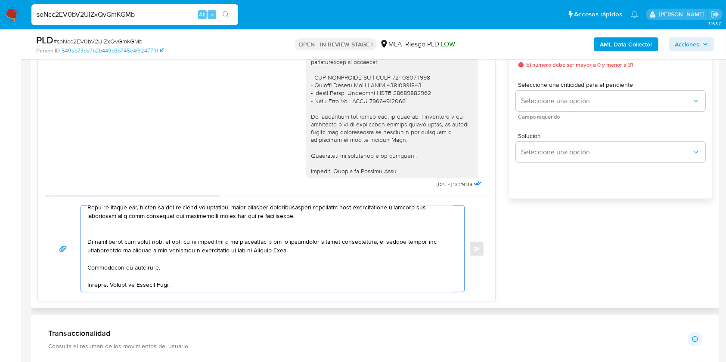
scroll to position [166, 0]
paste textarea "Los medios habilitados para poder recibir la documentación únicamente son a tra…"
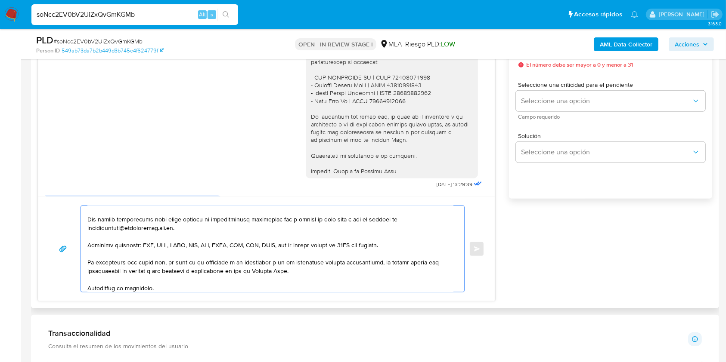
scroll to position [201, 0]
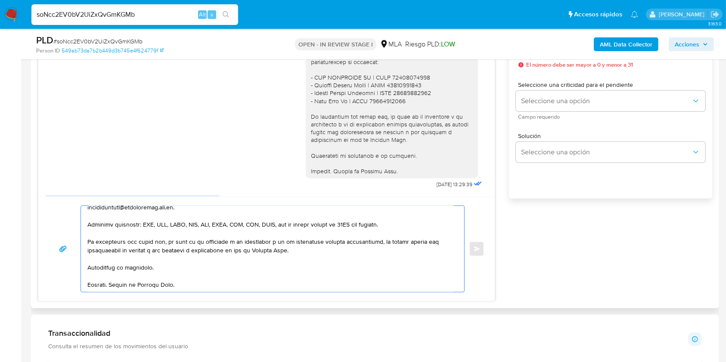
click at [216, 257] on textarea at bounding box center [270, 249] width 366 height 86
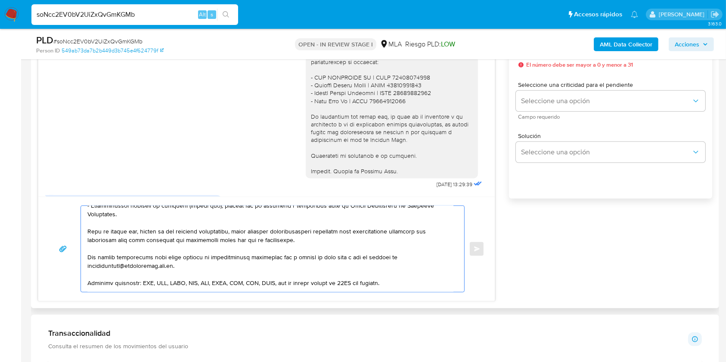
scroll to position [133, 0]
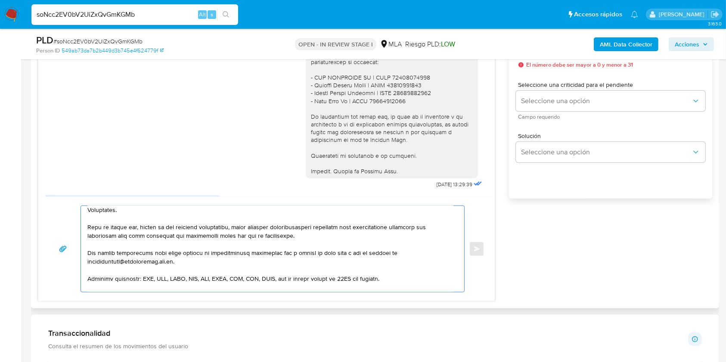
click at [315, 237] on textarea at bounding box center [270, 249] width 366 height 86
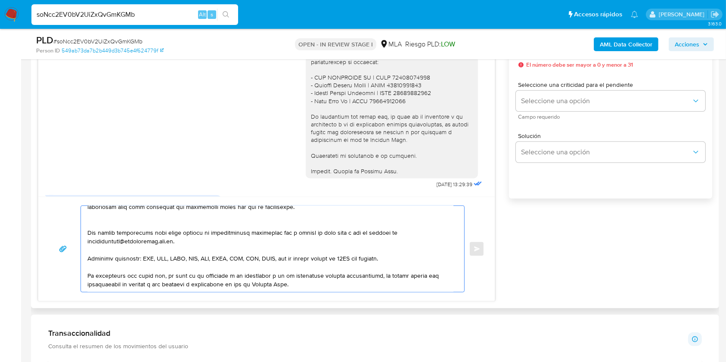
scroll to position [210, 0]
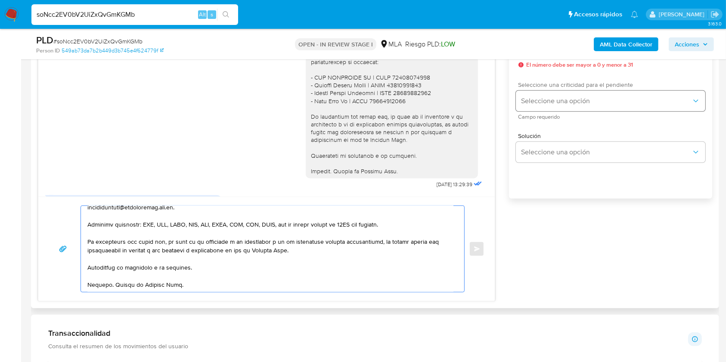
type textarea "Hola. Muchas gracias por tu respuesta. No obstante, es necesario que adjuntes d…"
click at [582, 101] on span "Seleccione una opción" at bounding box center [606, 101] width 170 height 9
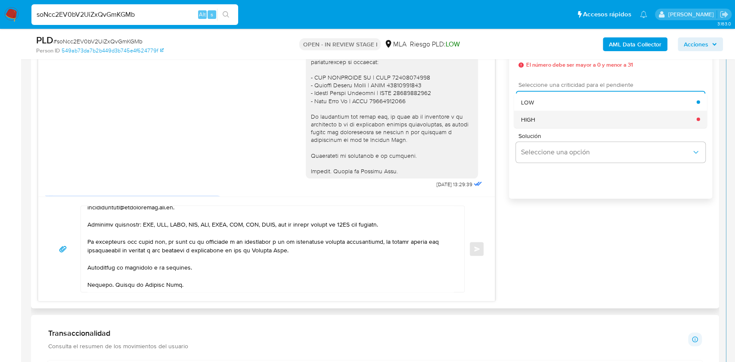
click at [557, 121] on div "HIGH" at bounding box center [609, 119] width 176 height 17
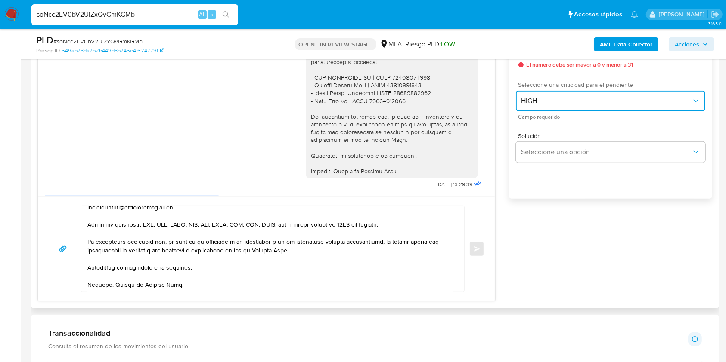
scroll to position [493, 0]
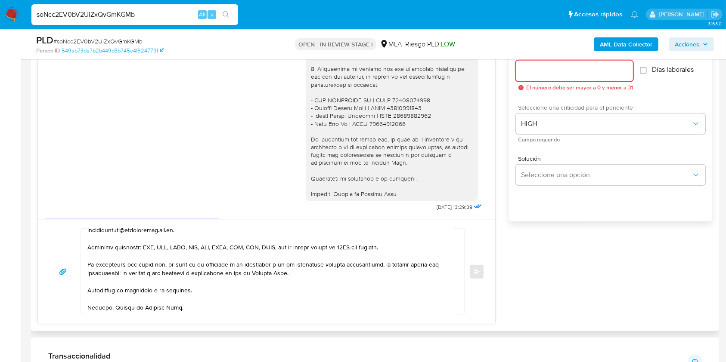
click at [556, 72] on input "Esperar Respuesta (días)" at bounding box center [574, 70] width 117 height 11
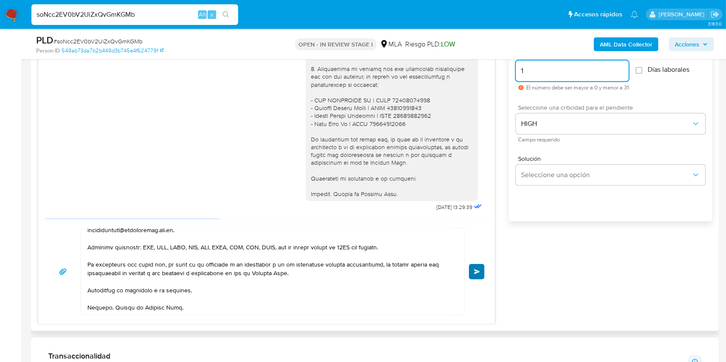
type input "1"
click at [481, 274] on button "Enviar" at bounding box center [476, 271] width 15 height 15
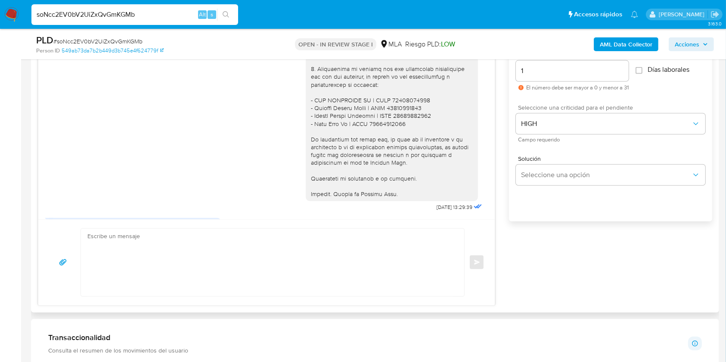
scroll to position [1322, 0]
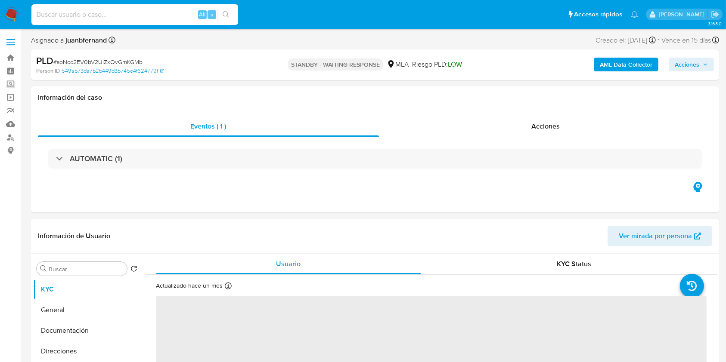
select select "10"
click at [148, 18] on input at bounding box center [134, 14] width 207 height 11
paste input "sg9svPTKIH4UawTlNJUmXdY2"
type input "sg9svPTKIH4UawTlNJUmXdY2"
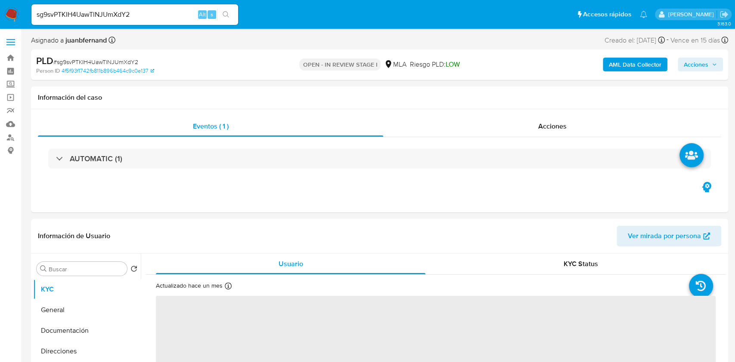
select select "10"
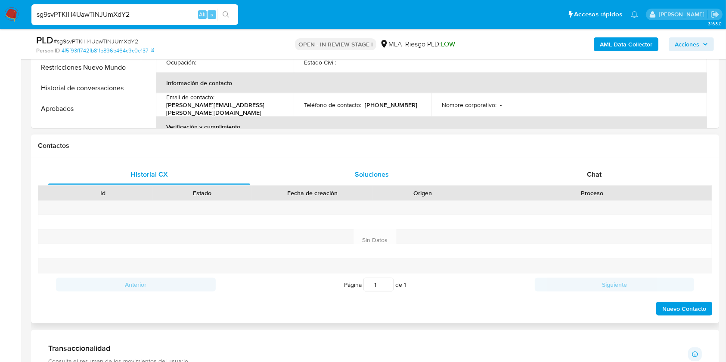
scroll to position [323, 0]
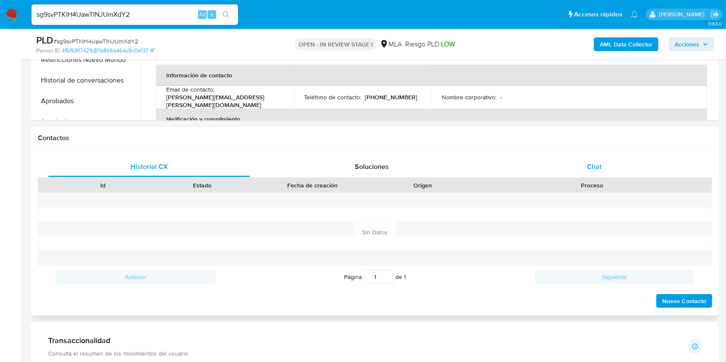
click at [585, 168] on div "Chat" at bounding box center [594, 167] width 202 height 21
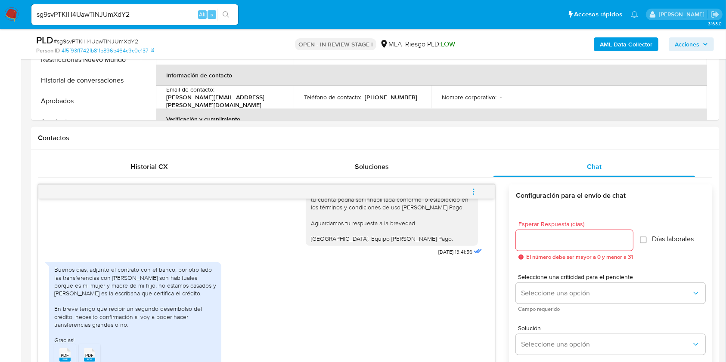
scroll to position [383, 0]
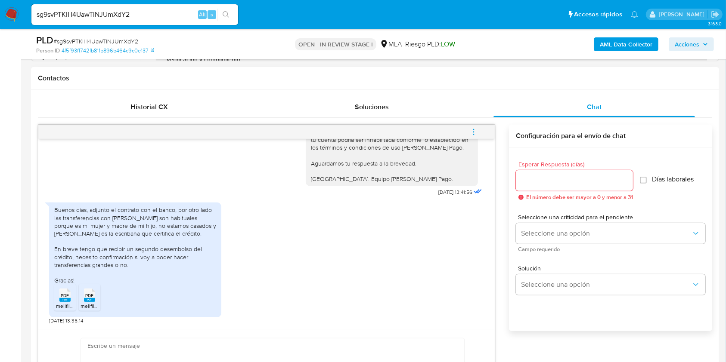
click at [67, 288] on icon "PDF" at bounding box center [64, 295] width 11 height 15
click at [95, 294] on icon at bounding box center [89, 295] width 11 height 13
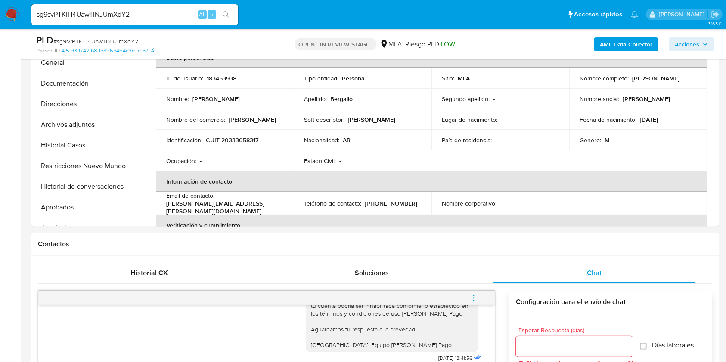
scroll to position [203, 0]
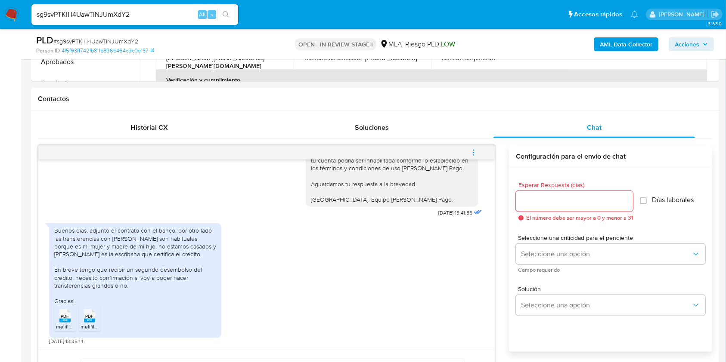
scroll to position [363, 0]
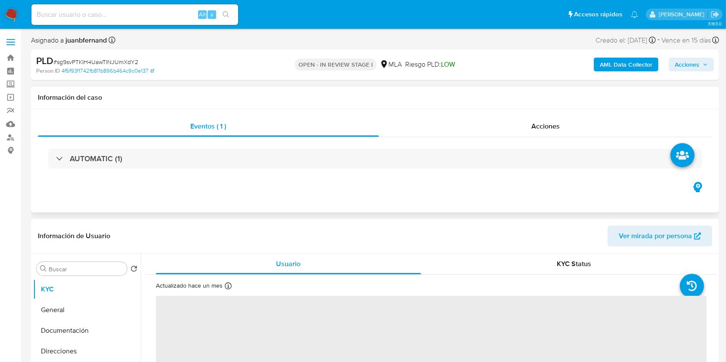
select select "10"
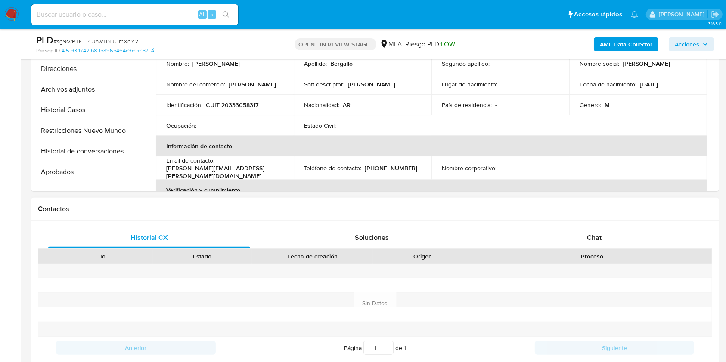
scroll to position [253, 0]
click at [563, 228] on div "Chat" at bounding box center [594, 236] width 202 height 21
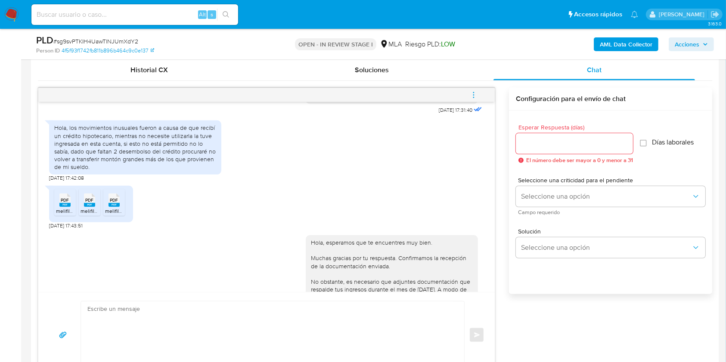
scroll to position [442, 0]
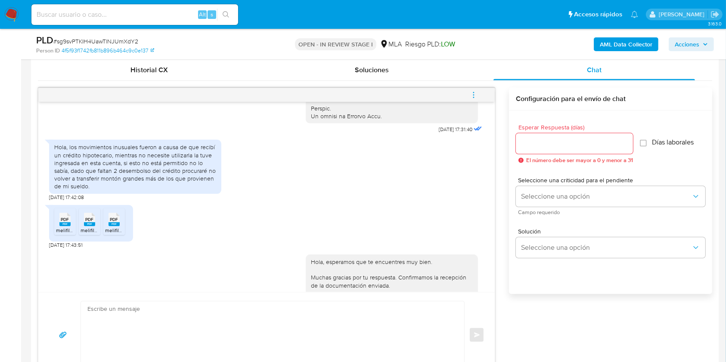
click at [52, 249] on span "[DATE] 17:43:51" at bounding box center [66, 245] width 34 height 7
drag, startPoint x: 52, startPoint y: 260, endPoint x: 60, endPoint y: 262, distance: 7.6
click at [60, 249] on span "[DATE] 17:43:51" at bounding box center [66, 245] width 34 height 7
click at [64, 249] on span "[DATE] 17:43:51" at bounding box center [66, 245] width 34 height 7
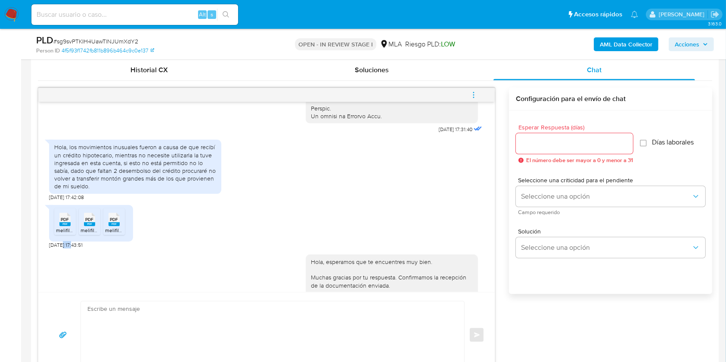
click at [64, 249] on span "[DATE] 17:43:51" at bounding box center [66, 245] width 34 height 7
drag, startPoint x: 64, startPoint y: 262, endPoint x: 52, endPoint y: 262, distance: 12.1
click at [52, 249] on span "[DATE] 17:43:51" at bounding box center [66, 245] width 34 height 7
